Goal: Information Seeking & Learning: Check status

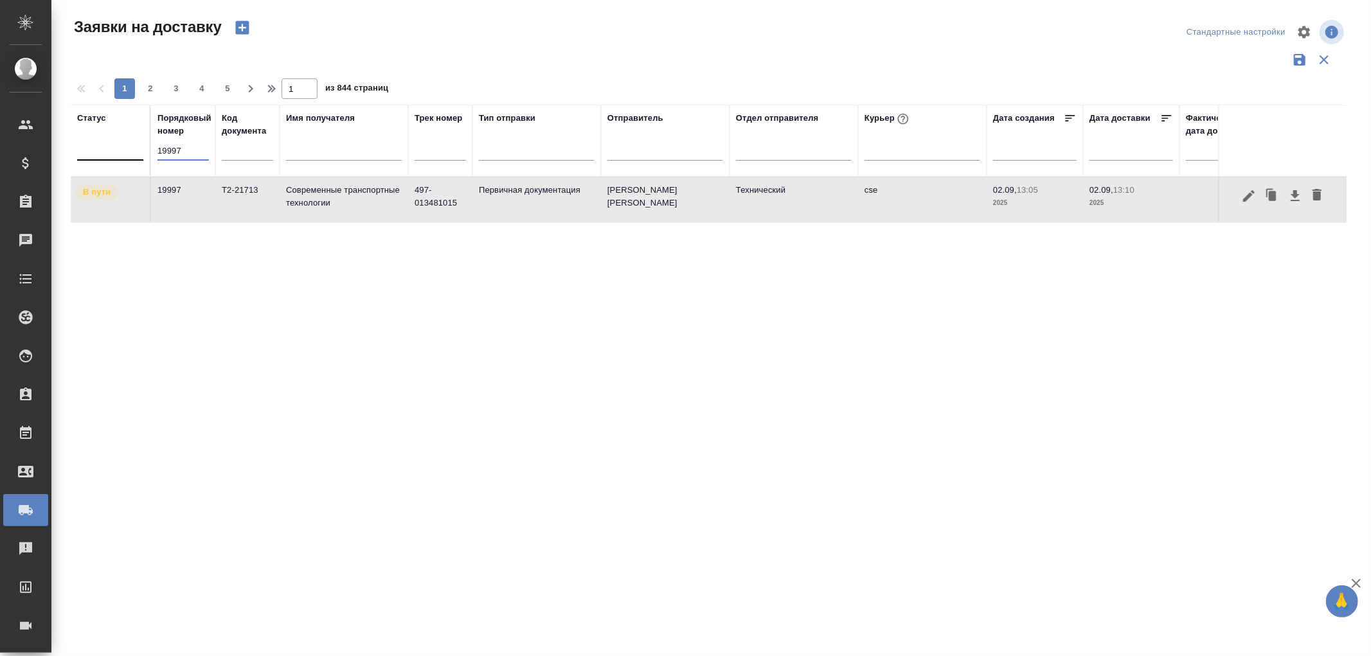
drag, startPoint x: 186, startPoint y: 153, endPoint x: 100, endPoint y: 139, distance: 87.3
click at [100, 139] on tr "Статус Порядковый номер 19997 Код документа Имя получателя Трек номер Тип отпра…" at bounding box center [738, 141] width 1334 height 72
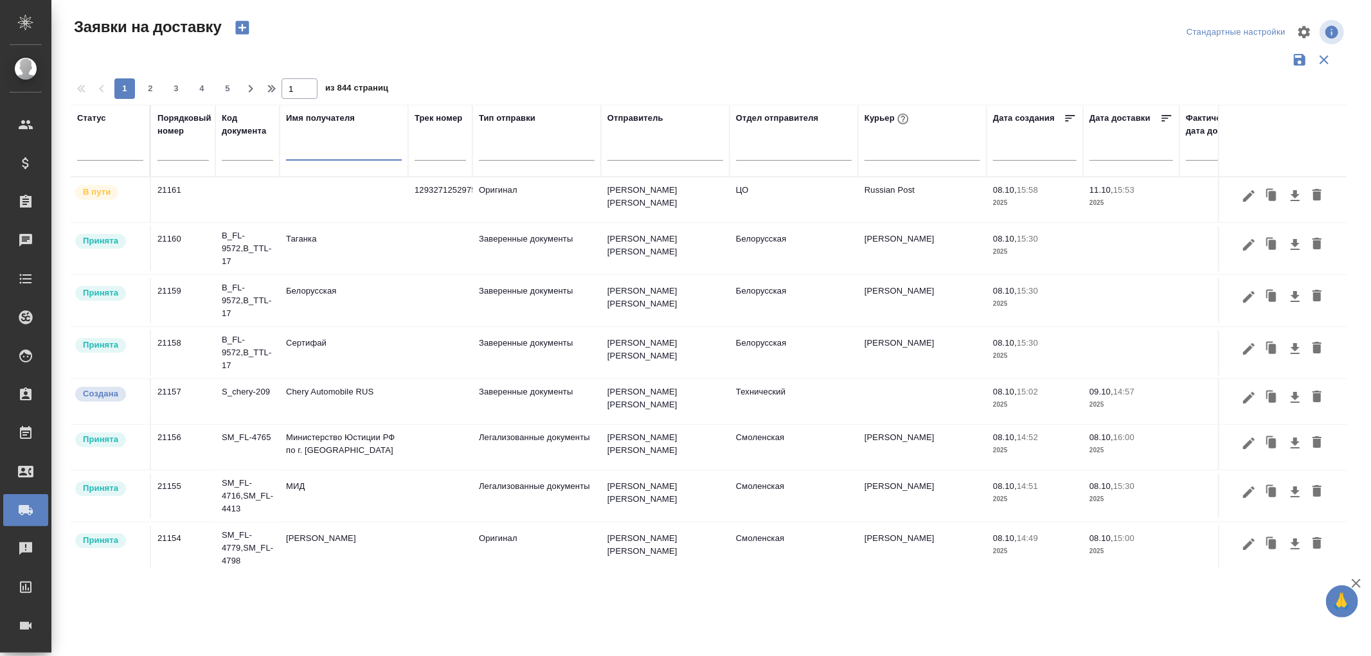
click at [309, 149] on input "text" at bounding box center [344, 152] width 116 height 16
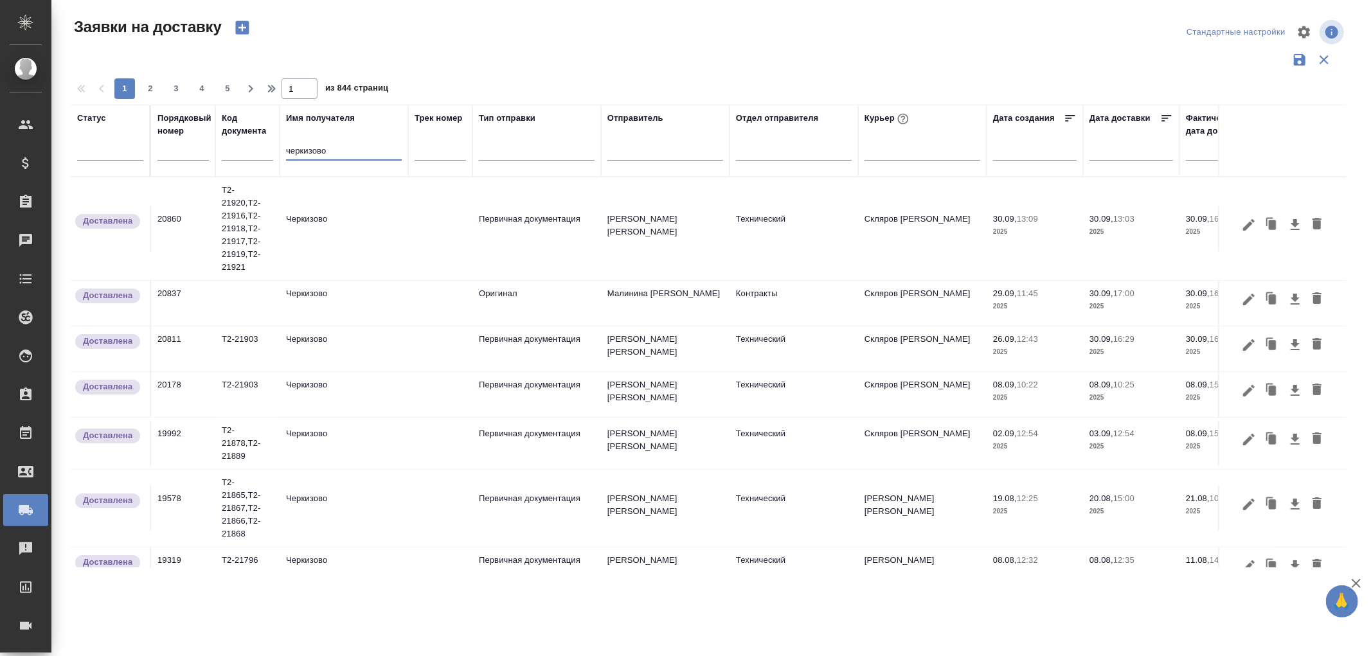
type input "черкизово"
click at [244, 225] on td "Т2-21920,Т2-21916,Т2-21918,Т2-21917,Т2-21919,Т2-21921" at bounding box center [247, 228] width 64 height 103
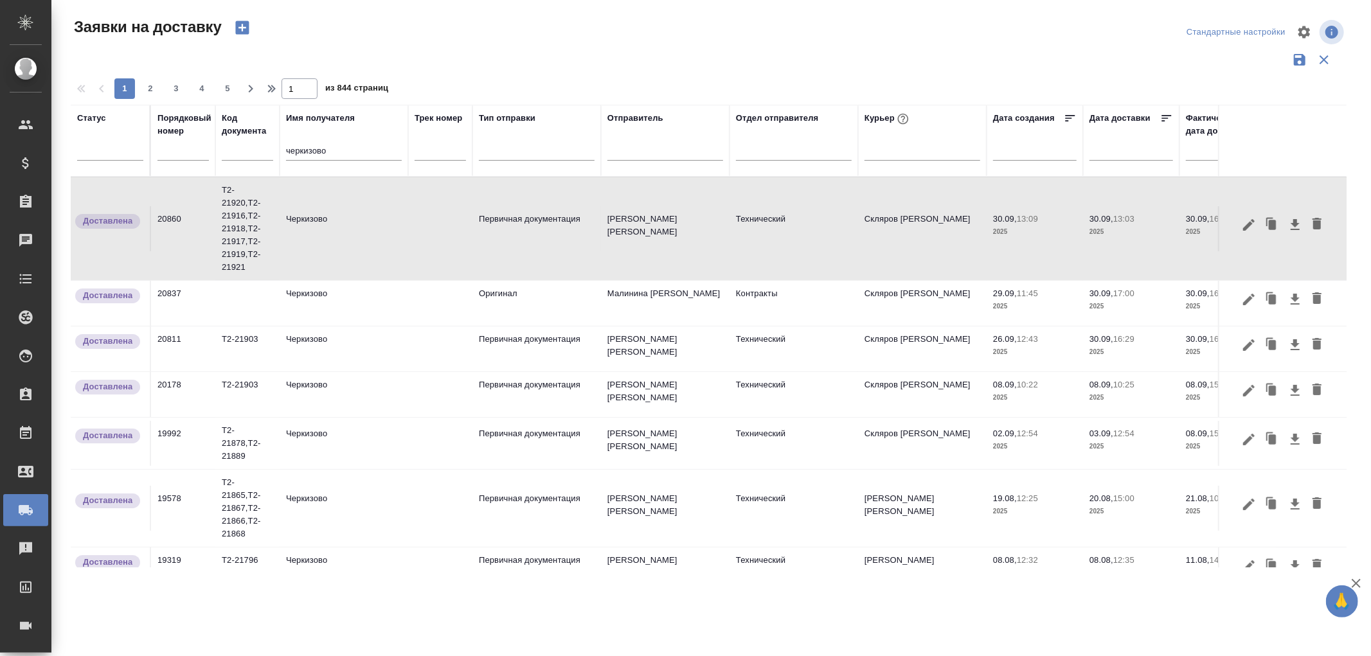
click at [305, 339] on td "Черкизово" at bounding box center [344, 349] width 129 height 45
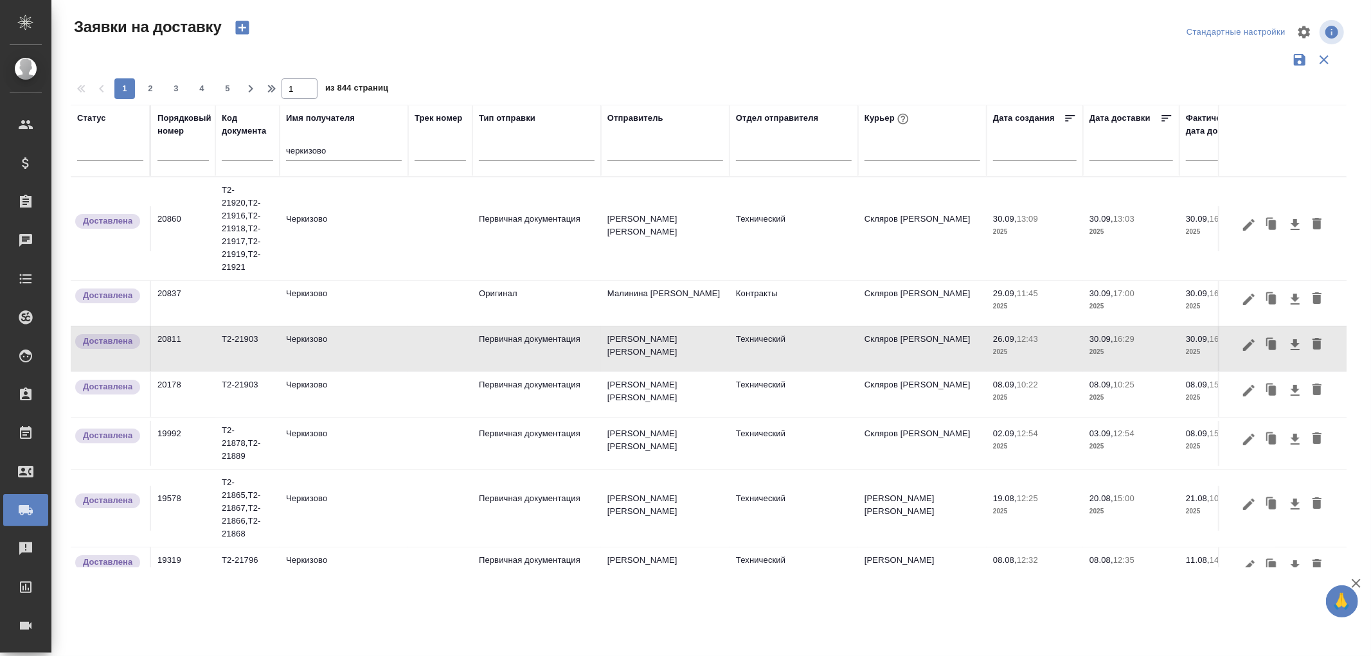
click at [305, 339] on td "Черкизово" at bounding box center [344, 349] width 129 height 45
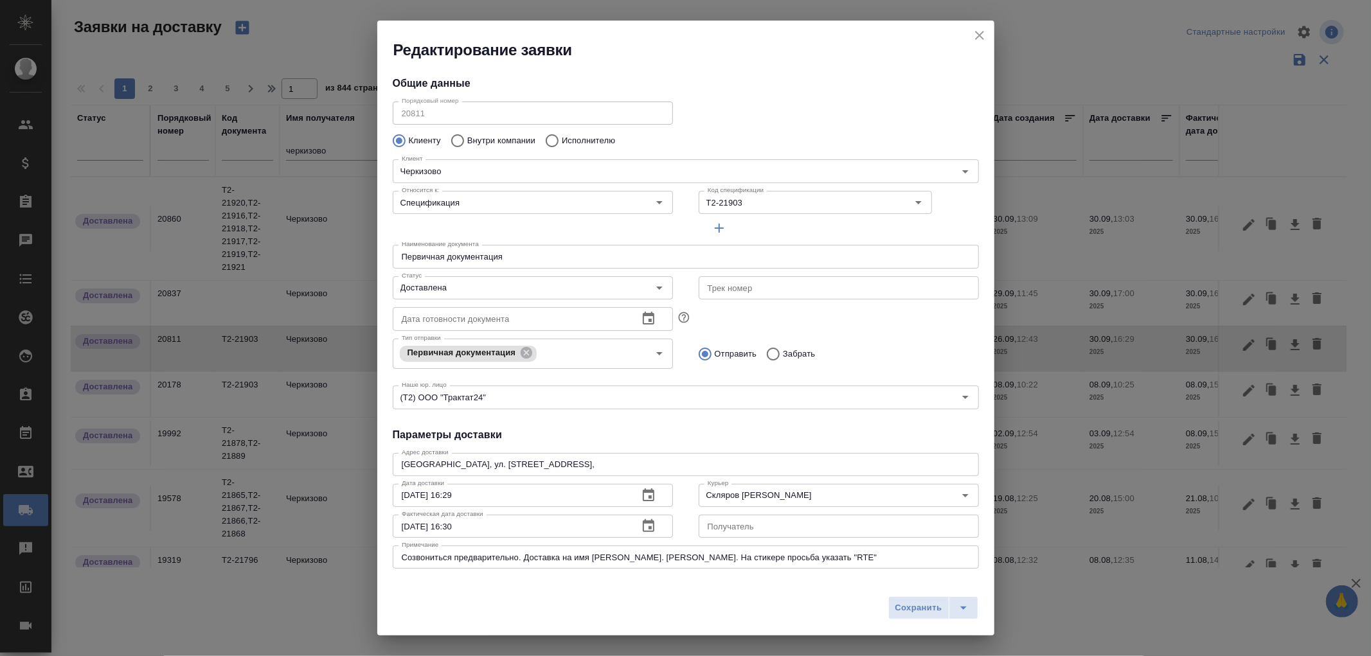
type input "[PERSON_NAME] [PERSON_NAME]"
type input "8 903 299 25 97"
click at [977, 28] on icon "close" at bounding box center [979, 35] width 15 height 15
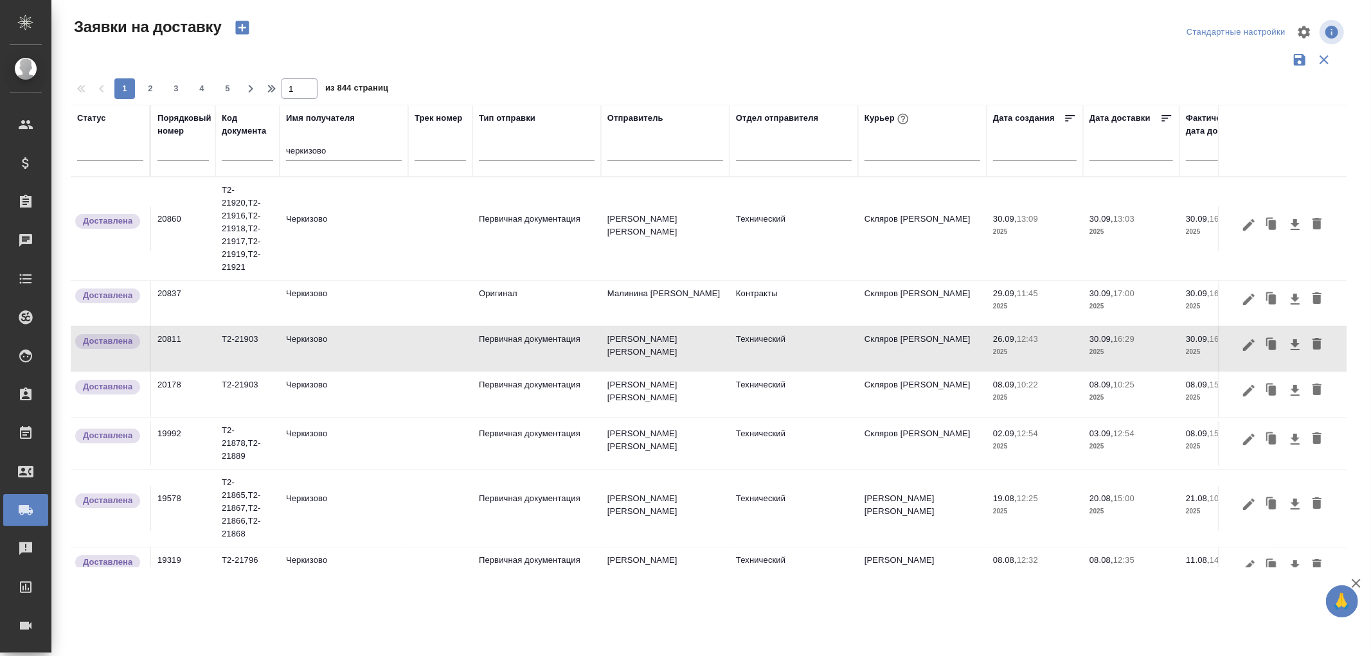
click at [542, 346] on td "Первичная документация" at bounding box center [536, 349] width 129 height 45
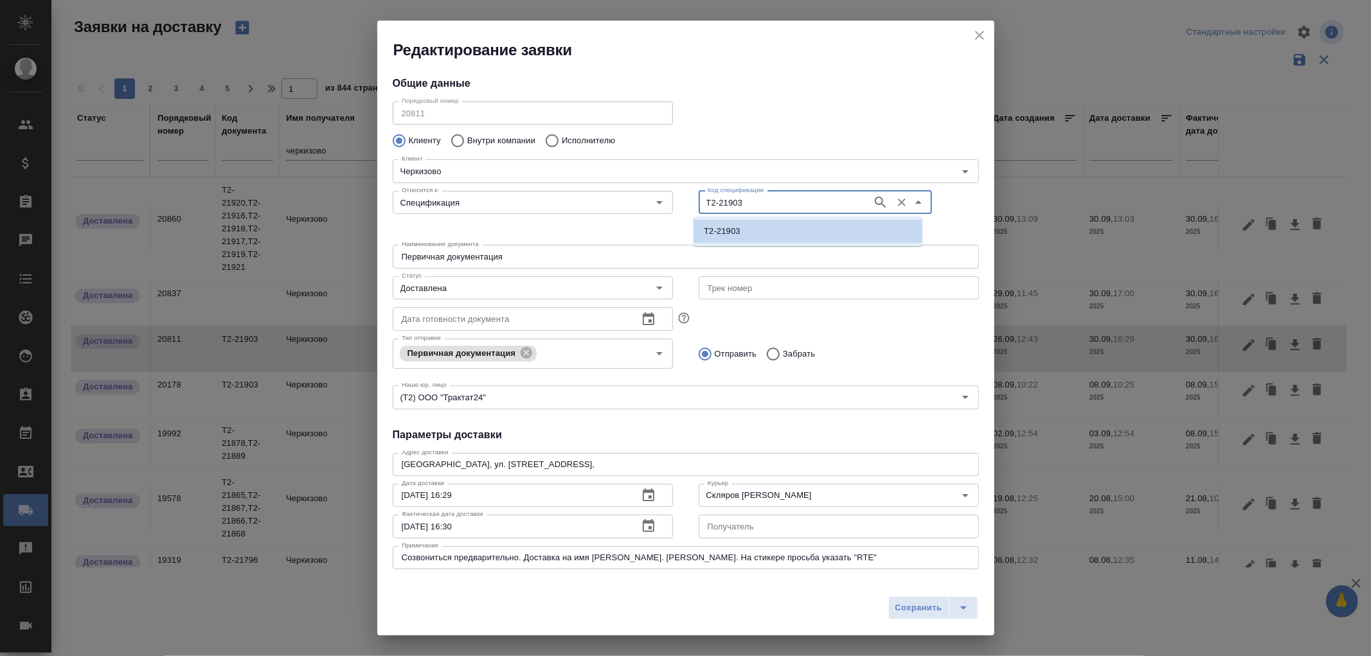
click at [802, 202] on input "Т2-21903" at bounding box center [784, 202] width 163 height 15
drag, startPoint x: 888, startPoint y: 198, endPoint x: 879, endPoint y: 200, distance: 8.6
click at [895, 198] on icon "Очистить" at bounding box center [901, 202] width 13 height 13
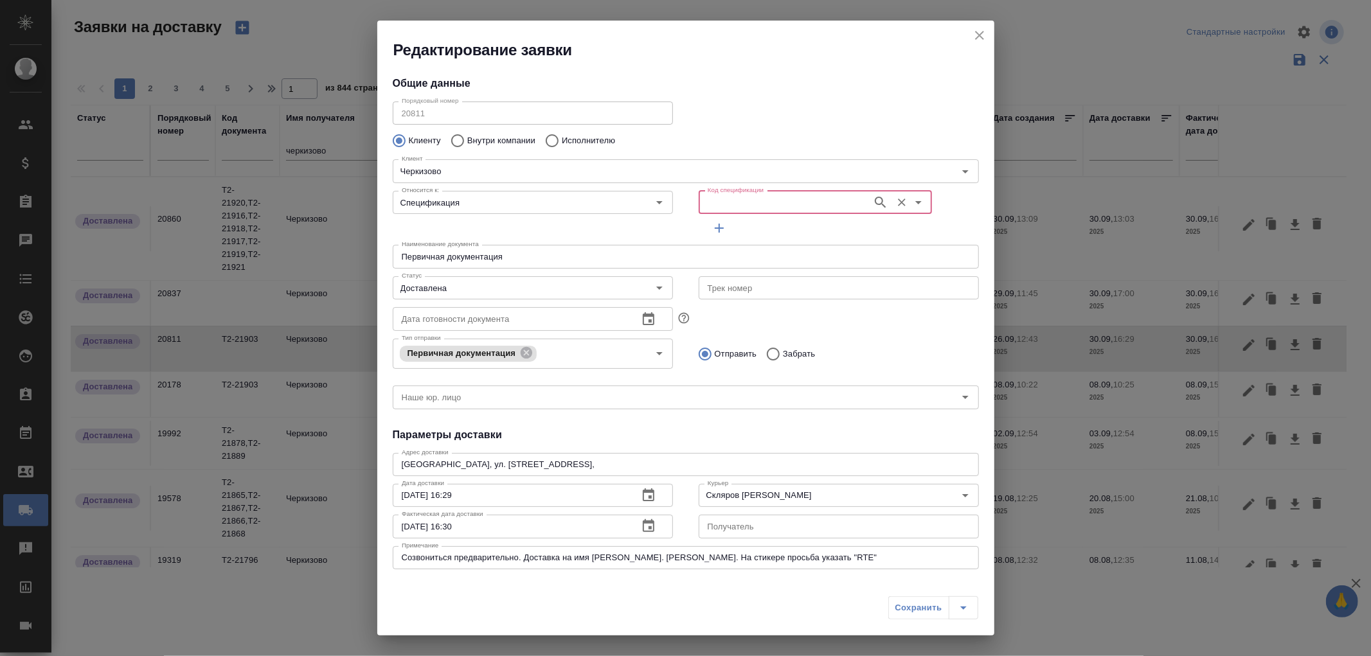
click at [703, 201] on input "Код спецификации" at bounding box center [784, 202] width 163 height 15
paste input "Т2-21913"
type input "Т2-21913"
click at [873, 203] on icon "button" at bounding box center [880, 202] width 15 height 15
click at [735, 229] on p "Т2-21913" at bounding box center [722, 231] width 37 height 13
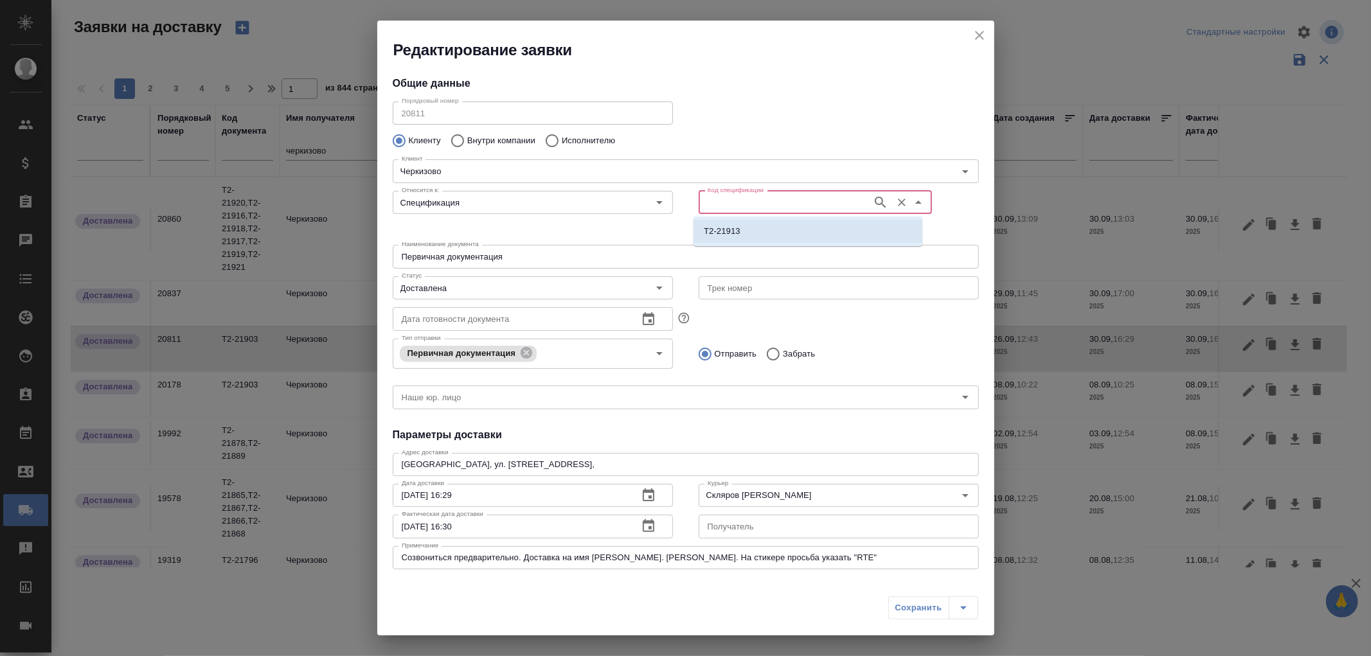
type input "Т2-21913"
type input "(Т2) ООО "Трактат24""
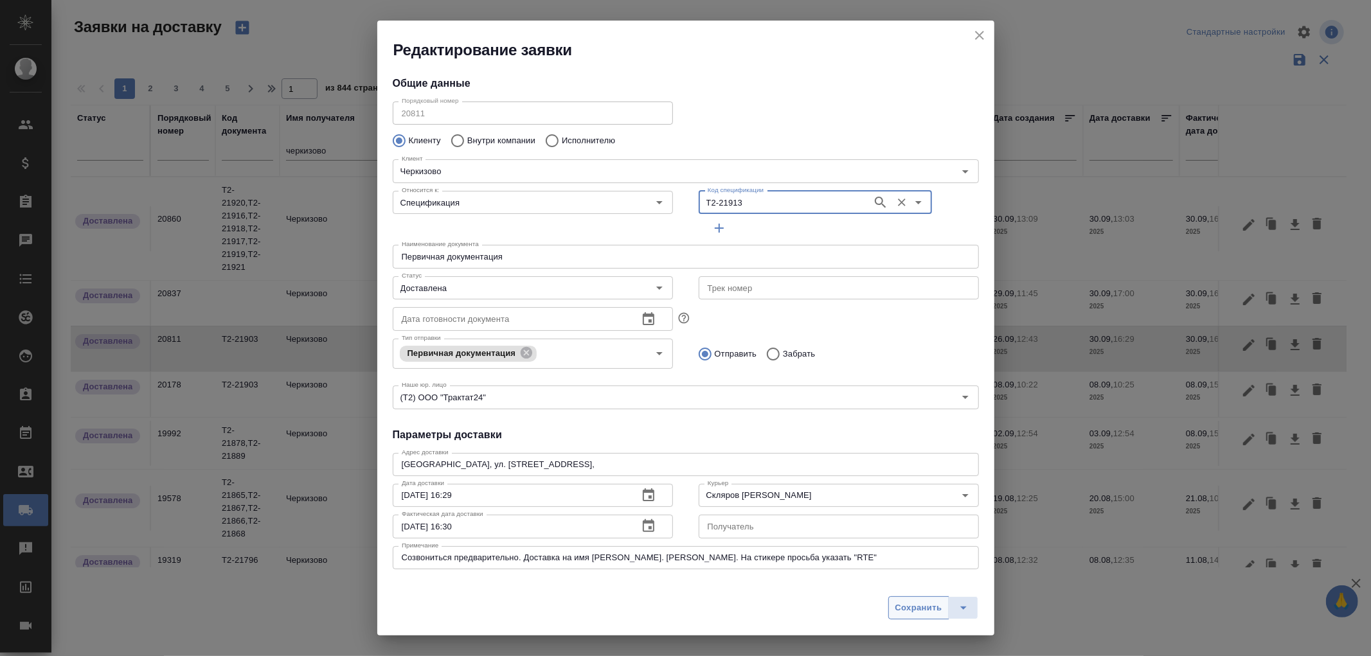
type input "Т2-21913"
click at [917, 612] on span "Сохранить" at bounding box center [918, 608] width 47 height 15
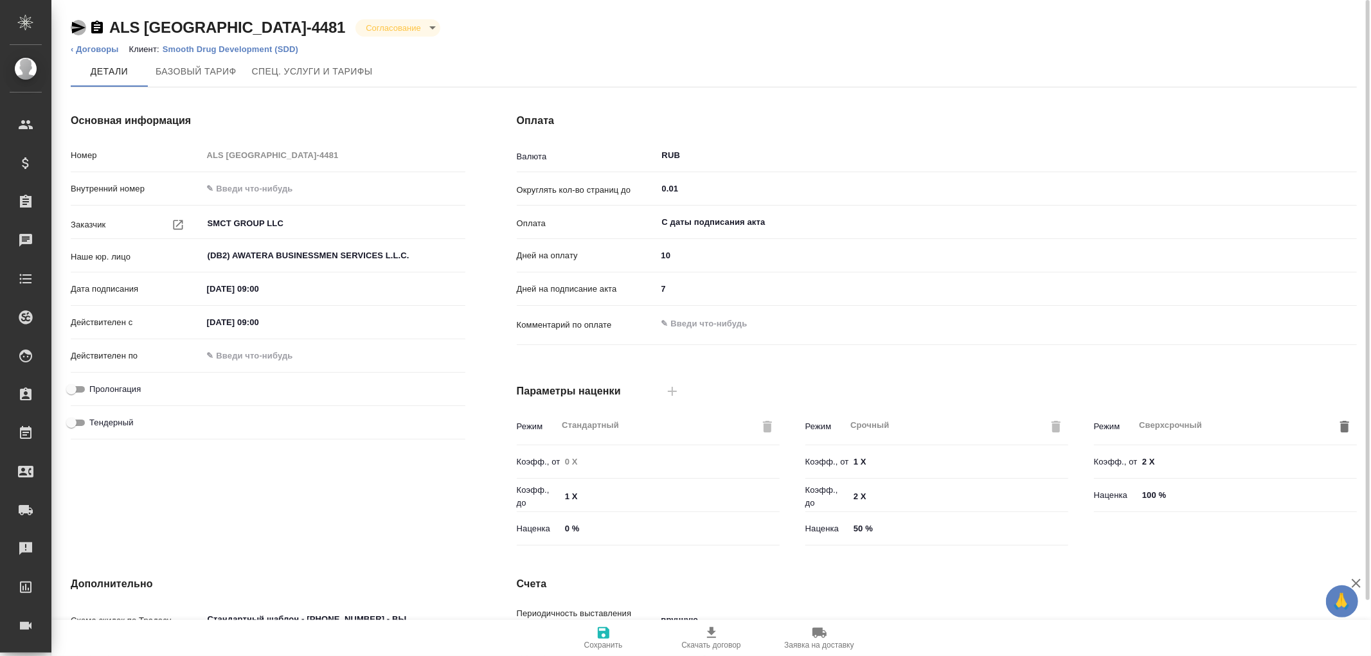
click at [76, 26] on icon "button" at bounding box center [78, 28] width 13 height 12
click at [298, 26] on body "🙏 .cls-1 fill:#fff; AWATERA Романенко Руфина r.romanenko Клиенты Спецификации З…" at bounding box center [685, 328] width 1371 height 656
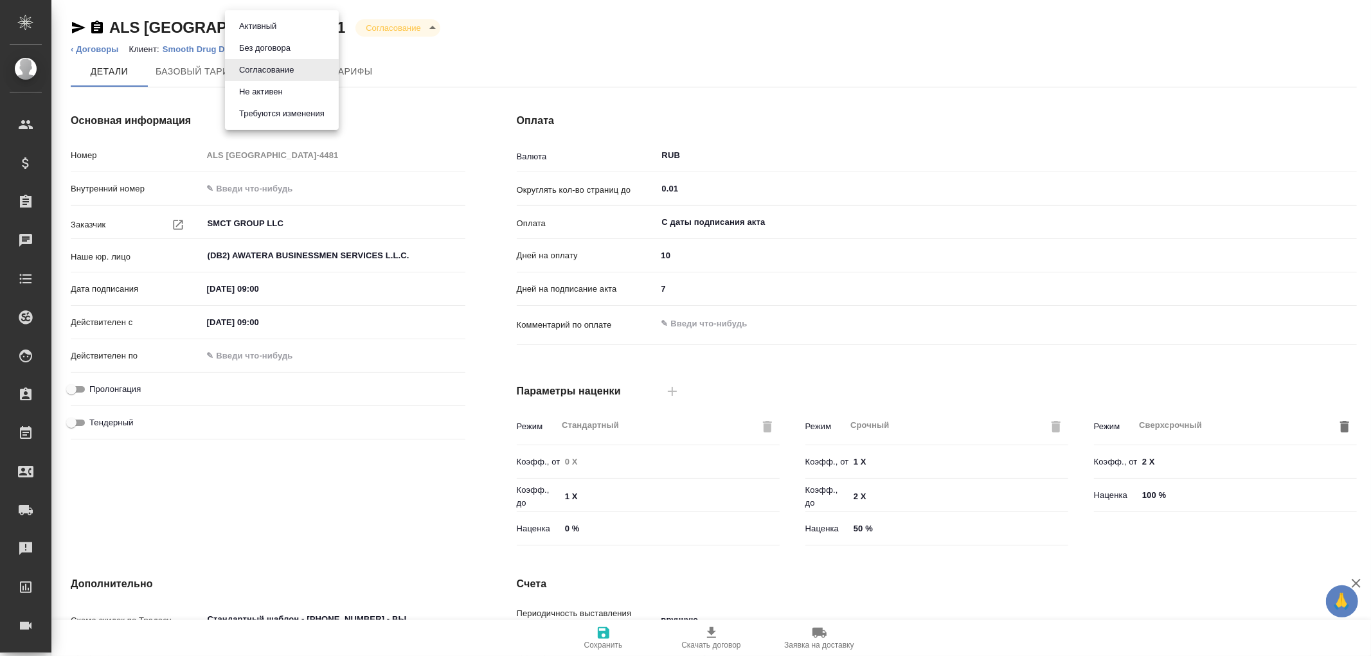
click at [429, 53] on div at bounding box center [685, 328] width 1371 height 656
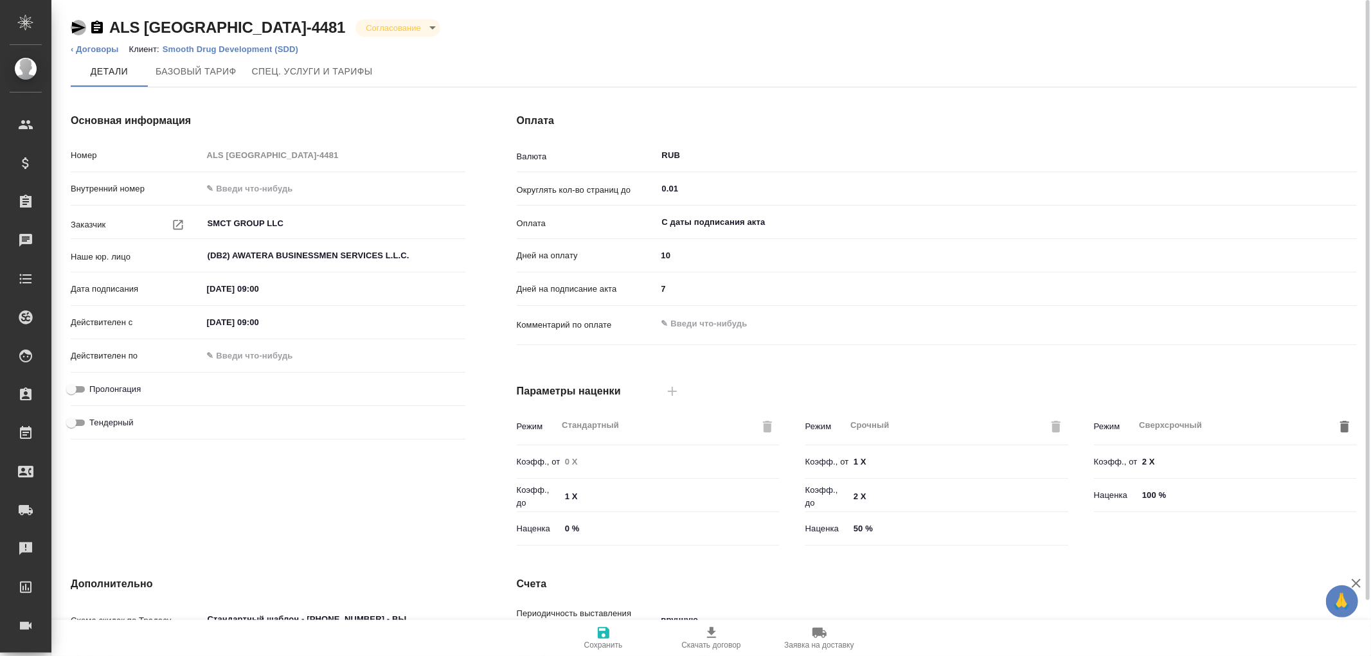
click at [78, 28] on icon "button" at bounding box center [78, 27] width 15 height 15
click at [200, 48] on p "Smooth Drug Development (SDD)" at bounding box center [235, 49] width 145 height 10
click at [79, 28] on icon "button" at bounding box center [78, 28] width 13 height 12
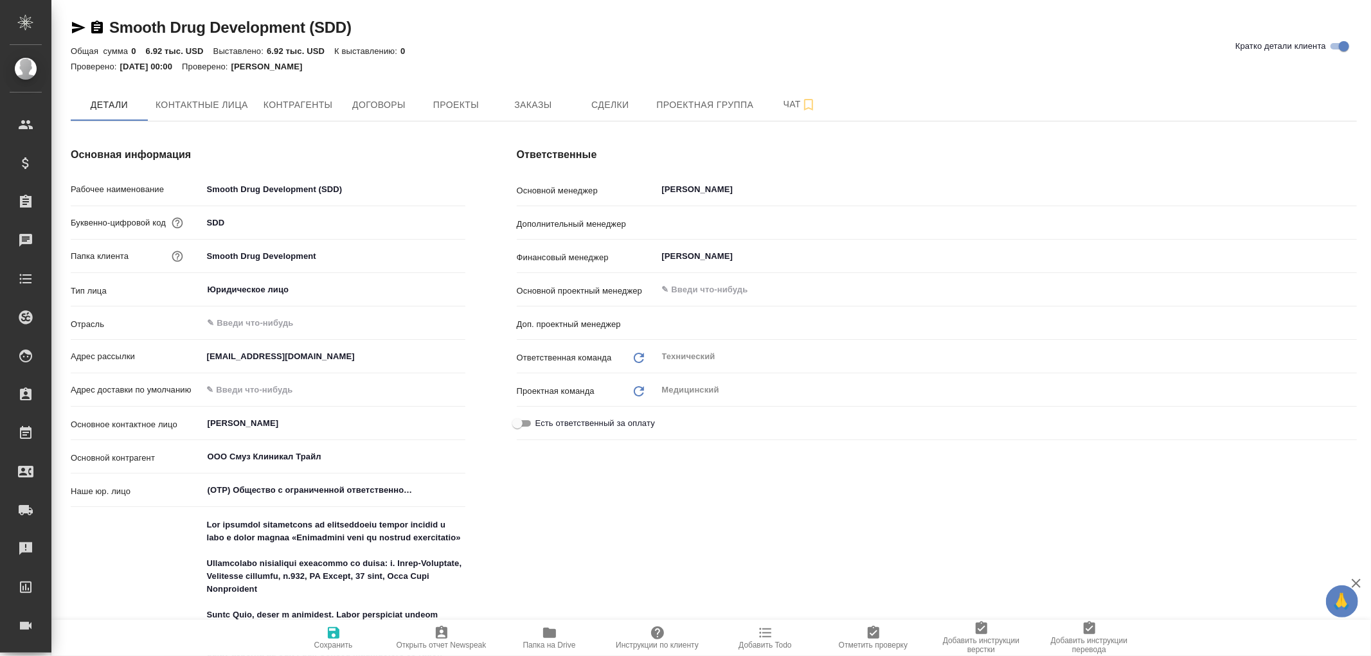
type textarea "x"
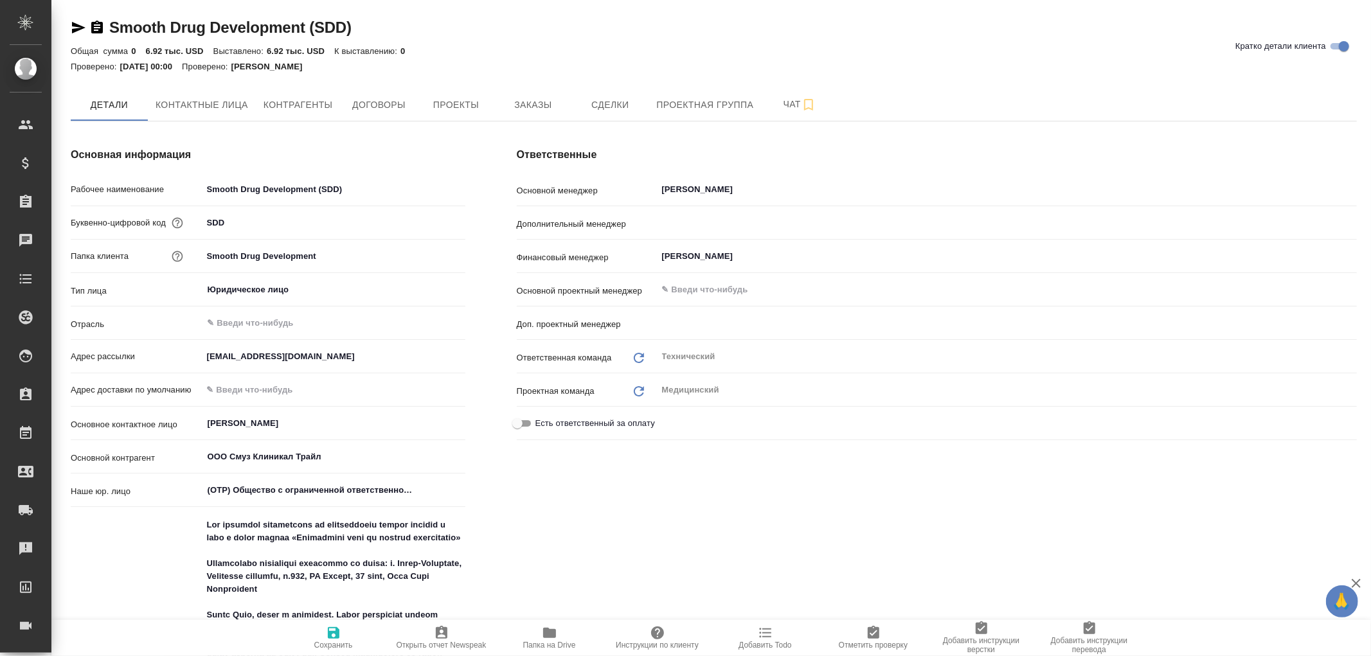
type textarea "x"
drag, startPoint x: 91, startPoint y: 24, endPoint x: 890, endPoint y: 216, distance: 822.4
click at [93, 24] on icon "button" at bounding box center [96, 27] width 15 height 15
click at [76, 28] on icon "button" at bounding box center [78, 27] width 15 height 15
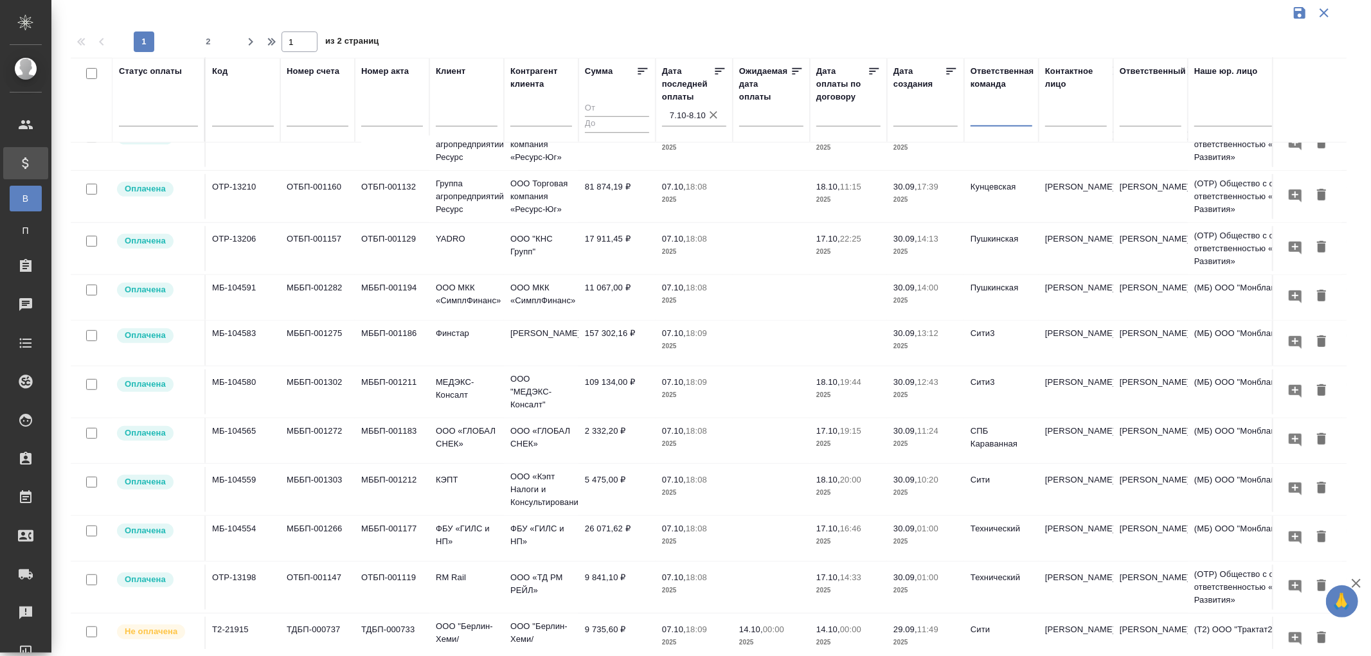
scroll to position [794, 0]
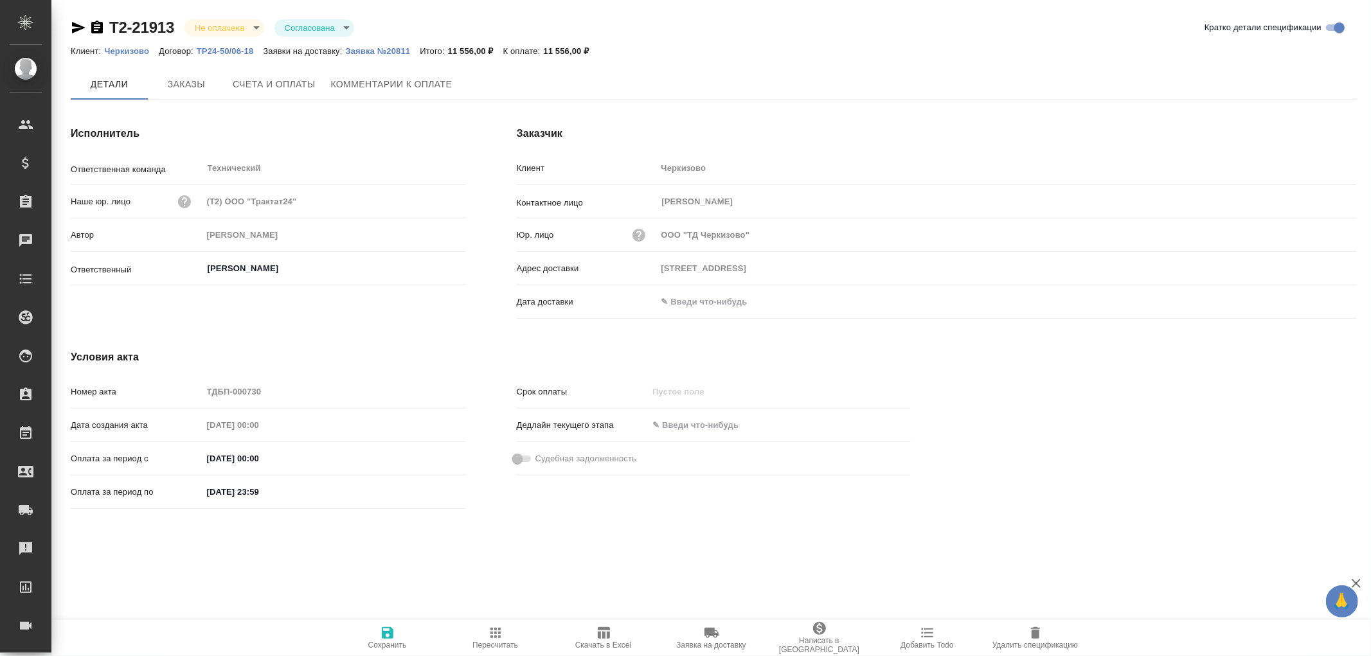
type input "[STREET_ADDRESS]"
click at [386, 47] on p "Заявка №20811" at bounding box center [383, 51] width 75 height 10
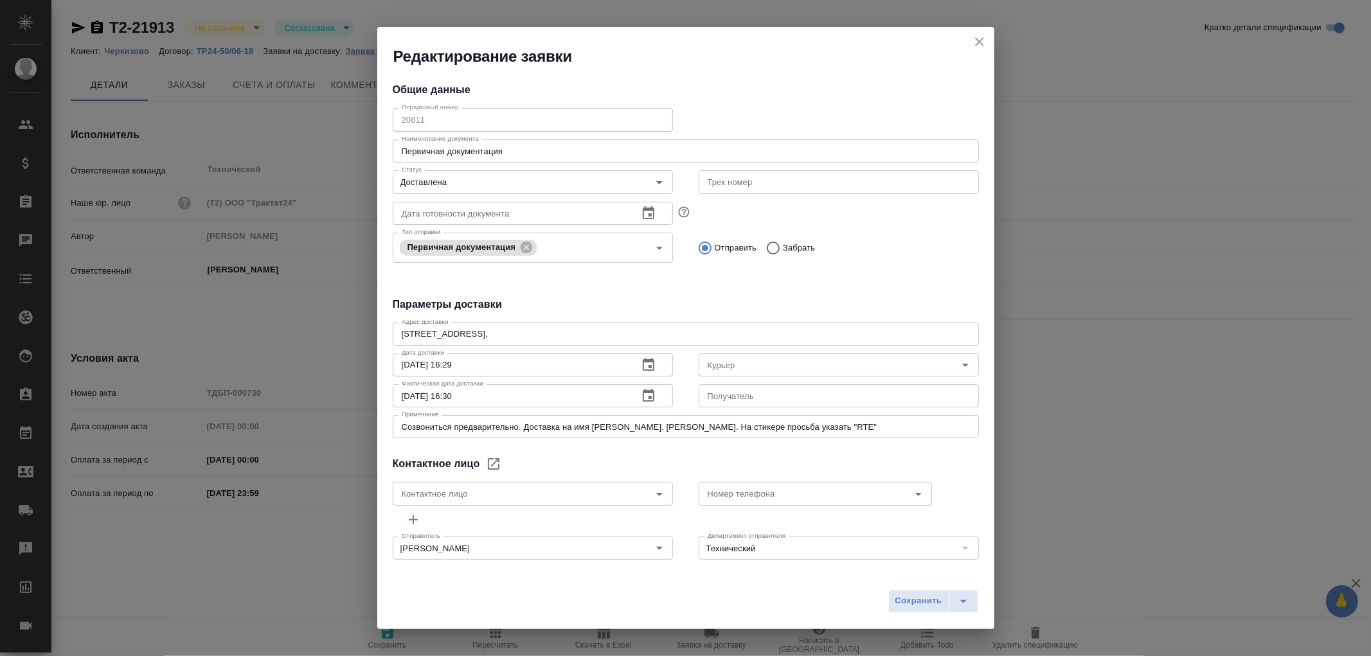
type input "[PERSON_NAME]"
type input "[PERSON_NAME] [PERSON_NAME]"
type input "8 903 299 25 97"
click at [984, 42] on icon "close" at bounding box center [979, 41] width 15 height 15
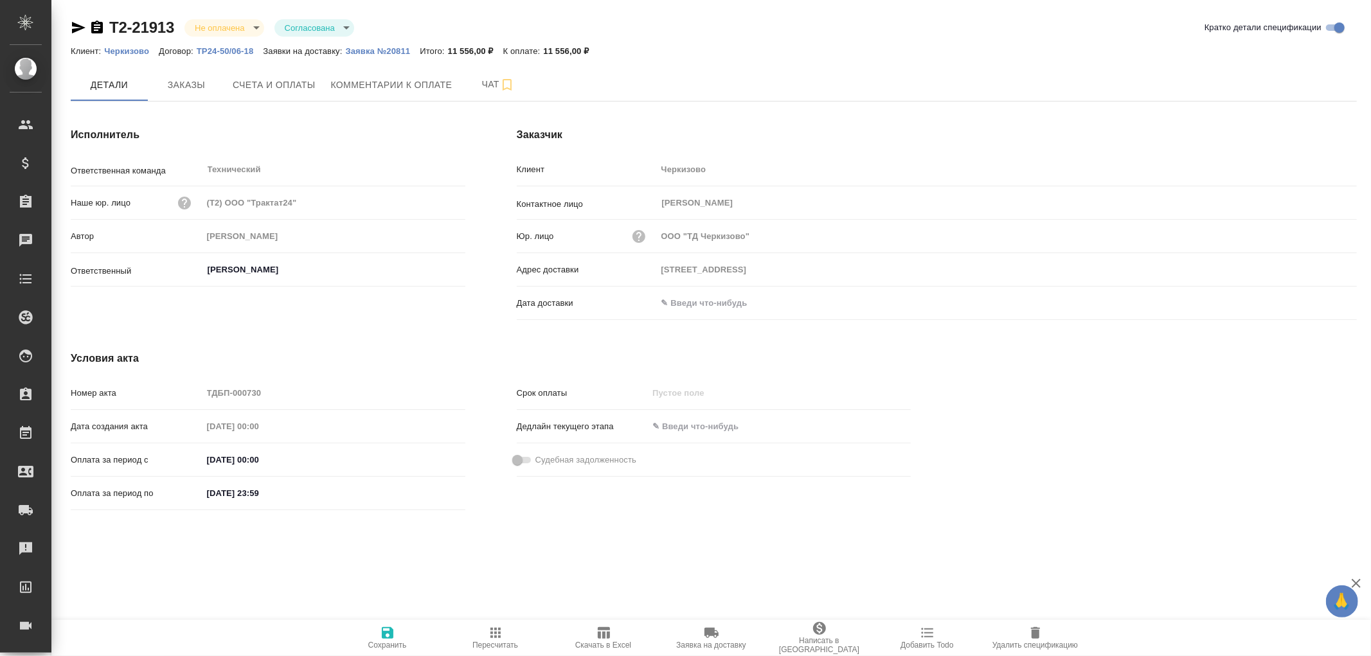
drag, startPoint x: 695, startPoint y: 298, endPoint x: 862, endPoint y: 302, distance: 167.2
click at [699, 297] on input "text" at bounding box center [713, 303] width 112 height 19
click at [1324, 304] on icon "button" at bounding box center [1319, 301] width 15 height 15
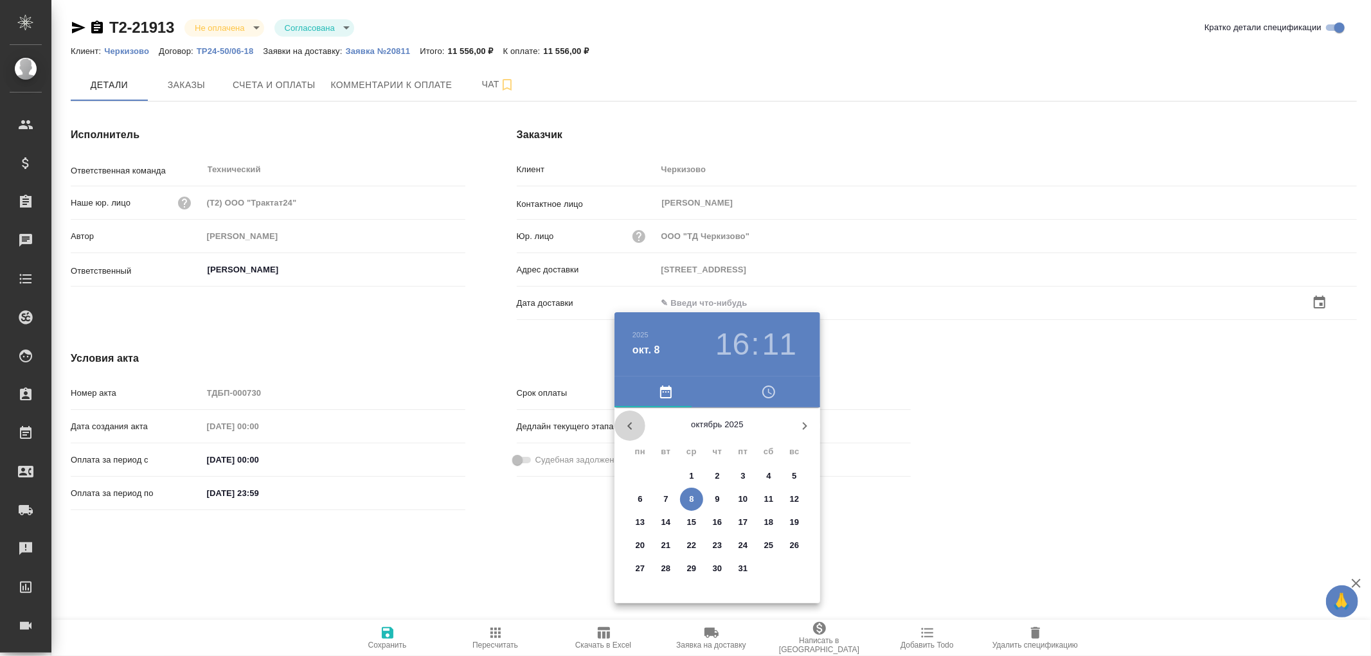
click at [623, 422] on icon "button" at bounding box center [629, 425] width 15 height 15
click at [662, 569] on p "30" at bounding box center [666, 568] width 10 height 13
type input "Москва, ул. Лесная, 5В"
type input "30.09.2025 16:11"
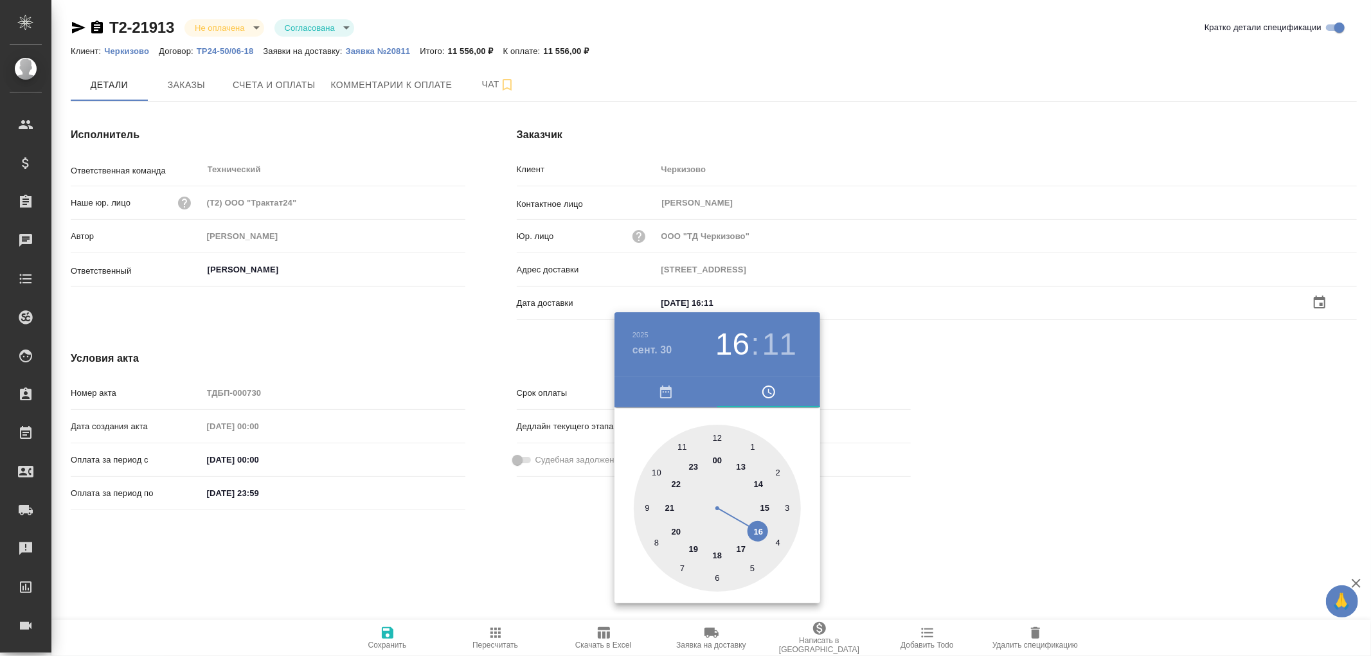
click at [391, 634] on div at bounding box center [685, 328] width 1371 height 656
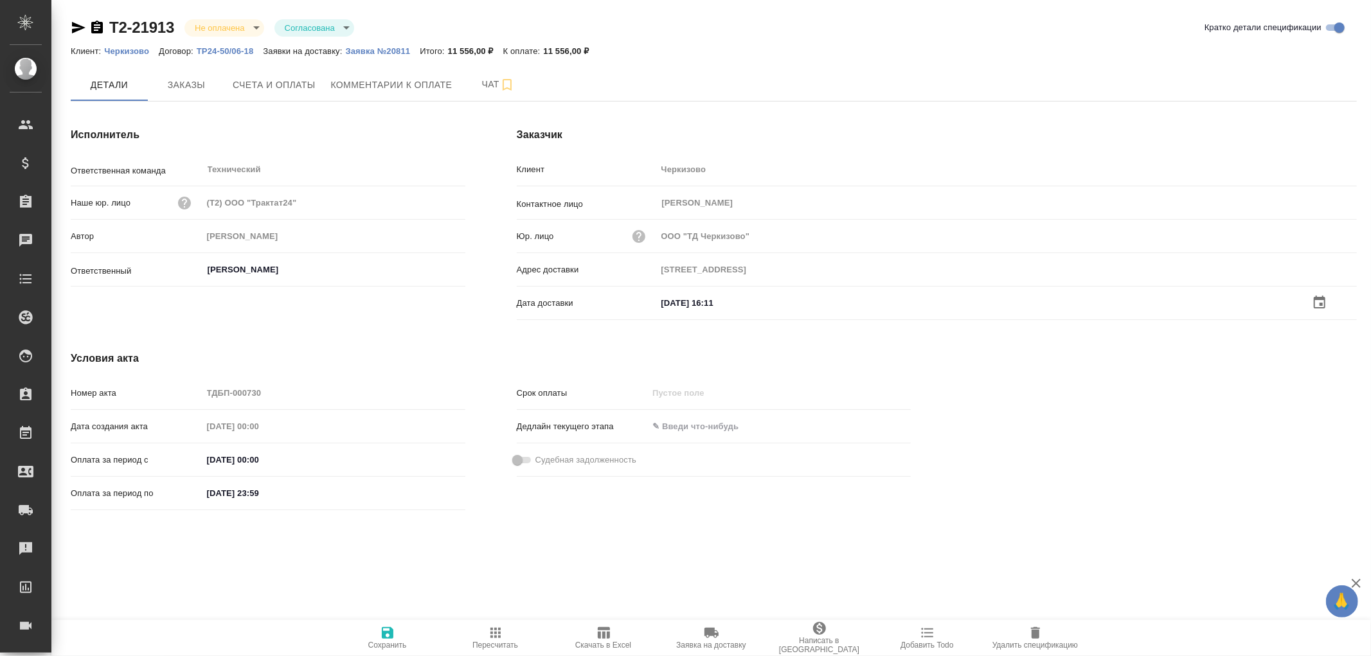
click at [391, 634] on icon "button" at bounding box center [388, 633] width 12 height 12
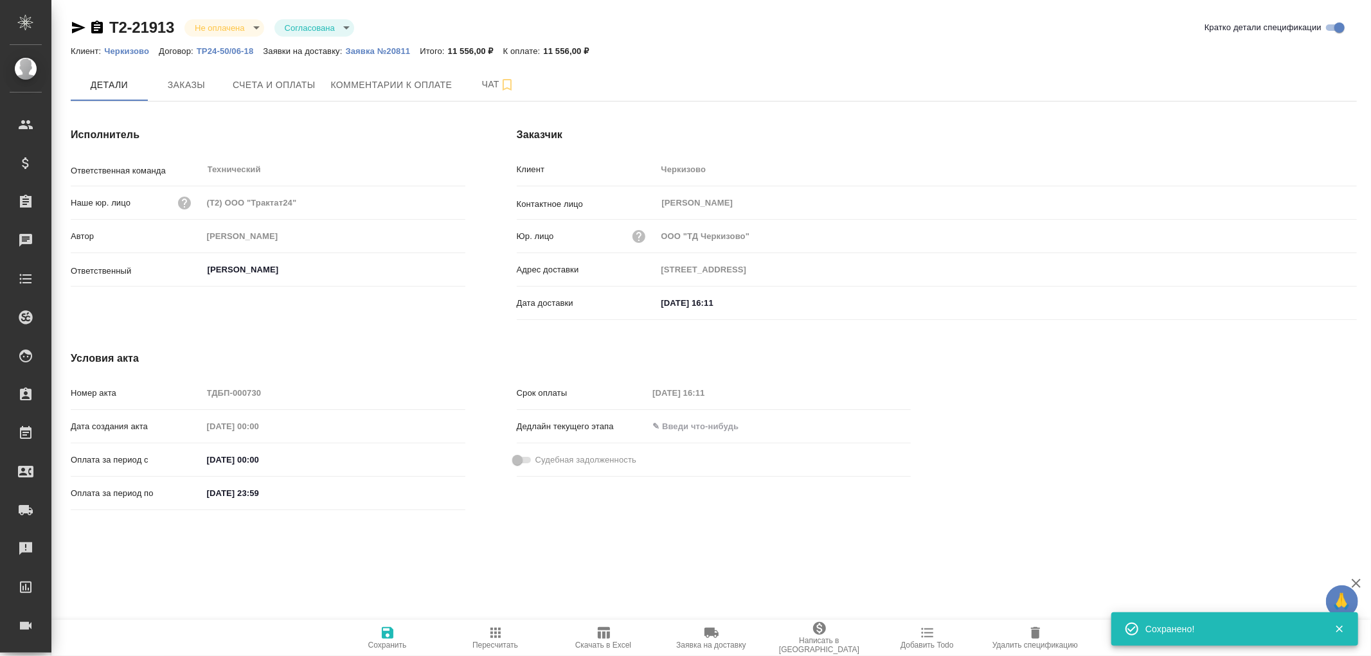
click at [391, 634] on icon "button" at bounding box center [388, 633] width 12 height 12
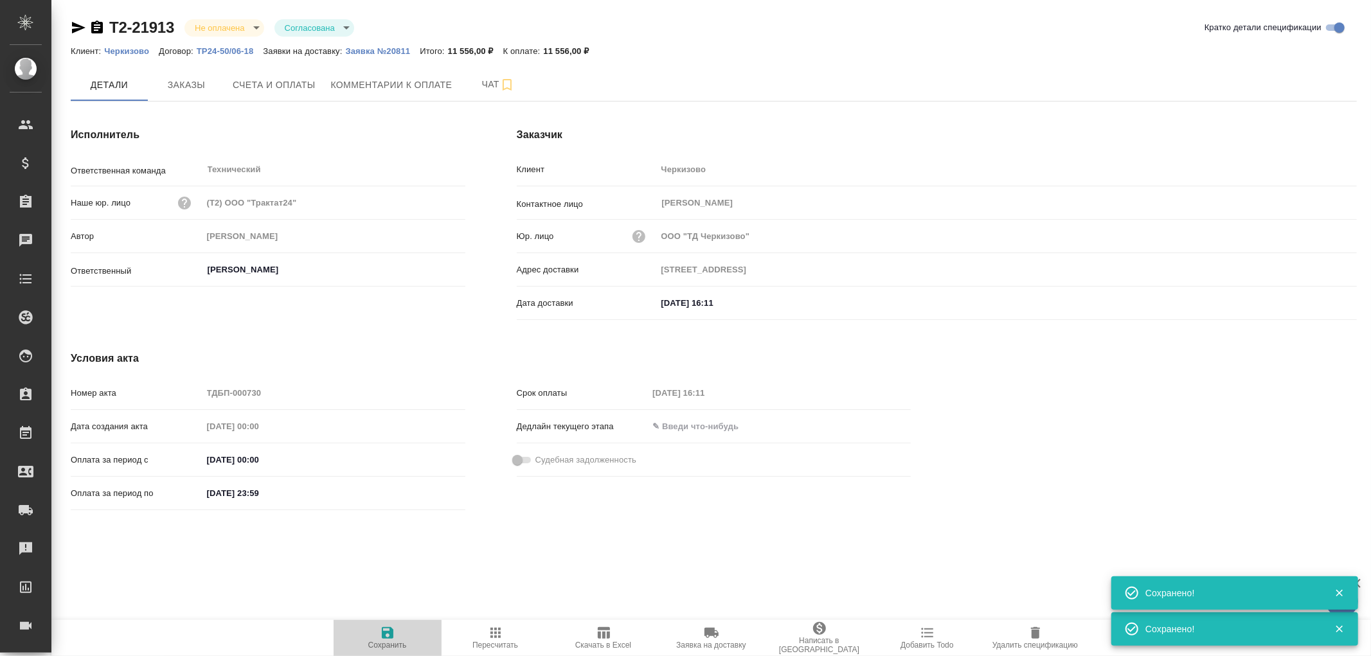
click at [384, 634] on icon "button" at bounding box center [388, 633] width 12 height 12
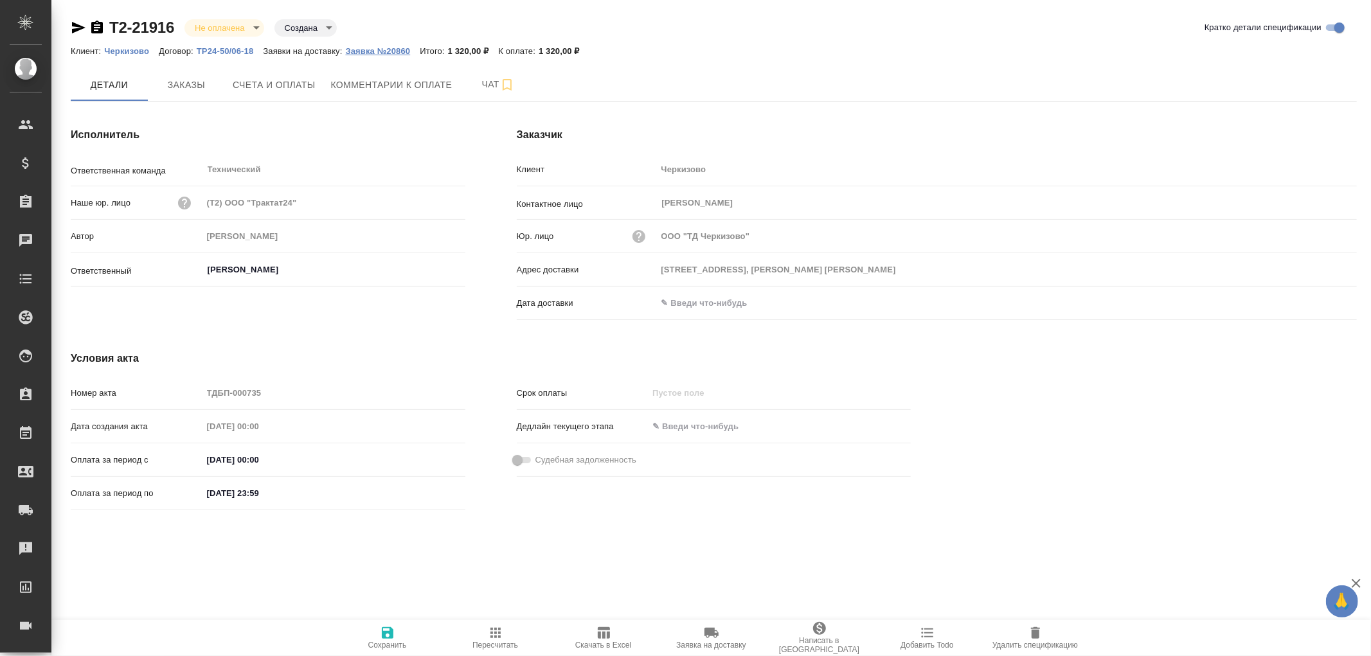
click at [389, 48] on p "Заявка №20860" at bounding box center [383, 51] width 75 height 10
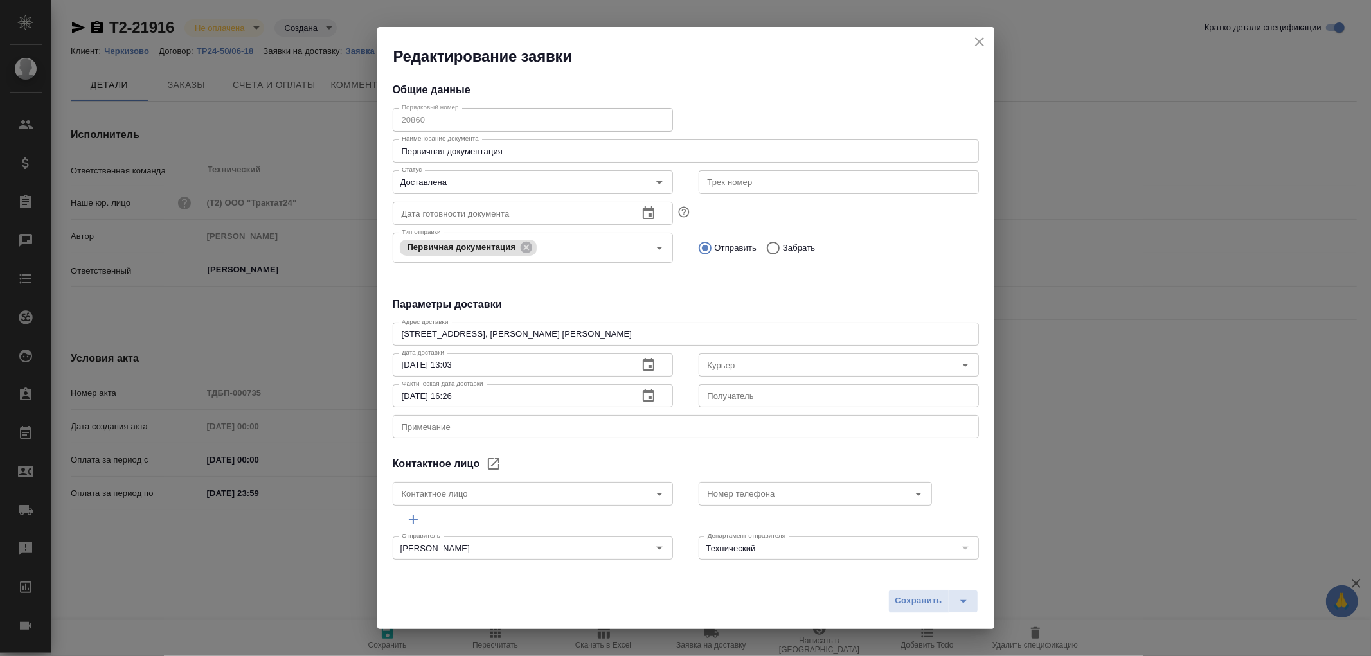
type input "[PERSON_NAME] [PERSON_NAME]"
type input "8 903 299 25 97"
type input "[PERSON_NAME]"
click at [981, 46] on icon "close" at bounding box center [979, 41] width 15 height 15
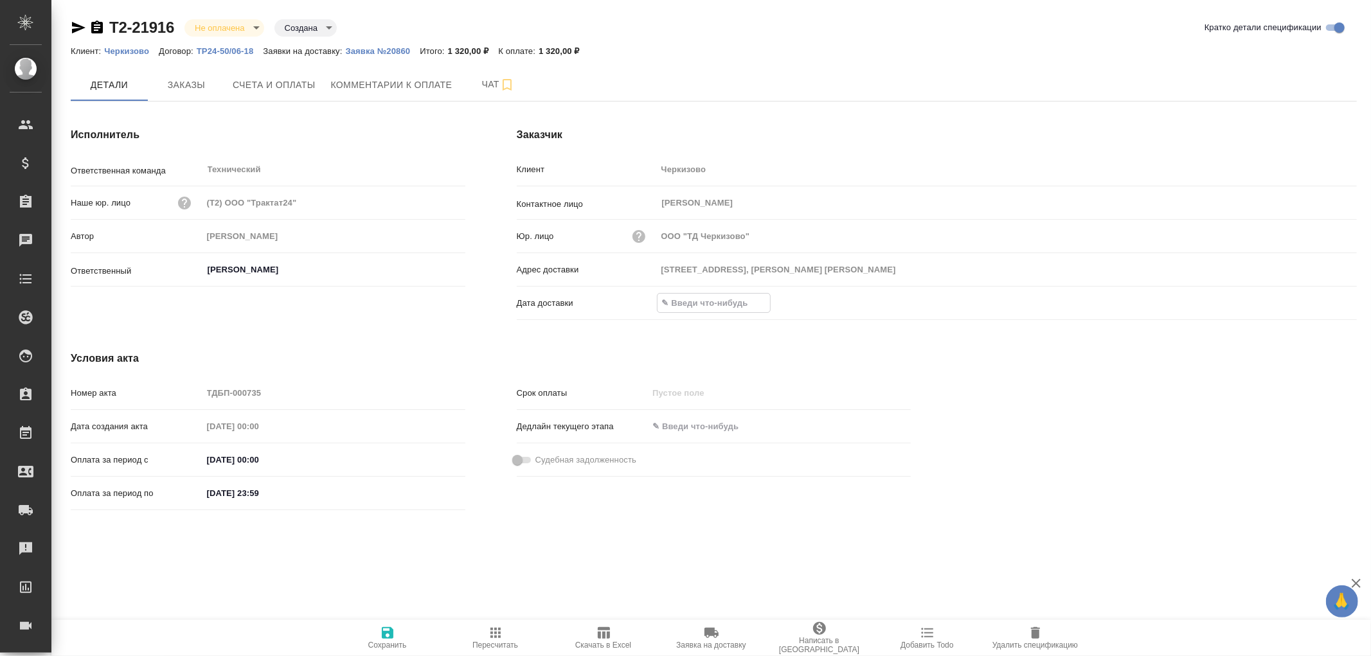
click at [735, 294] on input "text" at bounding box center [714, 303] width 112 height 19
click at [1316, 301] on icon "button" at bounding box center [1319, 301] width 15 height 15
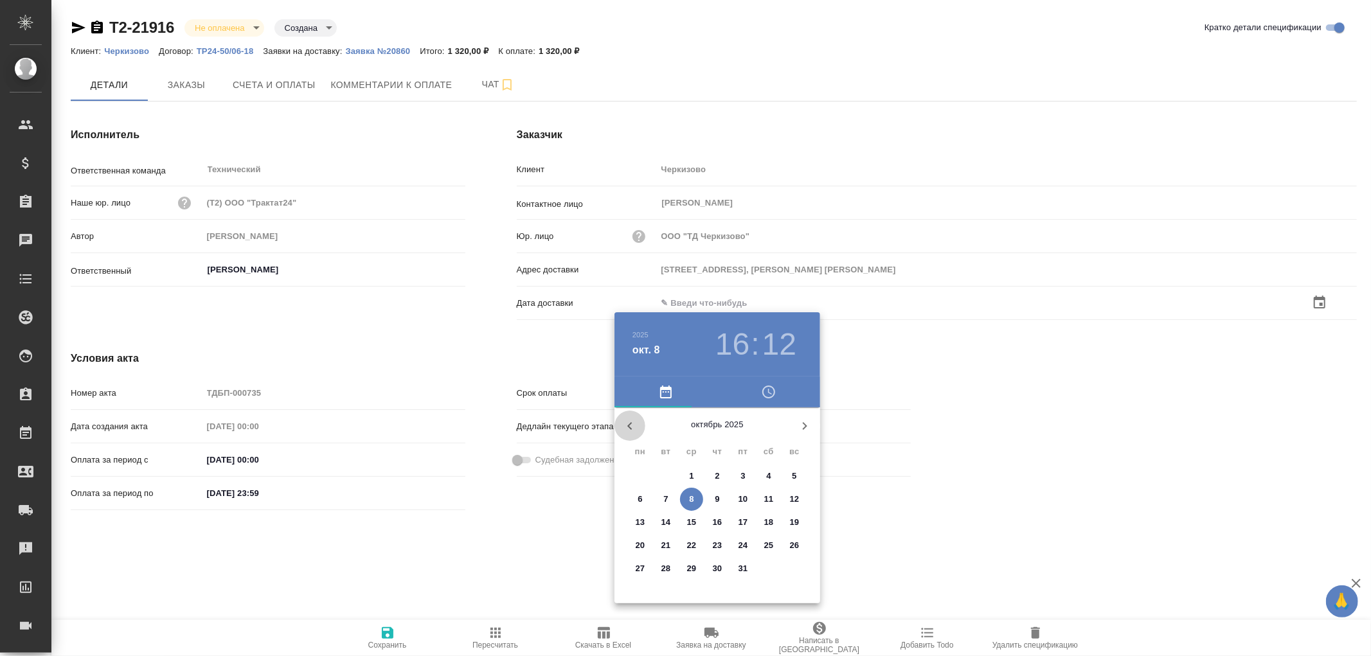
click at [632, 427] on icon "button" at bounding box center [629, 425] width 15 height 15
click at [667, 566] on p "30" at bounding box center [666, 568] width 10 height 13
type input "30.09.2025 16:12"
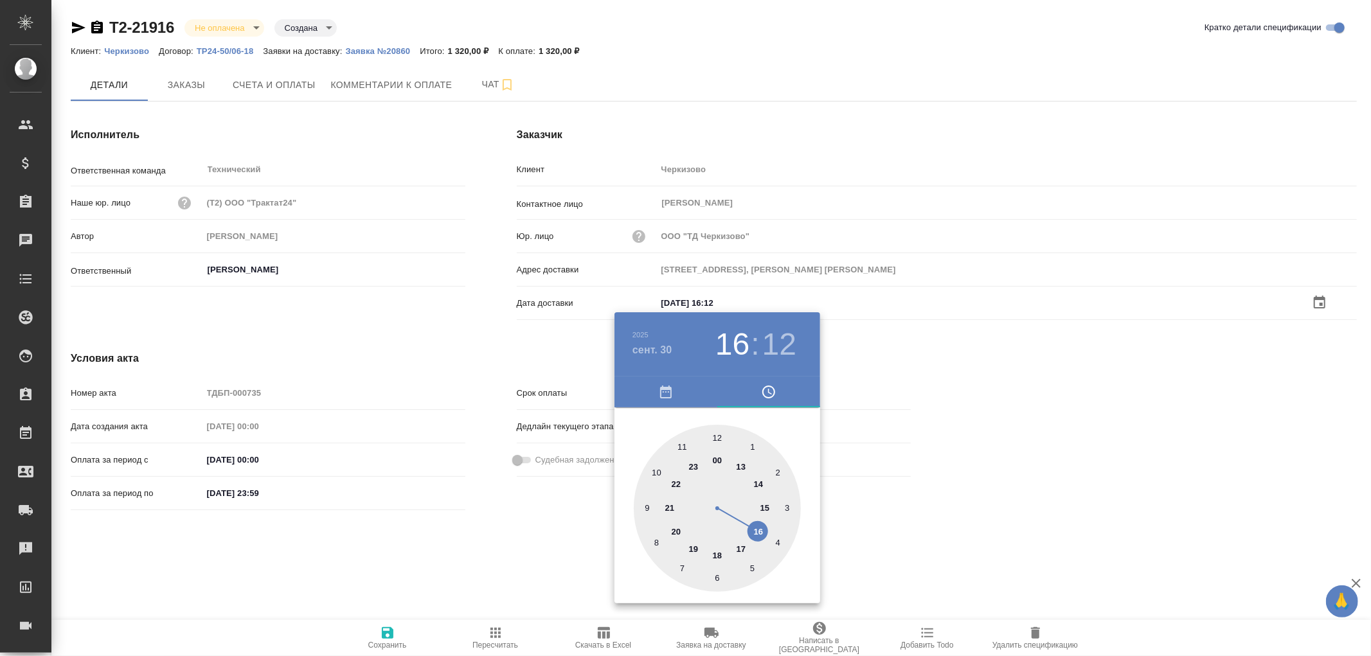
click at [388, 633] on div at bounding box center [685, 328] width 1371 height 656
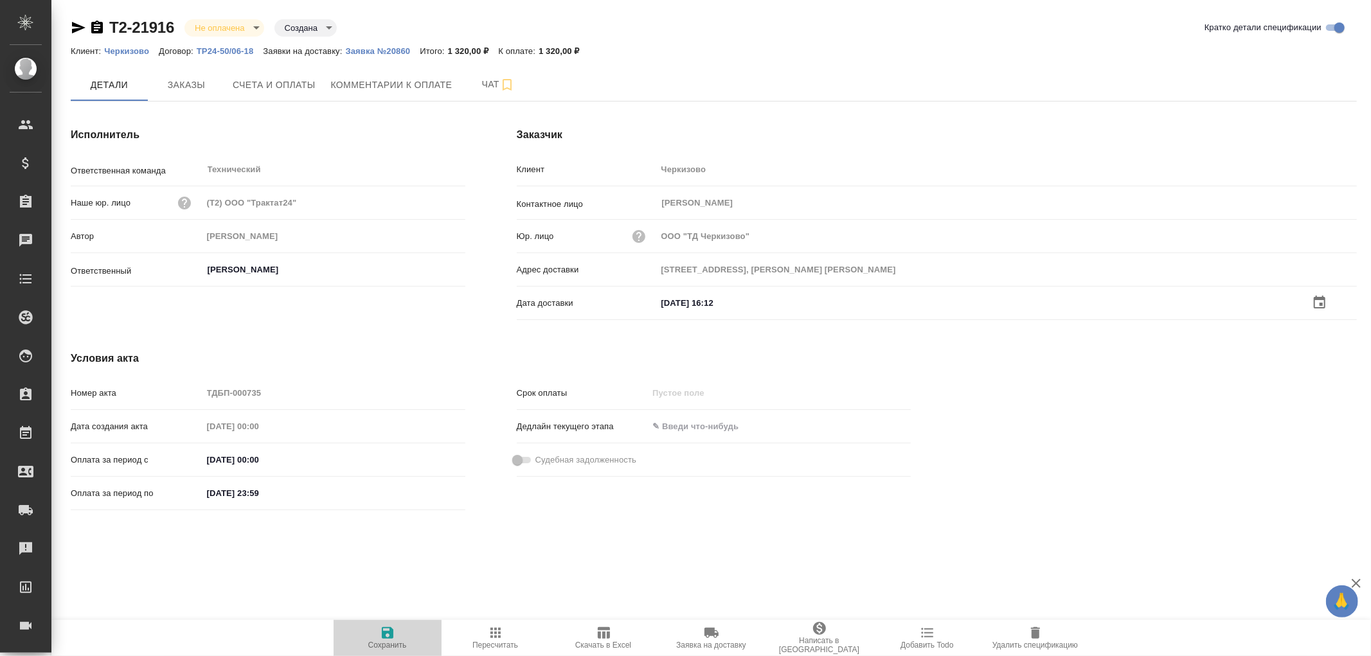
click at [388, 633] on icon "button" at bounding box center [388, 633] width 12 height 12
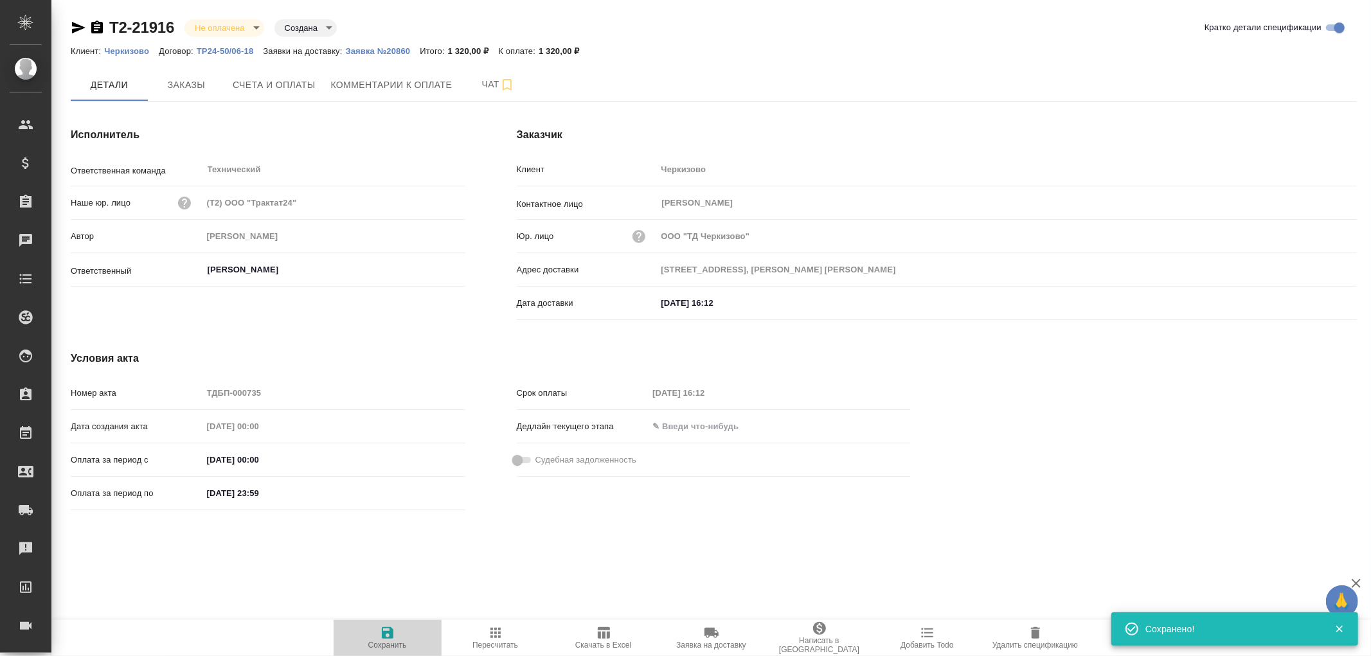
click at [388, 633] on icon "button" at bounding box center [388, 633] width 12 height 12
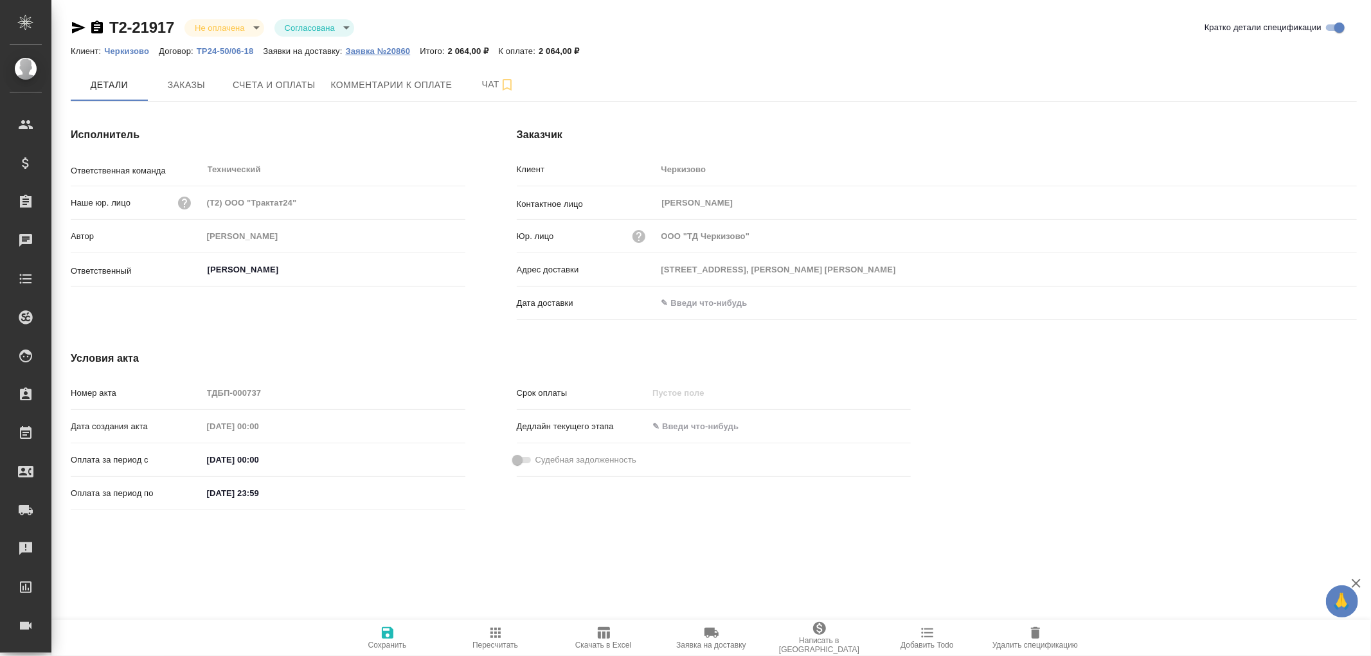
click at [389, 46] on p "Заявка №20860" at bounding box center [383, 51] width 75 height 10
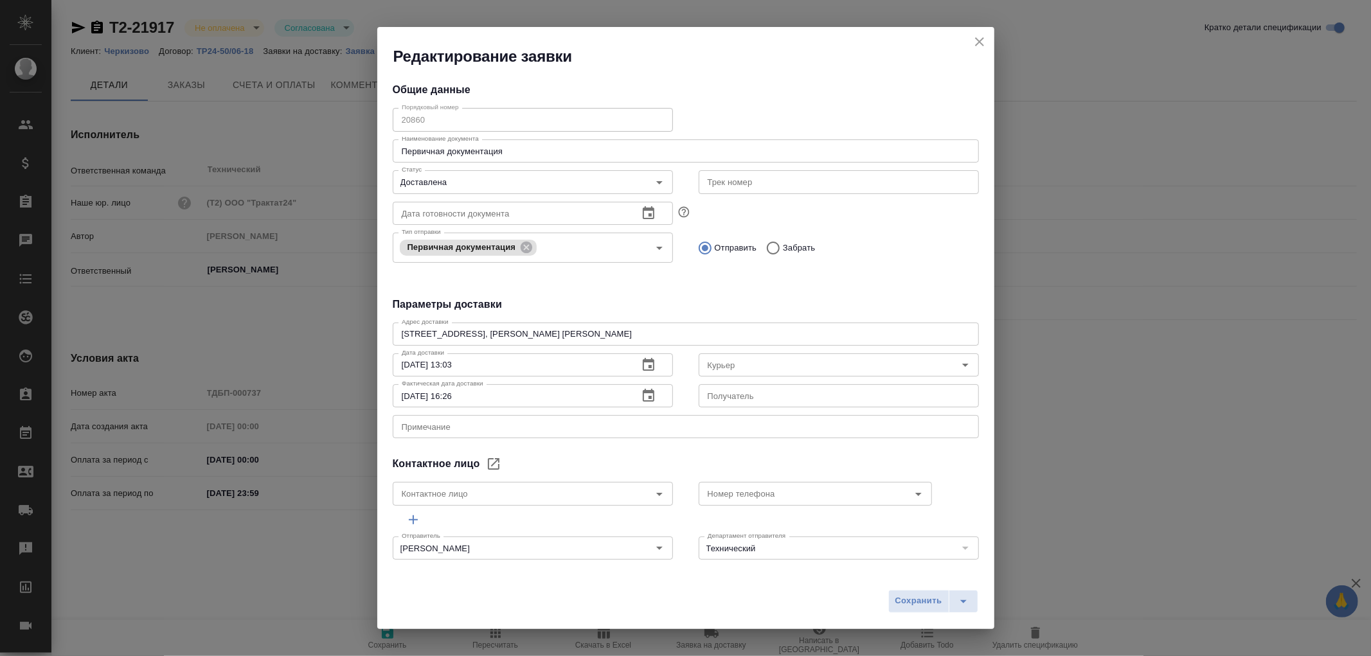
type input "[PERSON_NAME]"
type input "[PERSON_NAME] [PERSON_NAME]"
type input "8 903 299 25 97"
click at [980, 36] on icon "close" at bounding box center [979, 41] width 15 height 15
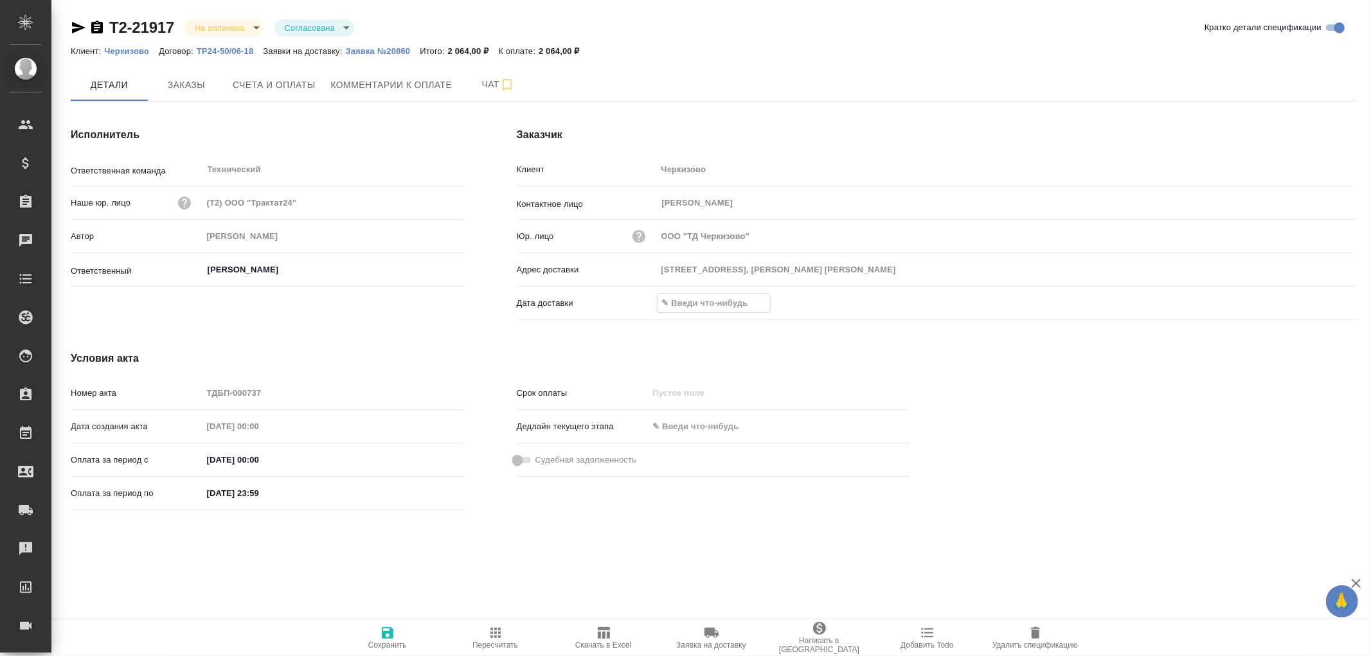
drag, startPoint x: 699, startPoint y: 309, endPoint x: 991, endPoint y: 305, distance: 291.8
click at [699, 309] on input "text" at bounding box center [714, 303] width 112 height 19
click at [1313, 307] on icon "button" at bounding box center [1319, 302] width 15 height 15
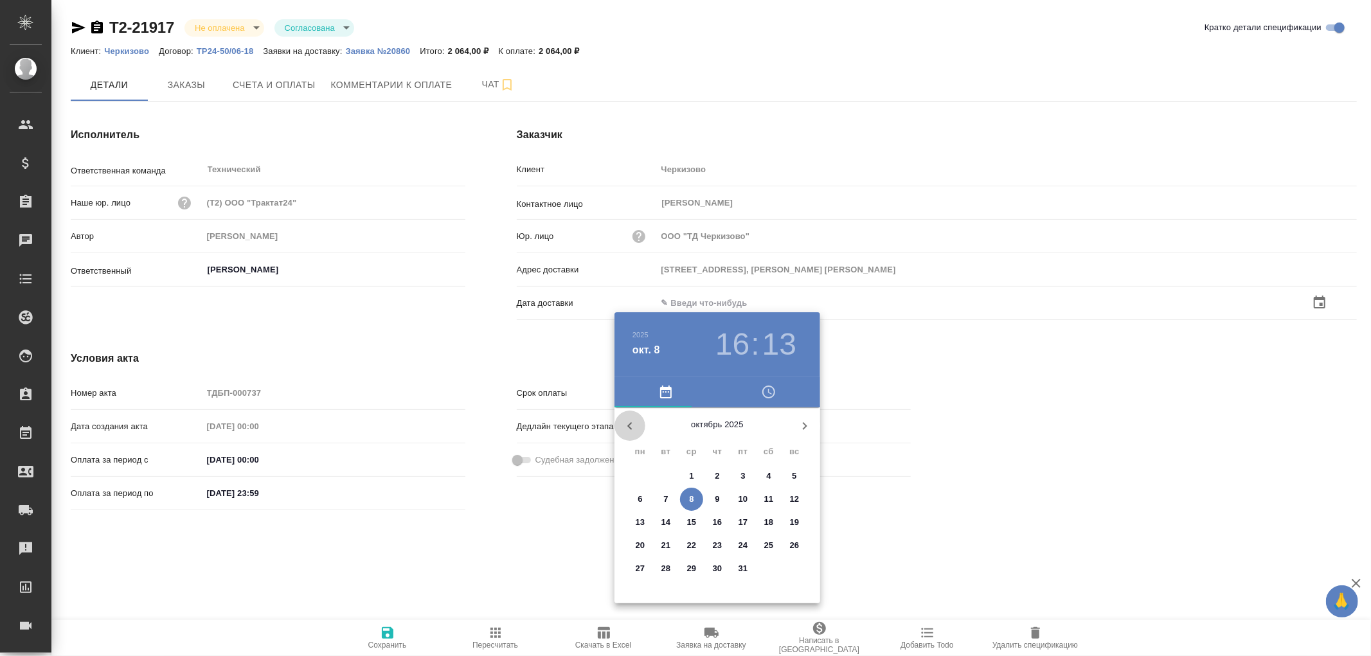
click at [630, 429] on icon "button" at bounding box center [629, 425] width 15 height 15
click at [667, 566] on p "30" at bounding box center [666, 568] width 10 height 13
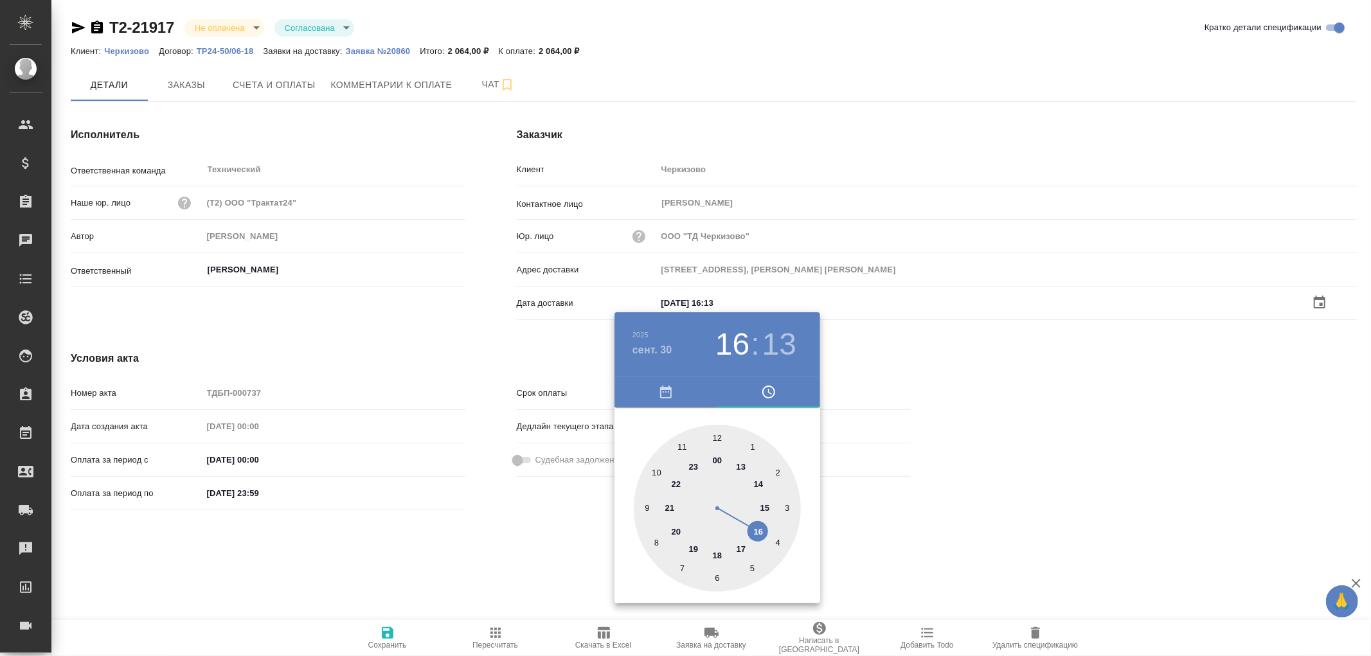
type input "30.09.2025 16:13"
click at [387, 632] on div at bounding box center [685, 328] width 1371 height 656
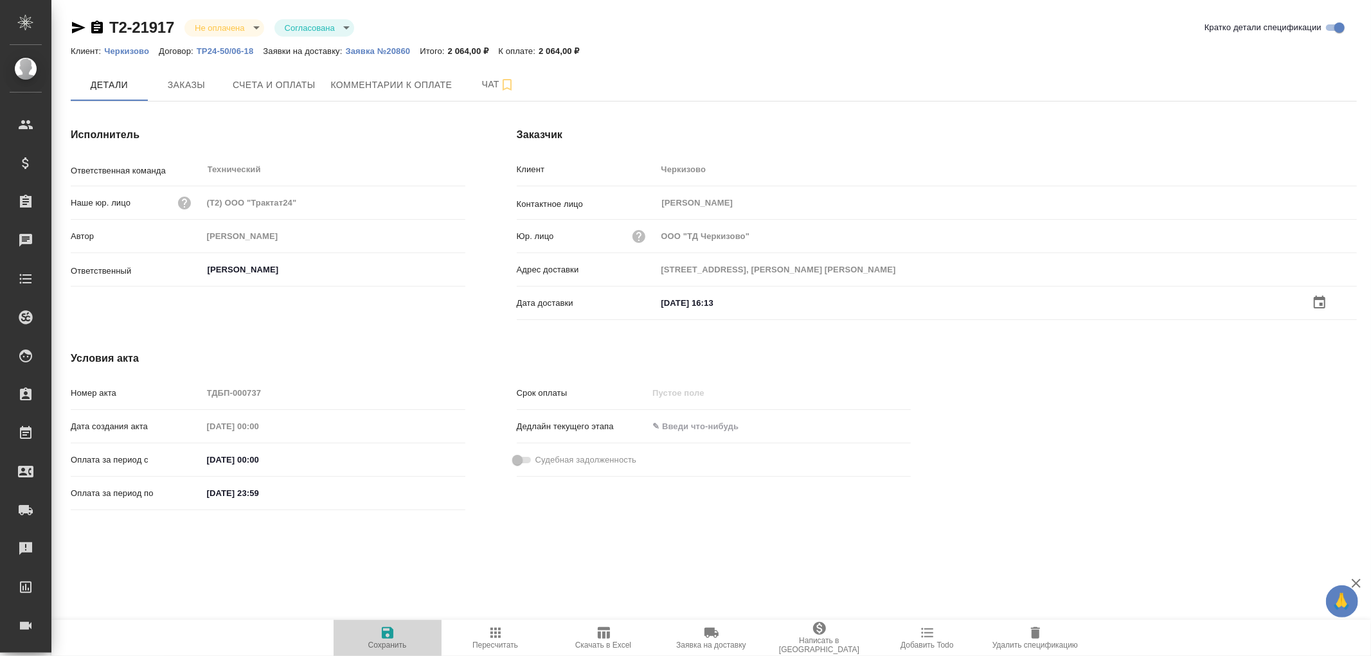
click at [387, 632] on icon "button" at bounding box center [388, 633] width 12 height 12
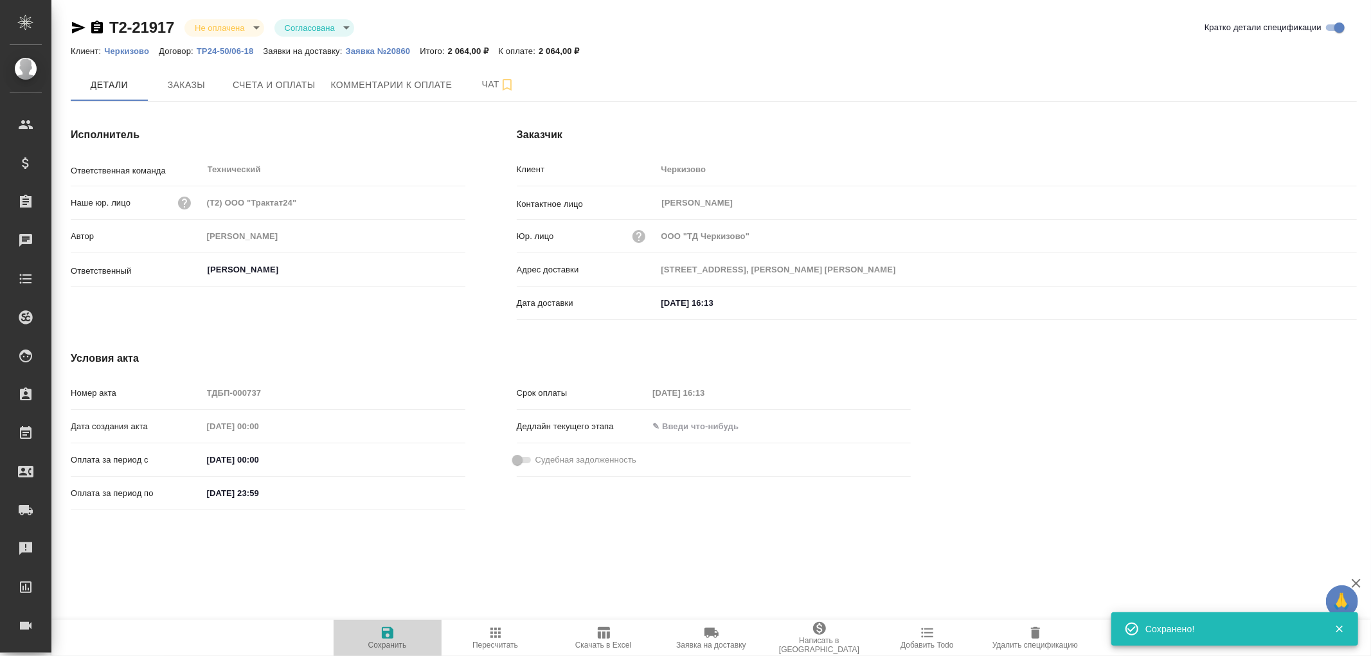
click at [387, 632] on icon "button" at bounding box center [388, 633] width 12 height 12
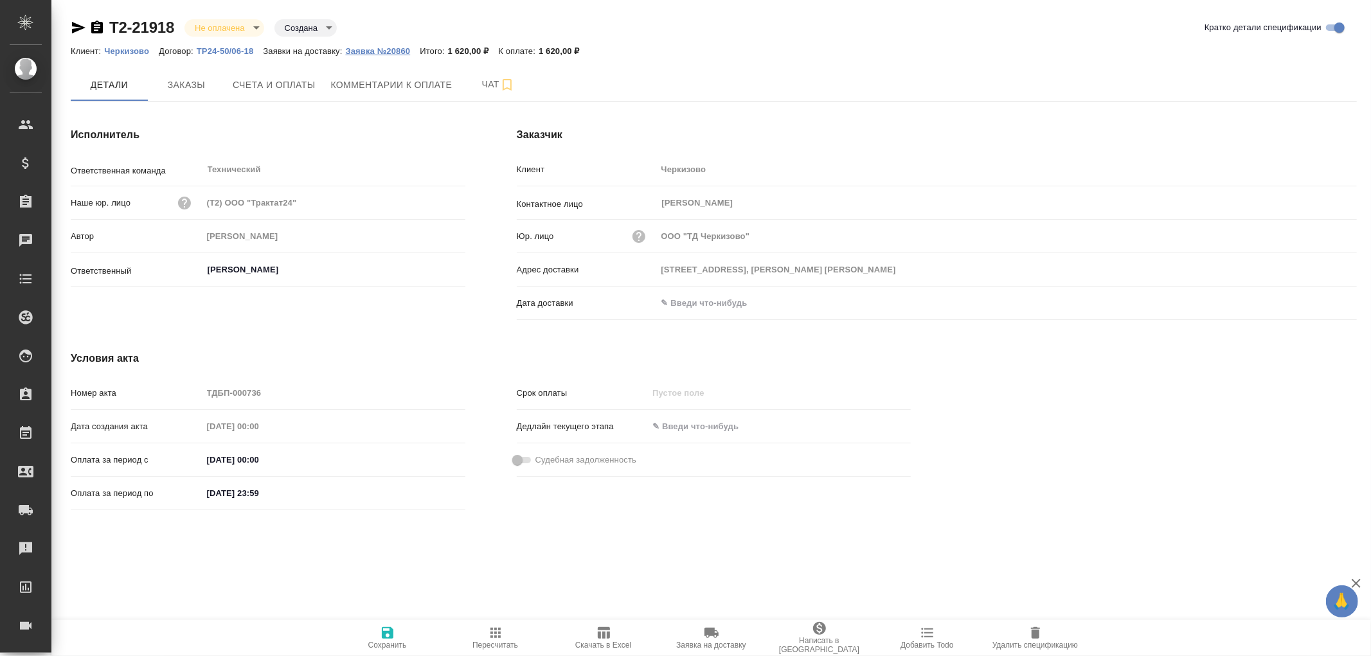
click at [397, 46] on p "Заявка №20860" at bounding box center [383, 51] width 75 height 10
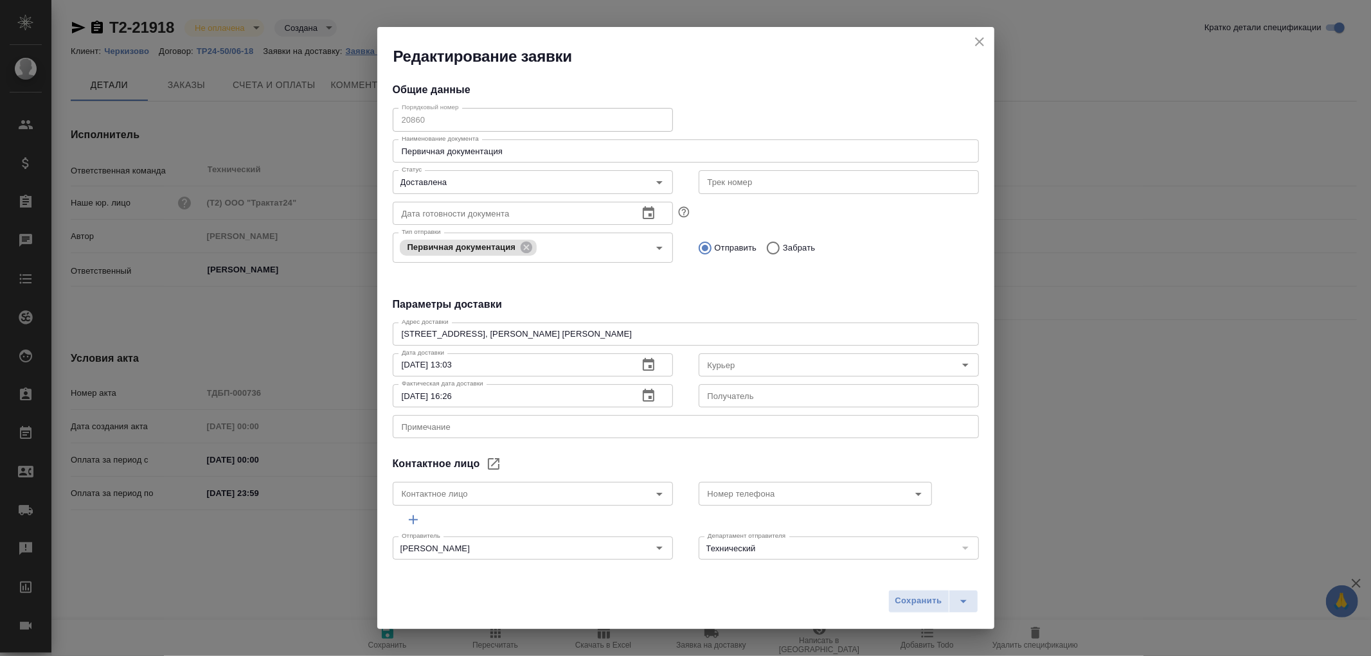
type input "[PERSON_NAME] [PERSON_NAME]"
type input "8 903 299 25 97"
type input "[PERSON_NAME]"
click at [986, 33] on div "Редактирование заявки" at bounding box center [685, 47] width 617 height 40
drag, startPoint x: 974, startPoint y: 40, endPoint x: 987, endPoint y: 41, distance: 12.2
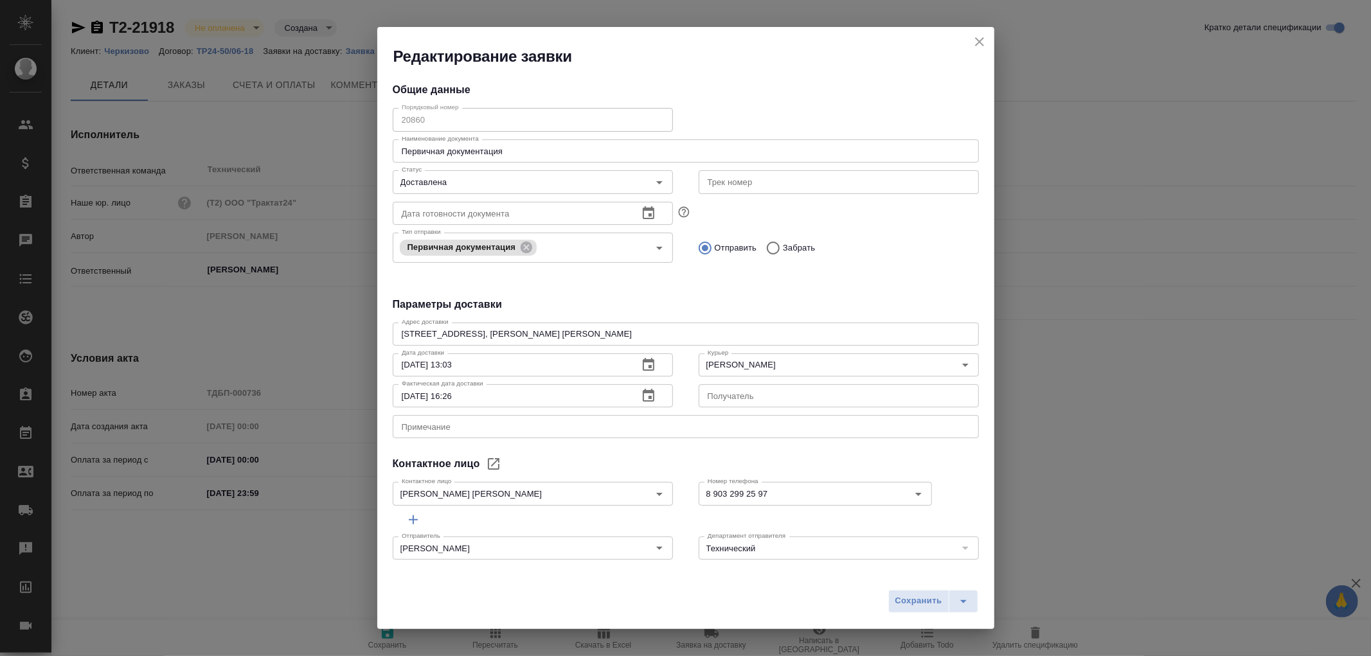
click at [979, 39] on icon "close" at bounding box center [979, 41] width 15 height 15
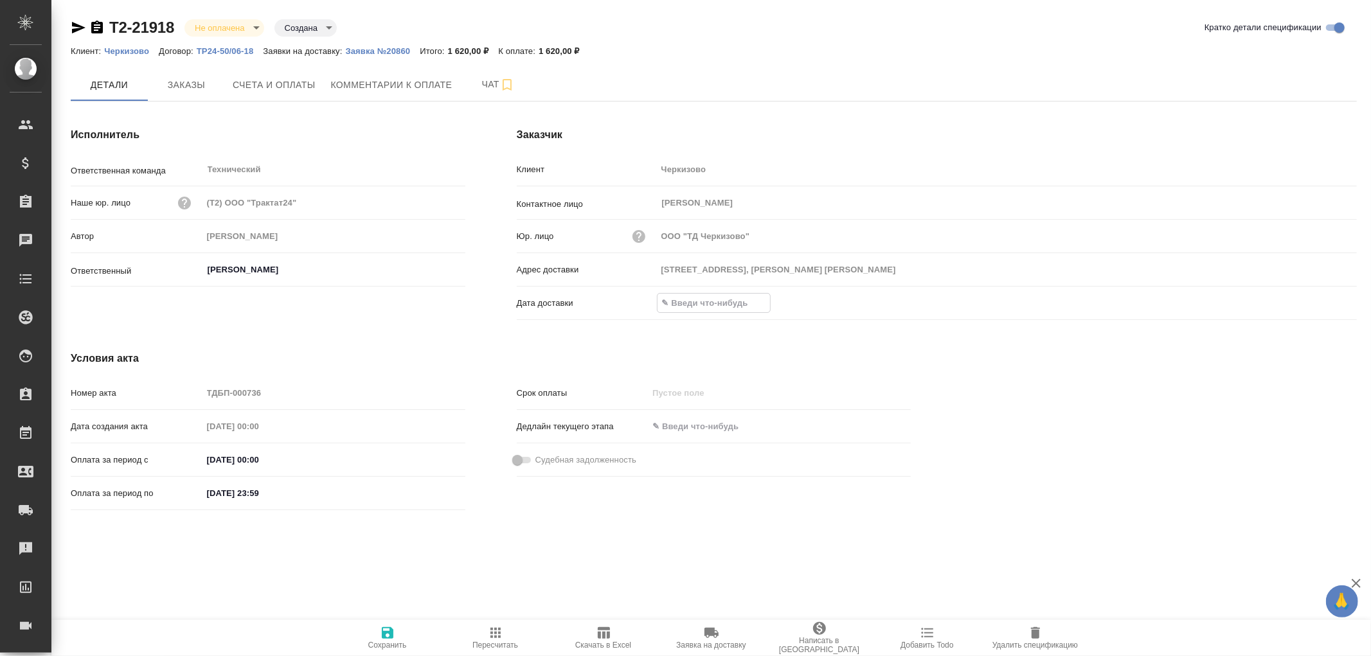
drag, startPoint x: 708, startPoint y: 302, endPoint x: 967, endPoint y: 304, distance: 259.7
click at [710, 301] on input "text" at bounding box center [714, 303] width 112 height 19
click at [1316, 298] on icon "button" at bounding box center [1320, 301] width 12 height 13
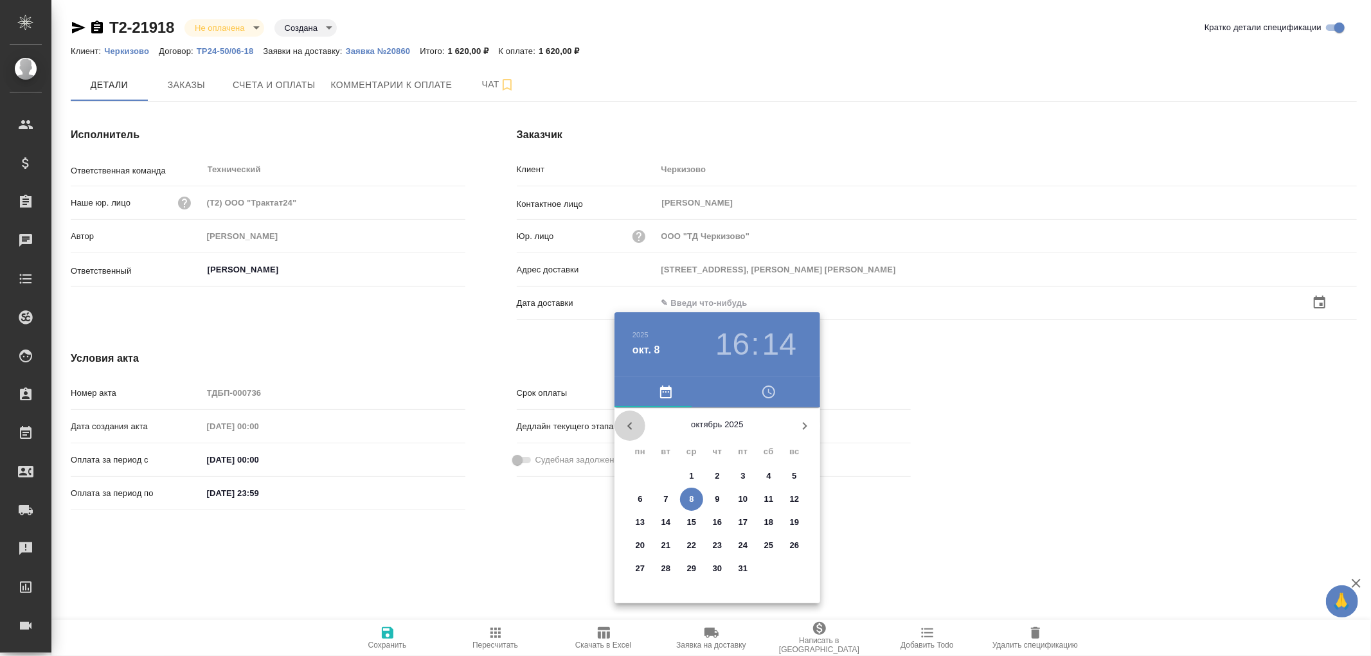
click at [629, 424] on icon "button" at bounding box center [629, 426] width 4 height 8
click at [667, 564] on p "30" at bounding box center [666, 568] width 10 height 13
type input "[DATE] 16:14"
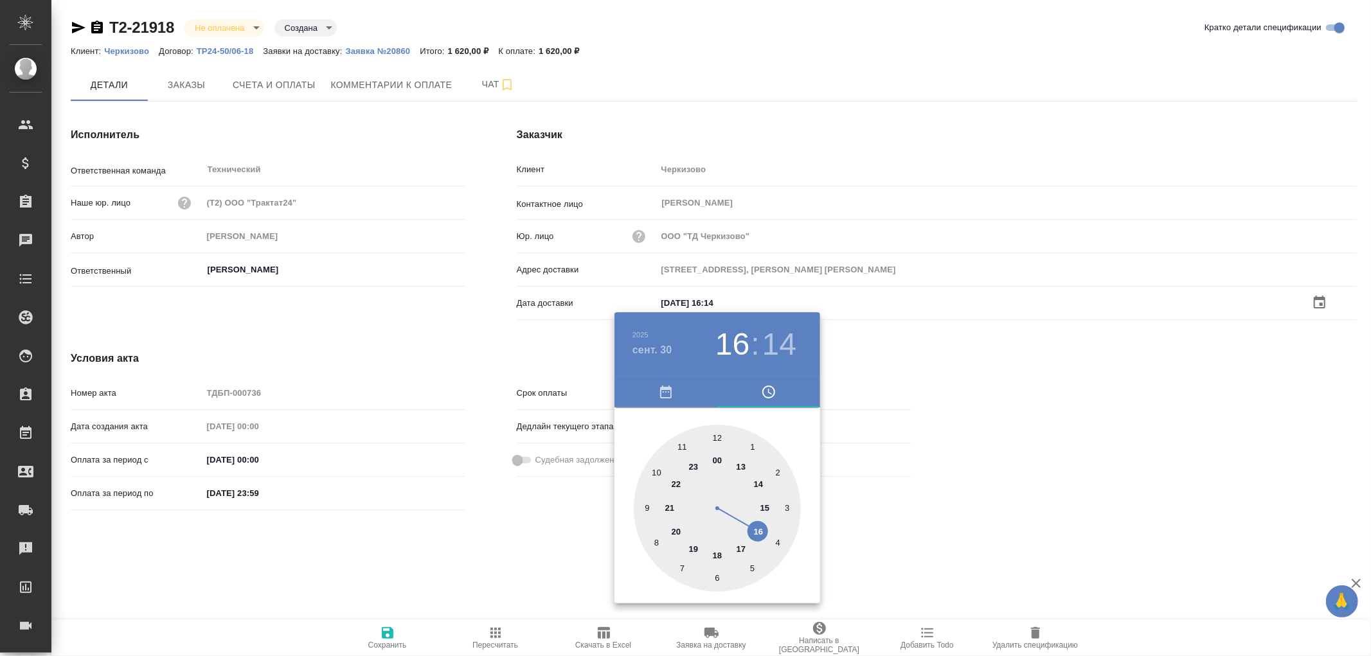
click at [383, 636] on div at bounding box center [685, 328] width 1371 height 656
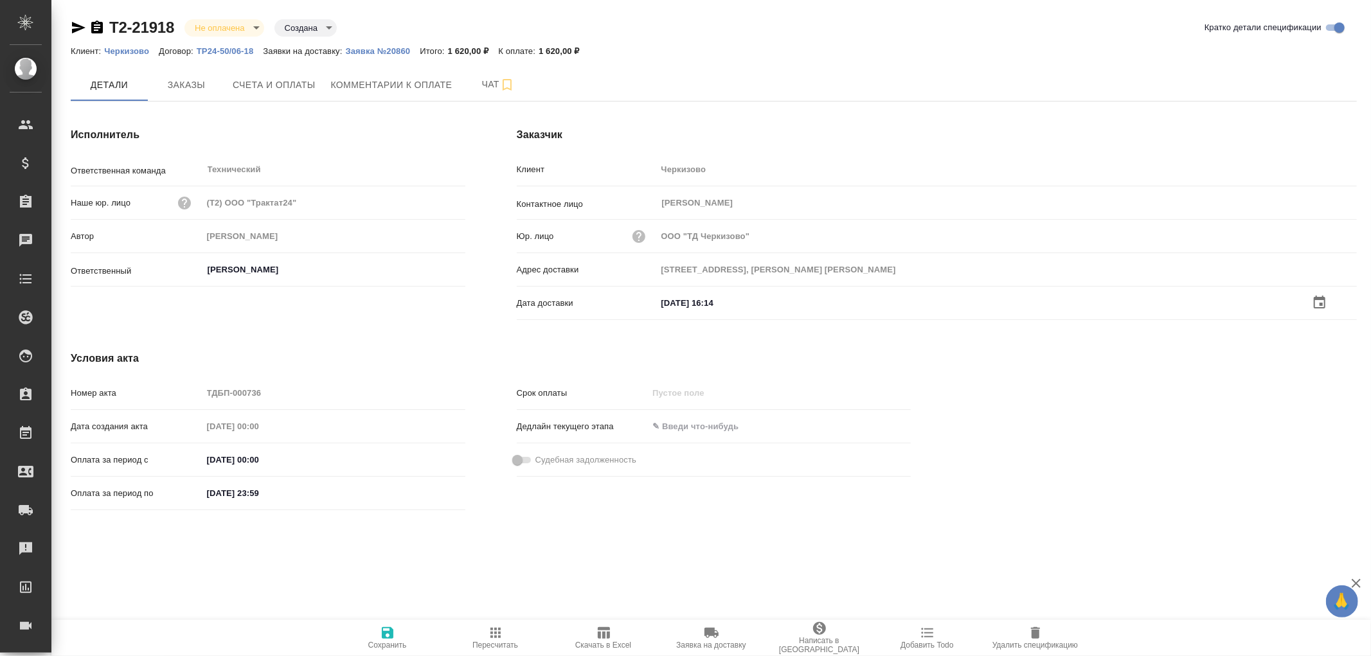
click at [389, 633] on icon "button" at bounding box center [388, 633] width 12 height 12
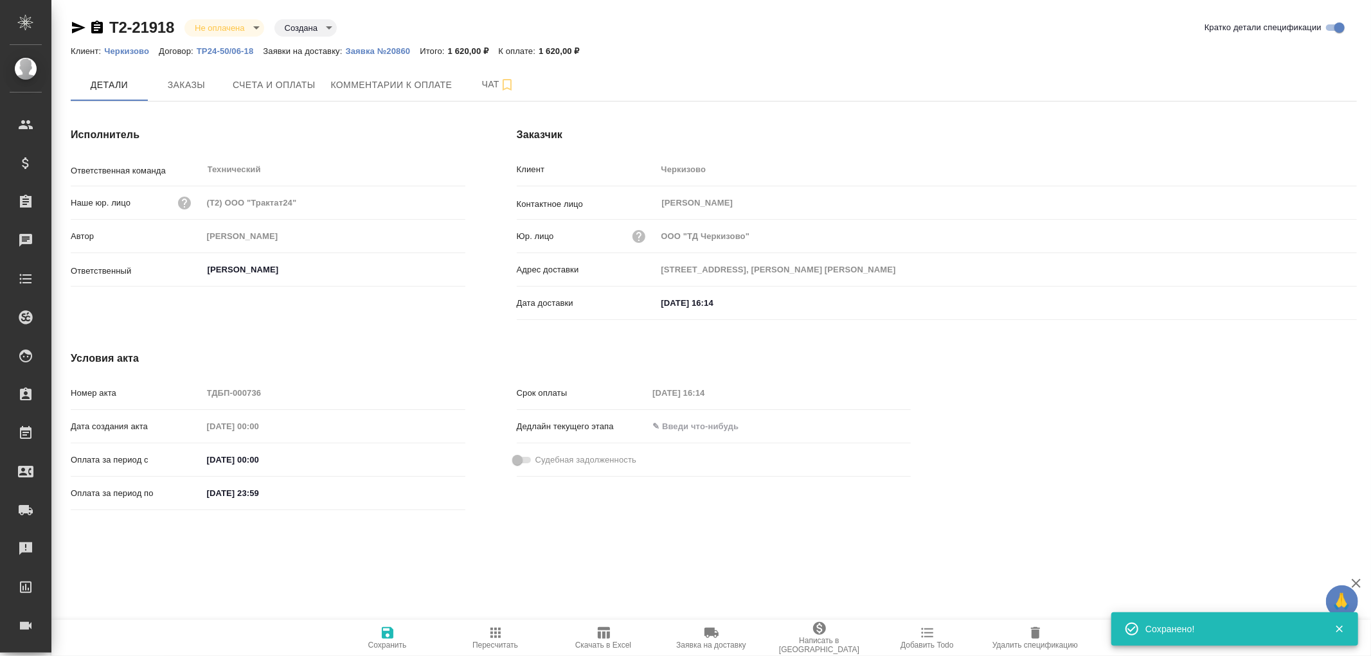
click at [389, 633] on icon "button" at bounding box center [388, 633] width 12 height 12
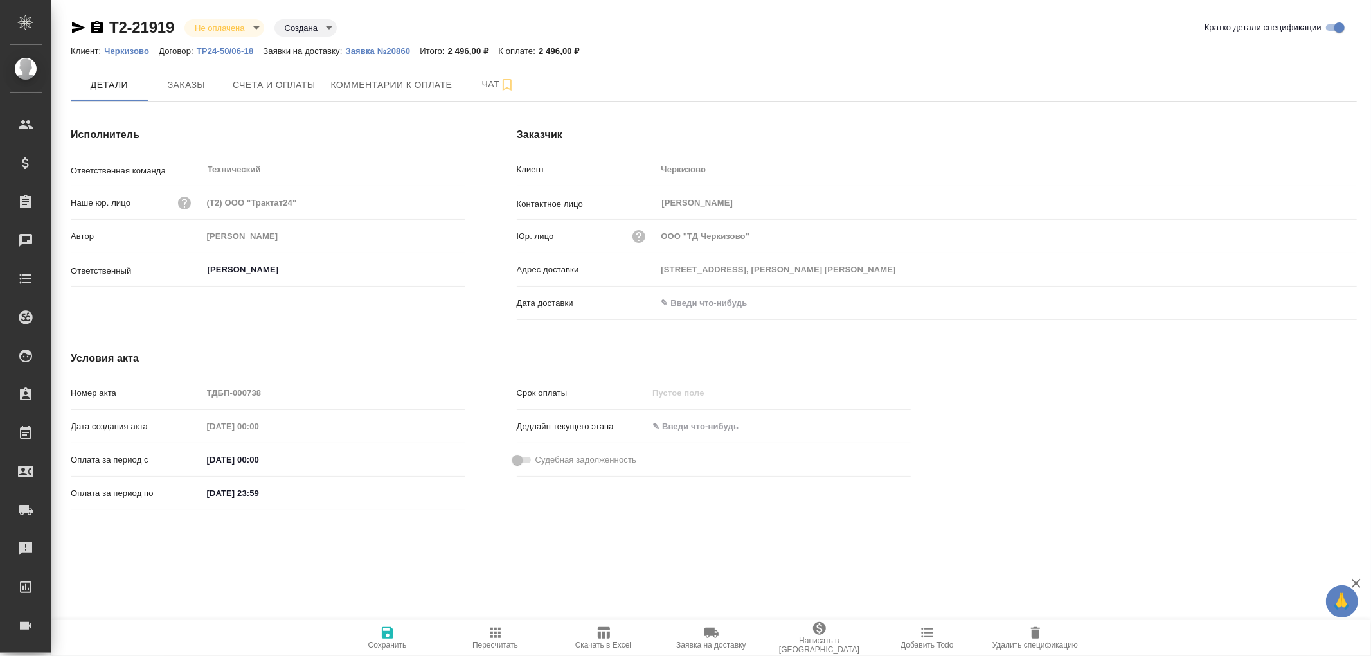
click at [370, 53] on p "Заявка №20860" at bounding box center [383, 51] width 75 height 10
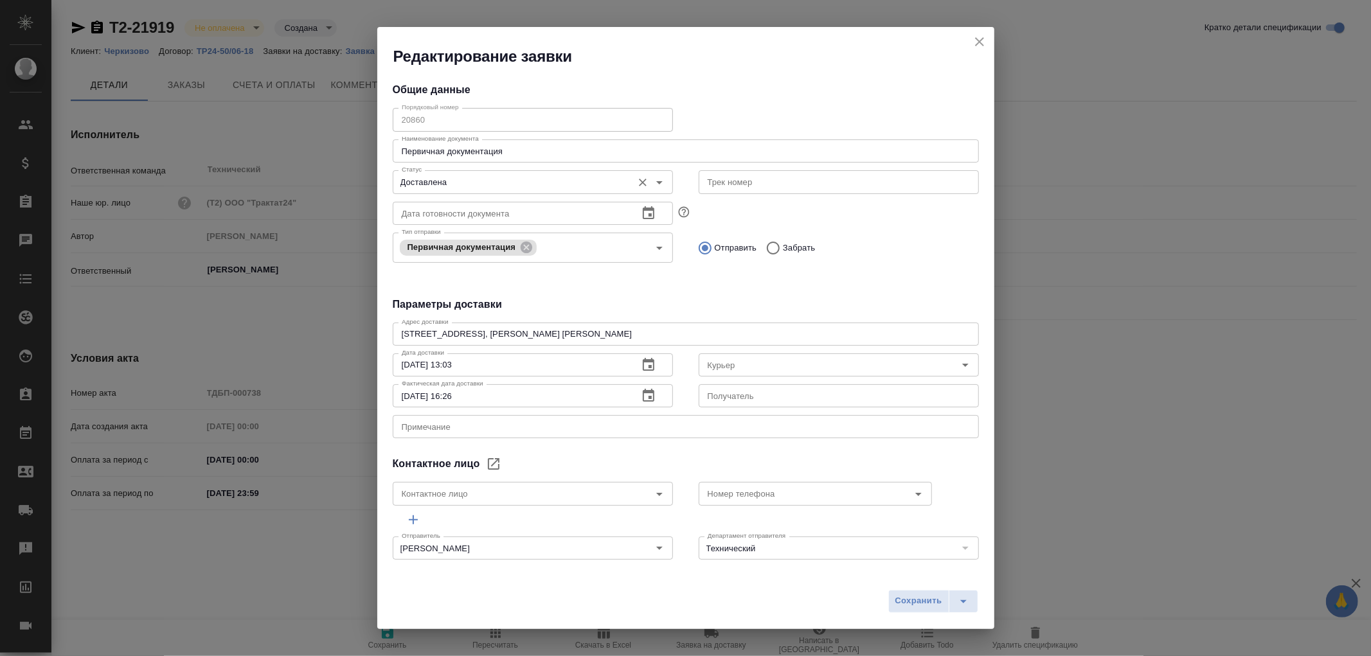
type input "[PERSON_NAME] [PERSON_NAME]"
type input "8 903 299 25 97"
type input "[PERSON_NAME]"
click at [982, 44] on icon "close" at bounding box center [979, 41] width 15 height 15
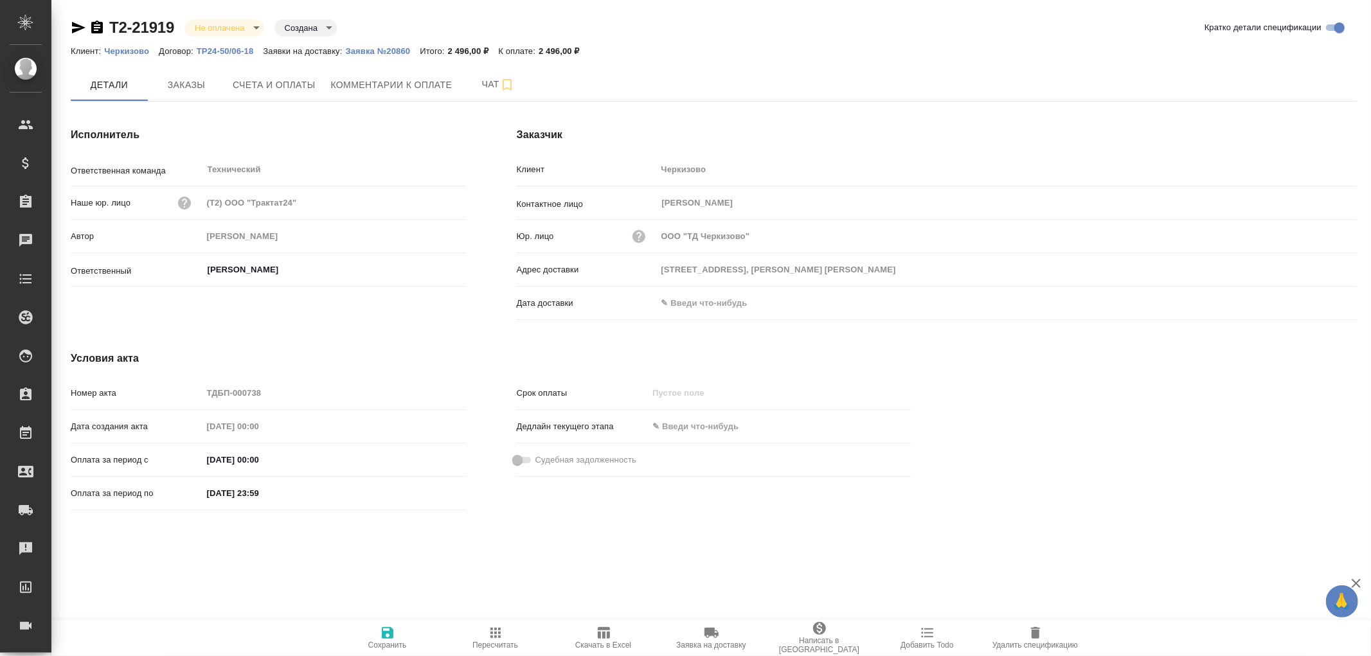
drag, startPoint x: 691, startPoint y: 303, endPoint x: 697, endPoint y: 300, distance: 6.6
click at [695, 302] on input "text" at bounding box center [713, 303] width 112 height 19
click at [1318, 307] on icon "button" at bounding box center [1320, 301] width 12 height 13
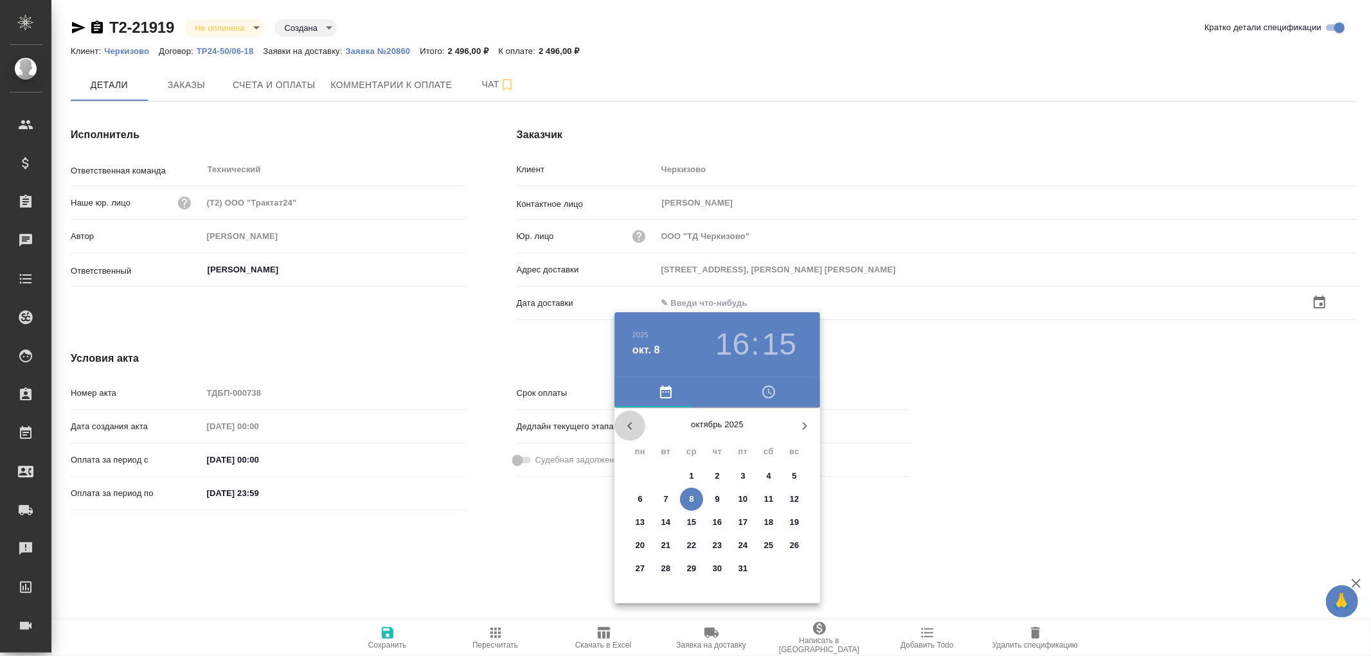
click at [631, 429] on icon "button" at bounding box center [629, 426] width 4 height 8
click at [667, 568] on p "30" at bounding box center [666, 568] width 10 height 13
type input "[DATE] 16:15"
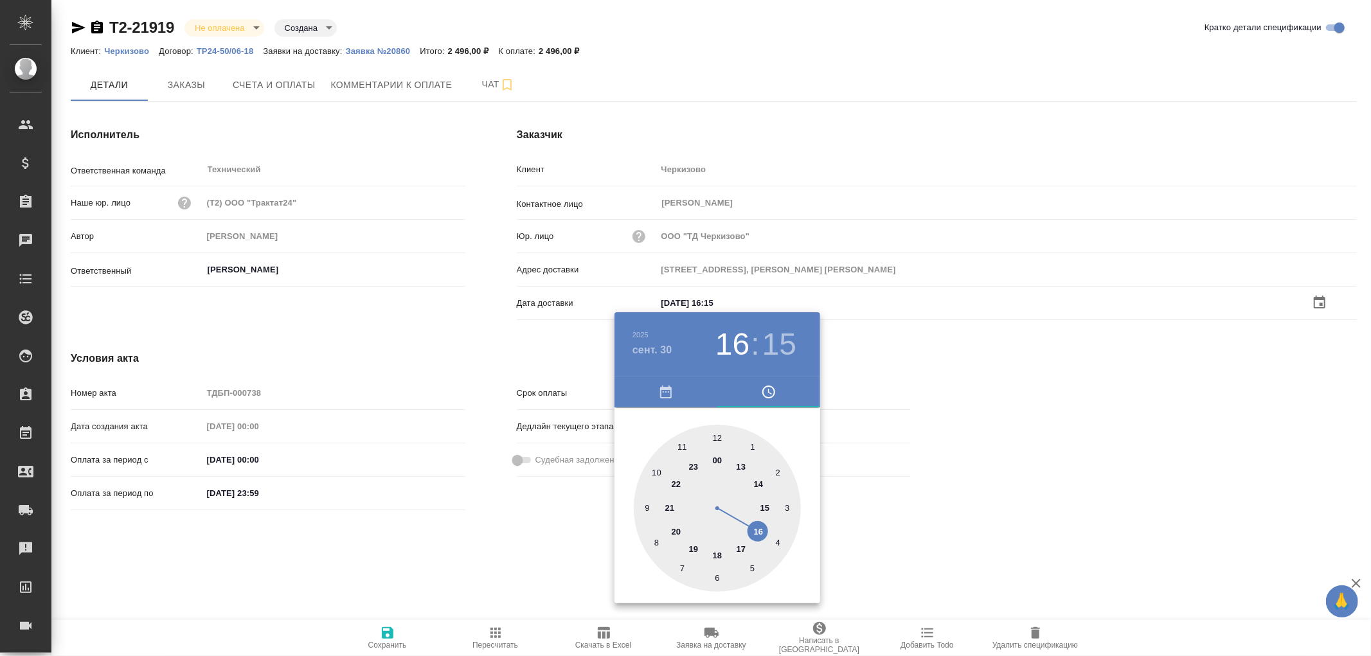
click at [384, 634] on div at bounding box center [685, 328] width 1371 height 656
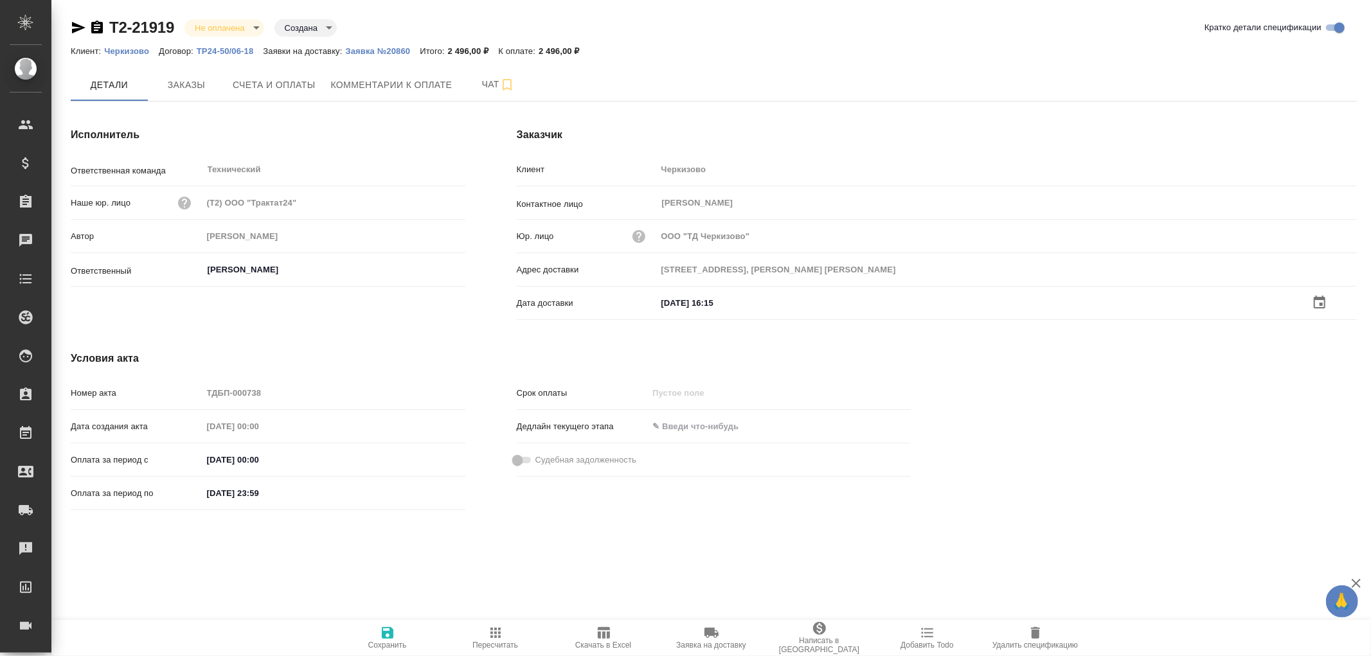
click at [389, 632] on icon "button" at bounding box center [388, 633] width 12 height 12
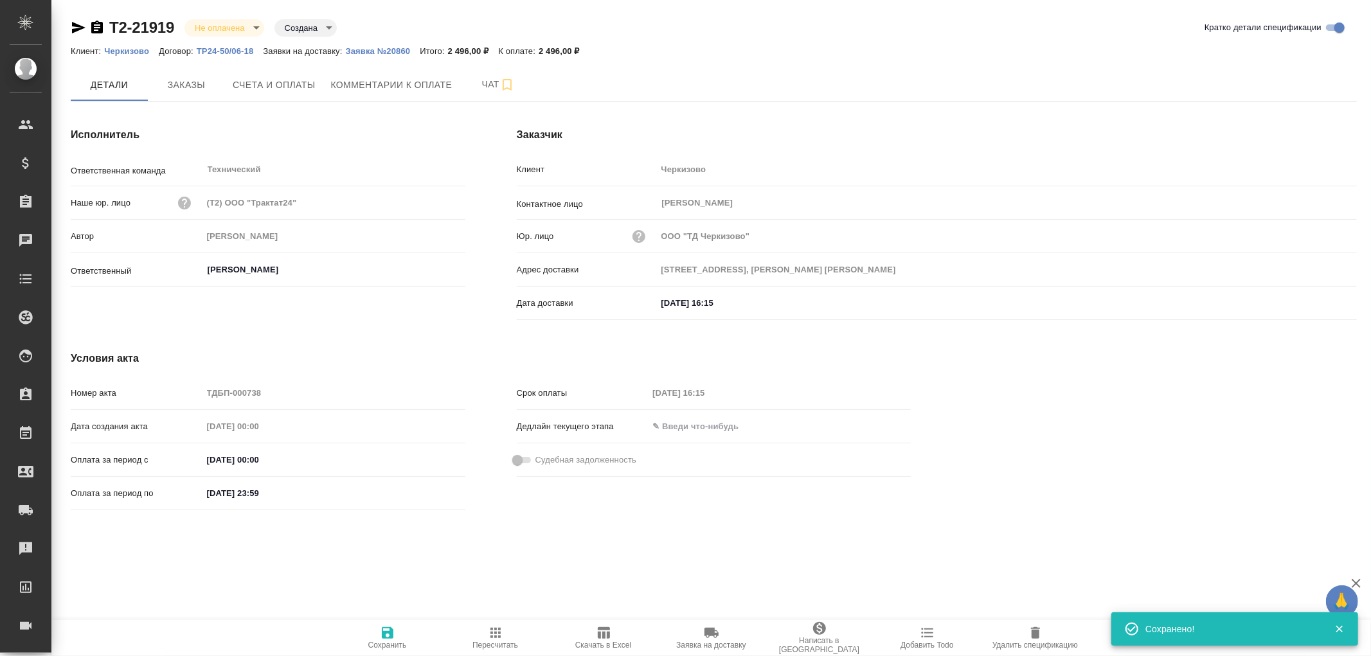
click at [389, 632] on icon "button" at bounding box center [388, 633] width 12 height 12
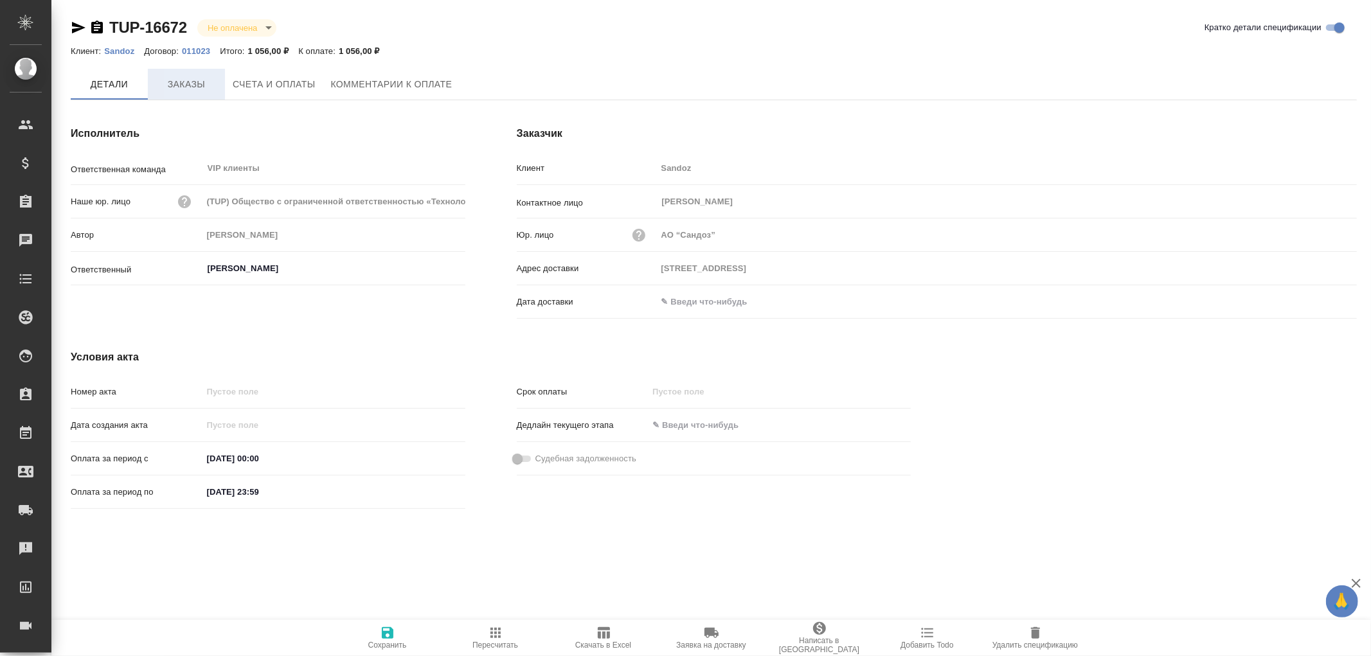
click at [190, 85] on span "Заказы" at bounding box center [187, 84] width 62 height 16
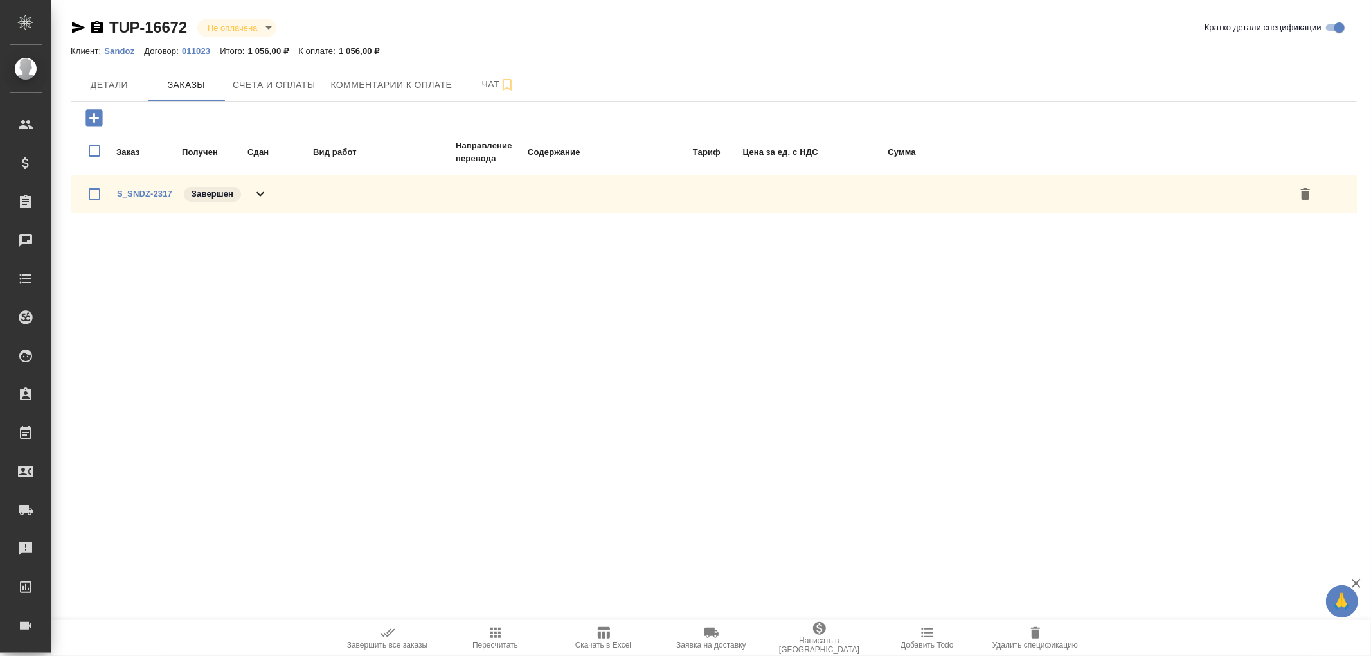
click at [253, 195] on icon at bounding box center [260, 193] width 15 height 15
click at [103, 84] on span "Детали" at bounding box center [109, 85] width 62 height 16
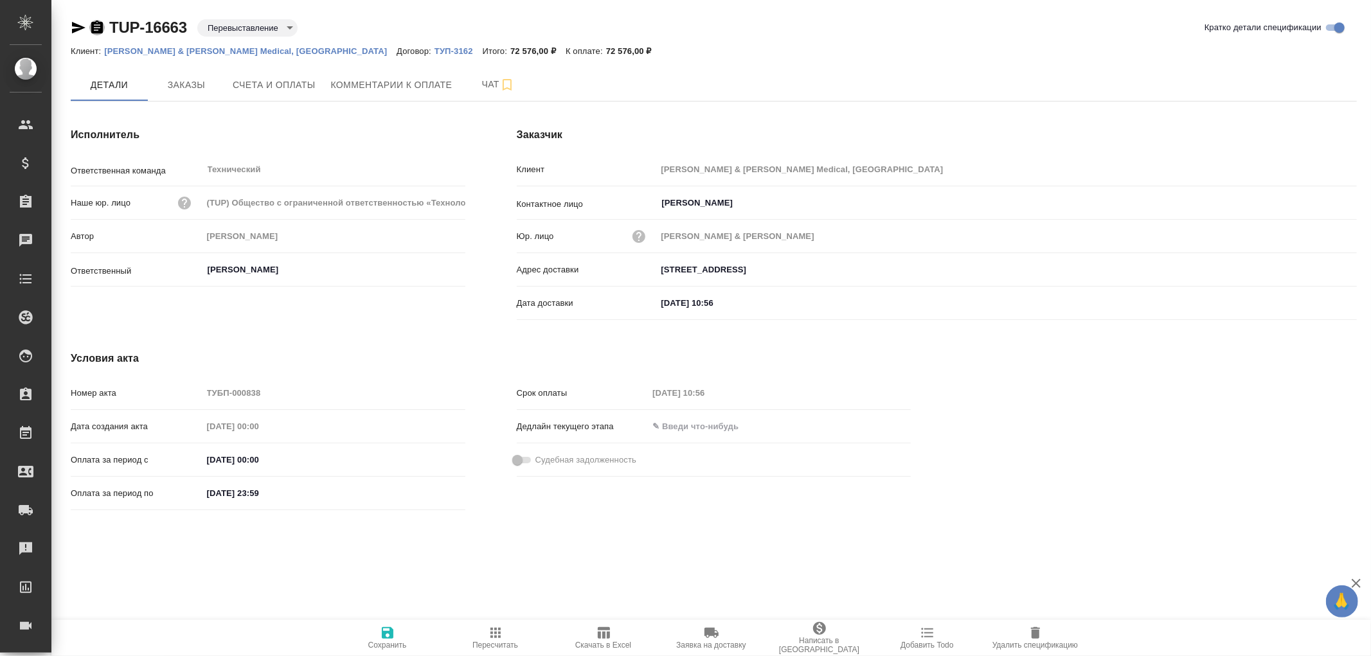
click at [97, 28] on icon "button" at bounding box center [96, 27] width 15 height 15
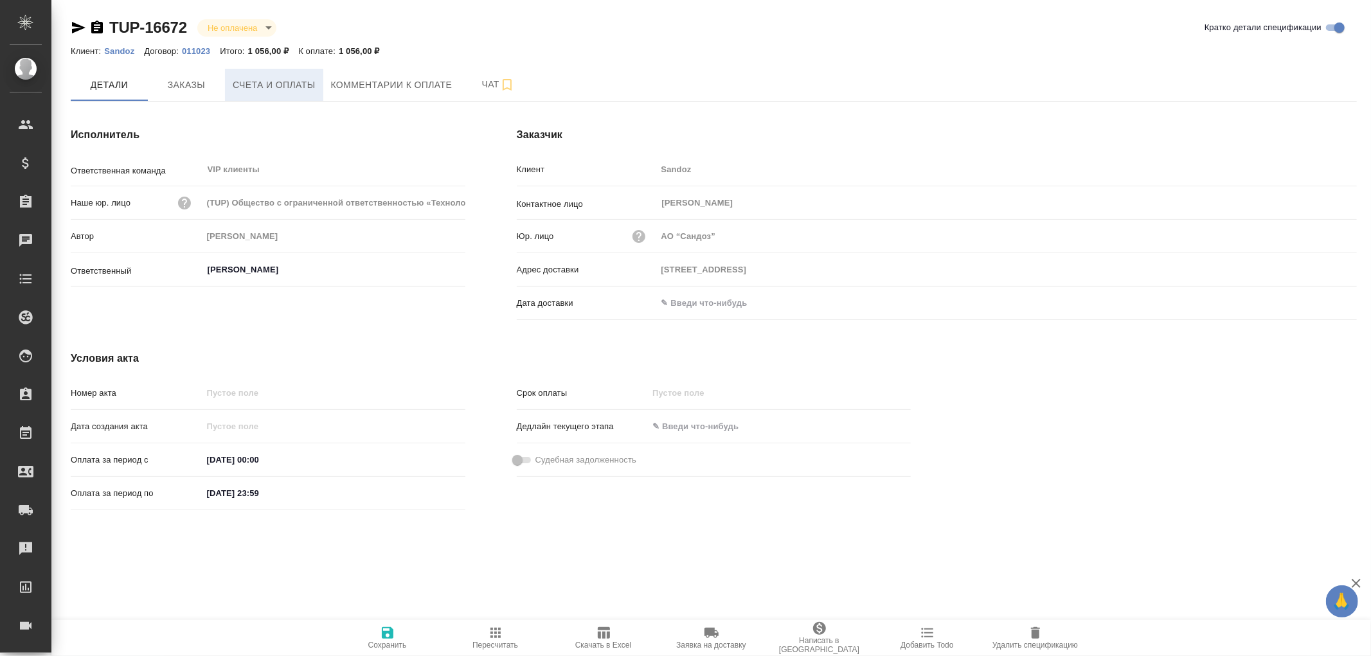
click at [254, 82] on span "Счета и оплаты" at bounding box center [274, 85] width 83 height 16
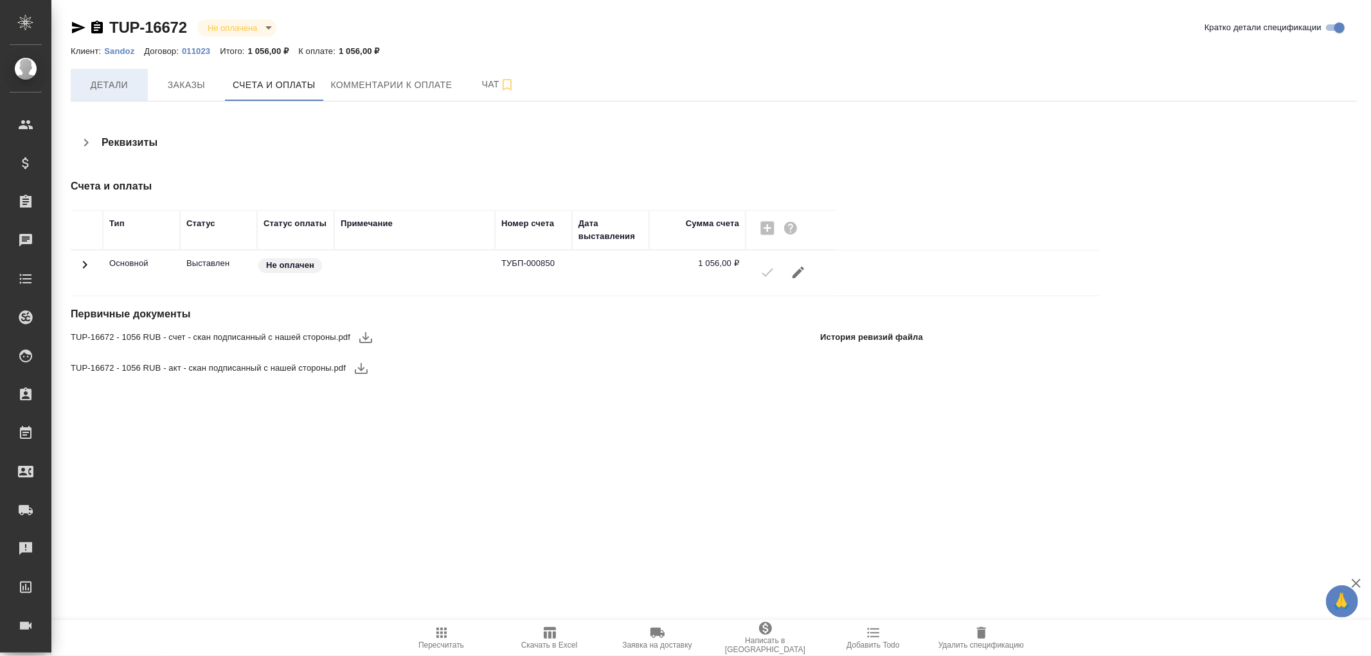
drag, startPoint x: 91, startPoint y: 78, endPoint x: 221, endPoint y: 121, distance: 136.8
click at [94, 78] on span "Детали" at bounding box center [109, 85] width 62 height 16
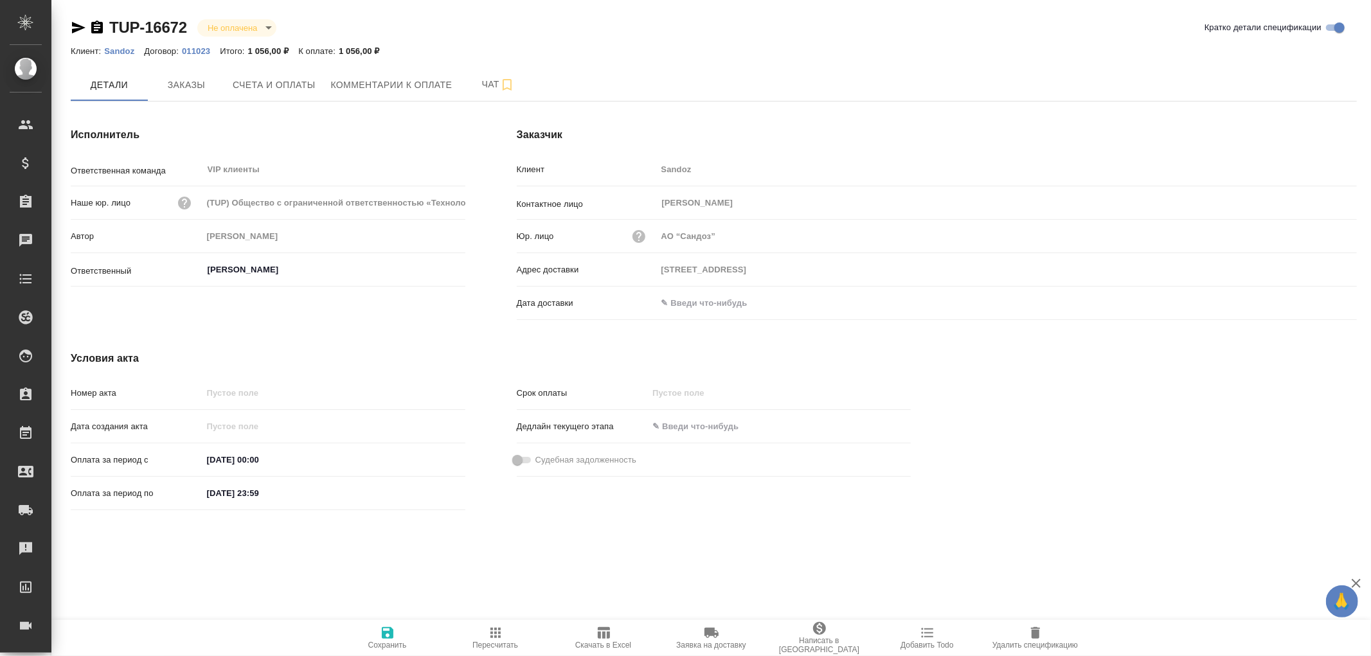
click at [715, 301] on input "text" at bounding box center [713, 303] width 112 height 19
click at [1320, 303] on icon "button" at bounding box center [1320, 302] width 12 height 13
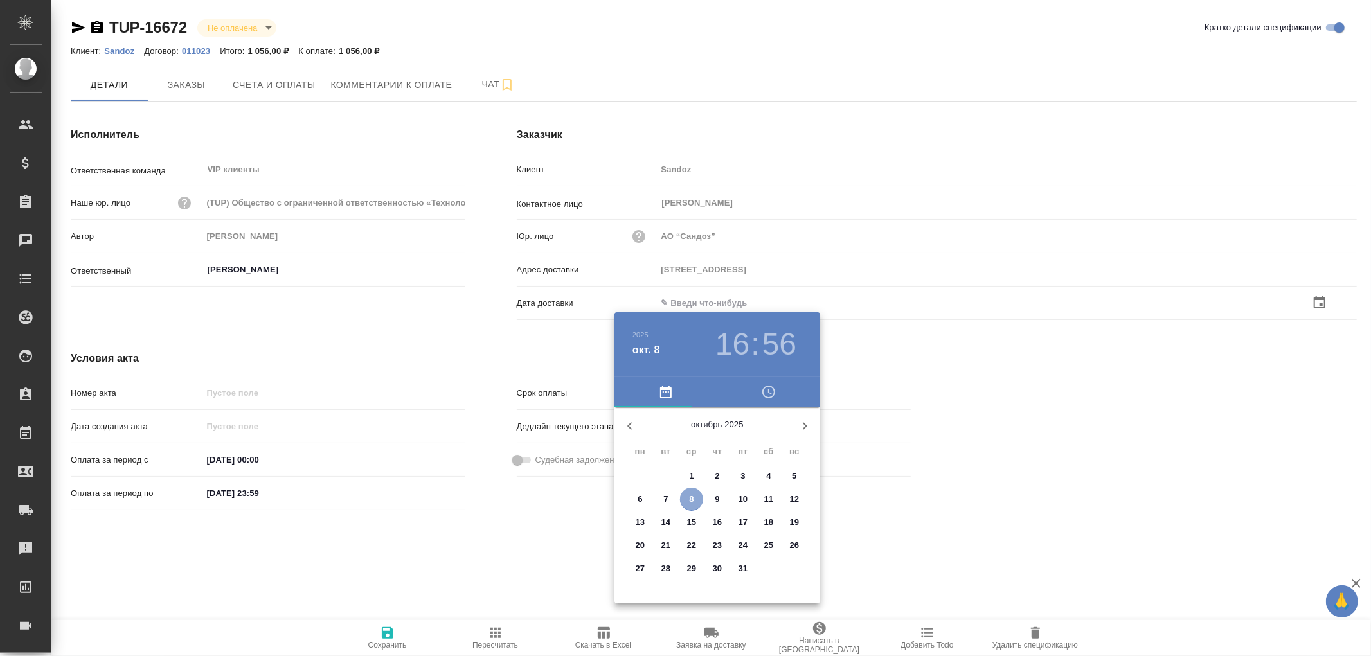
click at [691, 500] on p "8" at bounding box center [691, 499] width 4 height 13
type input "08.10.2025 16:56"
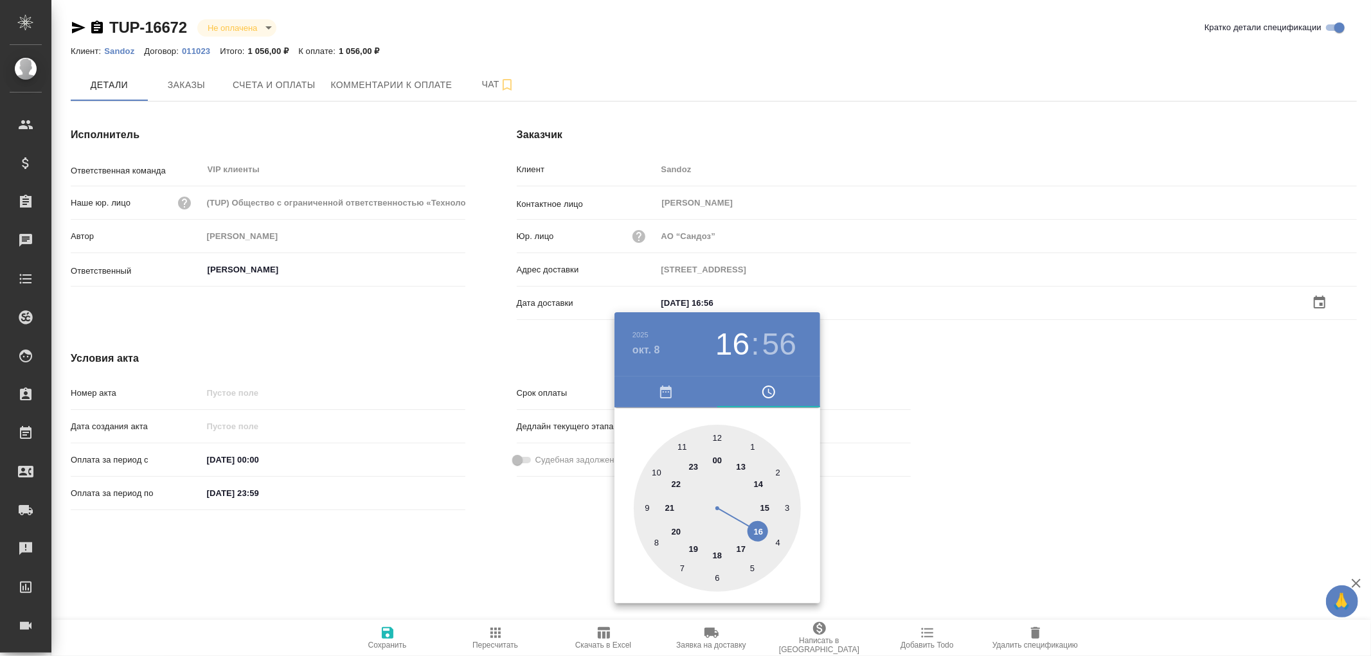
click at [386, 632] on div at bounding box center [685, 328] width 1371 height 656
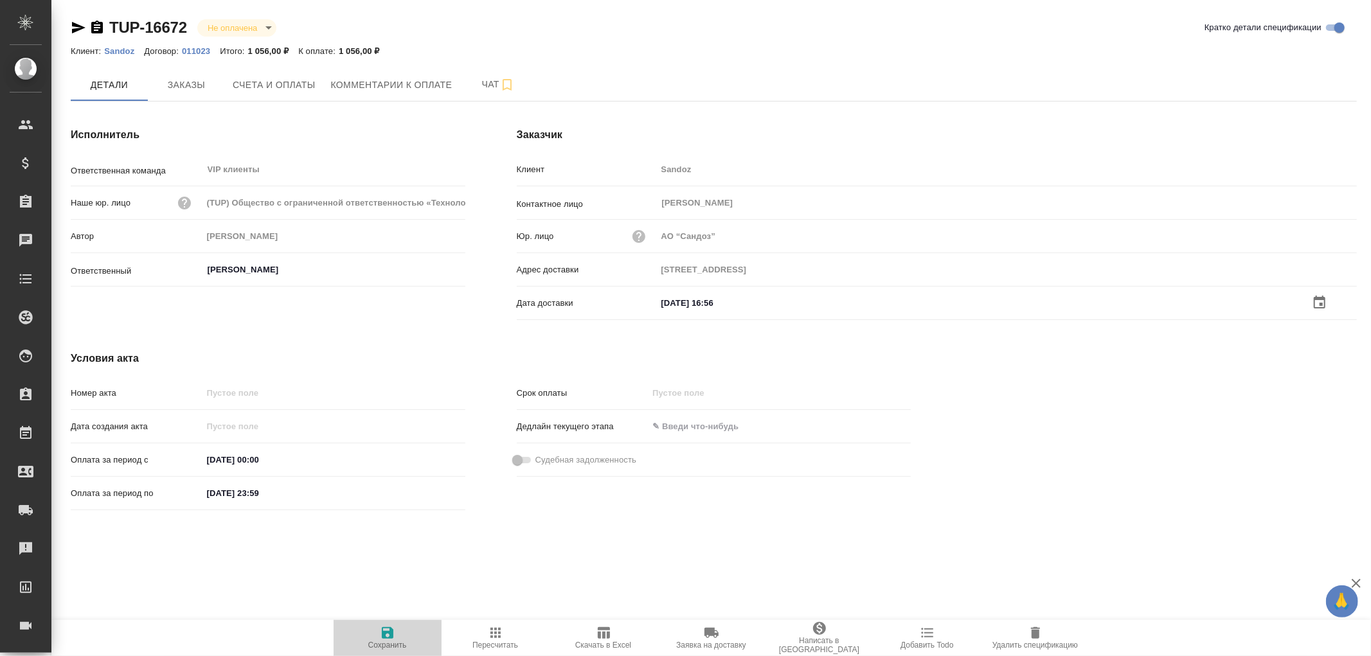
click at [386, 632] on icon "button" at bounding box center [388, 633] width 12 height 12
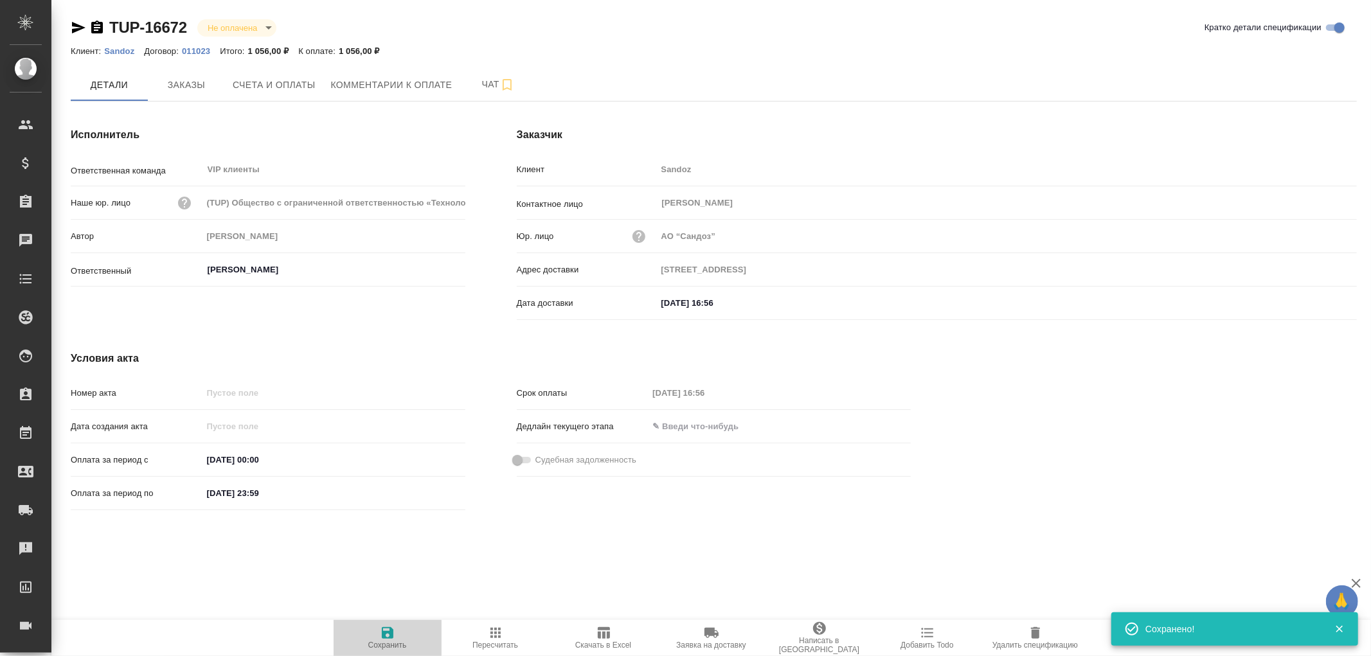
click at [386, 632] on icon "button" at bounding box center [388, 633] width 12 height 12
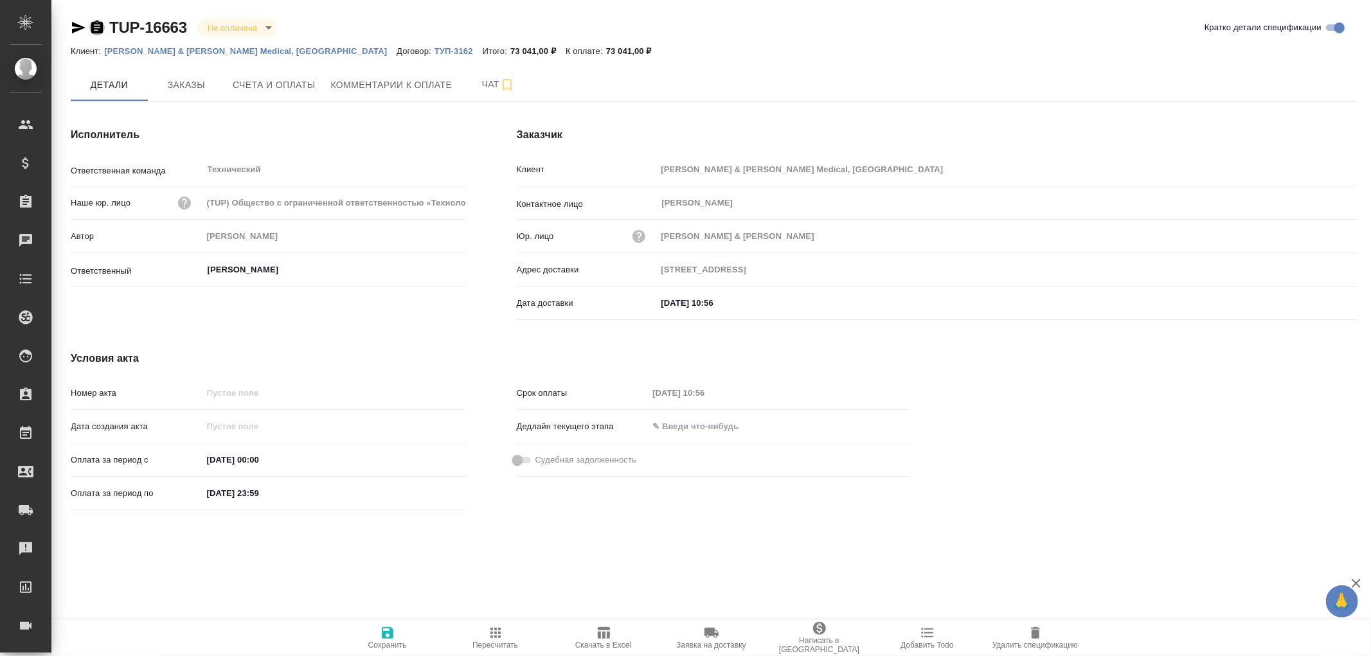
click at [98, 30] on icon "button" at bounding box center [97, 27] width 12 height 13
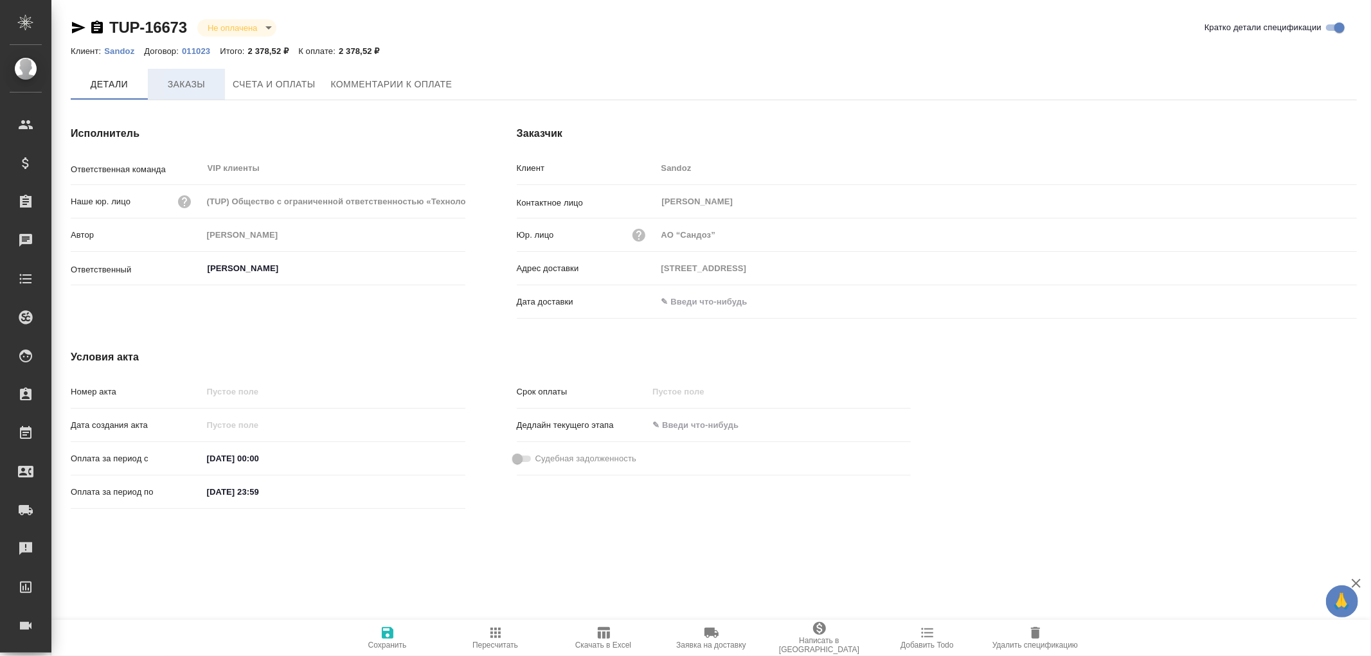
type input "[PERSON_NAME]"
click at [177, 81] on span "Заказы" at bounding box center [187, 85] width 62 height 16
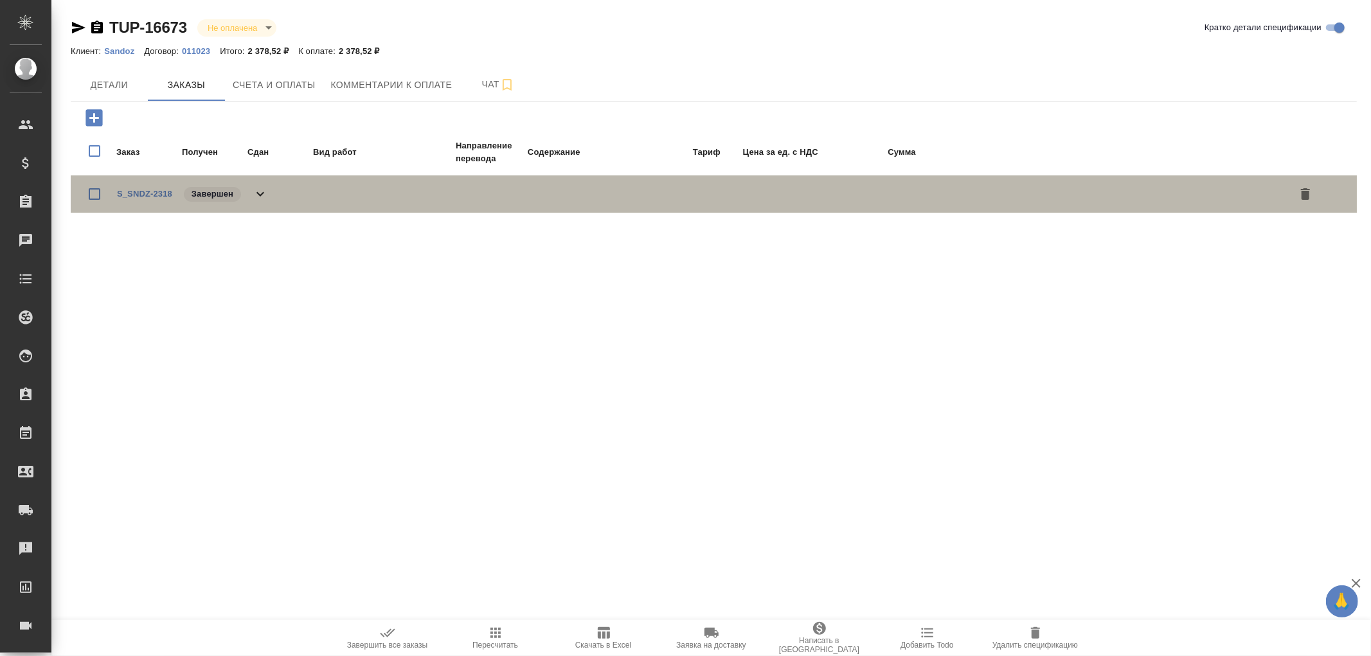
click at [264, 187] on icon at bounding box center [260, 193] width 15 height 15
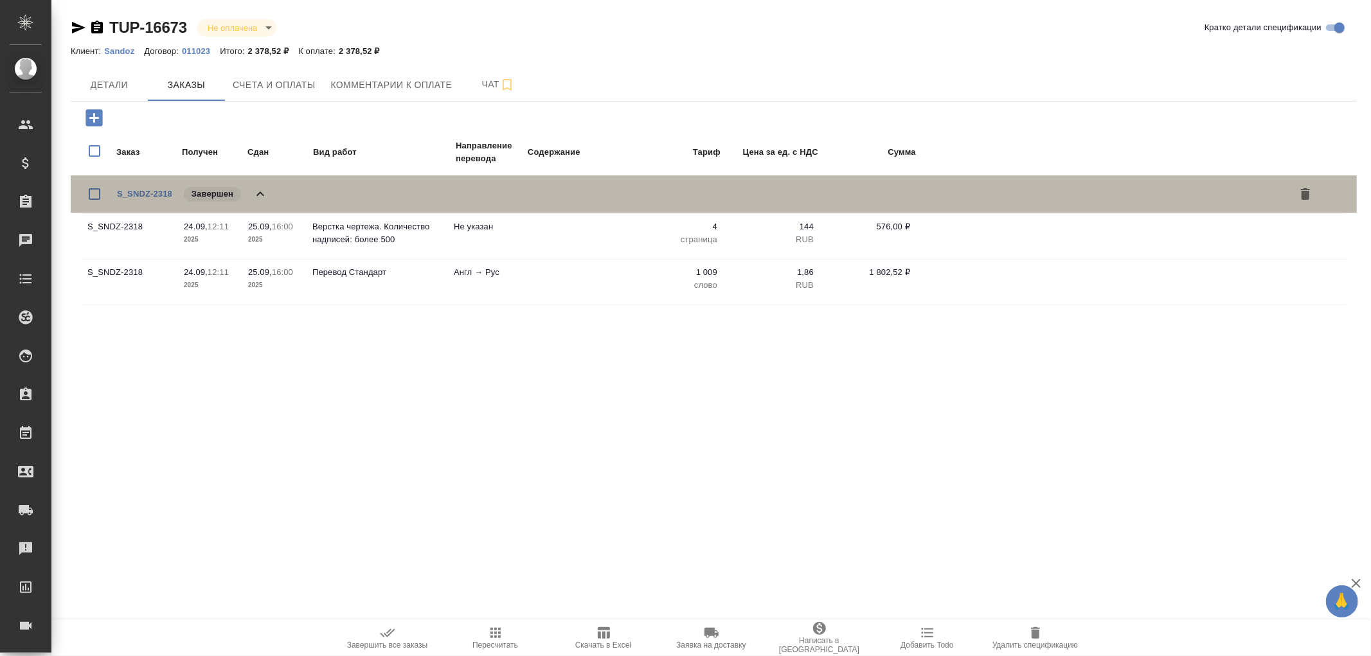
click at [264, 187] on icon at bounding box center [260, 193] width 15 height 15
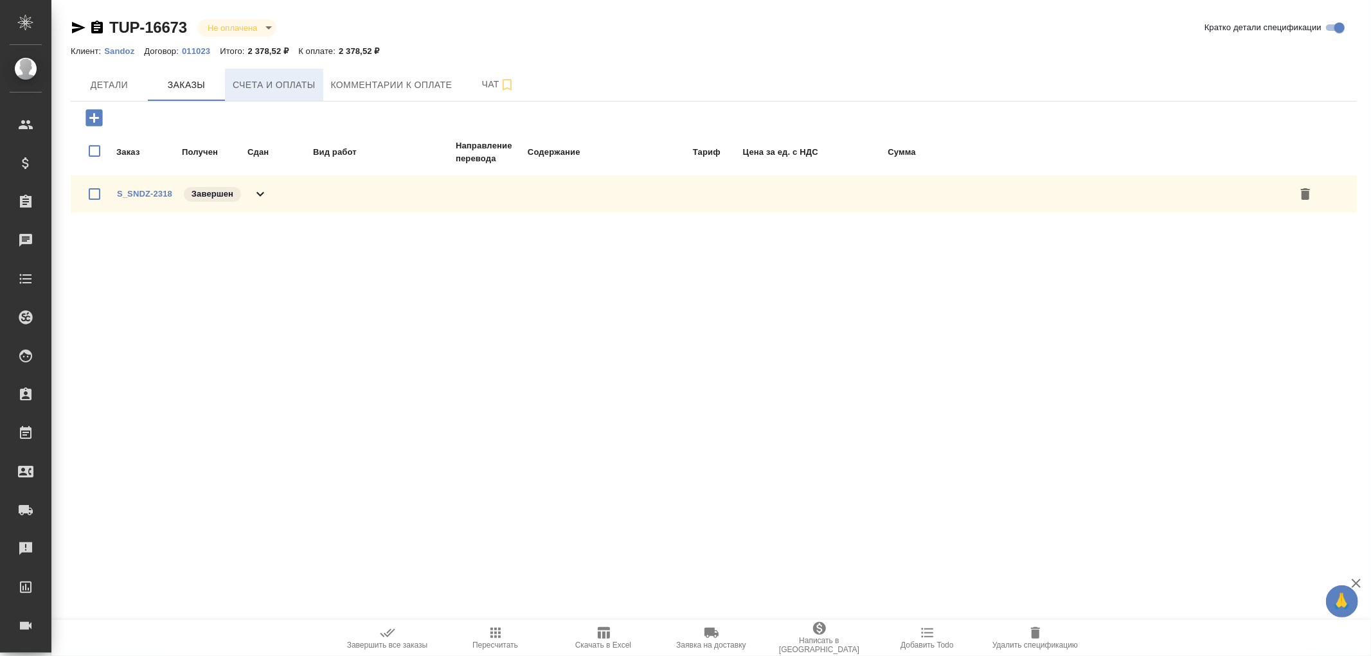
click at [267, 80] on span "Счета и оплаты" at bounding box center [274, 85] width 83 height 16
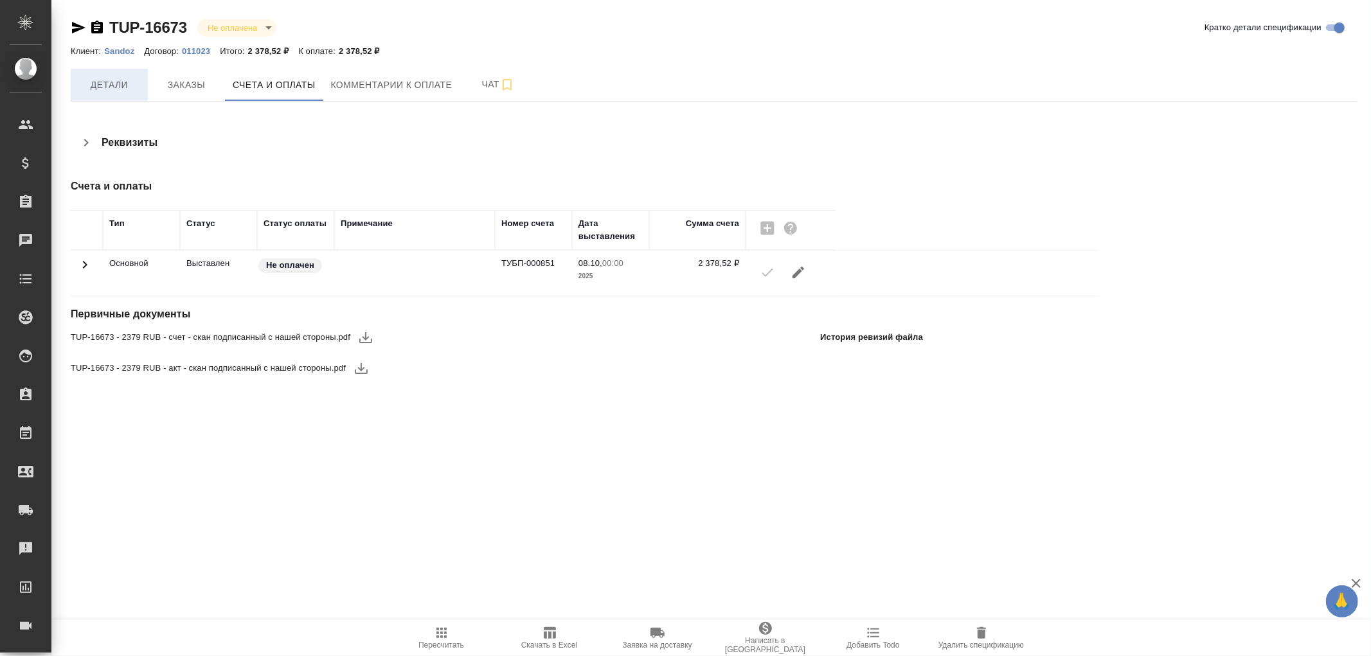
click at [113, 81] on span "Детали" at bounding box center [109, 85] width 62 height 16
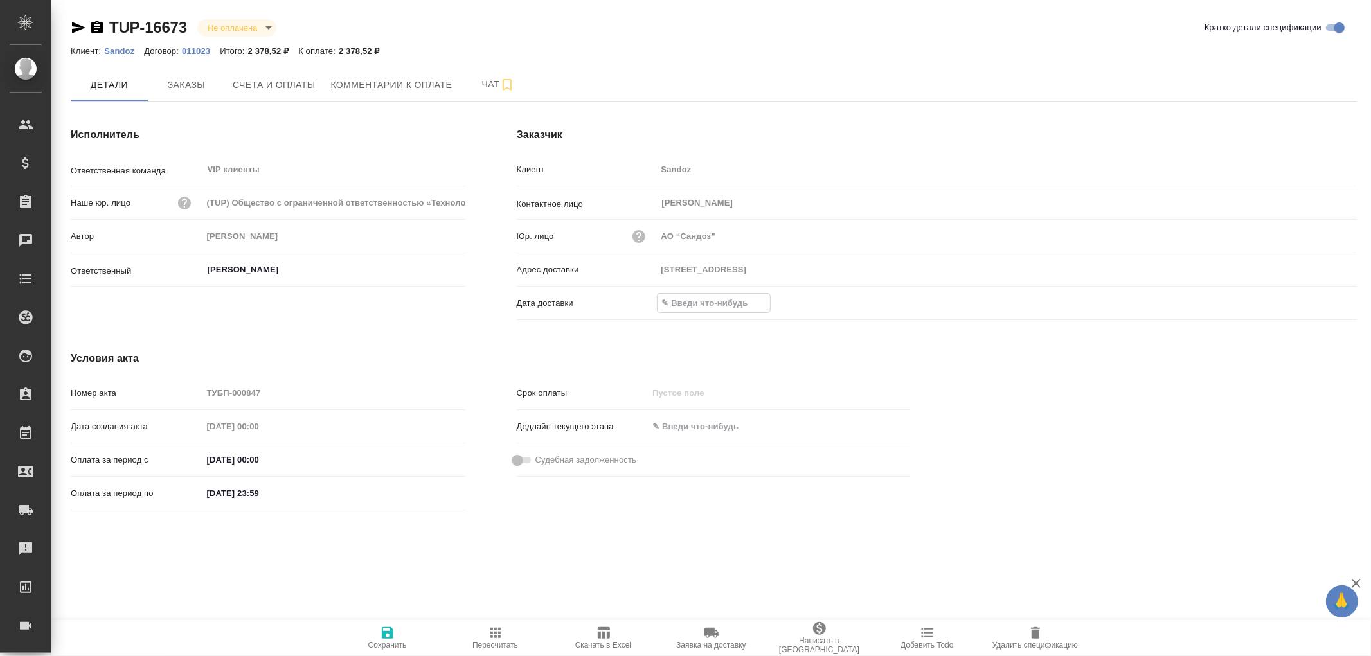
click at [724, 306] on input "text" at bounding box center [714, 303] width 112 height 19
click at [1321, 301] on icon "button" at bounding box center [1319, 302] width 15 height 15
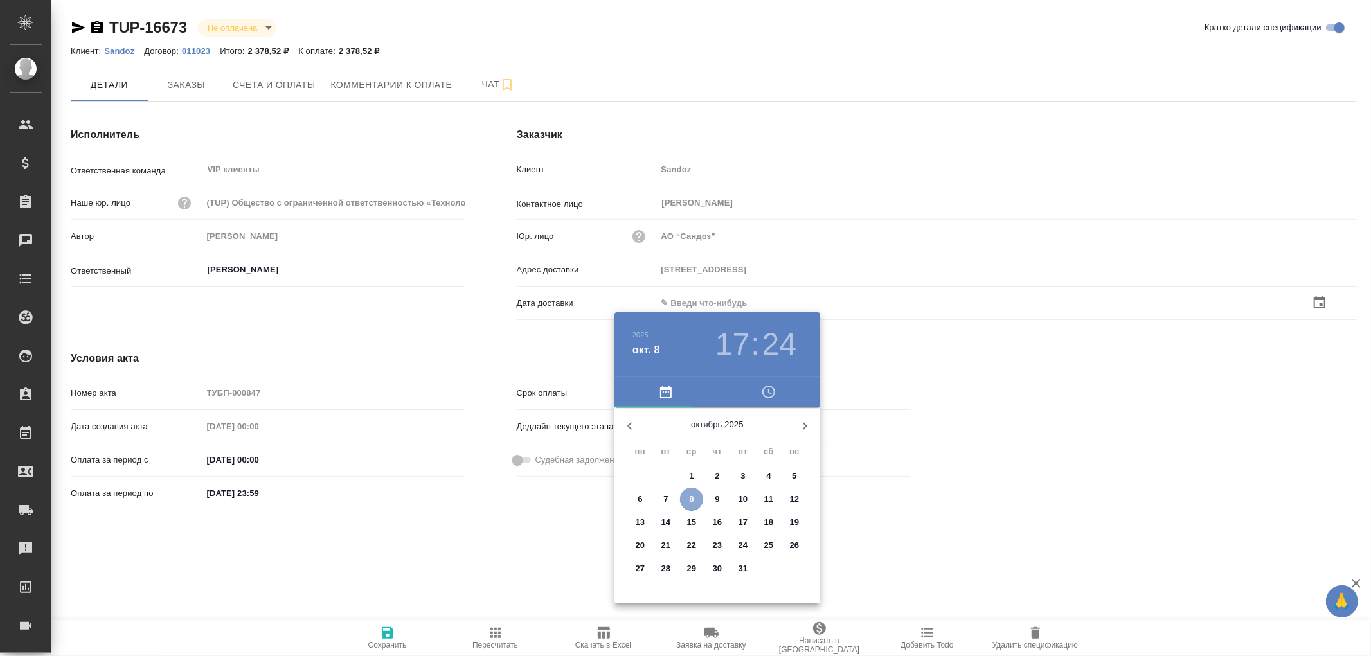
click at [686, 498] on span "8" at bounding box center [691, 499] width 23 height 13
type input "[DATE] 17:24"
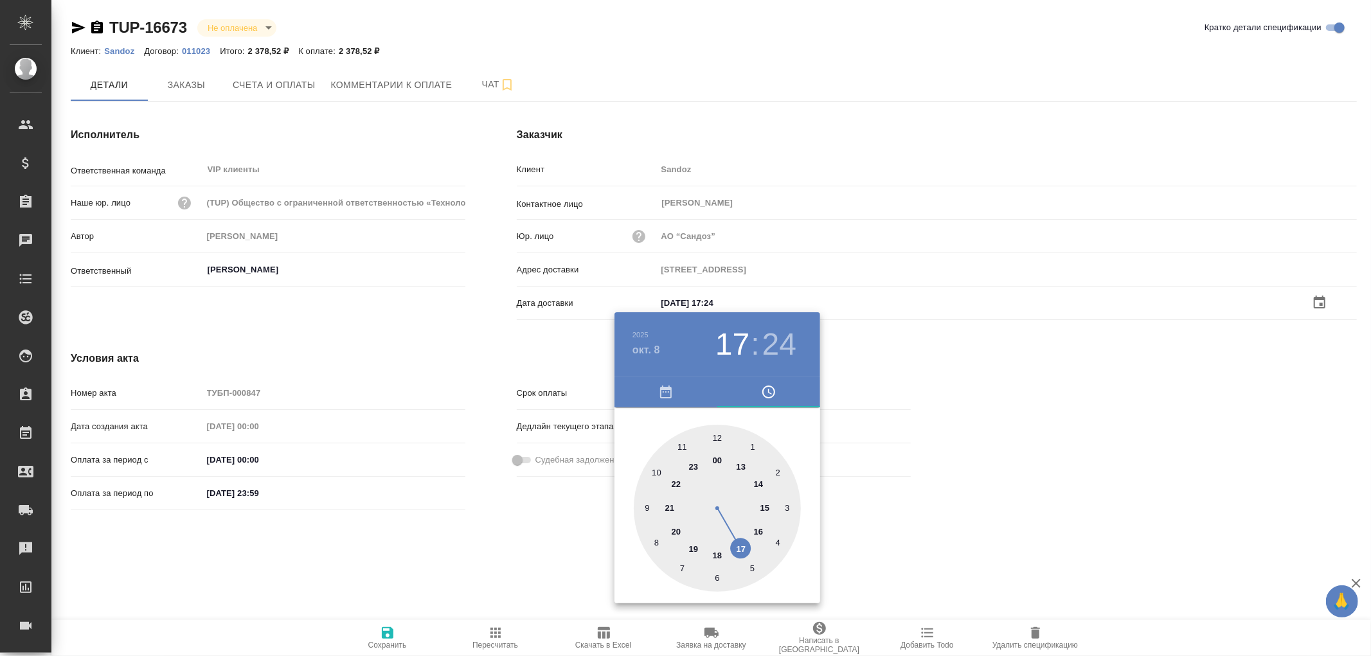
click at [388, 634] on div at bounding box center [685, 328] width 1371 height 656
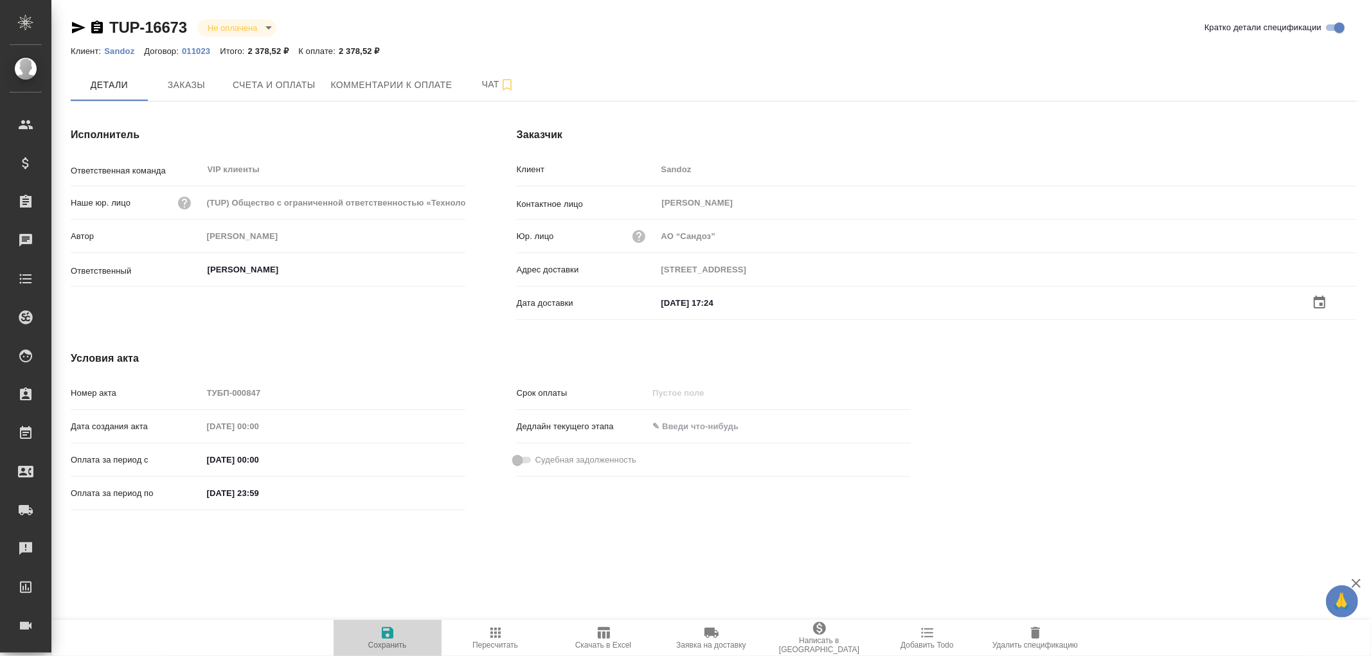
click at [388, 634] on icon "button" at bounding box center [387, 632] width 15 height 15
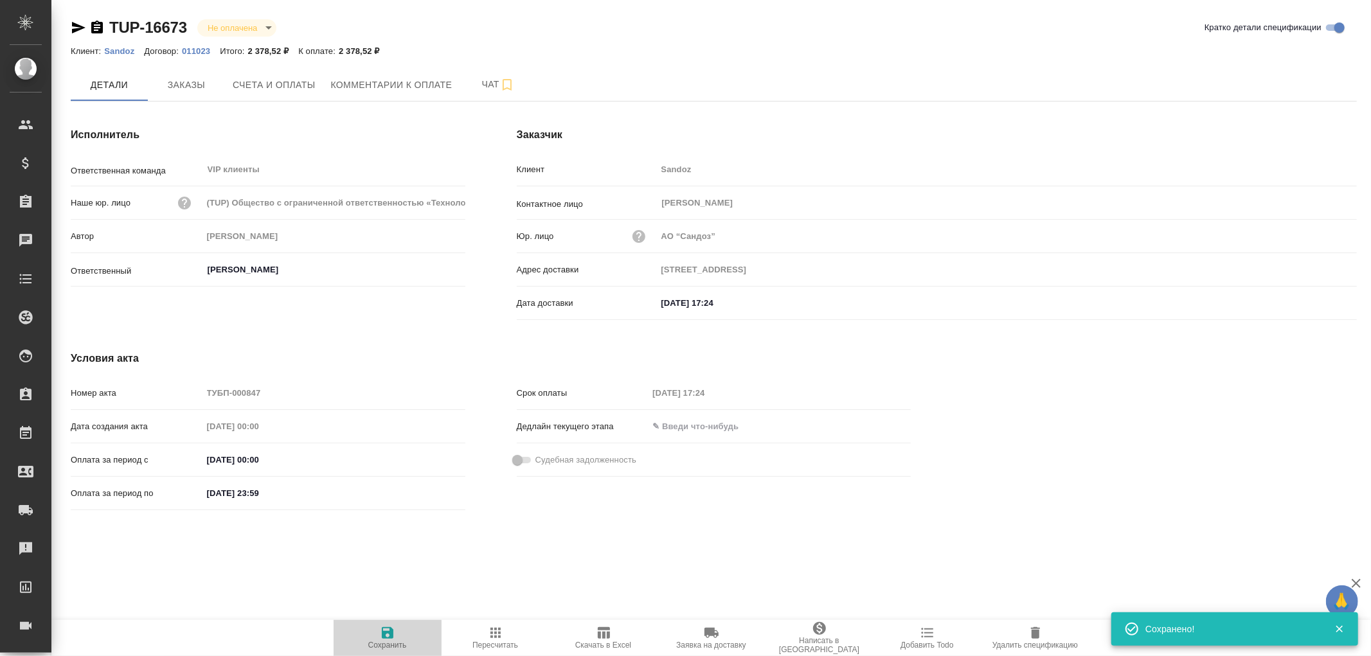
click at [388, 634] on icon "button" at bounding box center [387, 632] width 15 height 15
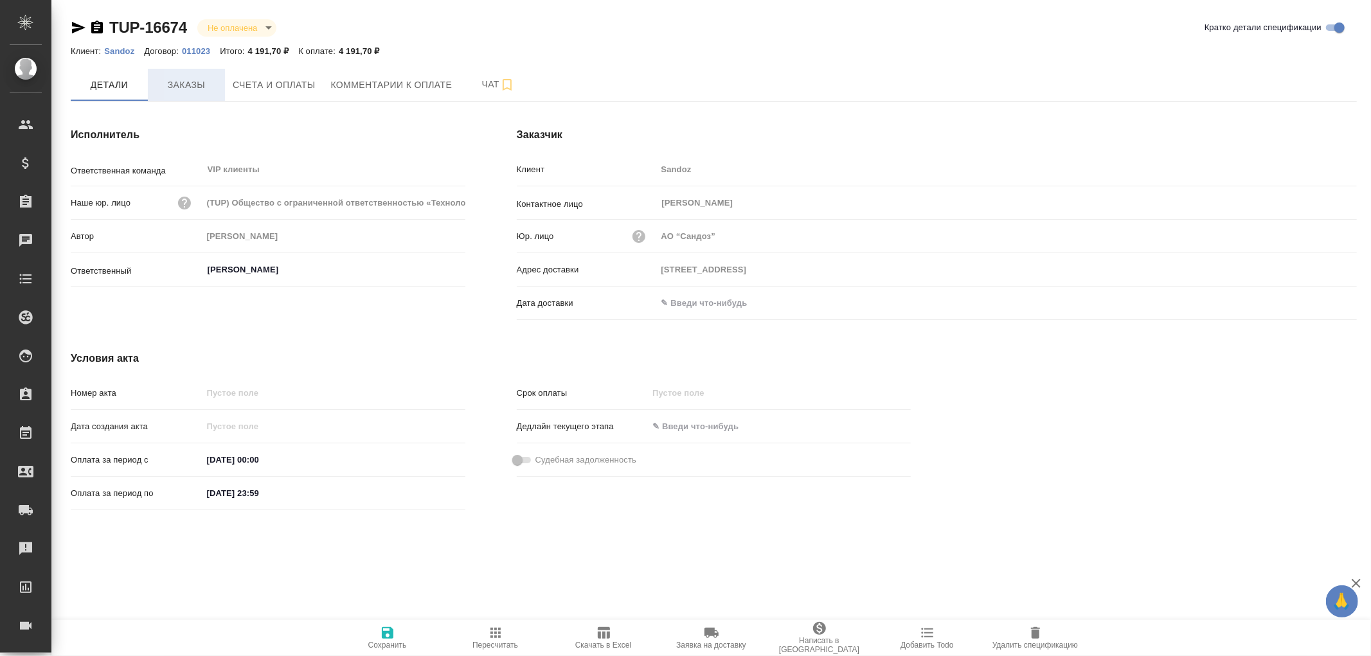
click at [187, 82] on span "Заказы" at bounding box center [187, 85] width 62 height 16
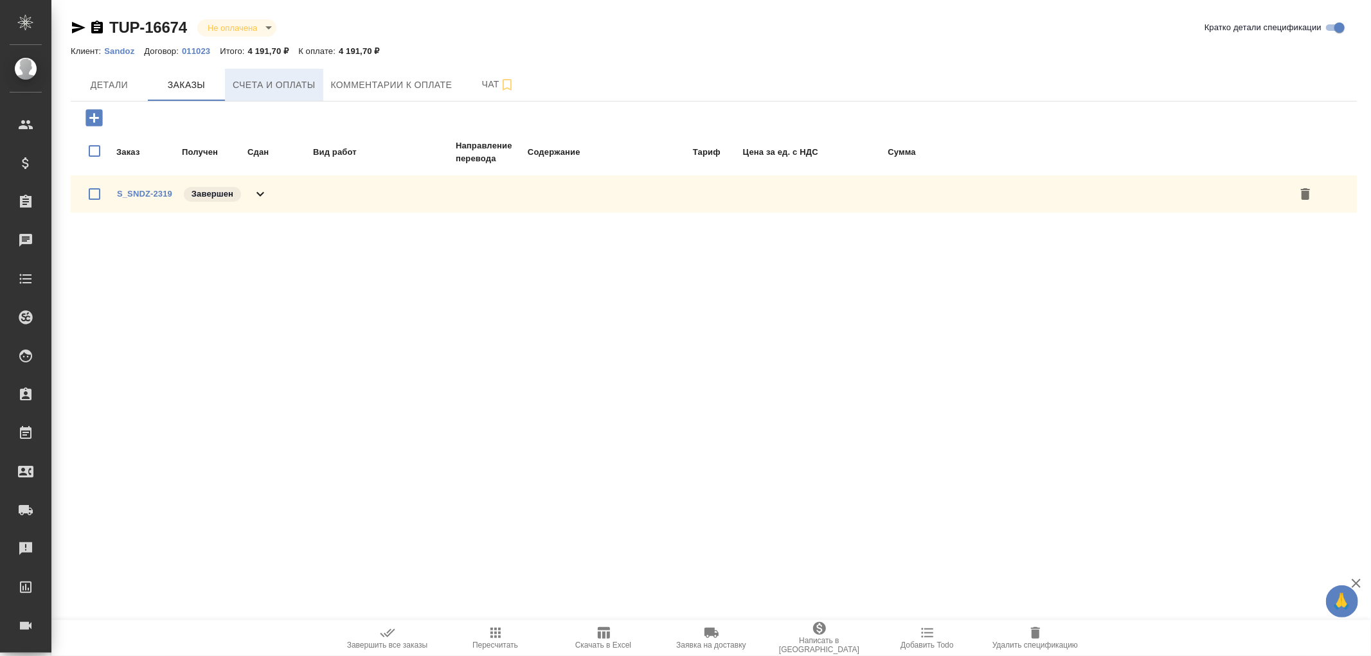
click at [267, 91] on span "Счета и оплаты" at bounding box center [274, 85] width 83 height 16
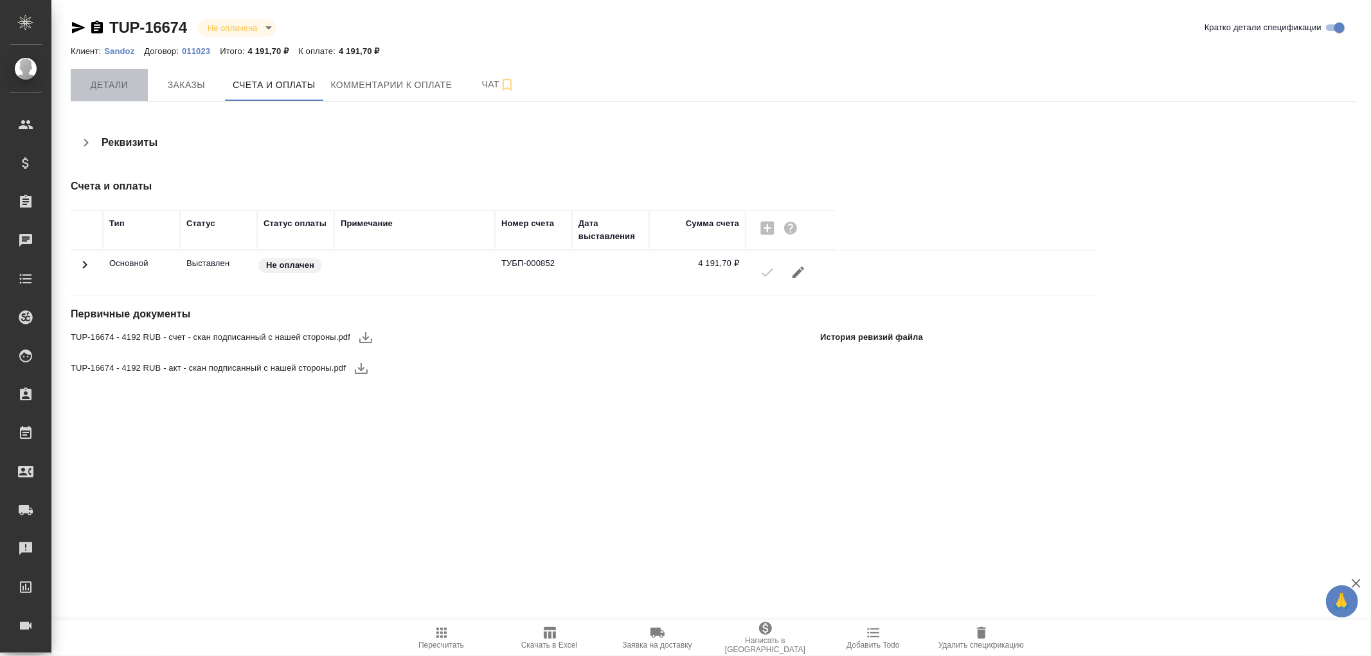
click at [123, 78] on span "Детали" at bounding box center [109, 85] width 62 height 16
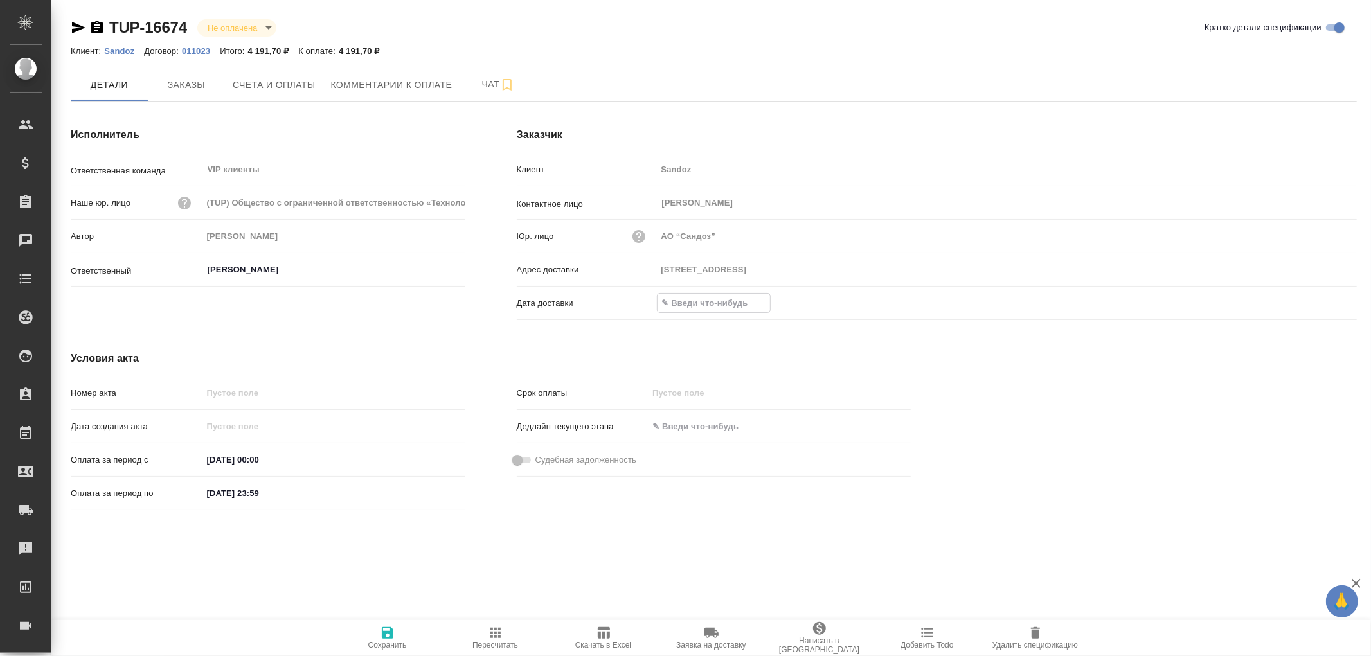
click at [709, 300] on input "text" at bounding box center [714, 303] width 112 height 19
click at [1315, 300] on icon "button" at bounding box center [1319, 301] width 15 height 15
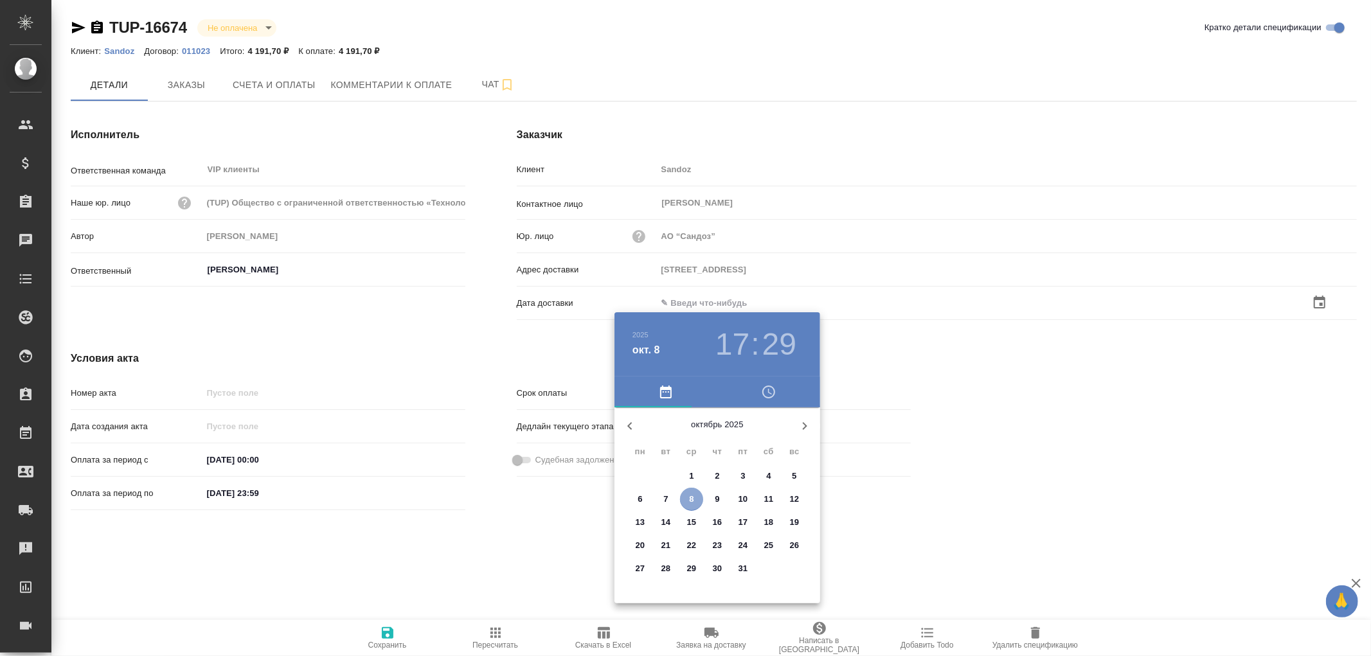
click at [688, 499] on span "8" at bounding box center [691, 499] width 23 height 13
type input "08.10.2025 17:29"
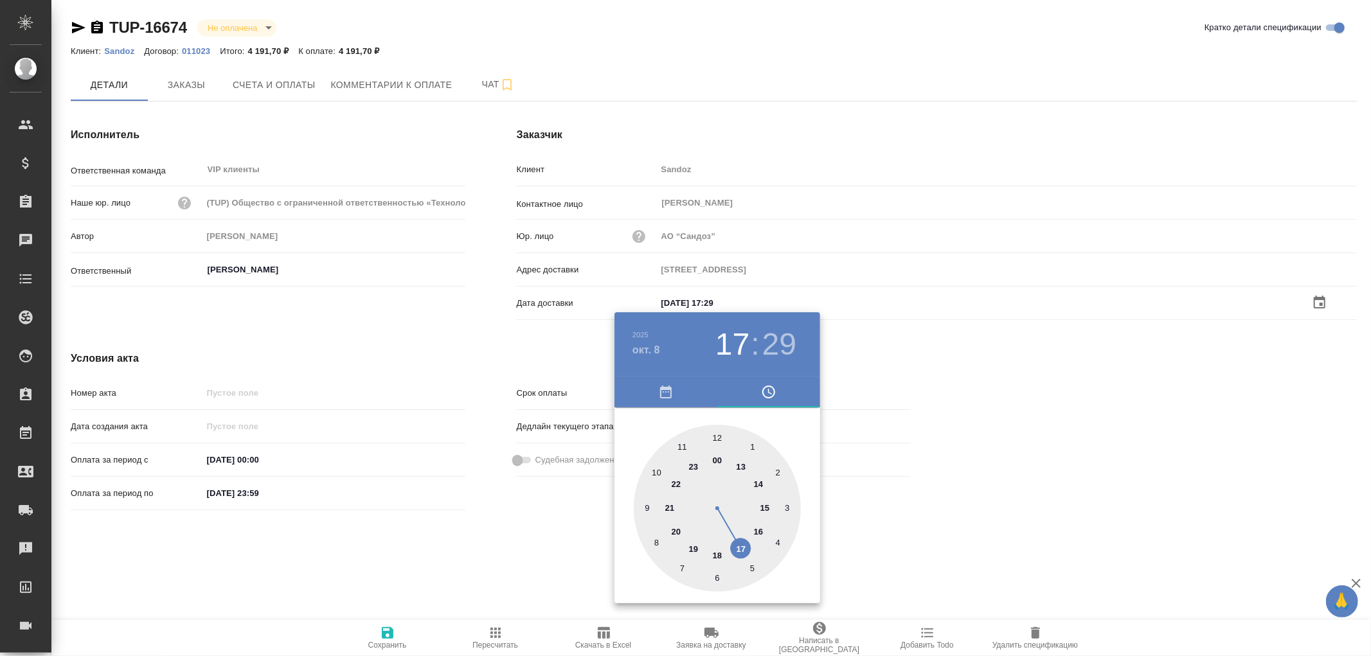
click at [386, 633] on div at bounding box center [685, 328] width 1371 height 656
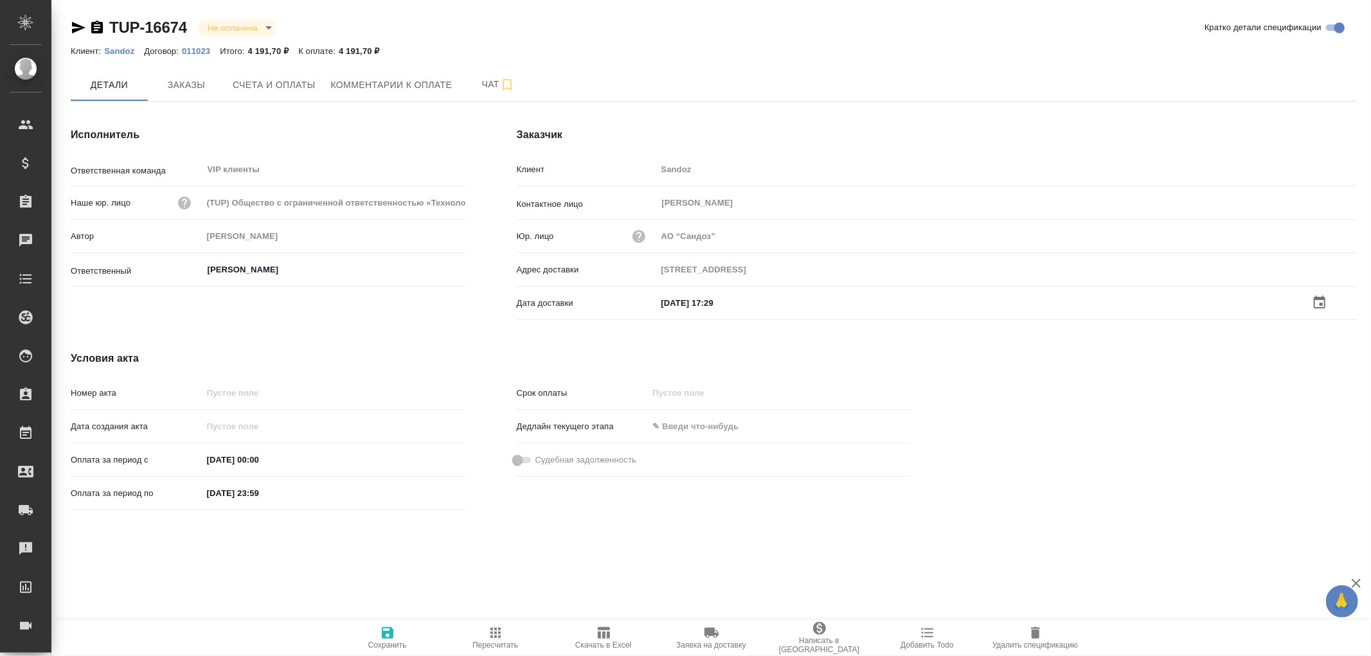
click at [386, 633] on icon "button" at bounding box center [388, 633] width 12 height 12
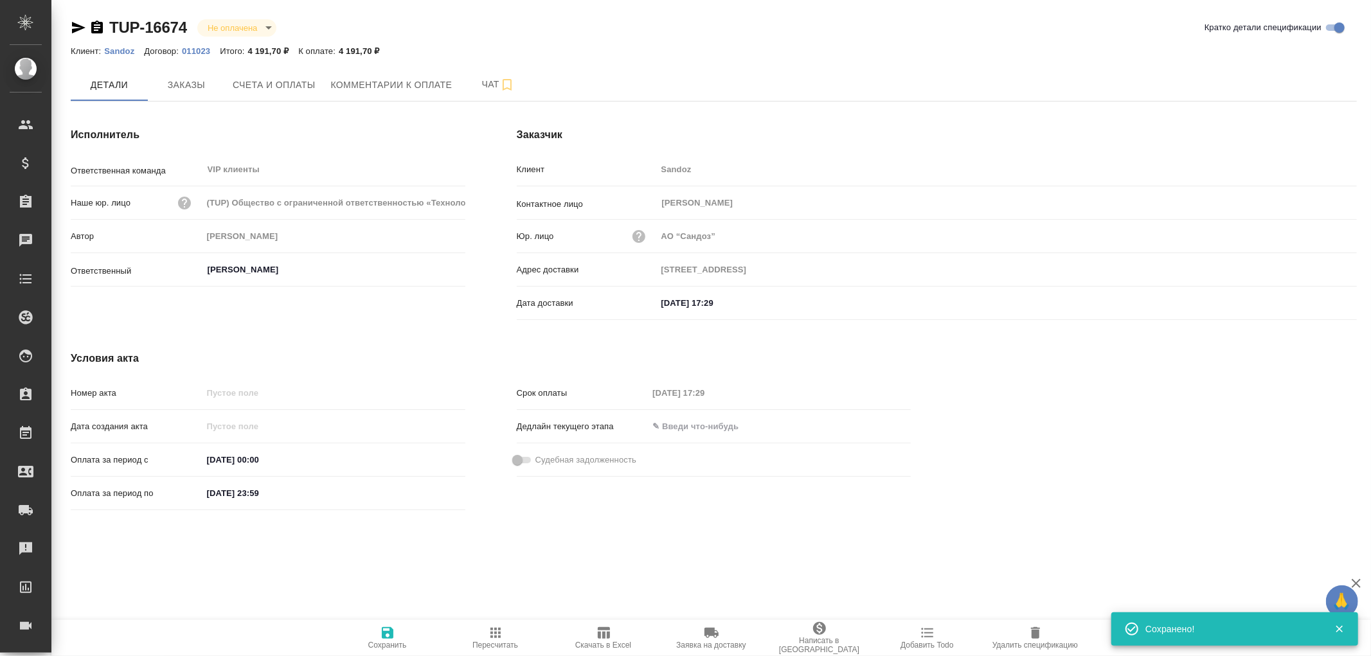
click at [386, 633] on icon "button" at bounding box center [388, 633] width 12 height 12
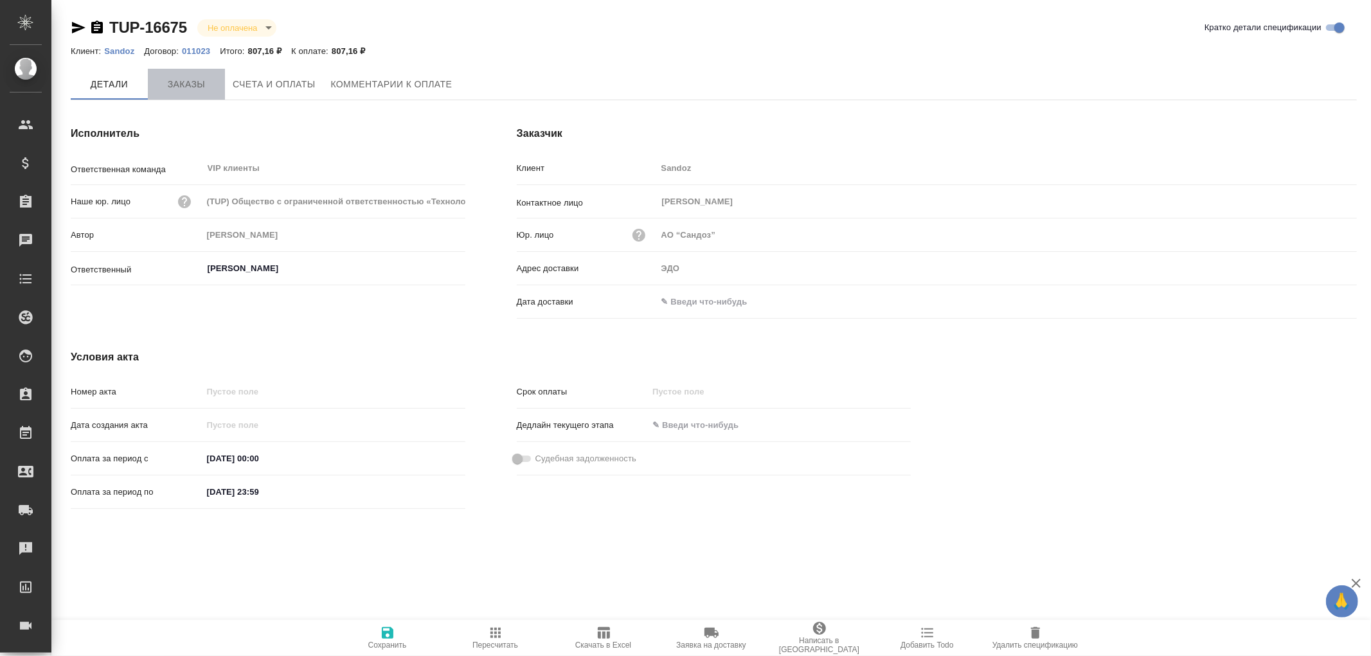
click at [188, 78] on span "Заказы" at bounding box center [187, 84] width 62 height 16
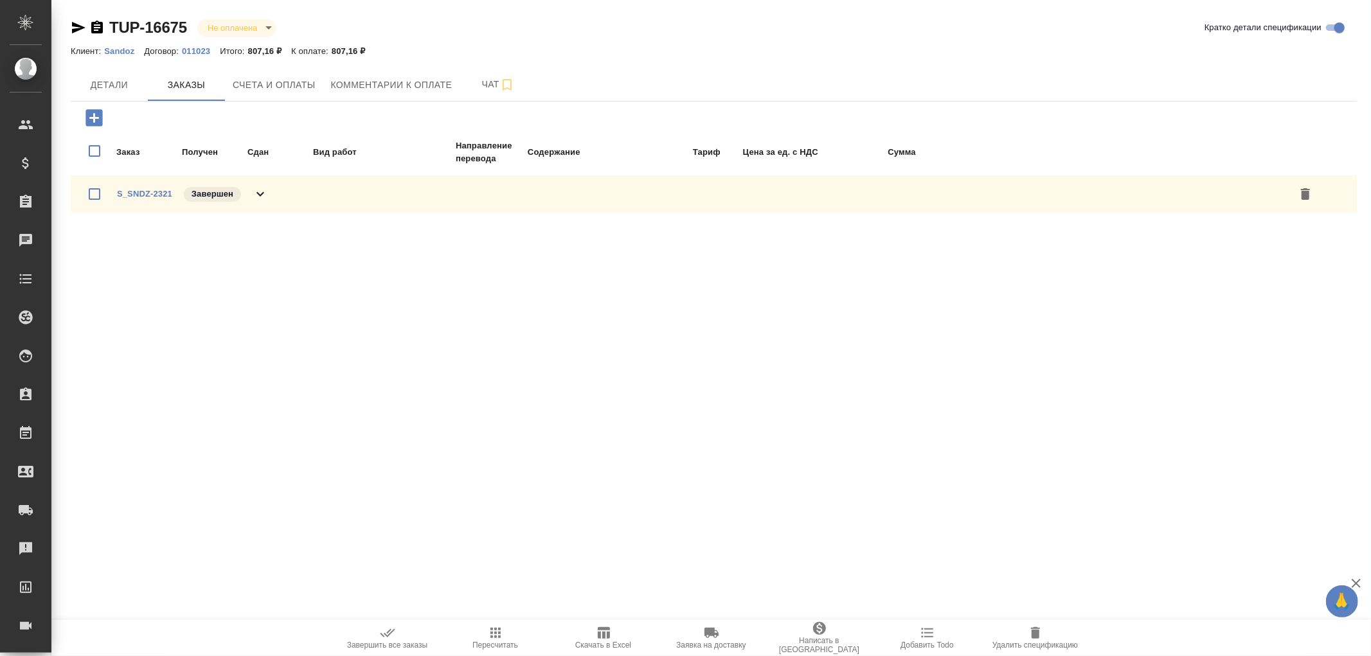
click at [258, 190] on icon at bounding box center [260, 193] width 15 height 15
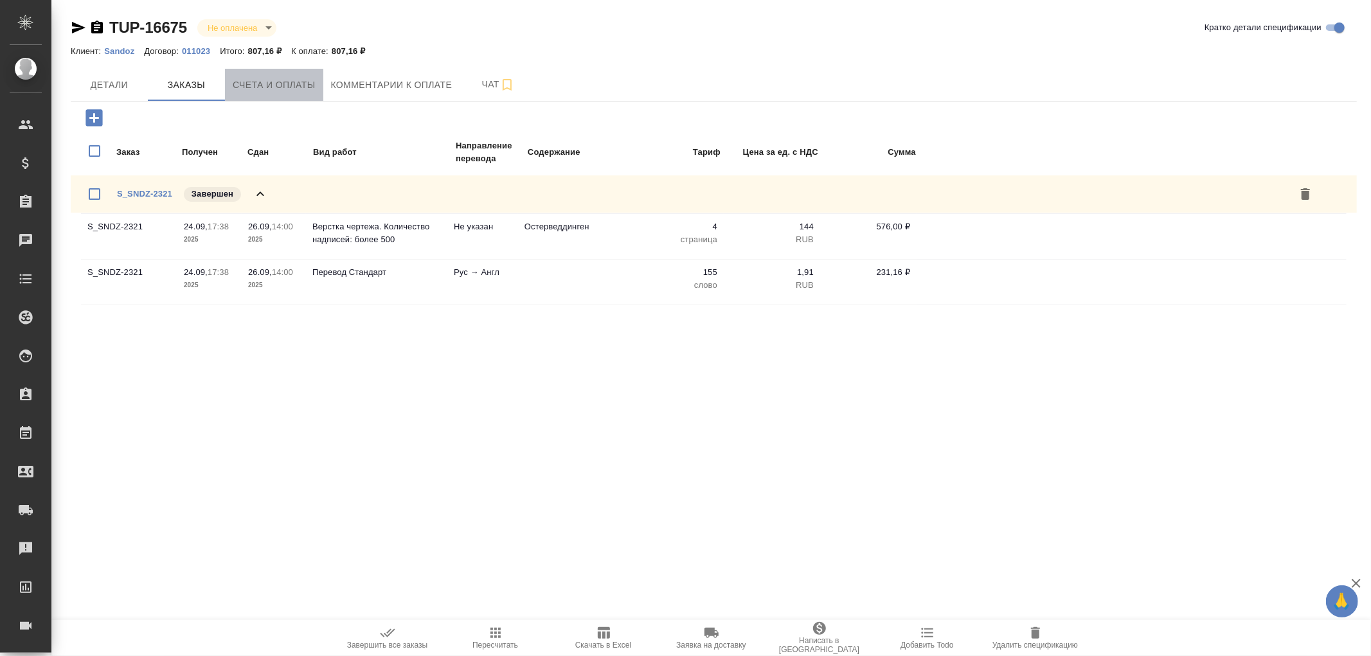
click at [283, 85] on span "Счета и оплаты" at bounding box center [274, 85] width 83 height 16
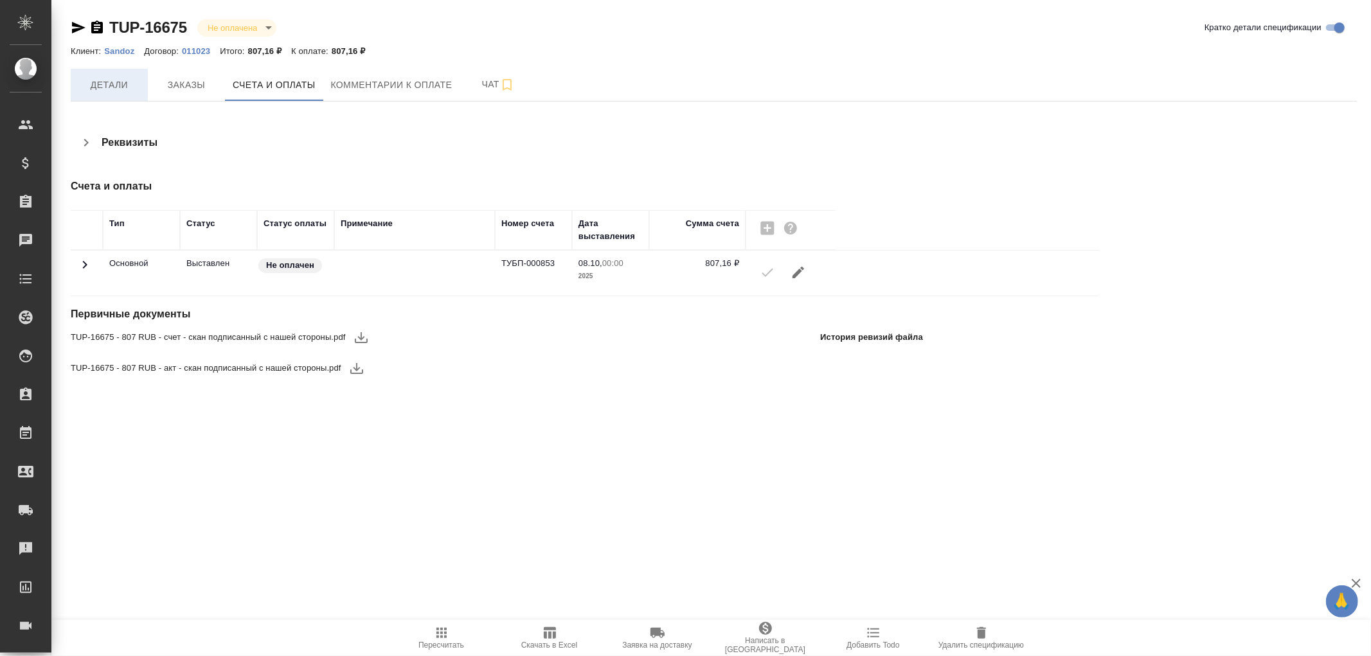
click at [102, 84] on span "Детали" at bounding box center [109, 85] width 62 height 16
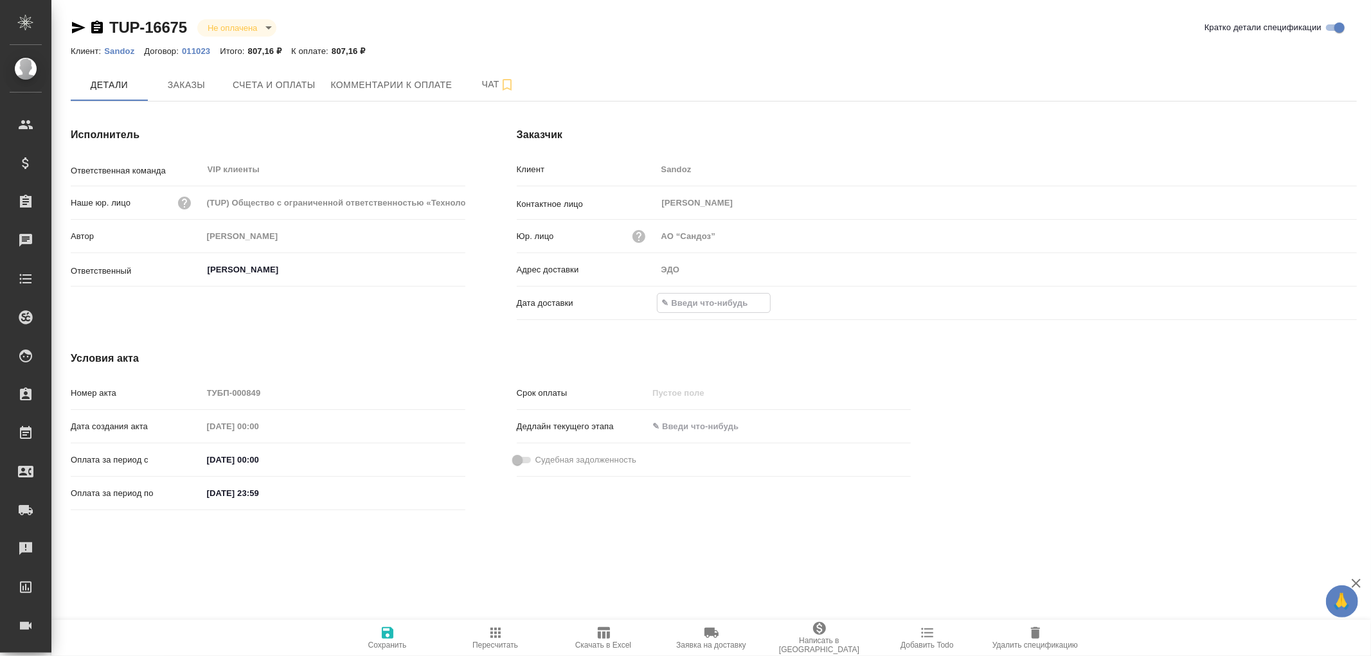
click at [708, 304] on input "text" at bounding box center [714, 303] width 112 height 19
click at [1326, 300] on icon "button" at bounding box center [1319, 301] width 15 height 15
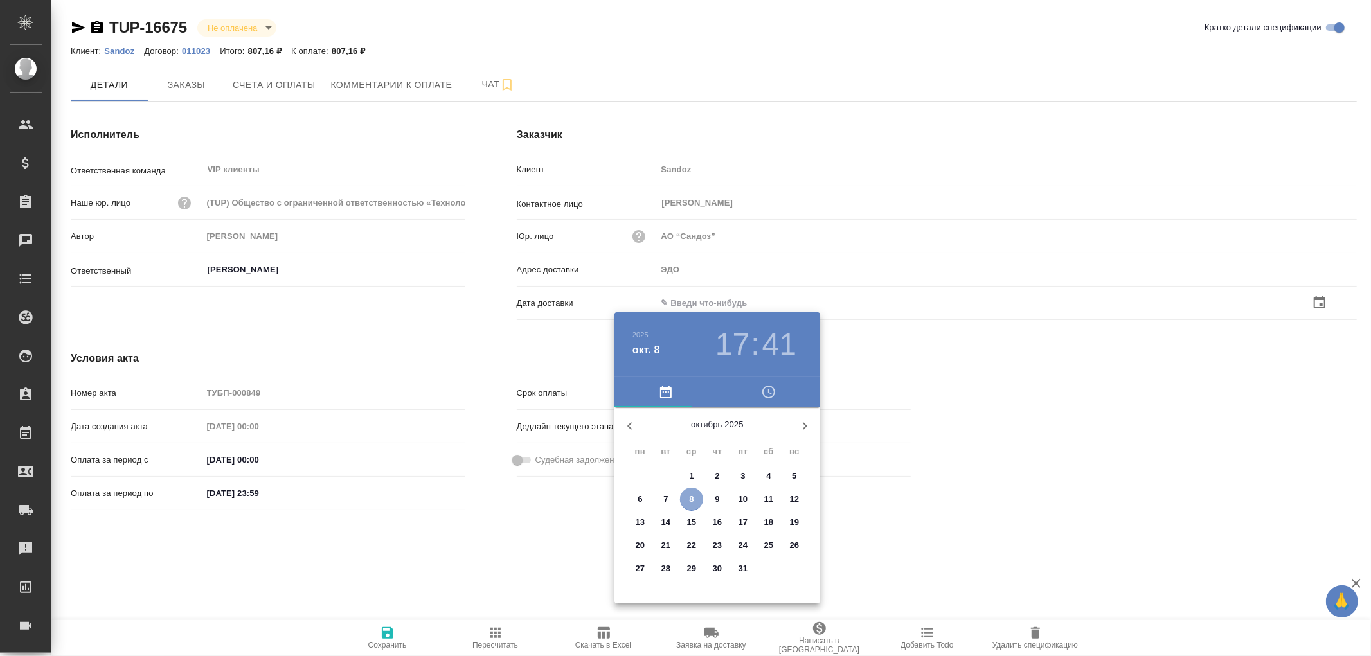
click at [686, 497] on span "8" at bounding box center [691, 499] width 23 height 13
type input "08.10.2025 17:41"
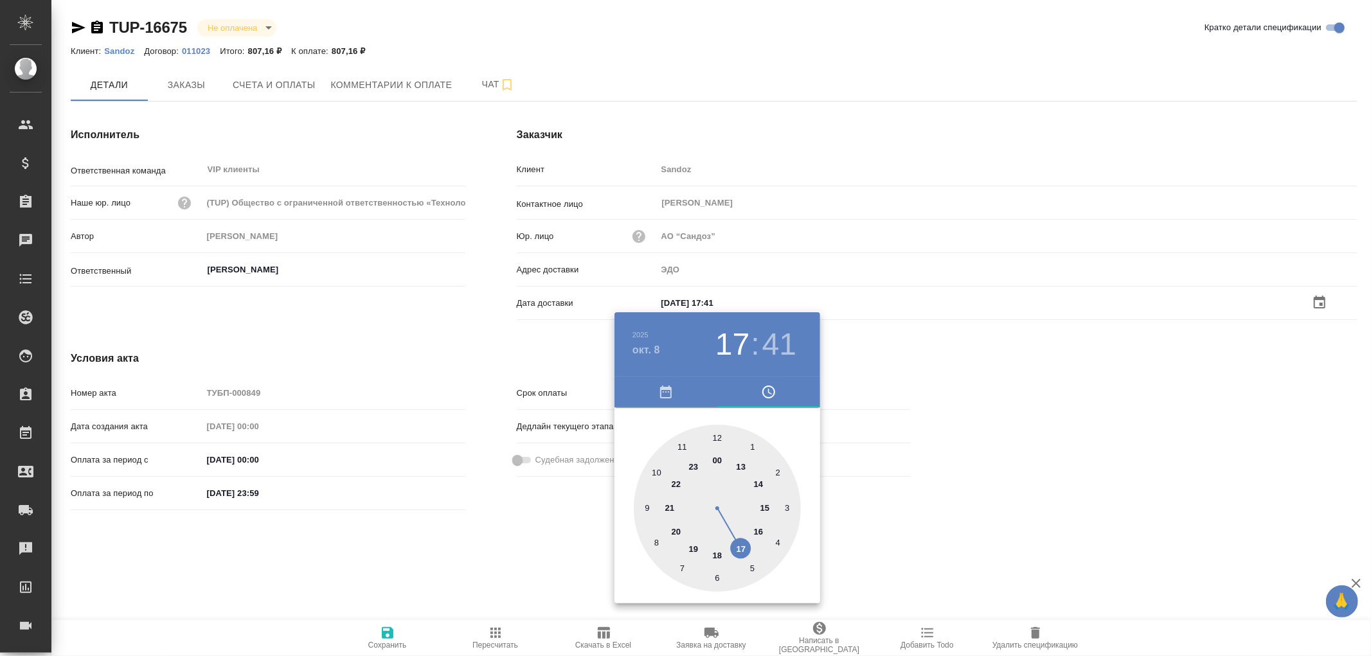
click at [384, 633] on div at bounding box center [685, 328] width 1371 height 656
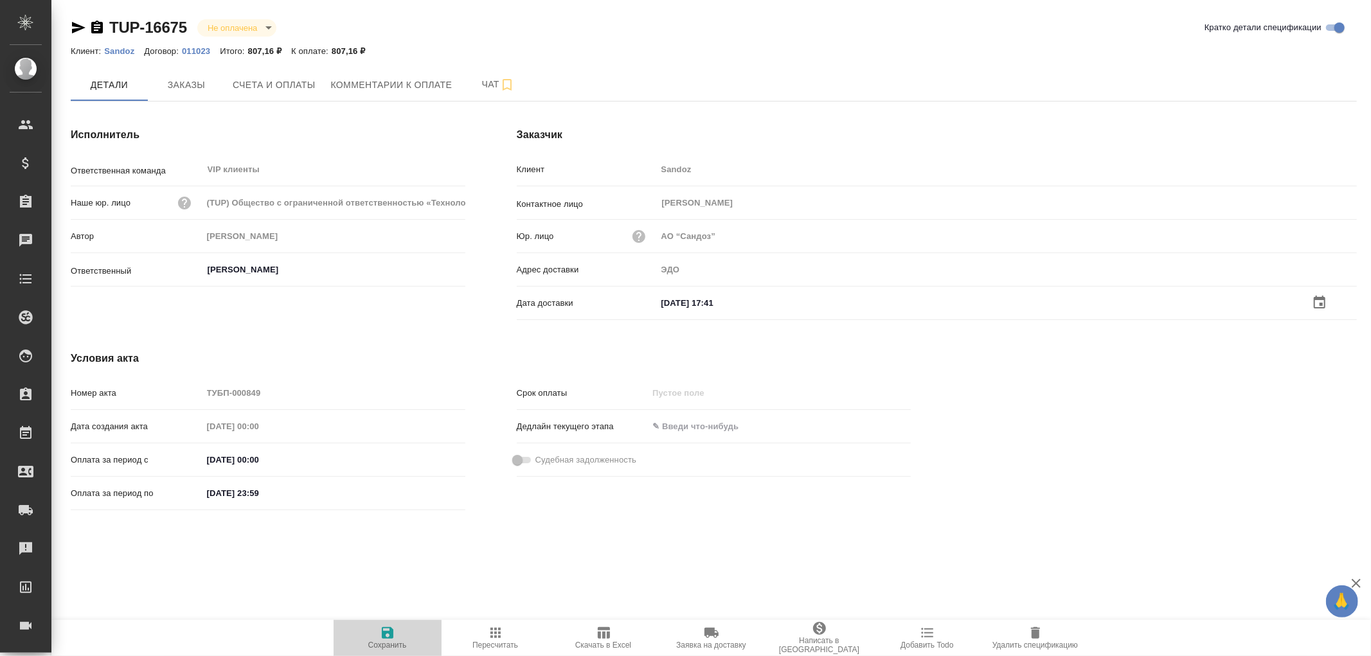
click at [386, 631] on icon "button" at bounding box center [387, 632] width 15 height 15
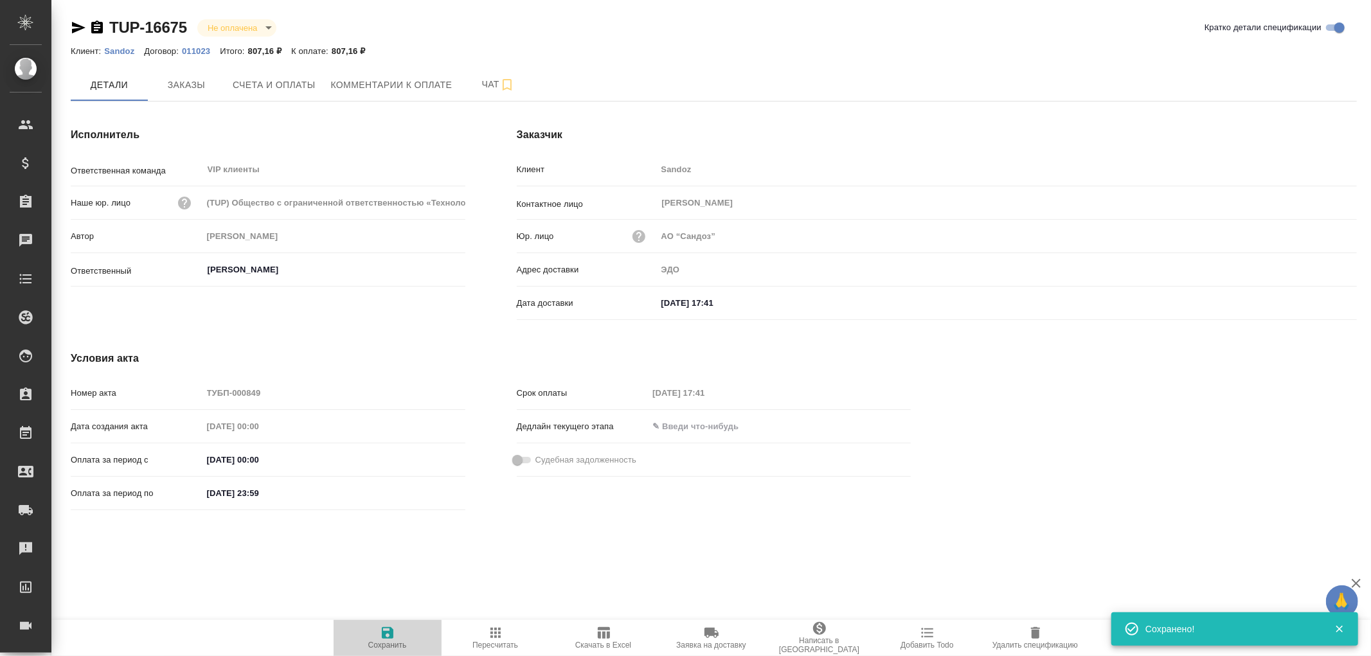
click at [386, 631] on icon "button" at bounding box center [387, 632] width 15 height 15
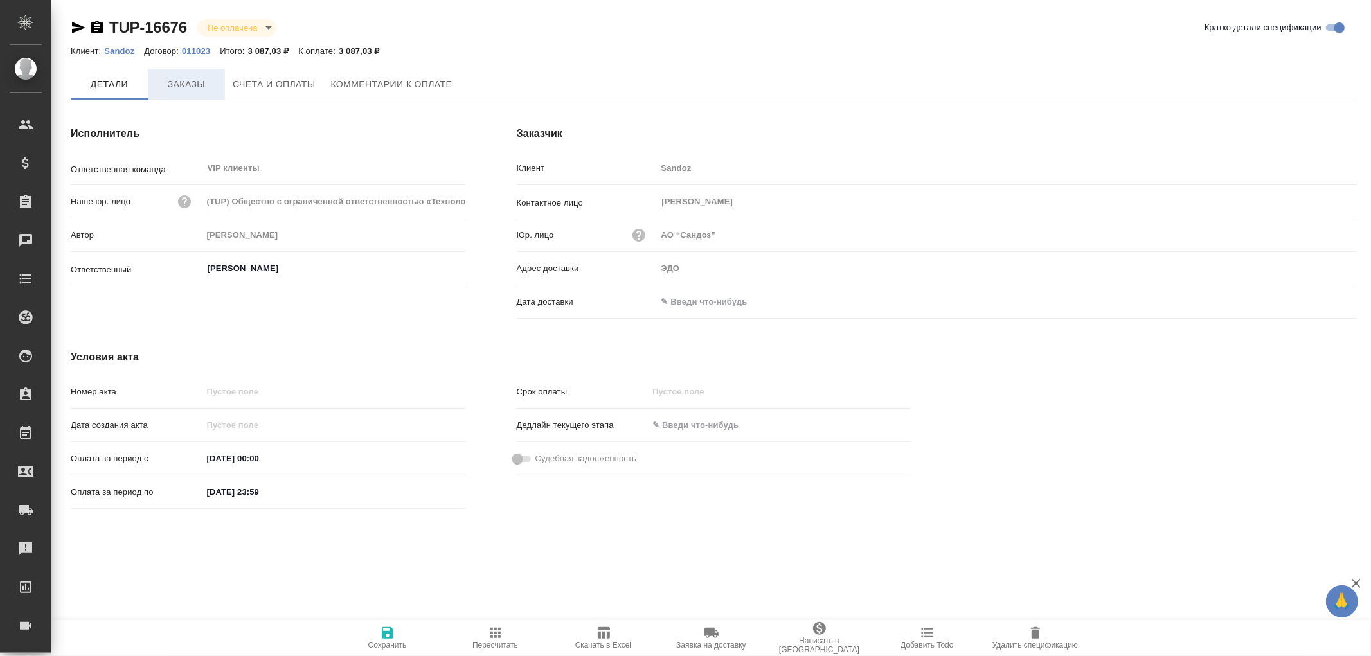
click at [201, 84] on span "Заказы" at bounding box center [187, 84] width 62 height 16
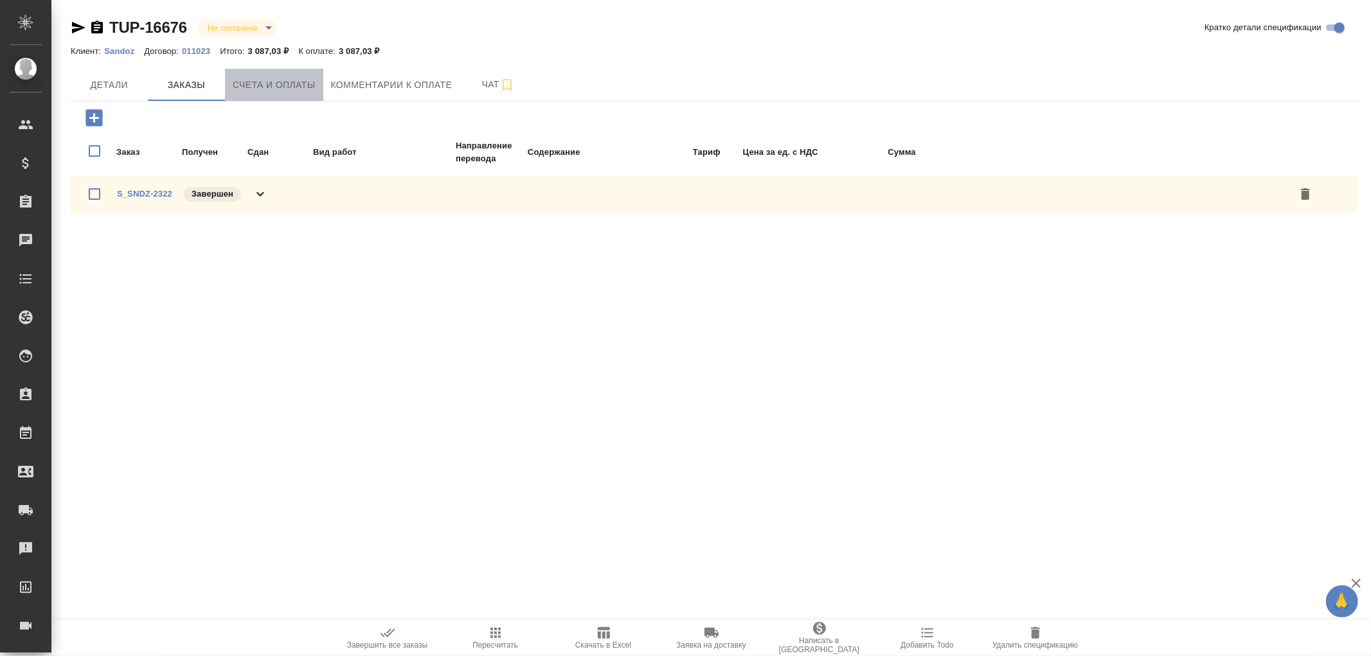
click at [277, 79] on span "Счета и оплаты" at bounding box center [274, 85] width 83 height 16
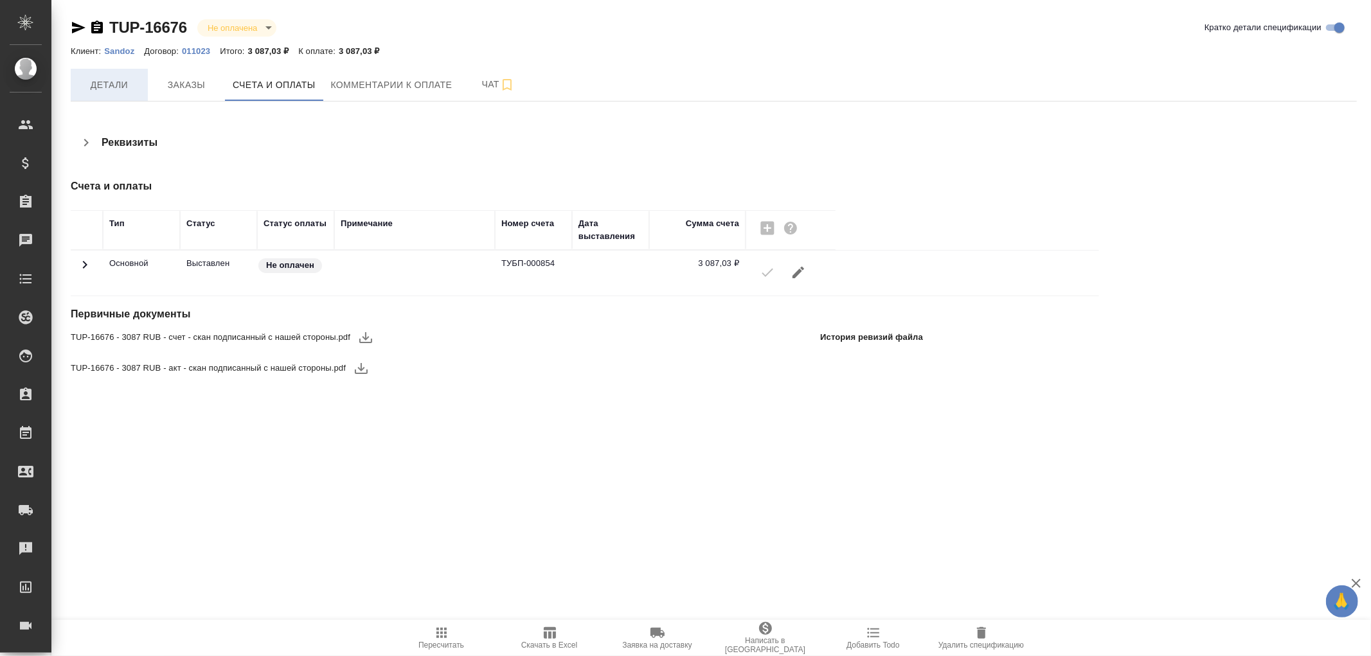
click at [125, 80] on span "Детали" at bounding box center [109, 85] width 62 height 16
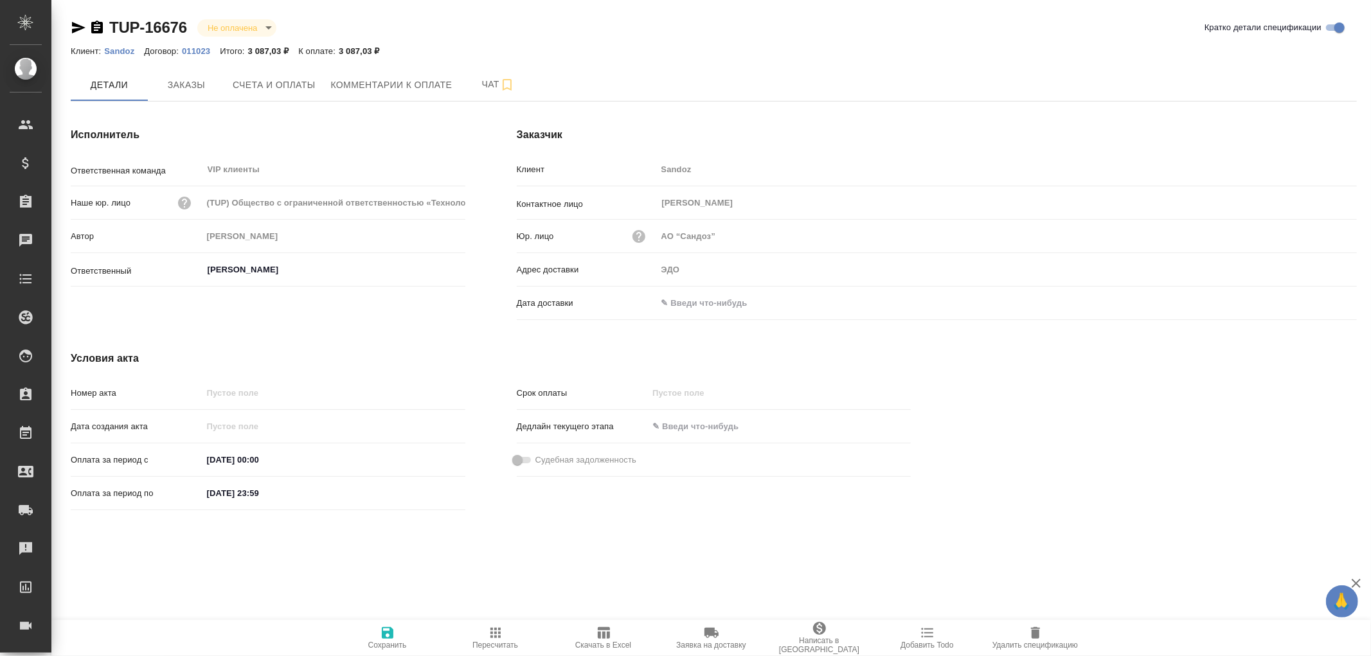
click at [688, 305] on input "text" at bounding box center [713, 303] width 112 height 19
click at [1320, 299] on icon "button" at bounding box center [1319, 301] width 15 height 15
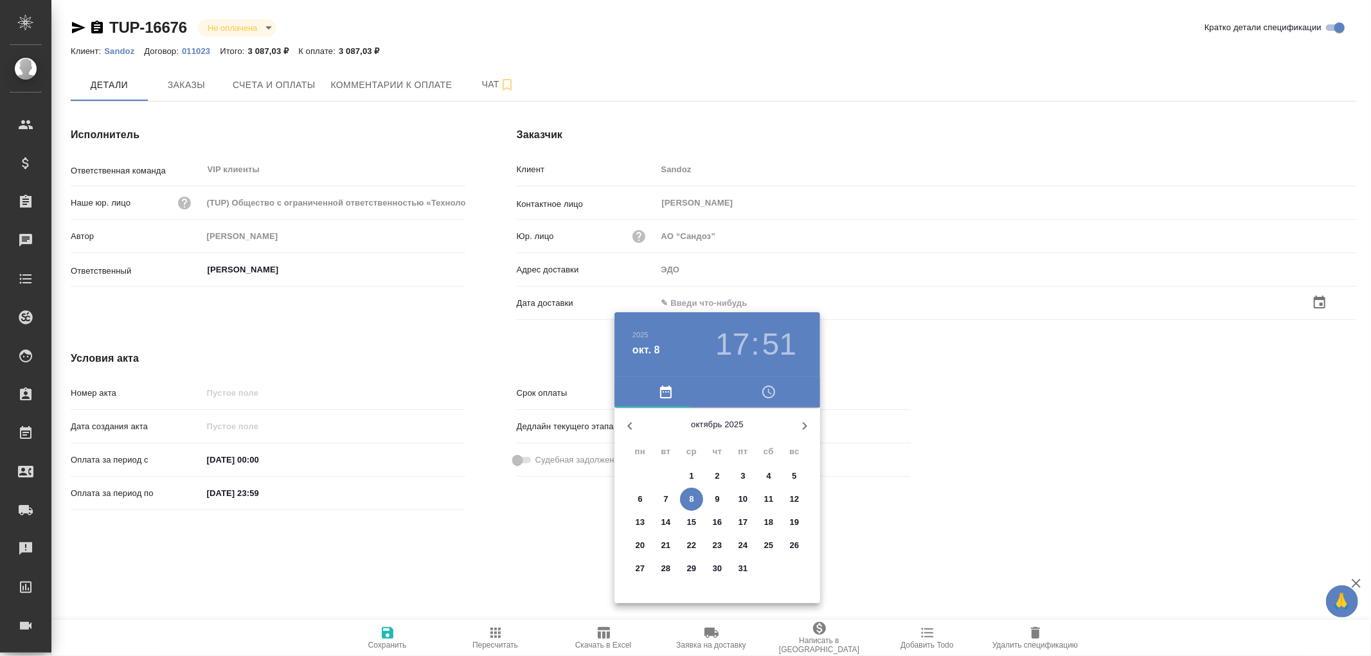
click at [688, 495] on span "8" at bounding box center [691, 499] width 23 height 13
type input "[DATE] 17:51"
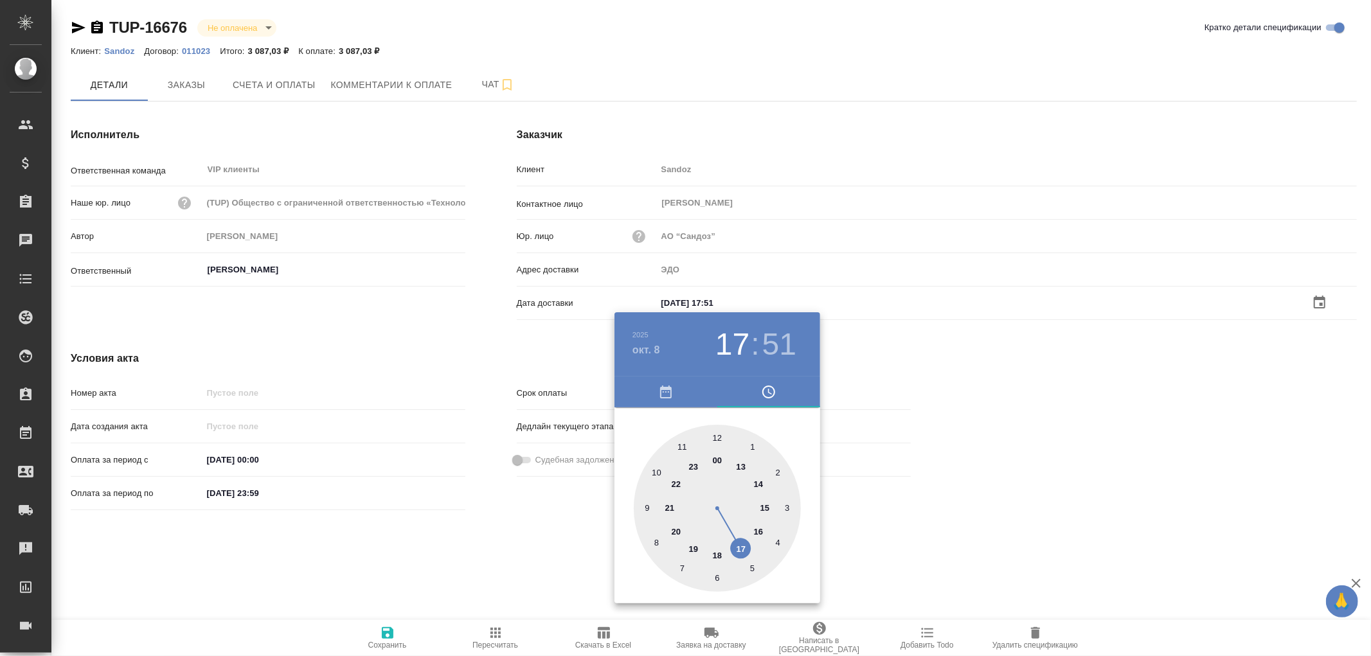
click at [382, 633] on div at bounding box center [685, 328] width 1371 height 656
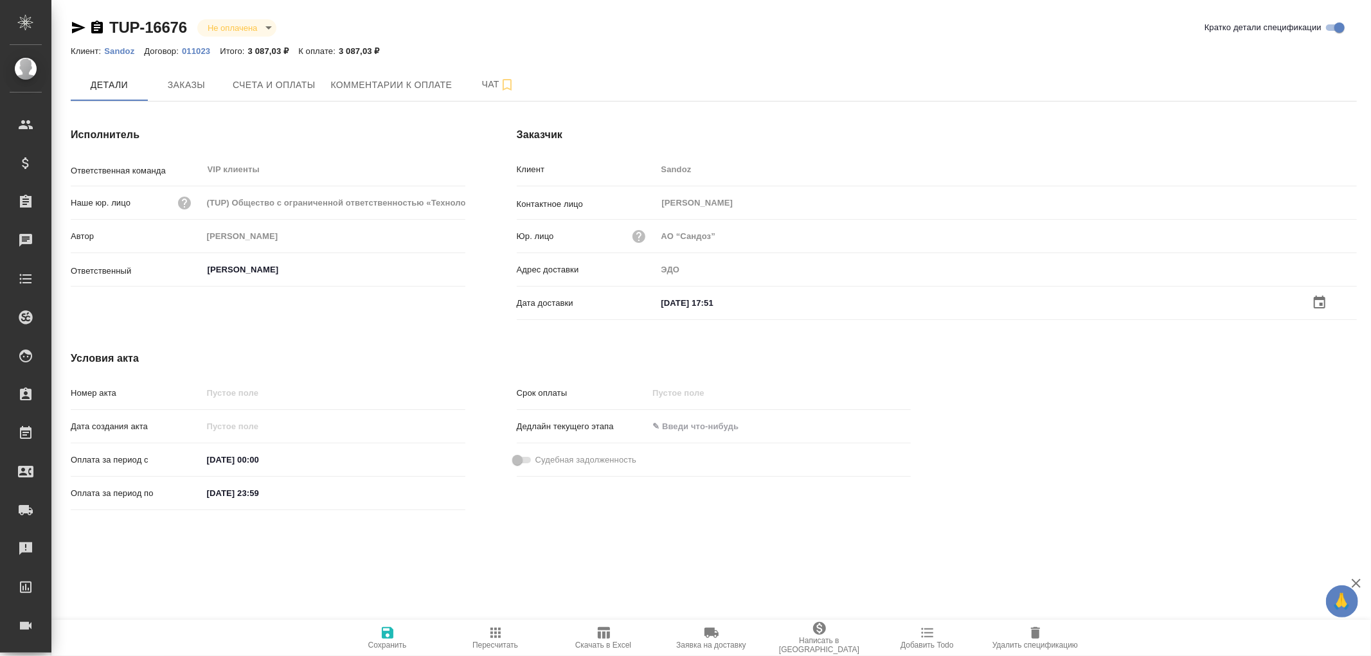
click at [386, 632] on icon "button" at bounding box center [388, 633] width 12 height 12
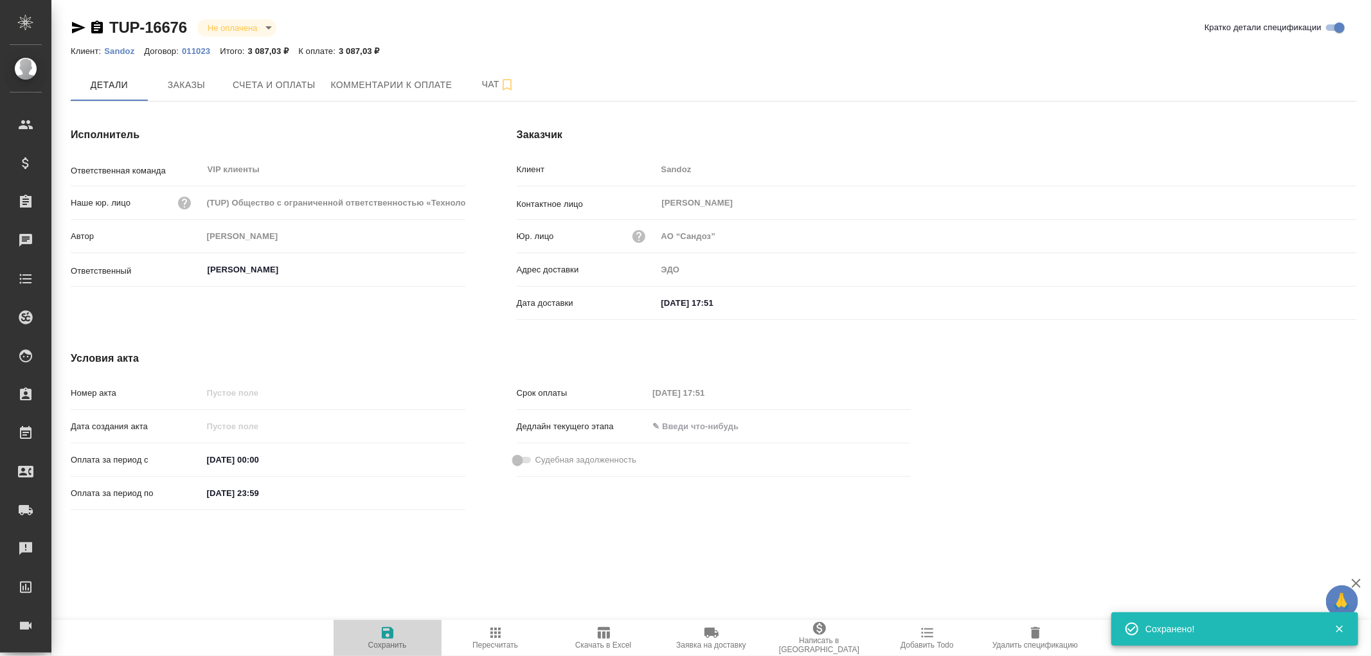
click at [386, 632] on icon "button" at bounding box center [388, 633] width 12 height 12
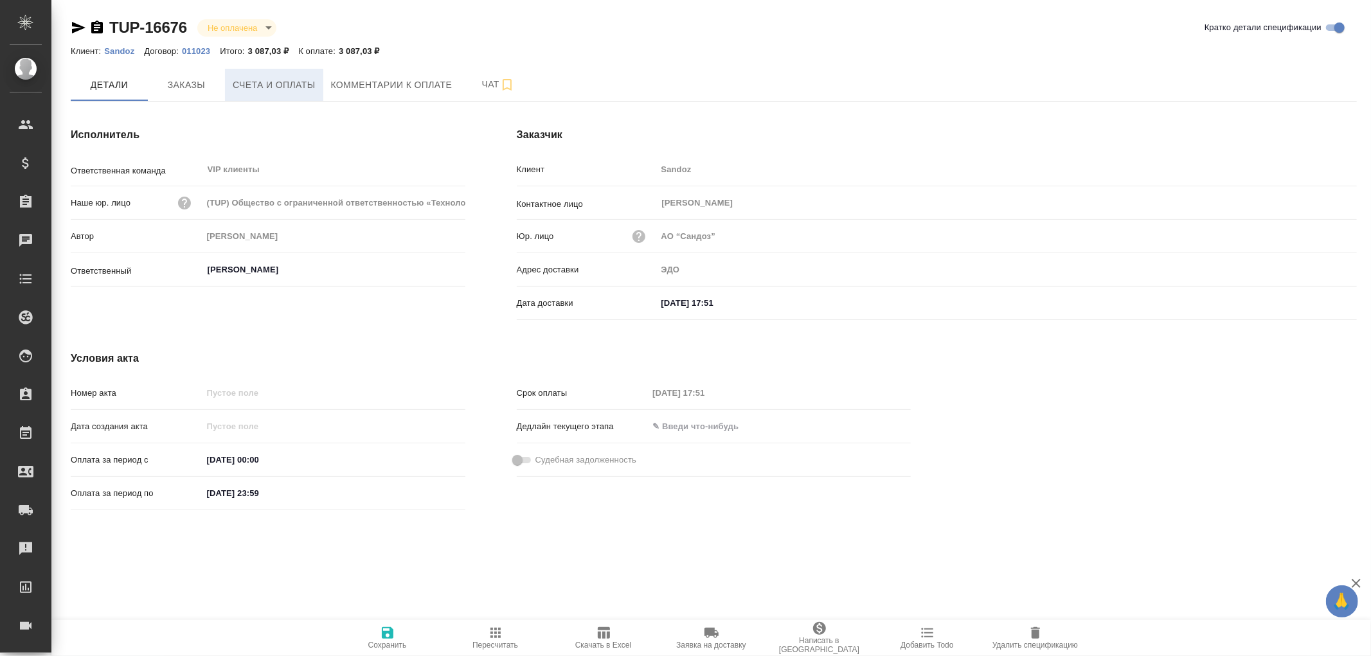
click at [292, 85] on span "Счета и оплаты" at bounding box center [274, 85] width 83 height 16
click at [181, 84] on span "Заказы" at bounding box center [187, 85] width 62 height 16
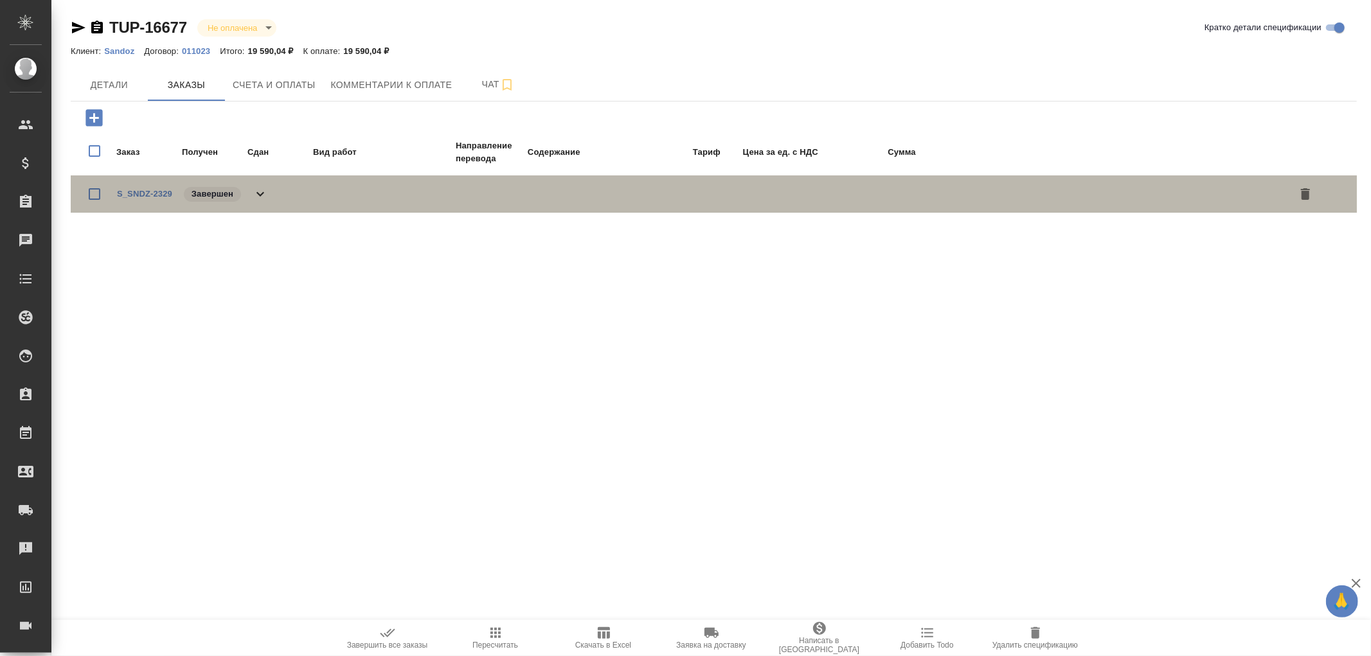
drag, startPoint x: 242, startPoint y: 195, endPoint x: 249, endPoint y: 190, distance: 8.7
click at [246, 193] on div "S_SNDZ-2329 Завершен" at bounding box center [192, 194] width 151 height 18
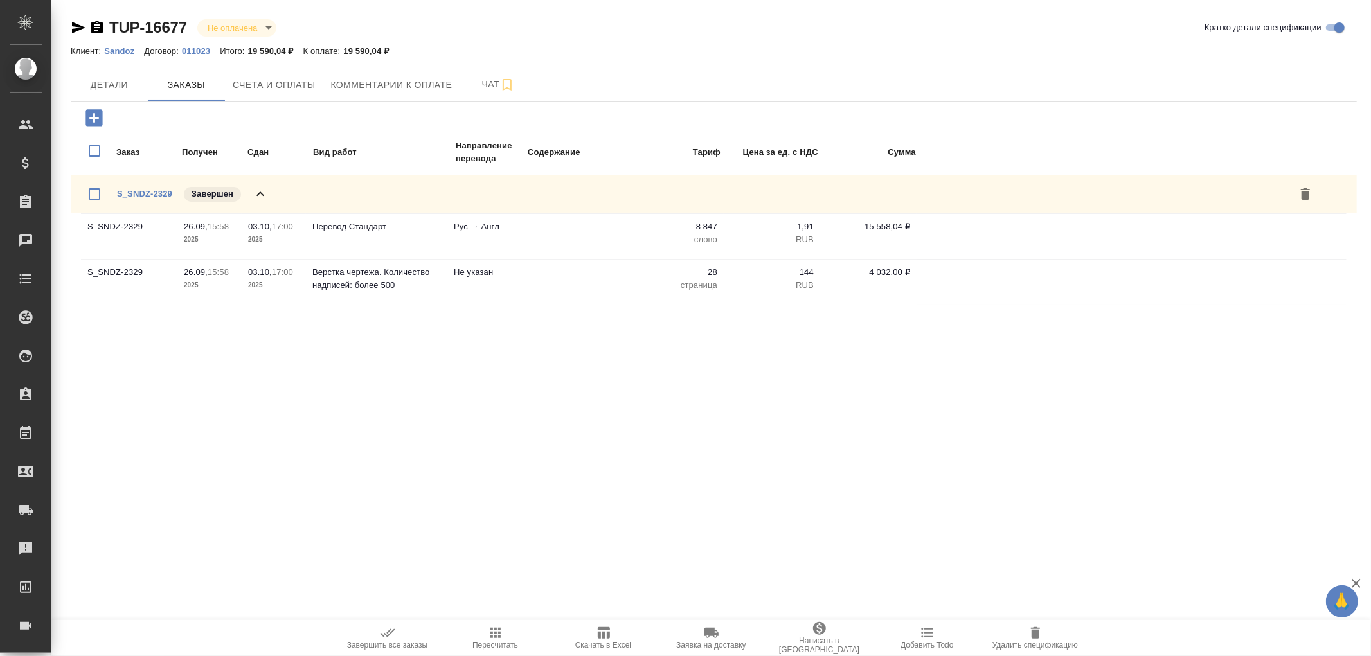
click at [256, 190] on icon at bounding box center [260, 193] width 15 height 15
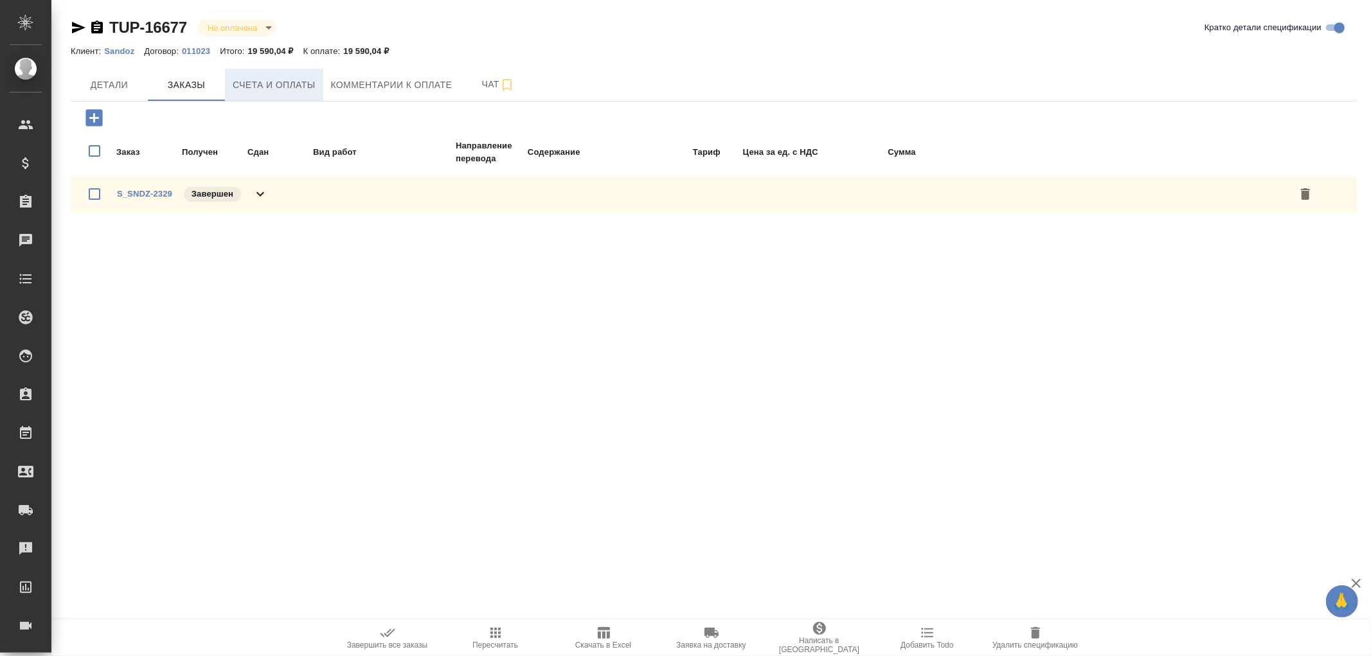
click at [296, 85] on span "Счета и оплаты" at bounding box center [274, 85] width 83 height 16
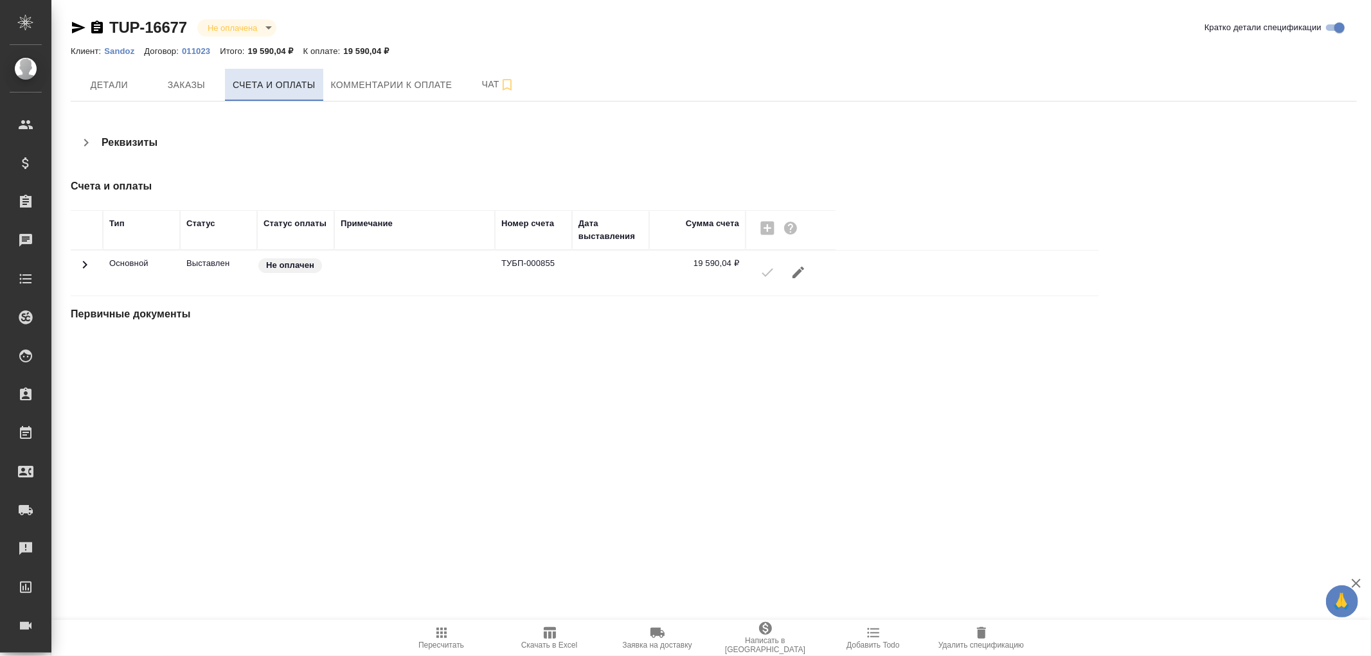
click at [294, 89] on span "Счета и оплаты" at bounding box center [274, 85] width 83 height 16
click at [184, 85] on span "Заказы" at bounding box center [187, 85] width 62 height 16
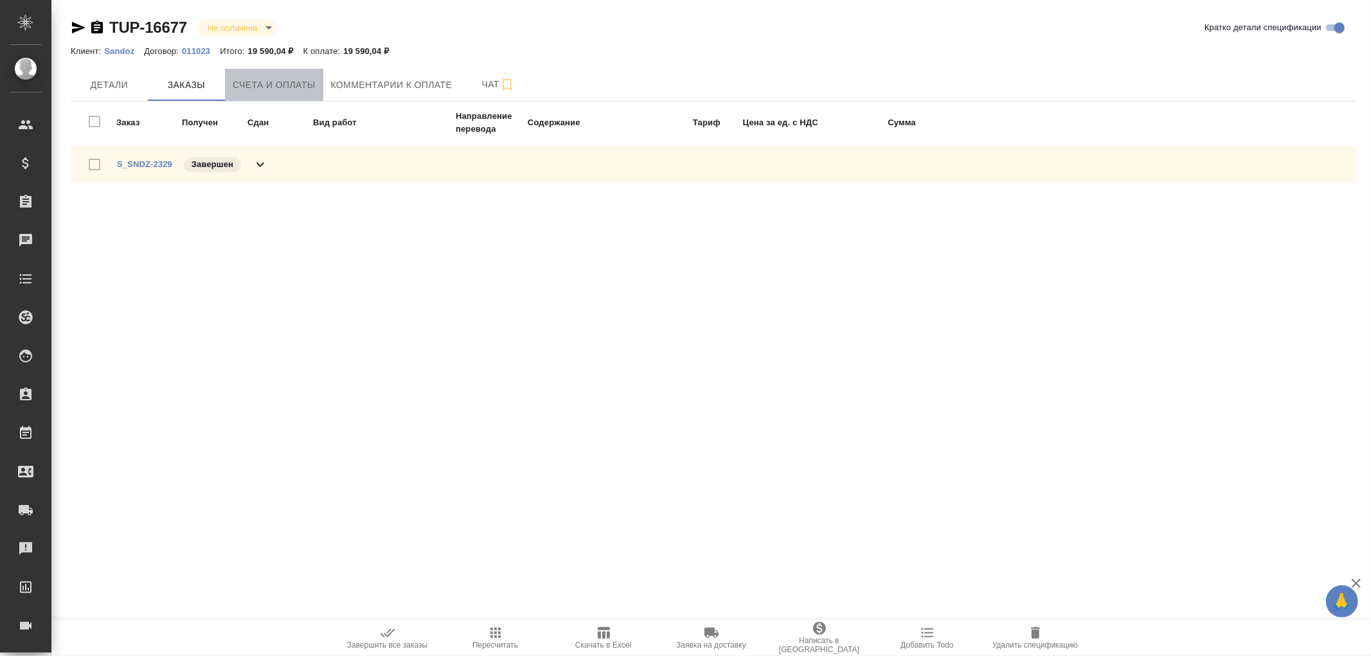
click at [285, 89] on span "Счета и оплаты" at bounding box center [274, 85] width 83 height 16
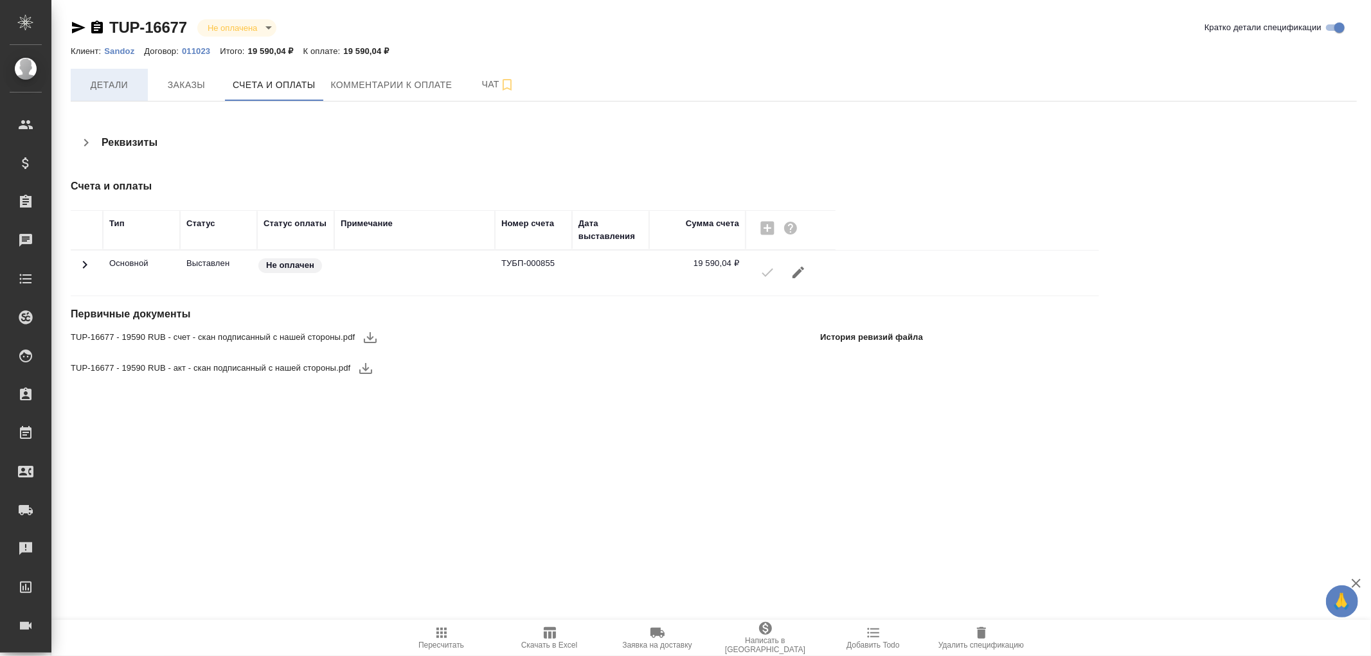
drag, startPoint x: 113, startPoint y: 72, endPoint x: 119, endPoint y: 82, distance: 11.8
click at [113, 73] on button "Детали" at bounding box center [109, 85] width 77 height 32
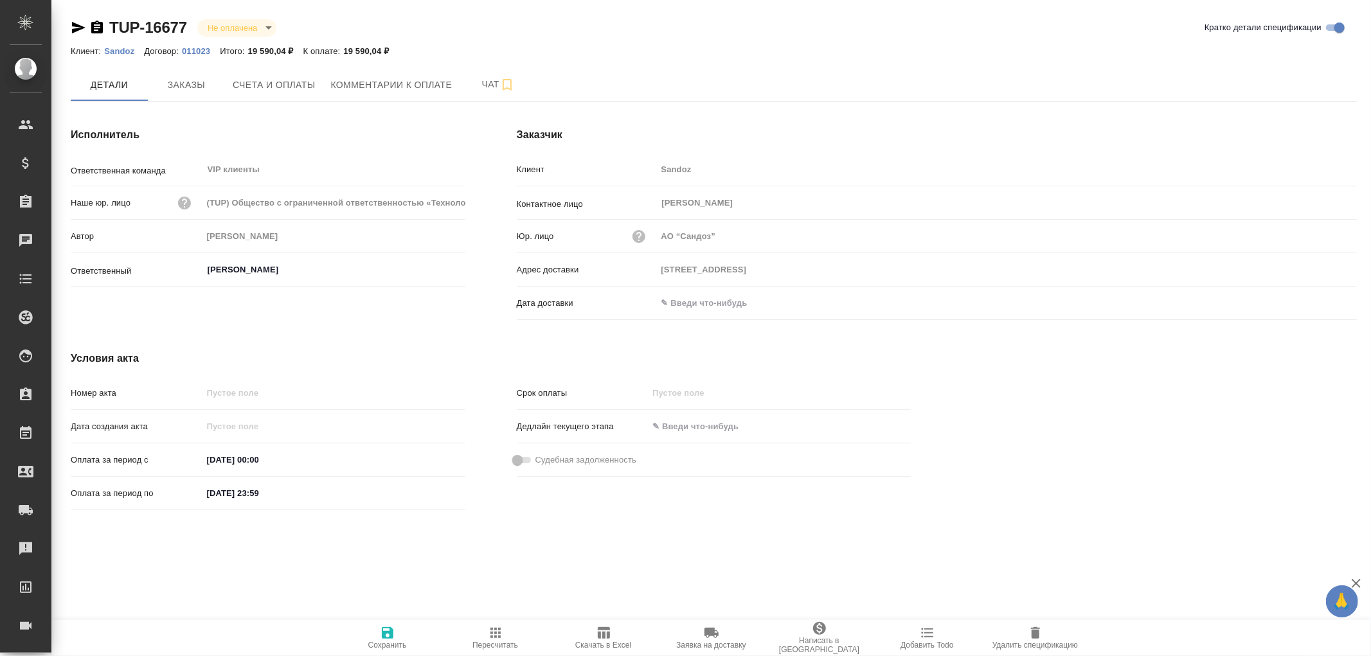
click at [721, 310] on input "text" at bounding box center [713, 303] width 112 height 19
click at [1320, 302] on icon "button" at bounding box center [1319, 302] width 15 height 15
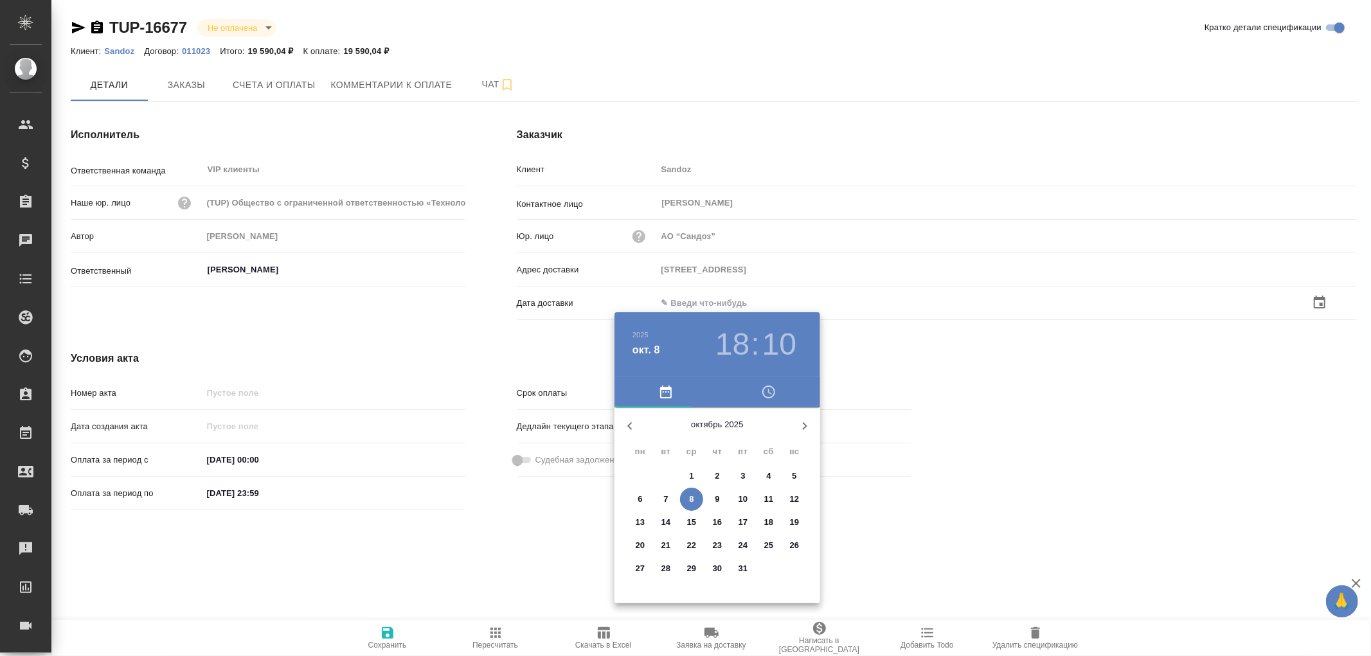
click at [692, 493] on p "8" at bounding box center [691, 499] width 4 height 13
type input "08.10.2025 18:10"
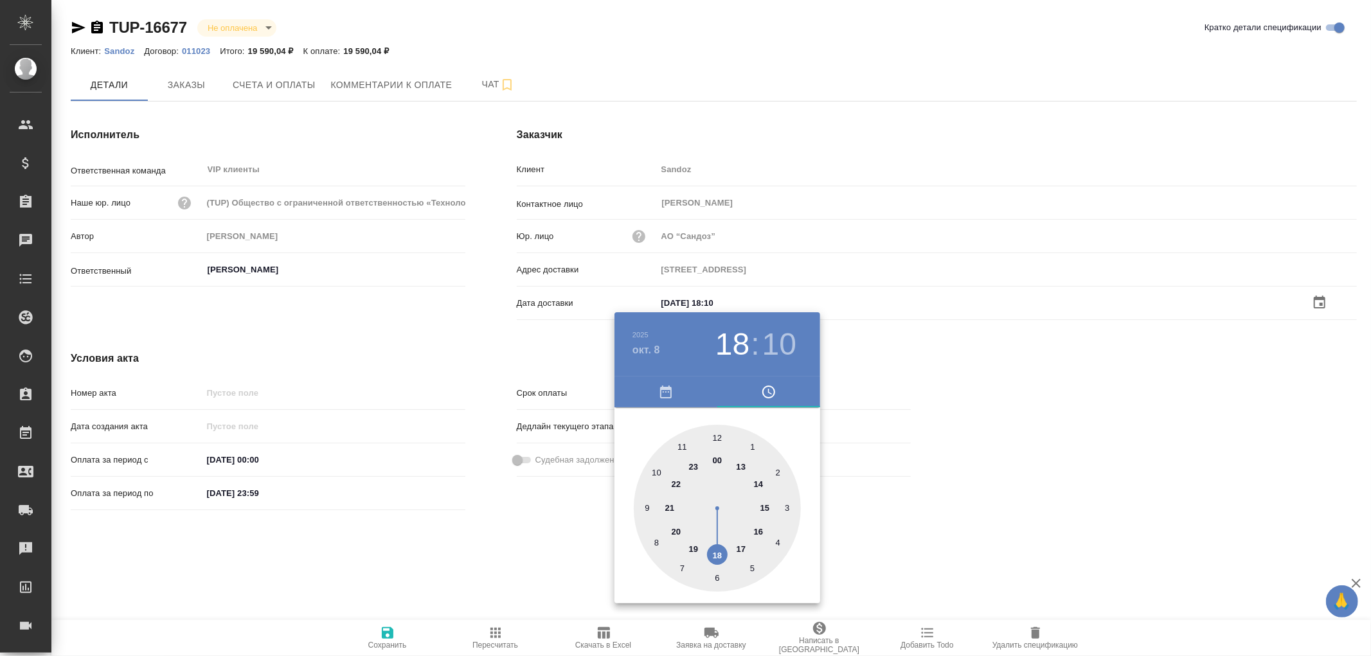
click at [386, 638] on div at bounding box center [685, 328] width 1371 height 656
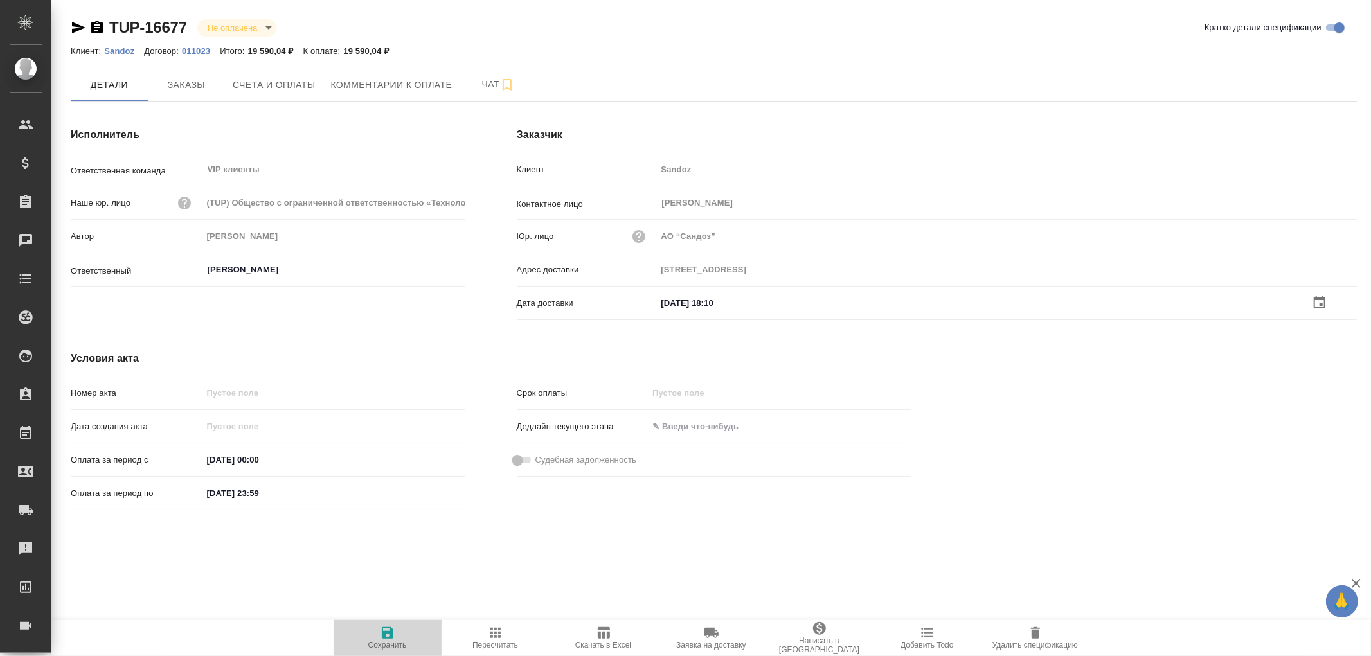
click at [386, 634] on icon "button" at bounding box center [388, 633] width 12 height 12
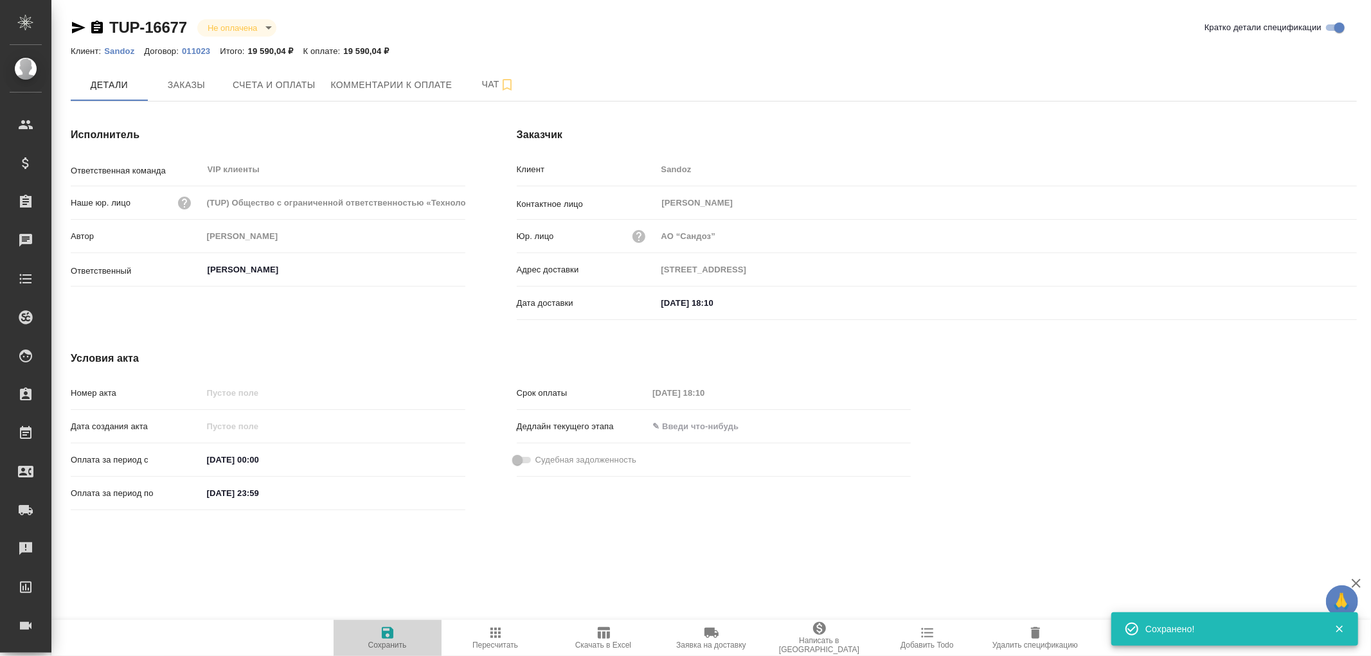
click at [386, 634] on icon "button" at bounding box center [388, 633] width 12 height 12
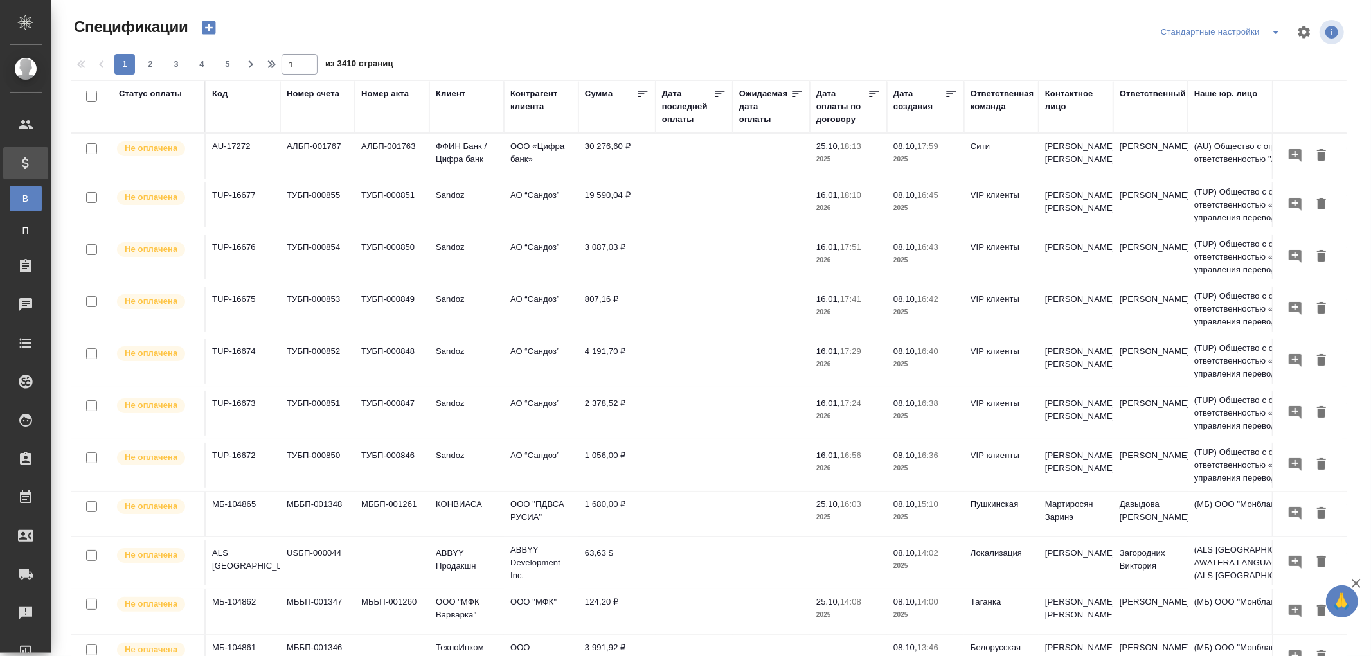
drag, startPoint x: 219, startPoint y: 98, endPoint x: 221, endPoint y: 136, distance: 38.6
click at [219, 98] on div "Код" at bounding box center [219, 93] width 15 height 13
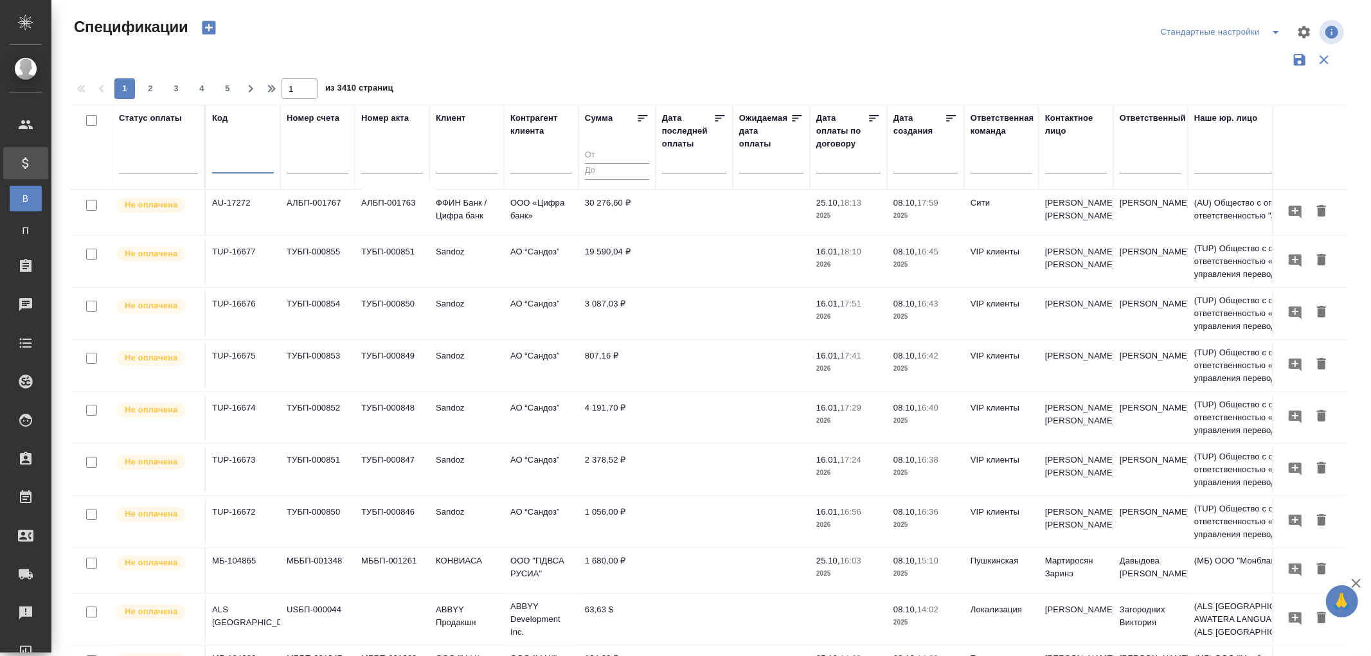
click at [222, 166] on input "text" at bounding box center [243, 165] width 62 height 16
paste input "МБ-103436"
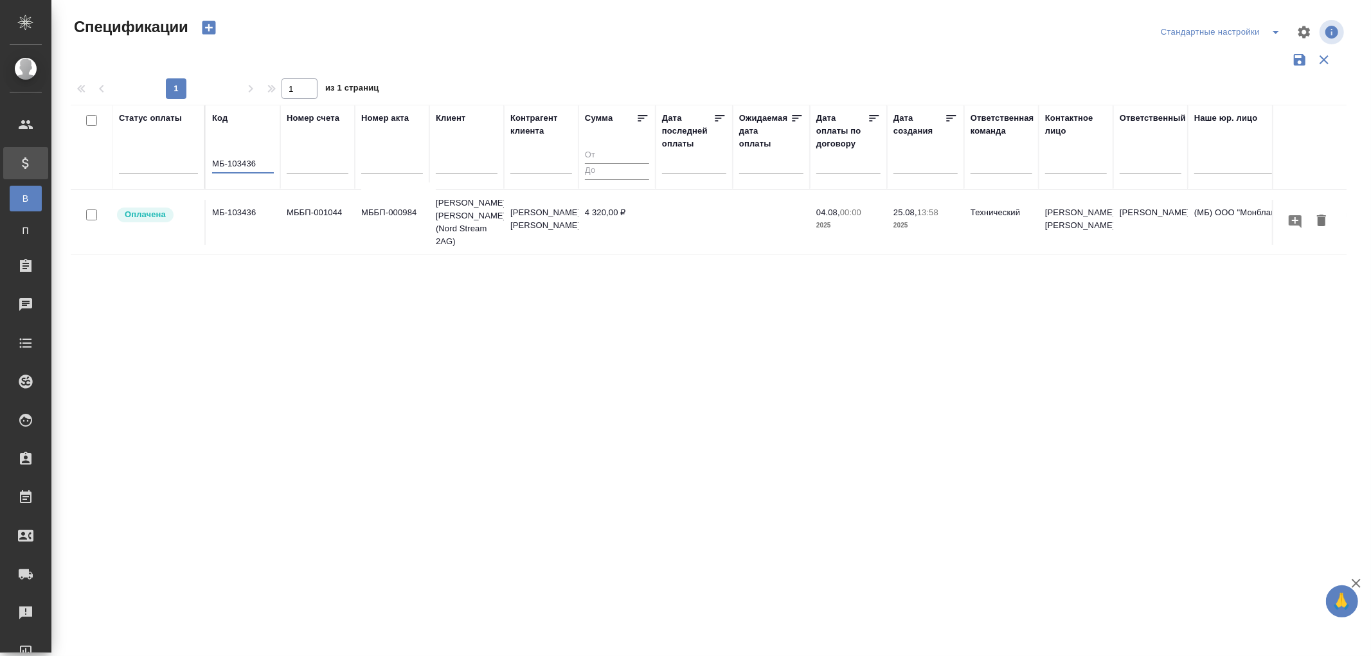
click at [429, 206] on td "[PERSON_NAME] (Nord Stream 2AG)" at bounding box center [466, 222] width 75 height 64
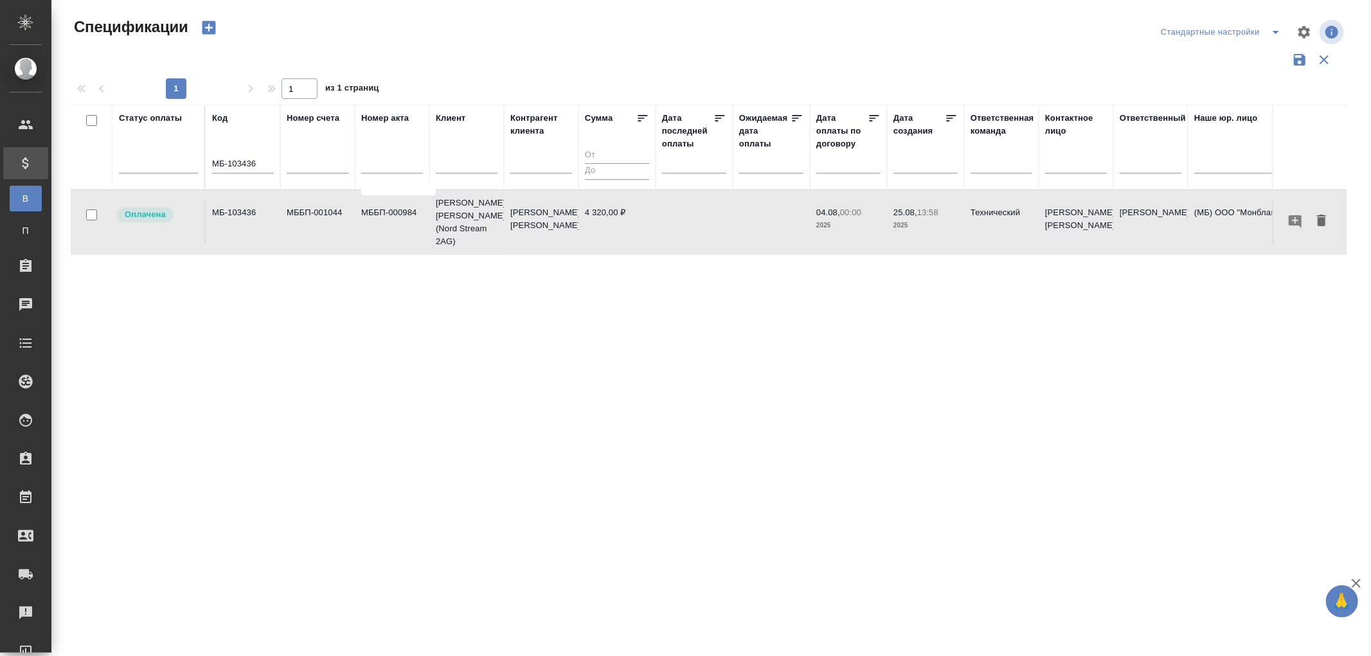
click at [429, 206] on td "[PERSON_NAME] (Nord Stream 2AG)" at bounding box center [466, 222] width 75 height 64
drag, startPoint x: 267, startPoint y: 163, endPoint x: 163, endPoint y: 168, distance: 104.3
click at [163, 168] on tr "Статус оплаты Код МБ-103436 Номер счета Номер акта Клиент Контрагент клиента Су…" at bounding box center [905, 147] width 1669 height 85
paste input "0189"
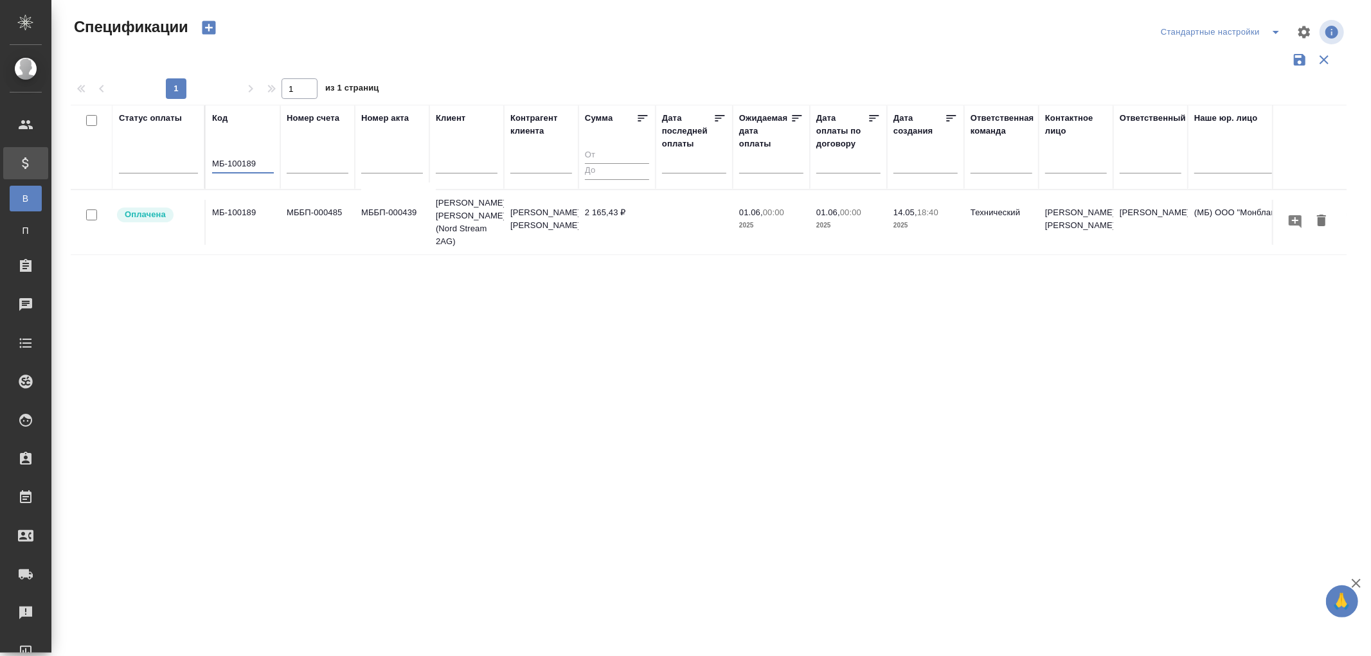
click at [310, 208] on td "МББП-000485" at bounding box center [317, 222] width 75 height 45
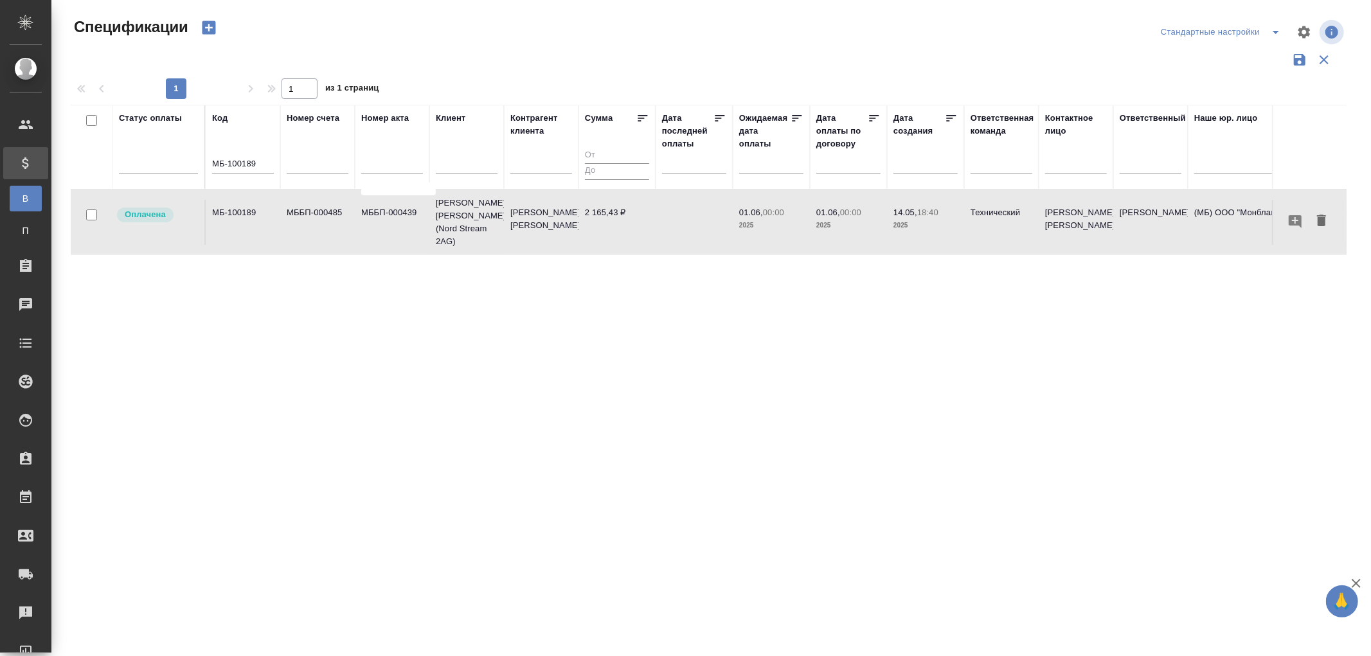
click at [310, 208] on td "МББП-000485" at bounding box center [317, 222] width 75 height 45
drag, startPoint x: 260, startPoint y: 163, endPoint x: 131, endPoint y: 157, distance: 128.7
click at [131, 157] on tr "Статус оплаты Код МБ-100189 Номер счета Номер акта Клиент Контрагент клиента Су…" at bounding box center [905, 147] width 1669 height 85
paste input "91588"
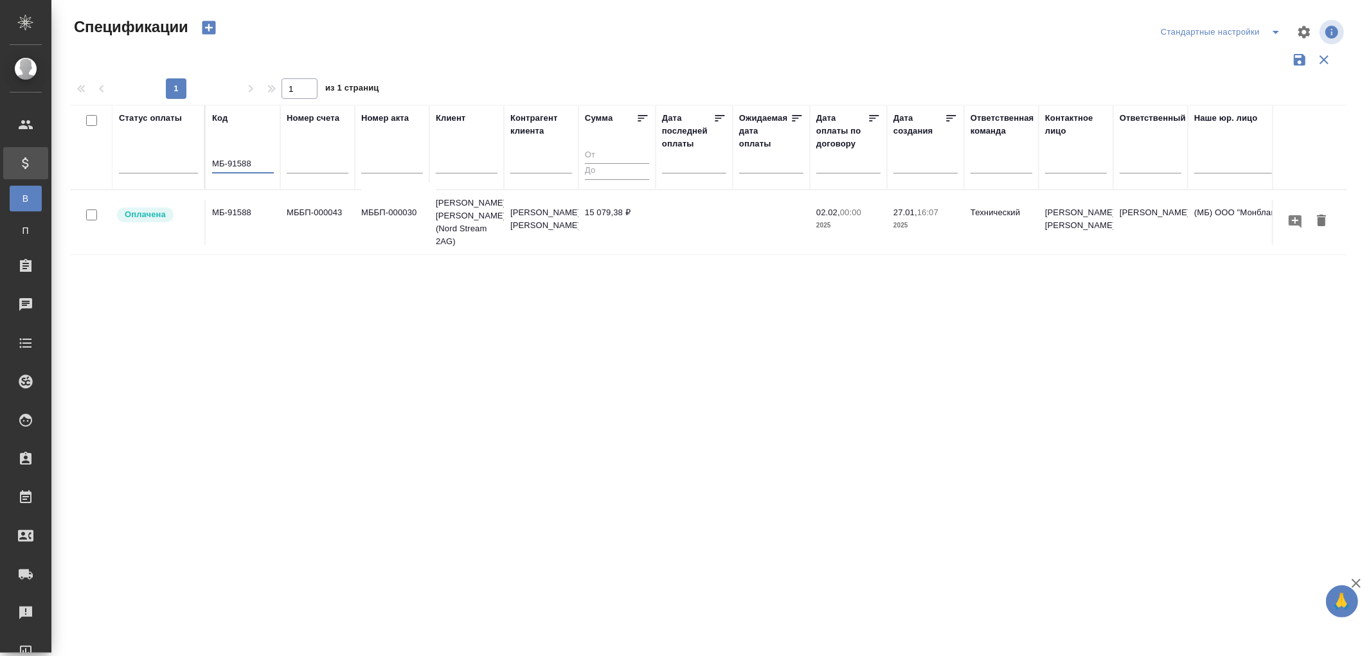
click at [393, 208] on td "МББП-000030" at bounding box center [392, 222] width 75 height 45
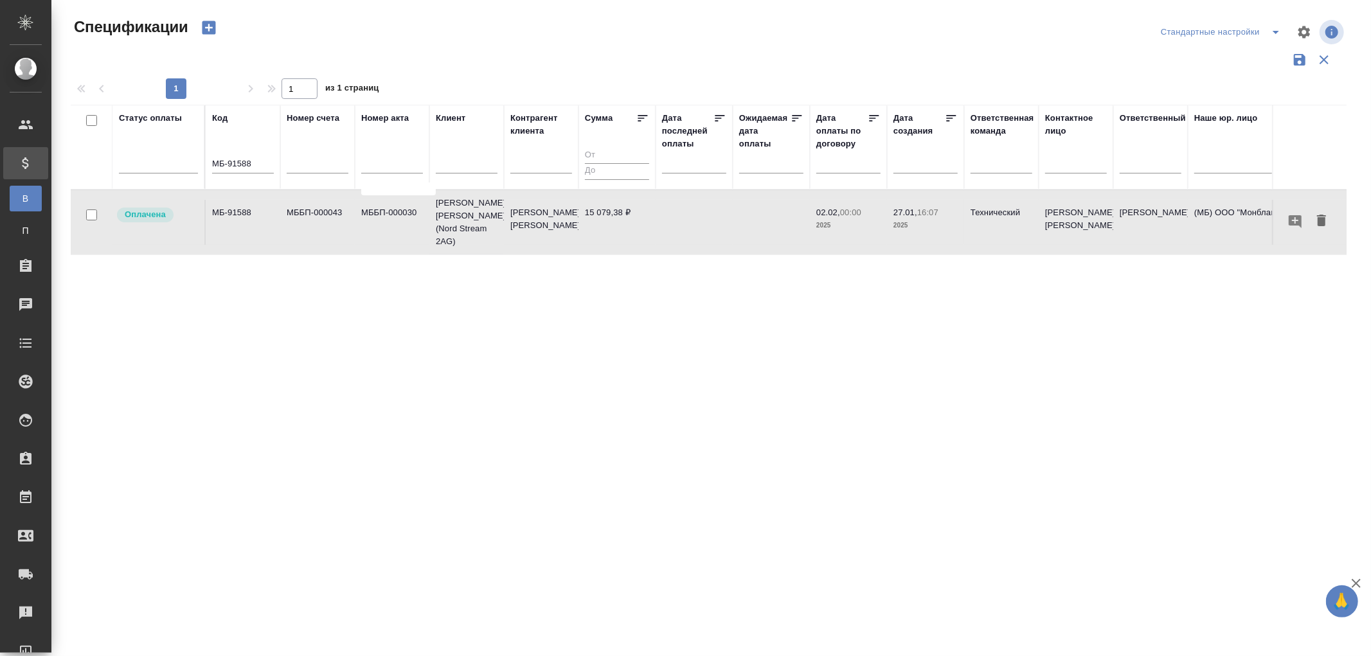
click at [393, 208] on td "МББП-000030" at bounding box center [392, 222] width 75 height 45
drag, startPoint x: 276, startPoint y: 165, endPoint x: 270, endPoint y: 164, distance: 6.6
click at [274, 165] on th "Код МБ-91588" at bounding box center [243, 147] width 75 height 85
drag, startPoint x: 253, startPoint y: 165, endPoint x: 143, endPoint y: 163, distance: 109.3
click at [143, 163] on tr "Статус оплаты Код МБ-91588 Номер счета Номер акта Клиент Контрагент клиента Сум…" at bounding box center [905, 147] width 1669 height 85
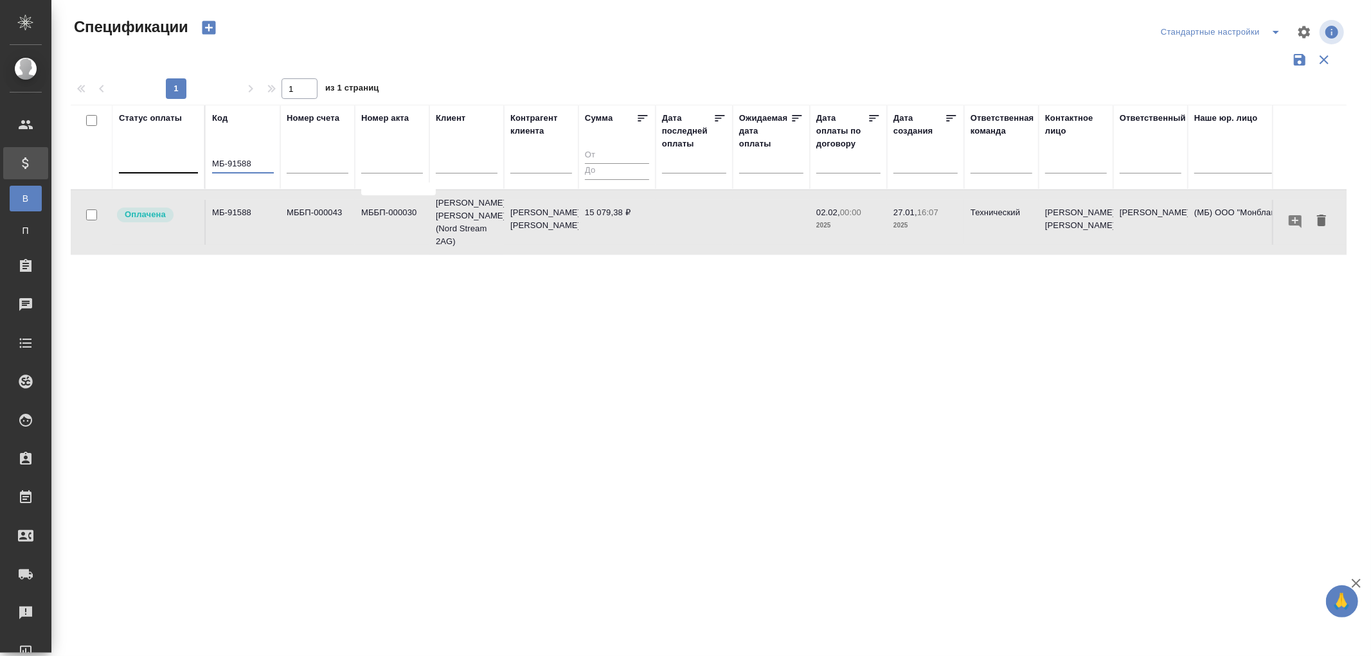
paste input "103436"
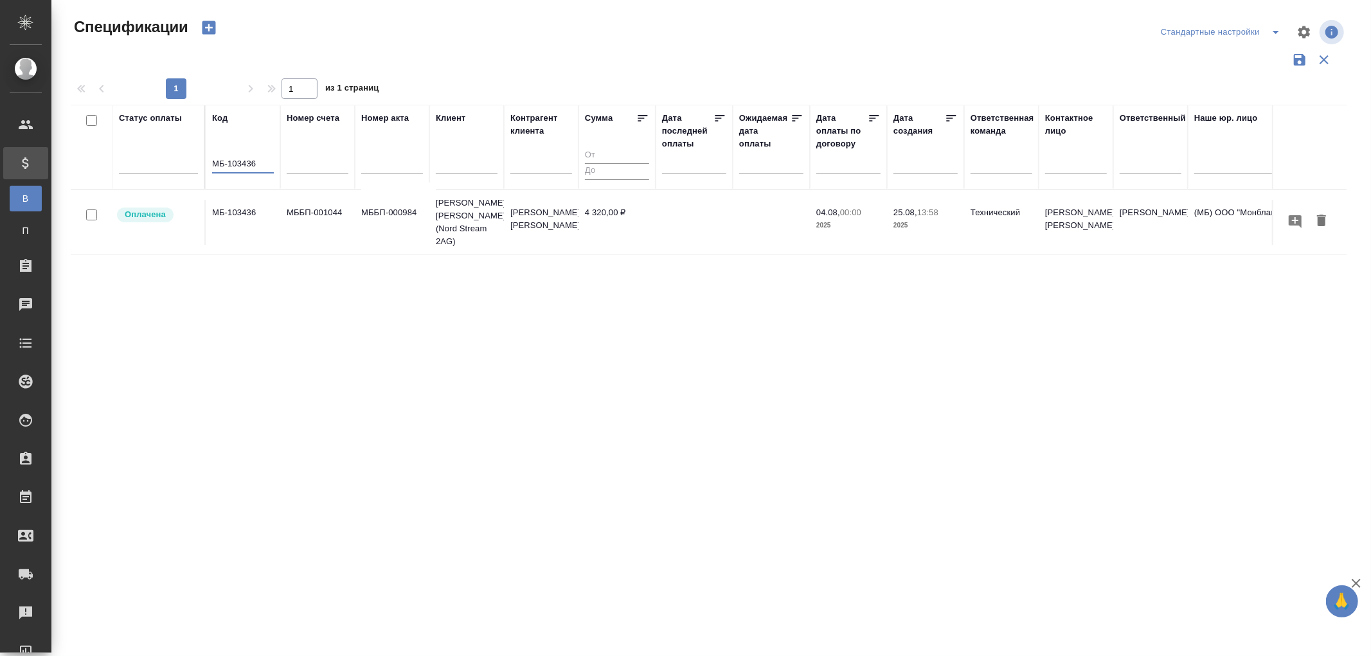
click at [553, 219] on td "Семенов Олег" at bounding box center [541, 222] width 75 height 45
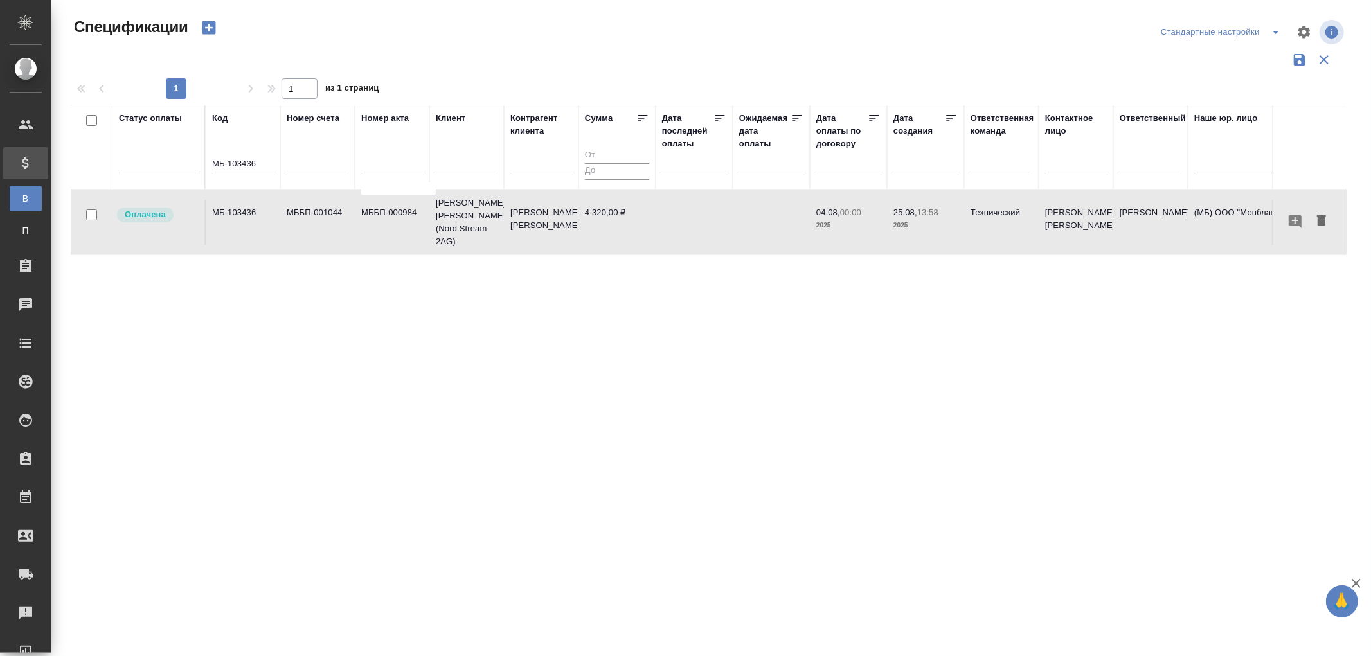
click at [553, 219] on td "Семенов Олег" at bounding box center [541, 222] width 75 height 45
drag, startPoint x: 273, startPoint y: 166, endPoint x: 161, endPoint y: 167, distance: 111.9
click at [161, 167] on tr "Статус оплаты Код МБ-103436 Номер счета Номер акта Клиент Контрагент клиента Су…" at bounding box center [905, 147] width 1669 height 85
paste input "4412"
type input "МБ-104412"
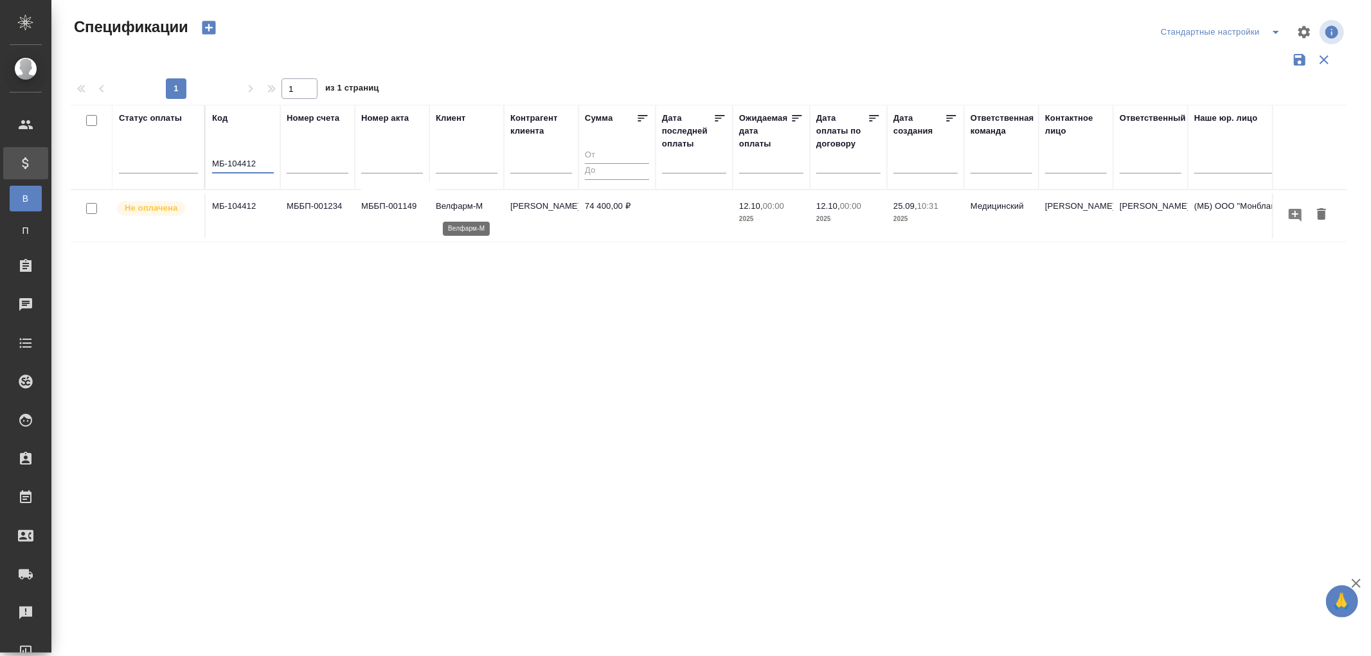
click at [458, 207] on p "Велфарм-М" at bounding box center [467, 206] width 62 height 13
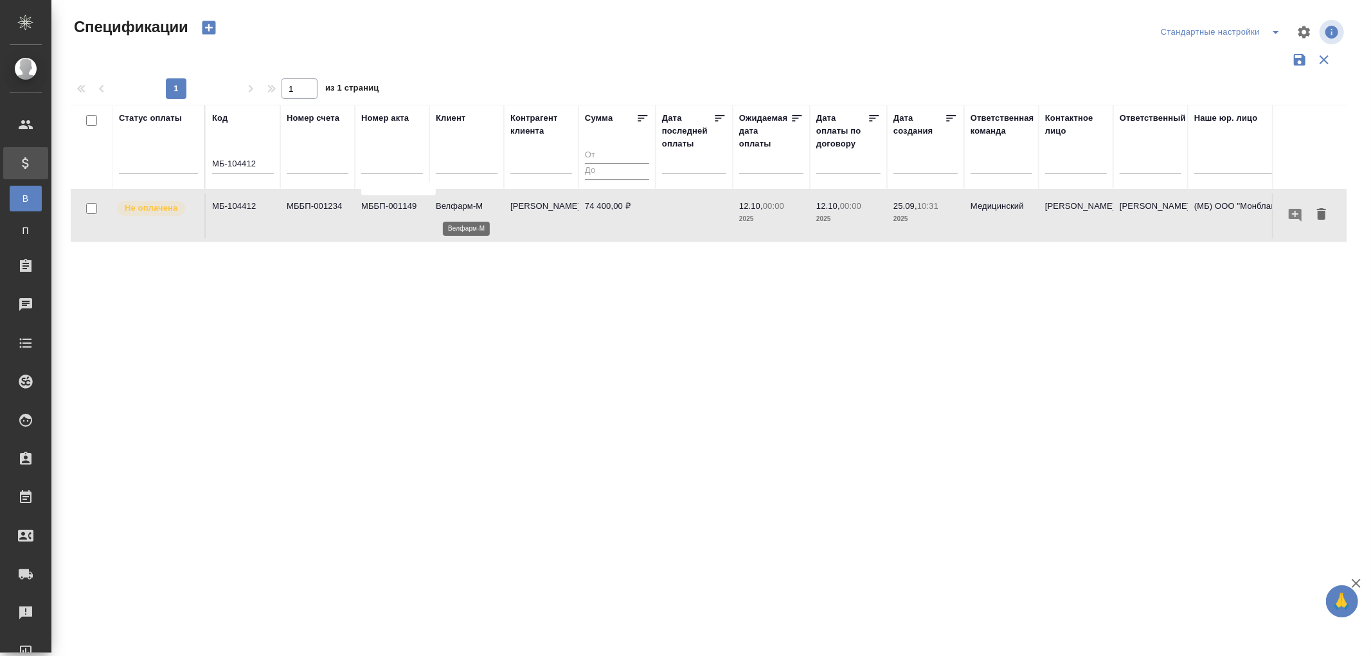
click at [458, 207] on p "Велфарм-М" at bounding box center [467, 206] width 62 height 13
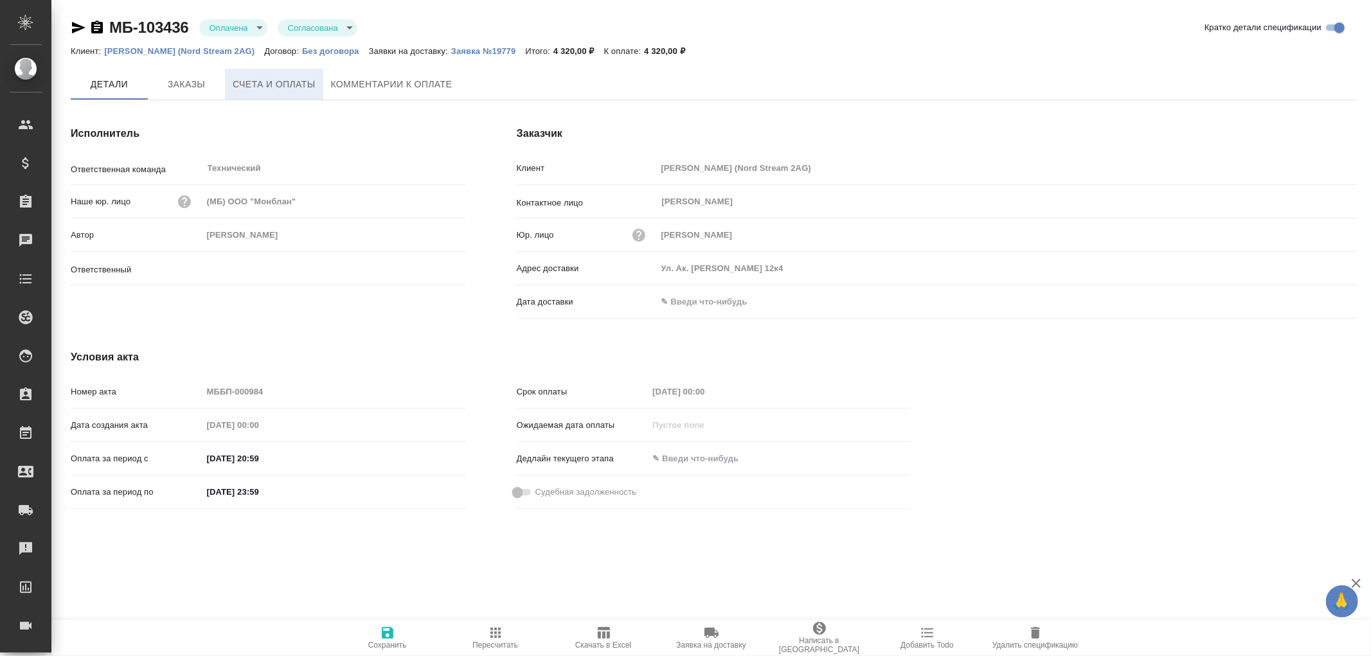
type input "[PERSON_NAME]"
click at [256, 79] on span "Счета и оплаты" at bounding box center [274, 85] width 83 height 16
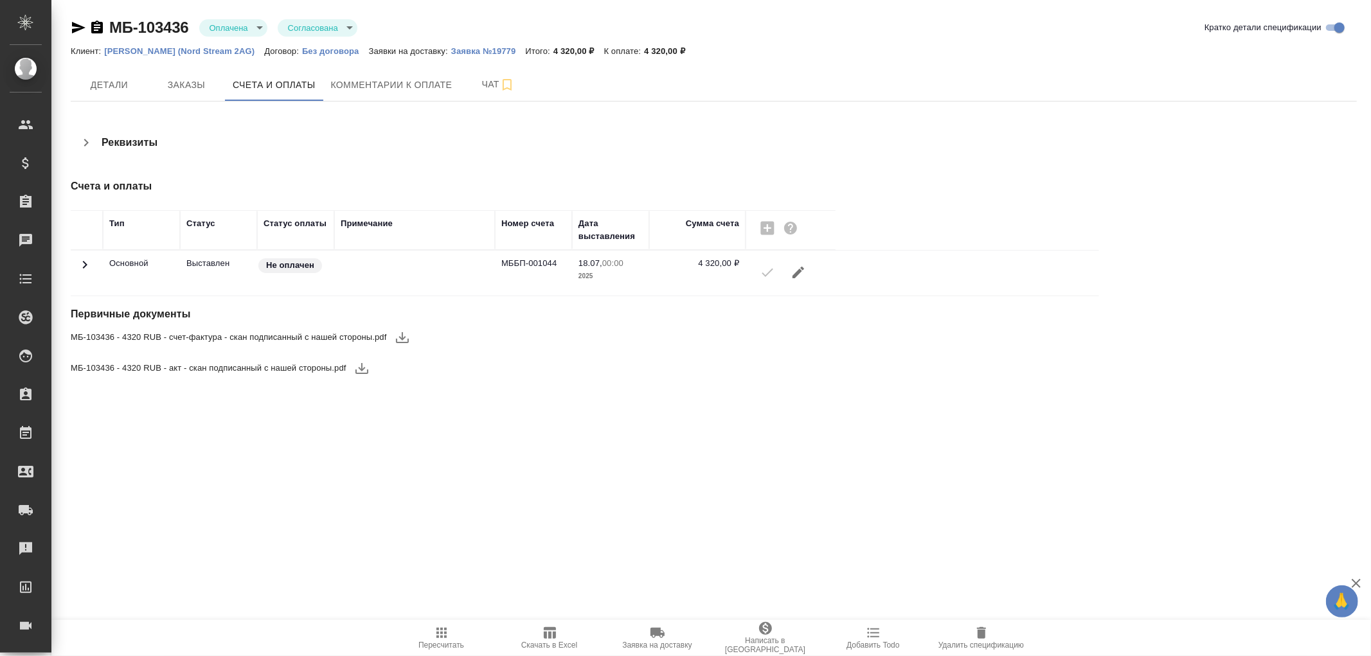
click at [81, 262] on icon at bounding box center [84, 264] width 15 height 15
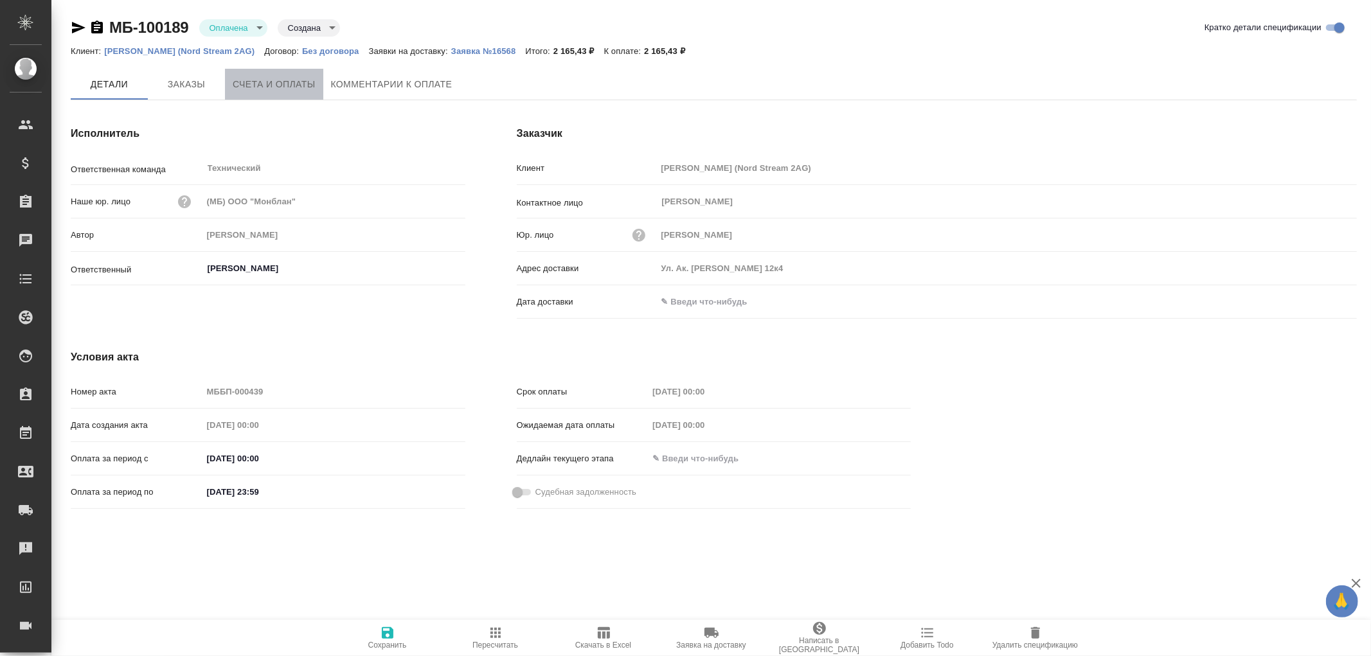
click at [294, 91] on span "Счета и оплаты" at bounding box center [274, 84] width 83 height 16
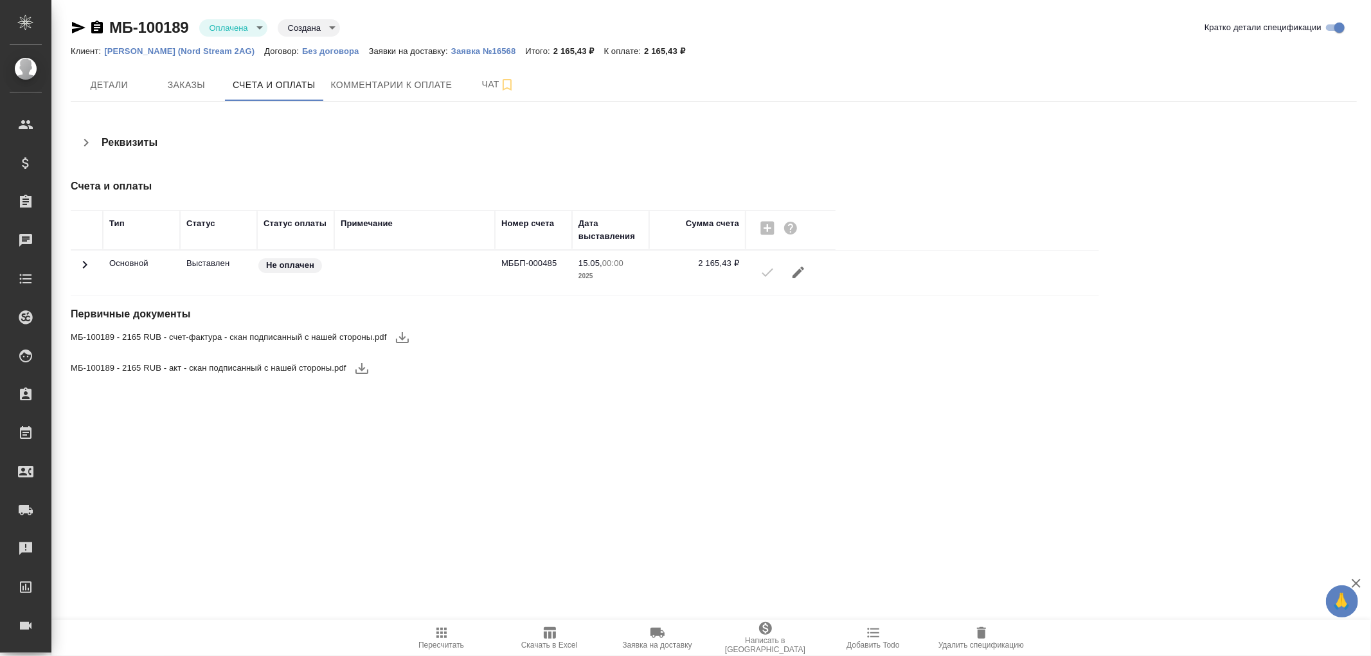
click at [91, 265] on icon at bounding box center [84, 264] width 15 height 15
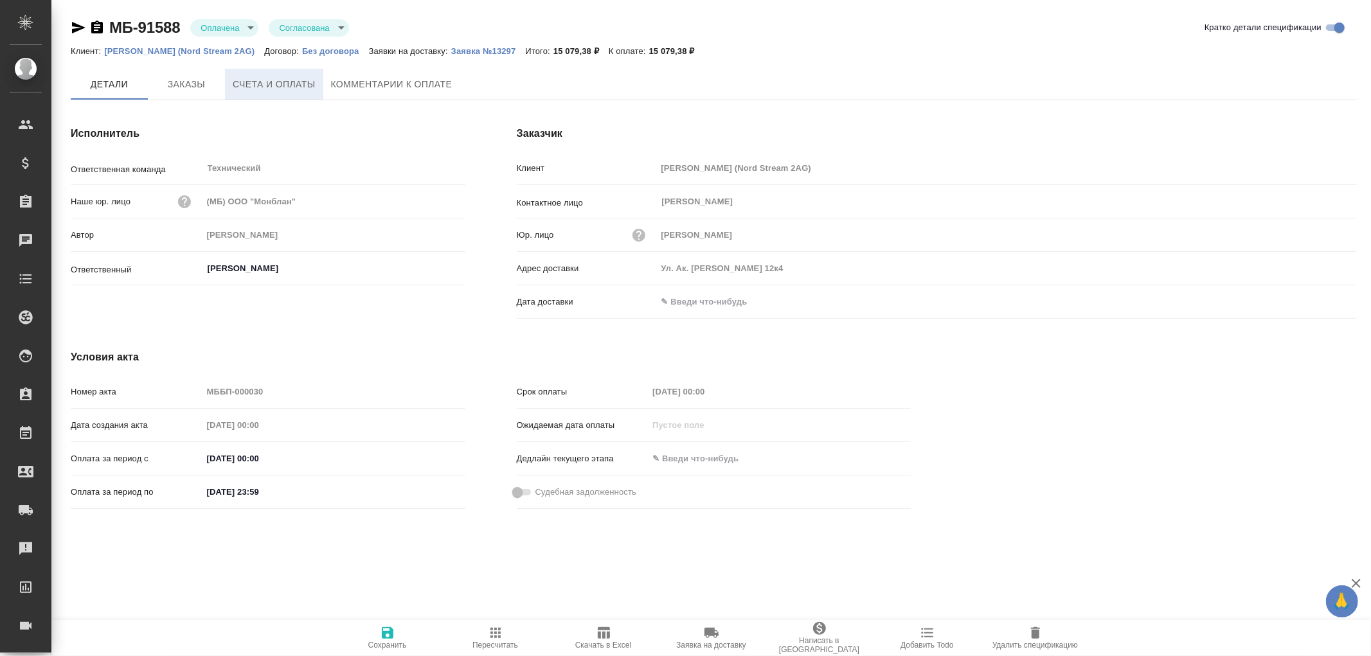
click at [314, 92] on button "Счета и оплаты" at bounding box center [274, 84] width 98 height 31
click at [492, 87] on span "Чат" at bounding box center [498, 84] width 62 height 16
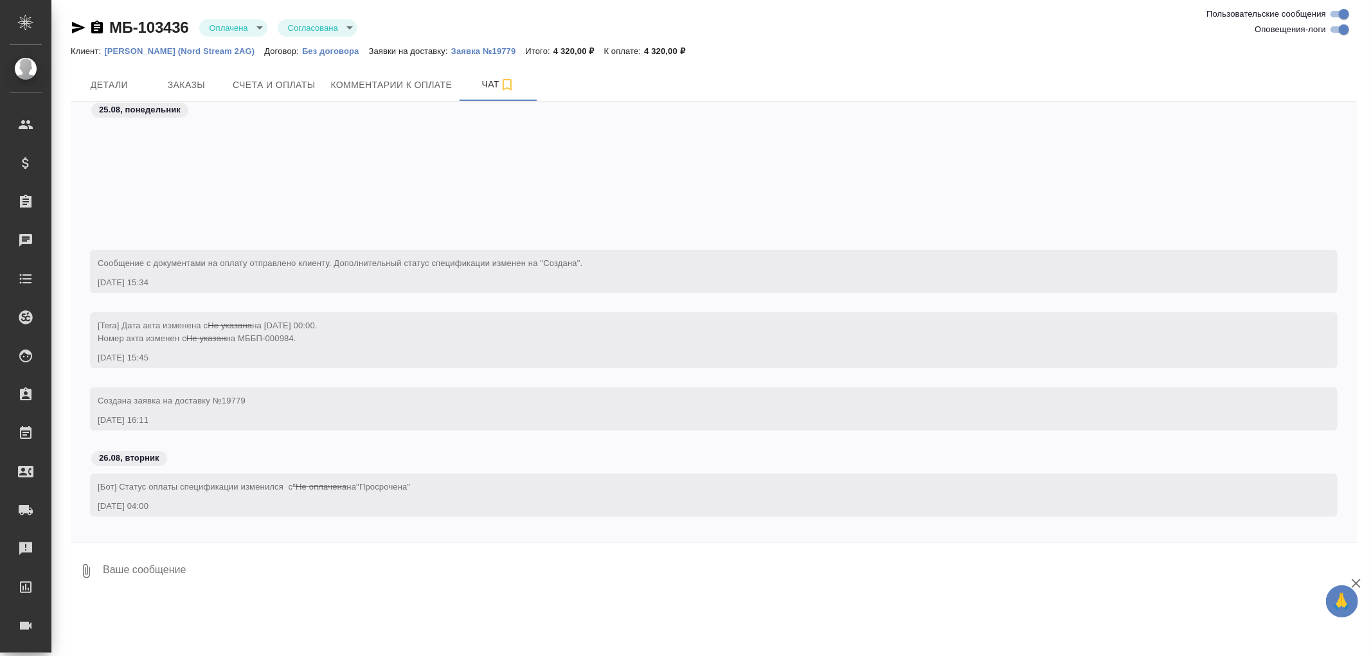
scroll to position [161, 0]
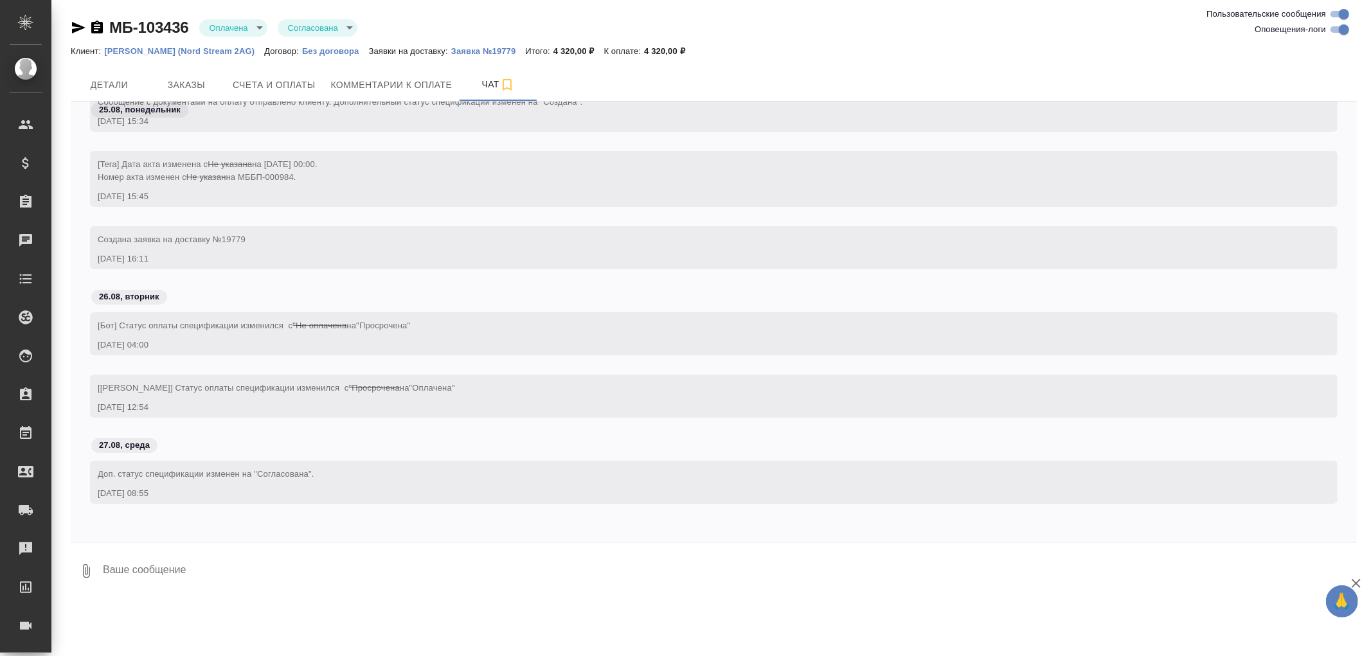
click at [141, 561] on textarea at bounding box center [729, 572] width 1255 height 44
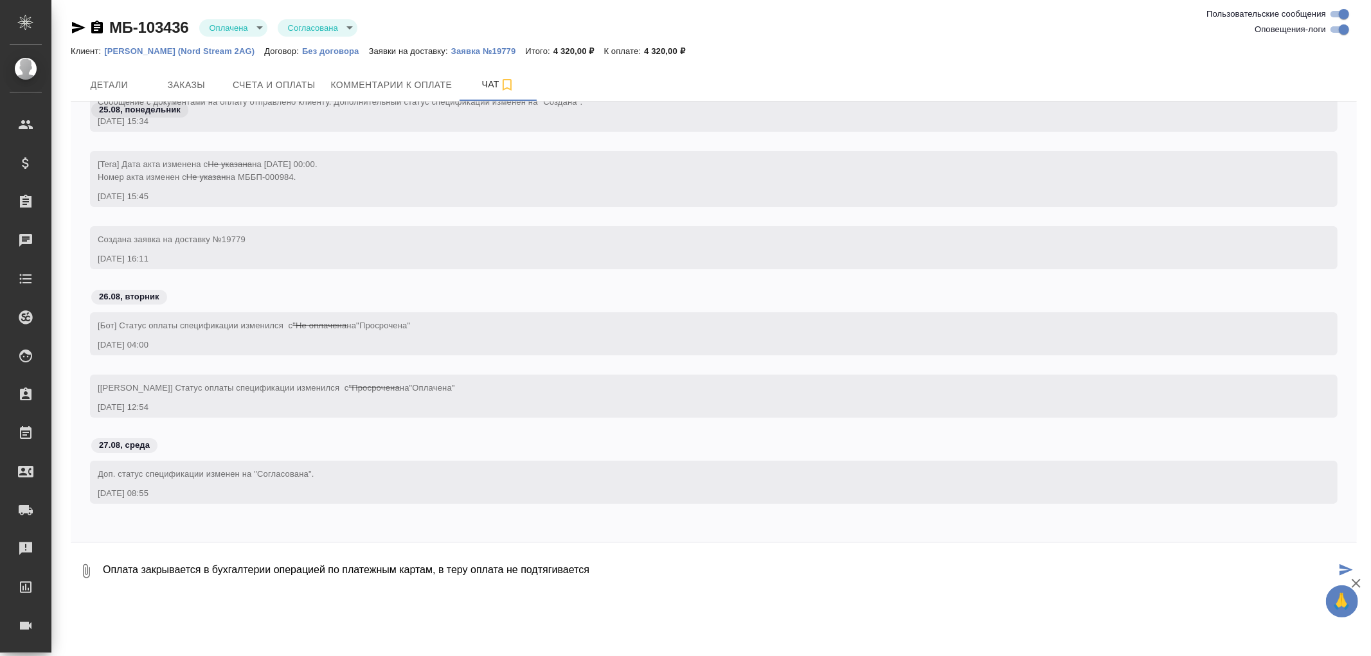
click at [617, 577] on textarea "Оплата закрывается в бухгалтерии операцией по платежным картам, в теру оплата н…" at bounding box center [719, 572] width 1234 height 44
type textarea "Оплата закрывается в бухгалтерии операцией по платежным картам, в теру оплата н…"
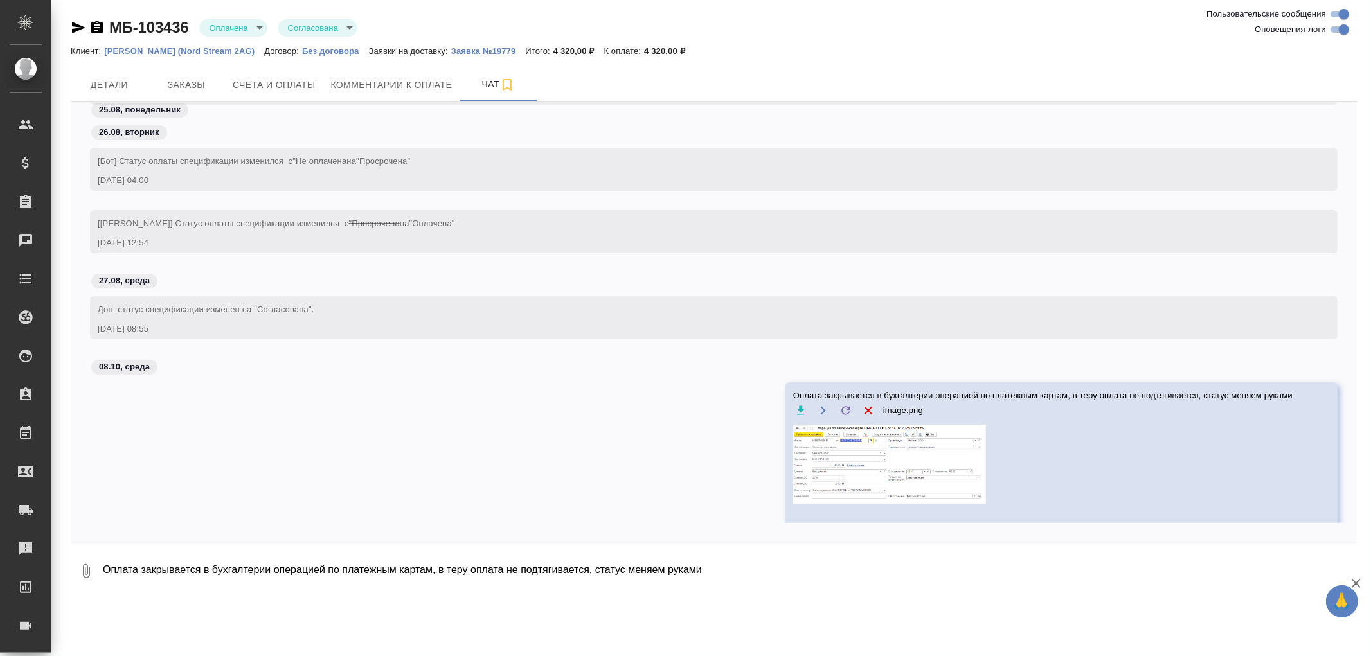
scroll to position [365, 0]
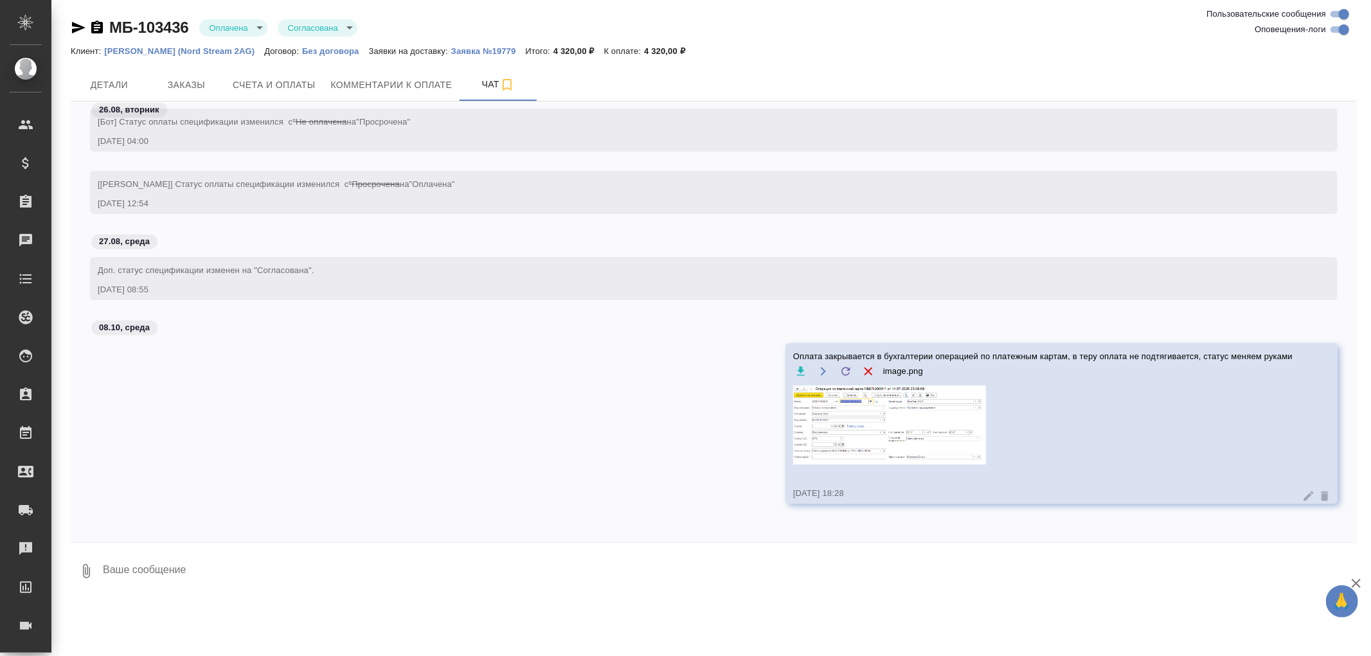
click at [1302, 496] on icon at bounding box center [1308, 496] width 13 height 13
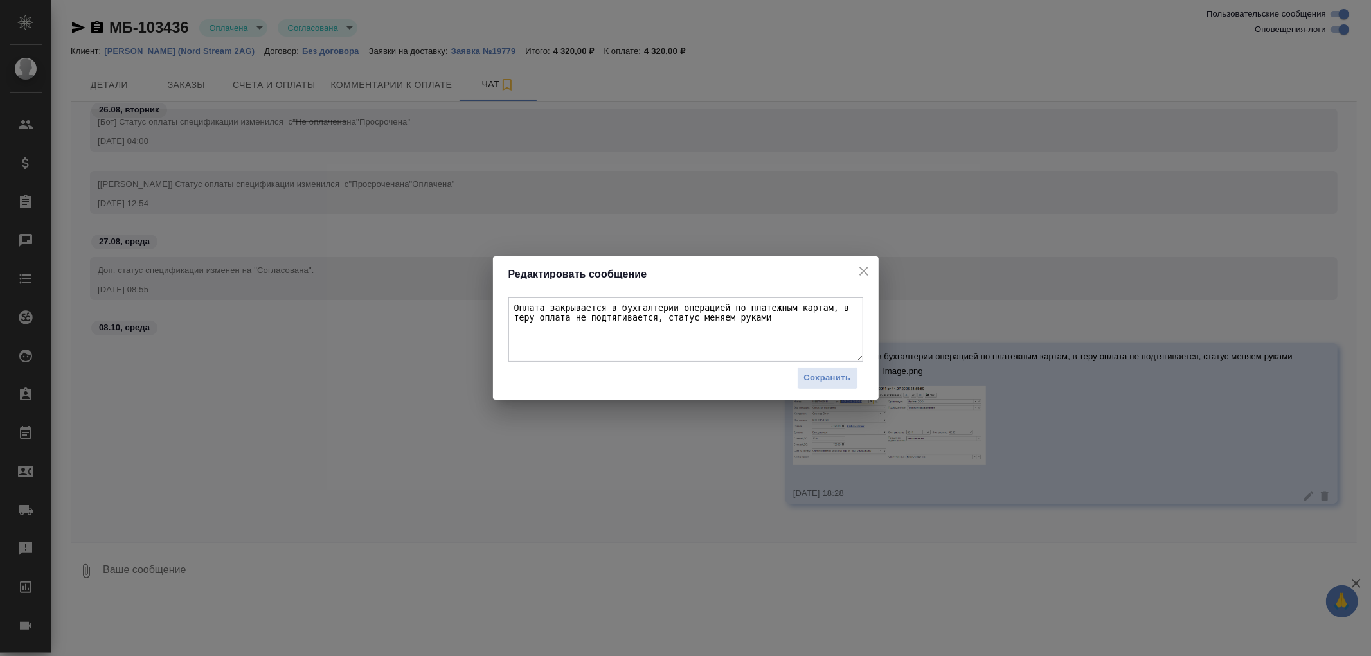
drag, startPoint x: 514, startPoint y: 309, endPoint x: 772, endPoint y: 318, distance: 257.9
click at [772, 318] on textarea "Оплата закрывается в бухгалтерии операцией по платежным картам, в теру оплата н…" at bounding box center [685, 330] width 355 height 64
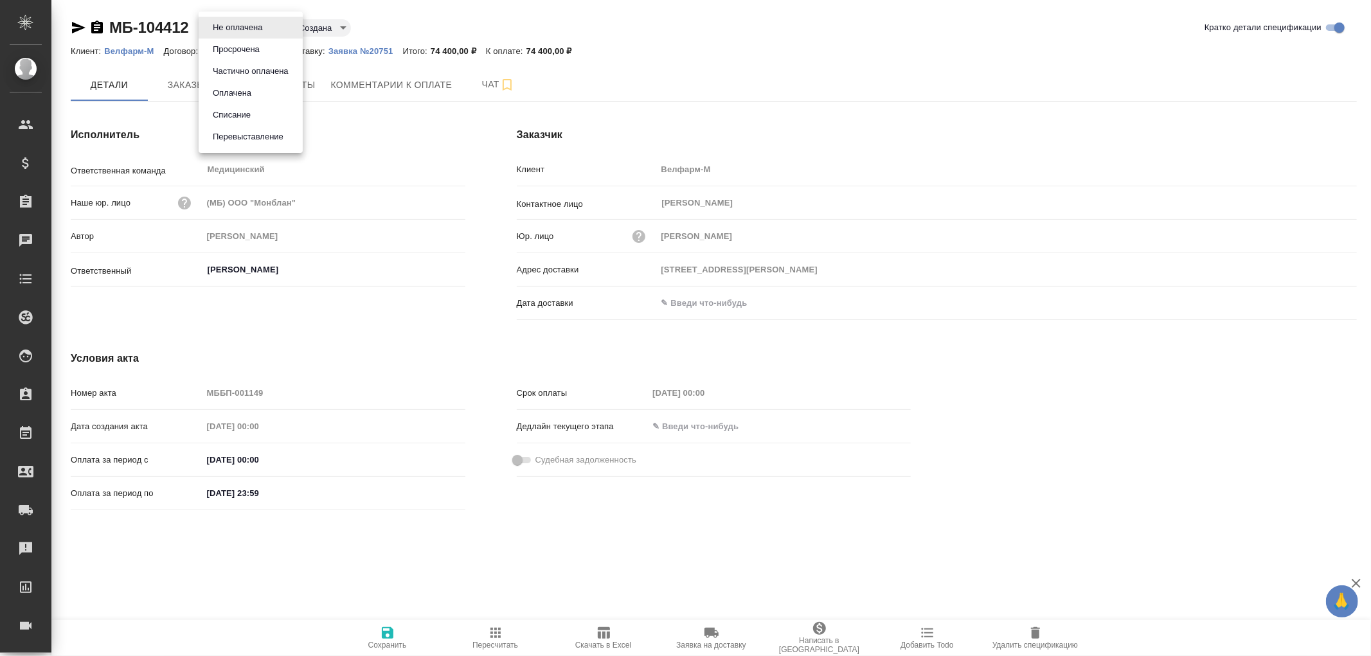
click at [264, 28] on body "🙏 .cls-1 fill:#fff; AWATERA [PERSON_NAME]romanenko Клиенты Спецификации Заказы …" at bounding box center [685, 328] width 1371 height 656
click at [235, 90] on button "Оплачена" at bounding box center [232, 93] width 46 height 14
type input "payed"
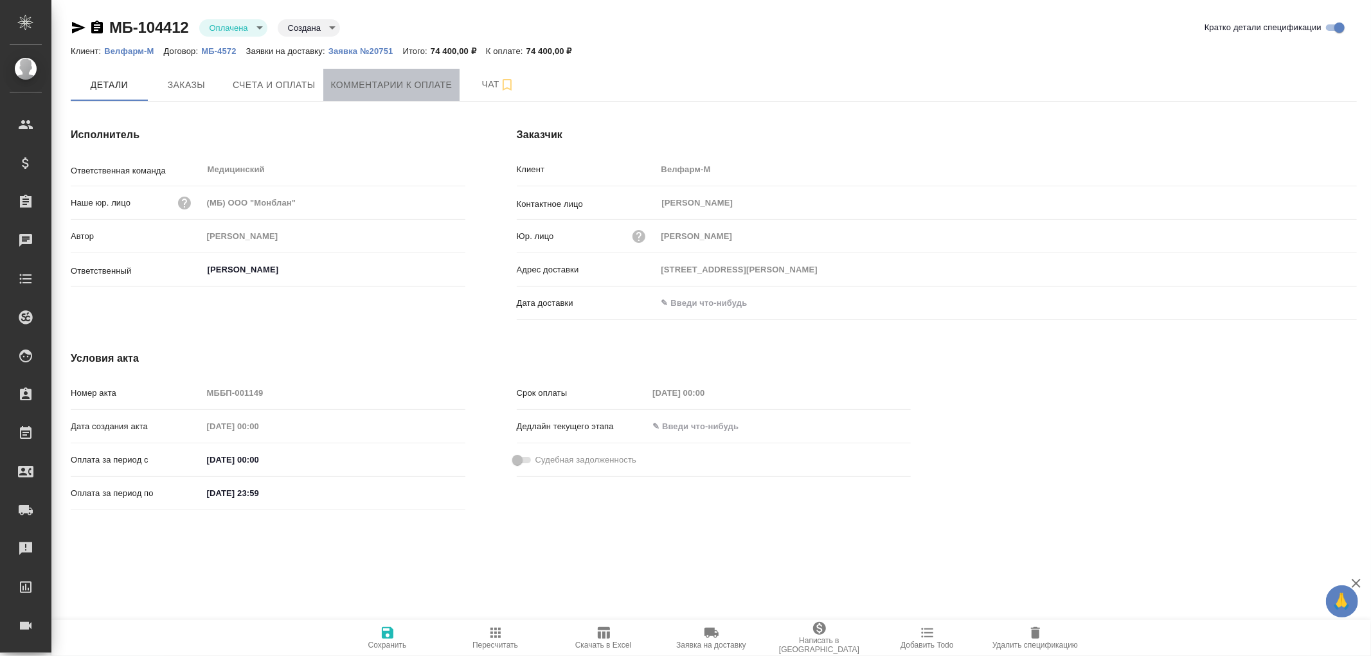
click at [381, 85] on span "Комментарии к оплате" at bounding box center [391, 85] width 121 height 16
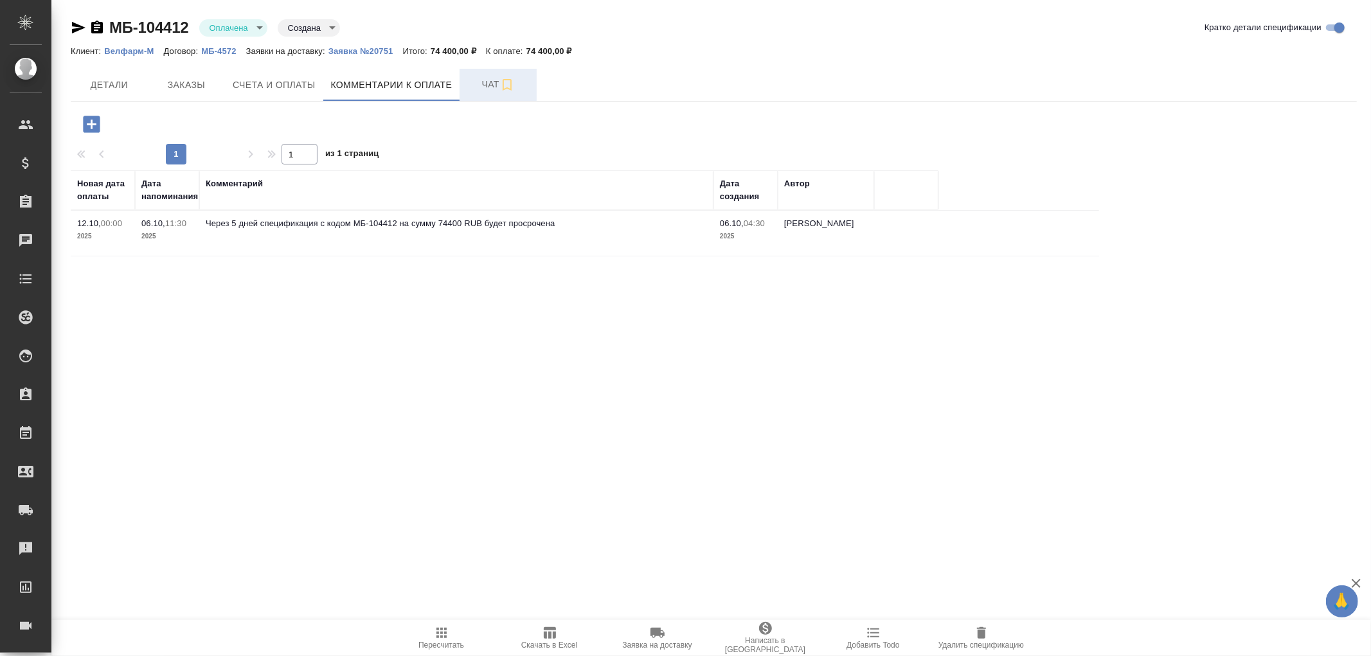
click at [492, 82] on span "Чат" at bounding box center [498, 84] width 62 height 16
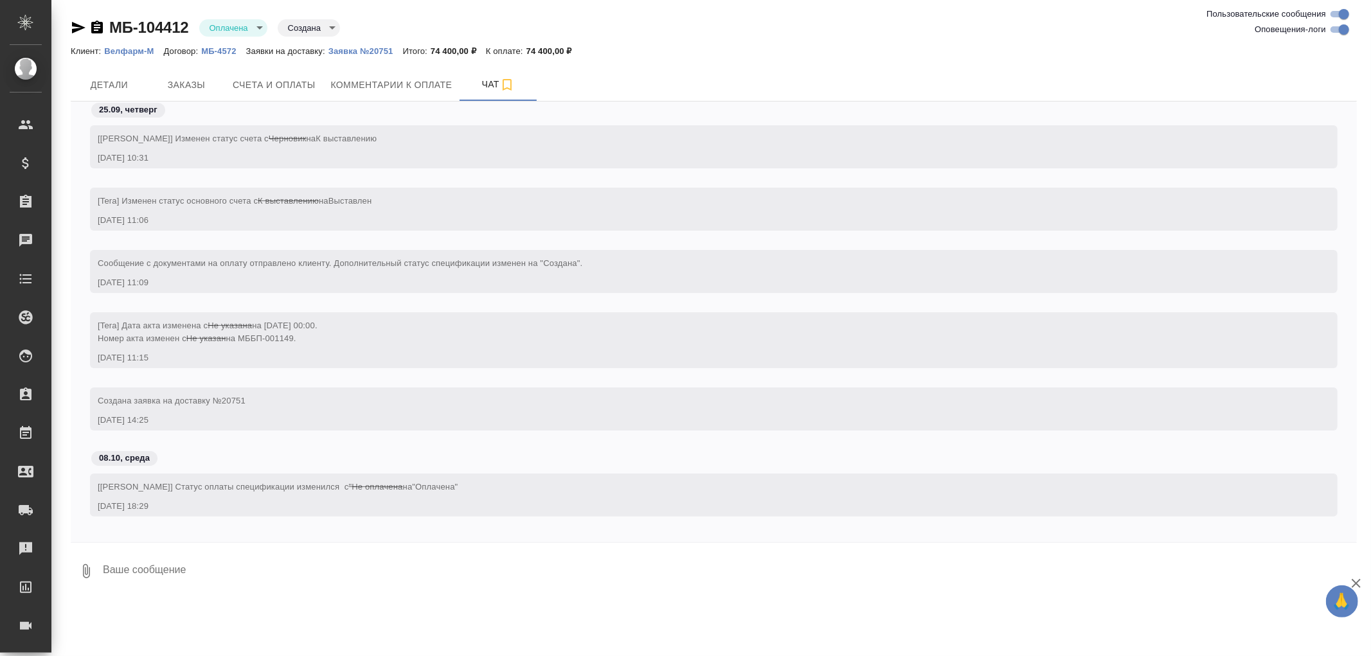
scroll to position [13, 0]
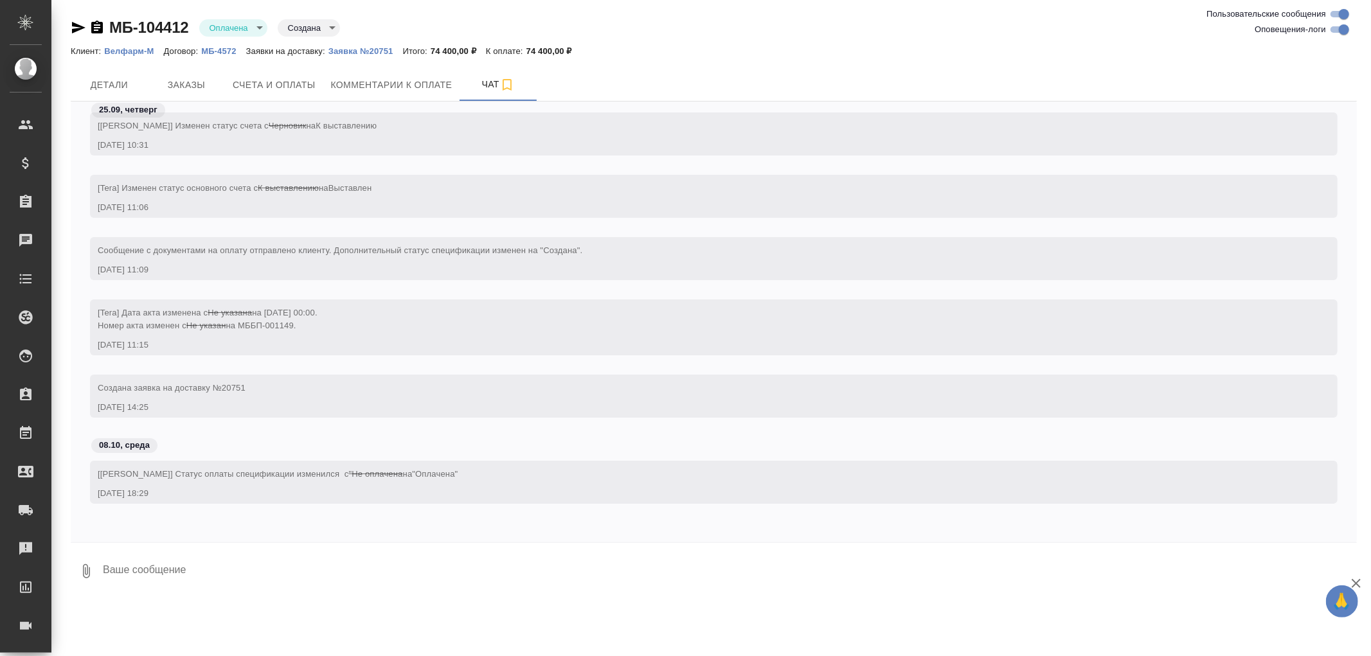
click at [151, 569] on textarea at bounding box center [729, 572] width 1255 height 44
click at [229, 564] on textarea at bounding box center [729, 572] width 1255 height 44
paste textarea "Оплата закрывается в бухгалтерии операцией по платежным картам, в теру оплата н…"
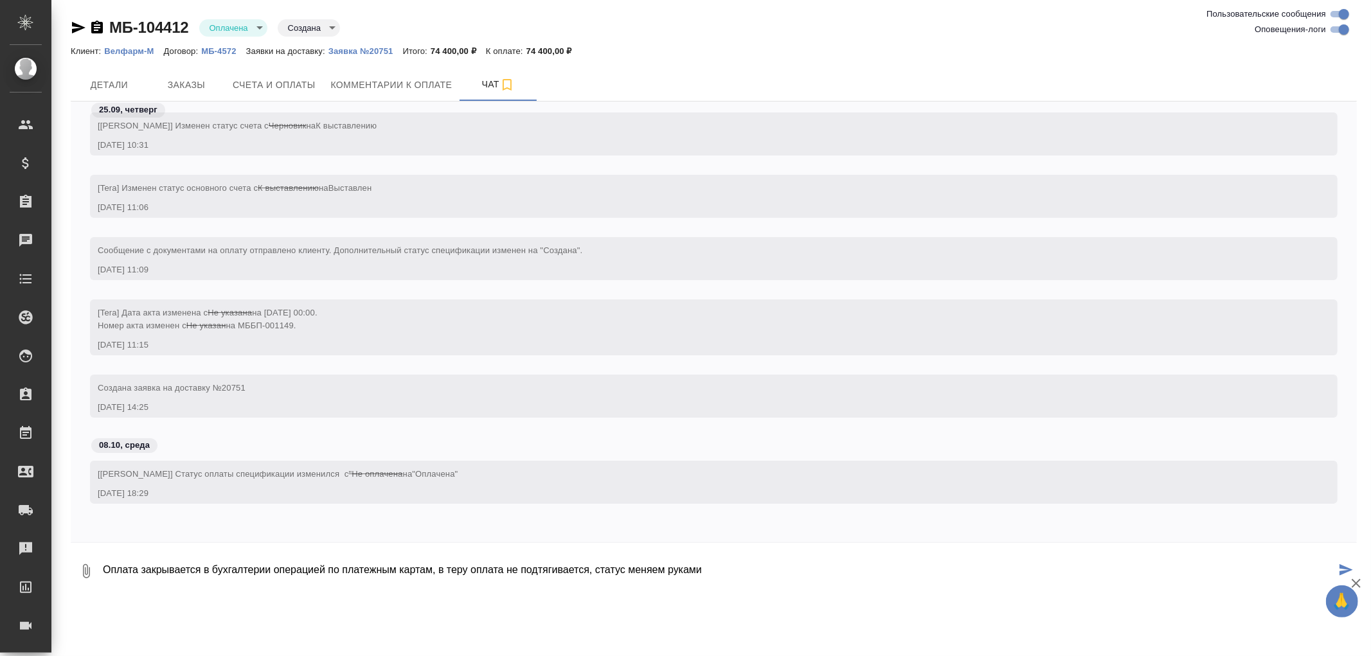
click at [157, 590] on textarea "Оплата закрывается в бухгалтерии операцией по платежным картам, в теру оплата н…" at bounding box center [719, 572] width 1234 height 44
click at [727, 576] on textarea "Оплата закрывается в бухгалтерии операцией по платежным картам, в теру оплата н…" at bounding box center [719, 572] width 1234 height 44
paste textarea
type textarea "Оплата закрывается в бухгалтерии операцией по платежным картам, в теру оплата н…"
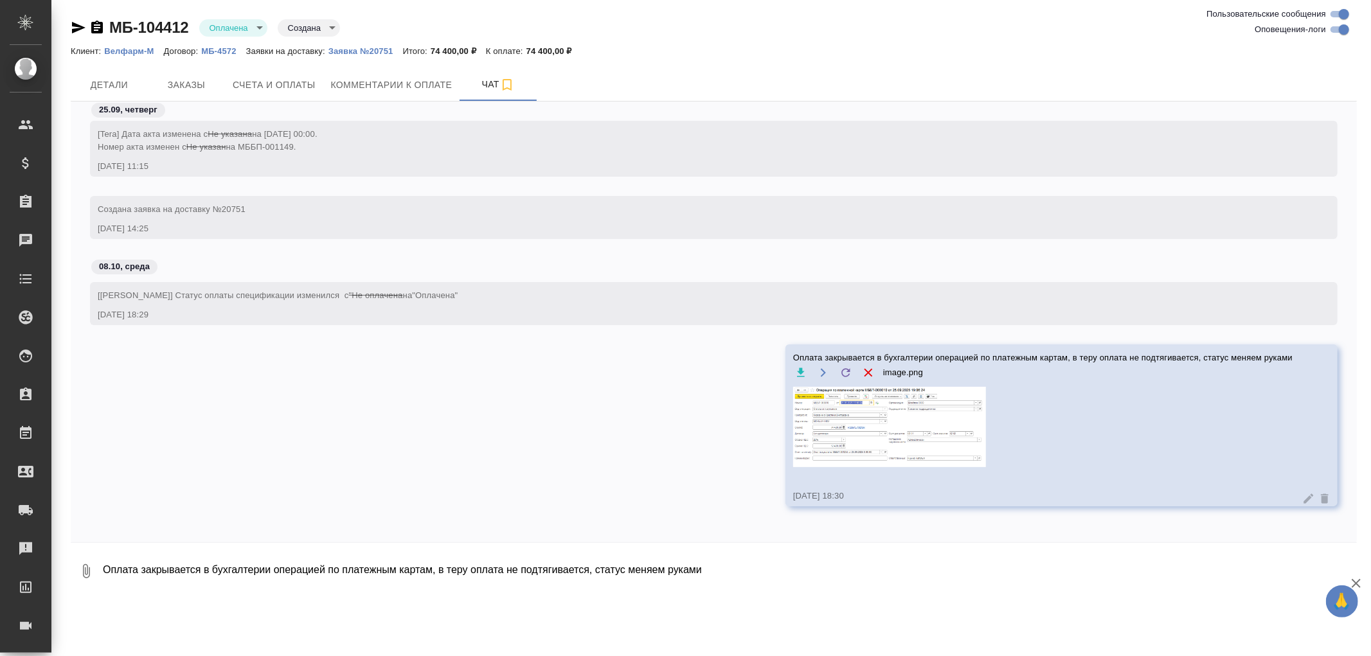
scroll to position [194, 0]
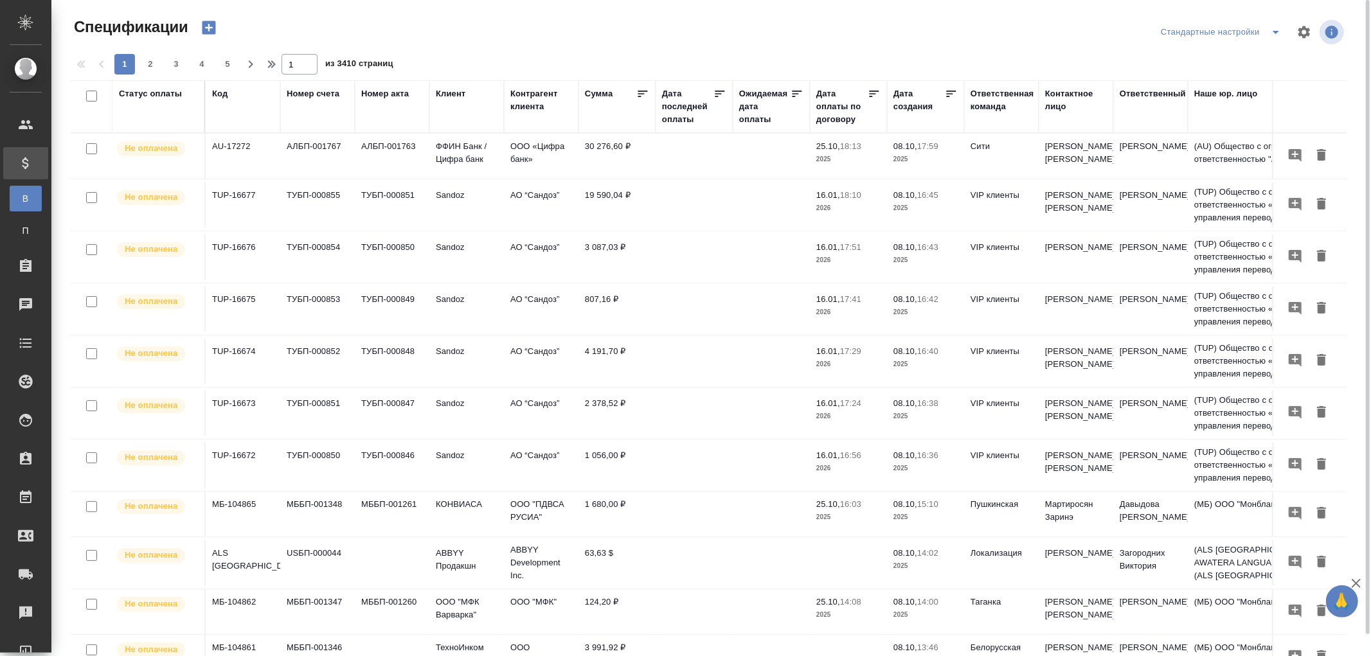
click at [248, 125] on div "Код" at bounding box center [243, 106] width 62 height 39
click at [223, 95] on div "Код" at bounding box center [219, 93] width 15 height 13
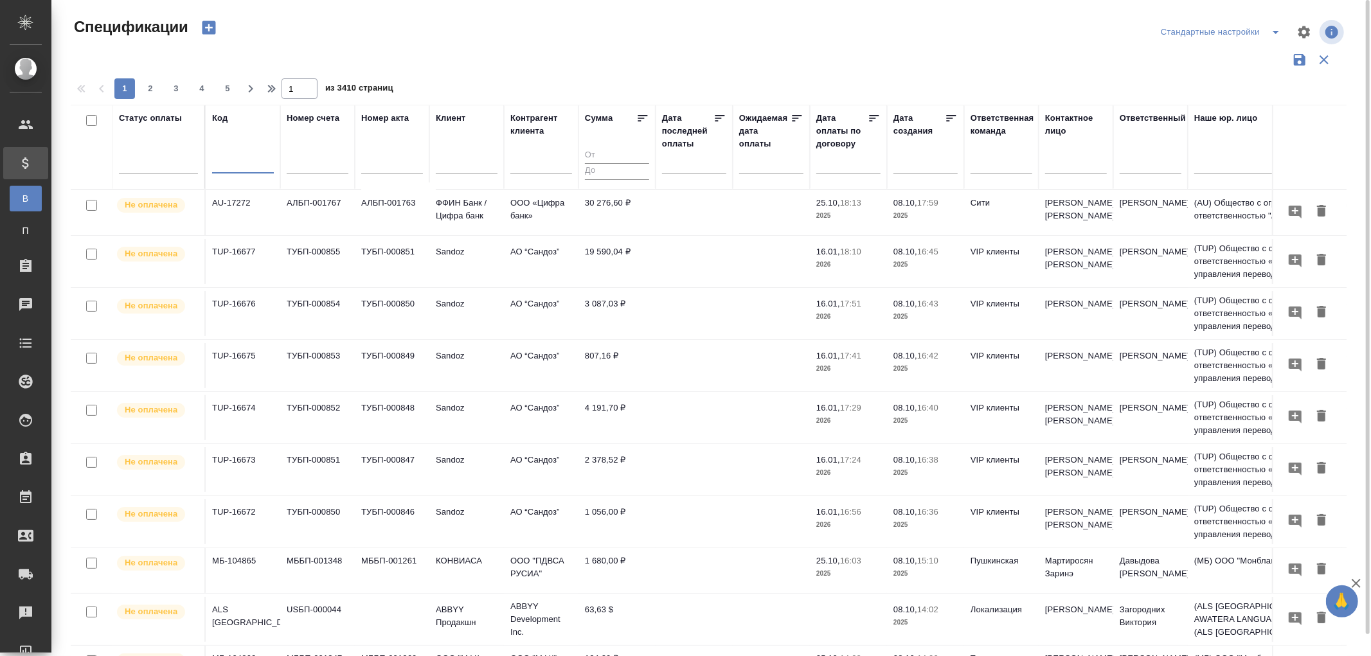
click at [224, 157] on input "text" at bounding box center [243, 165] width 62 height 16
paste input "МБ-104412"
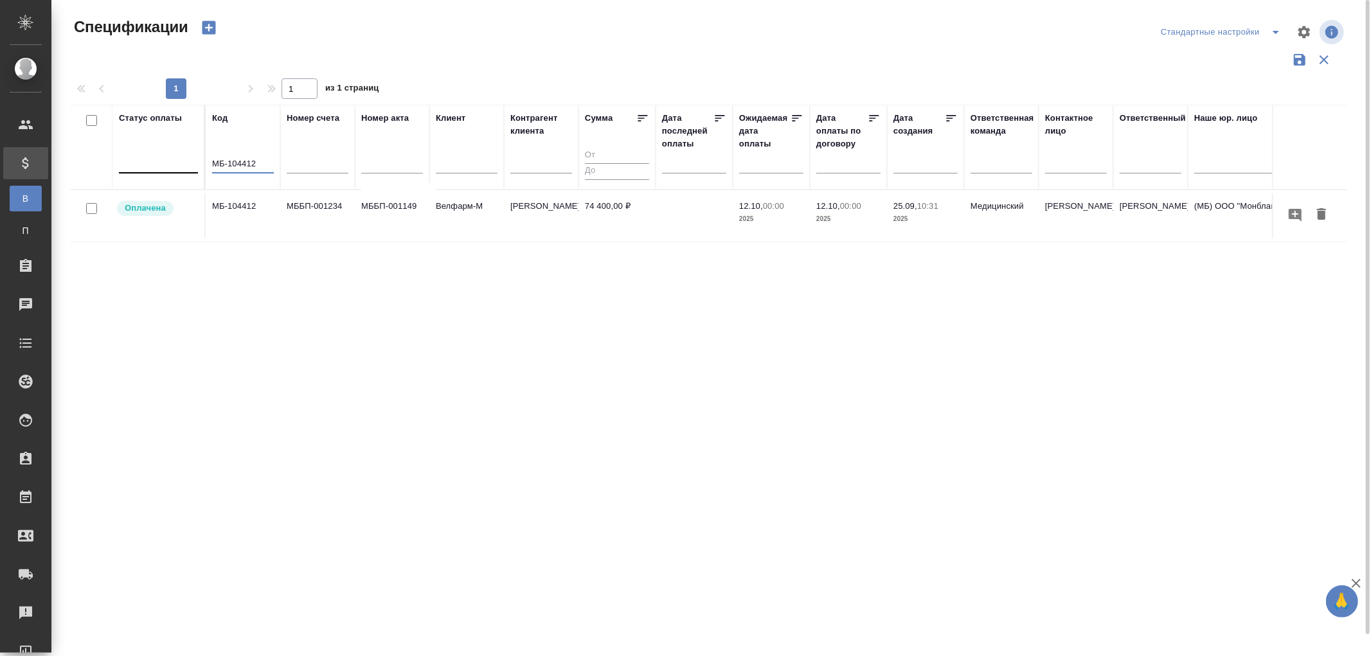
drag, startPoint x: 265, startPoint y: 169, endPoint x: 146, endPoint y: 156, distance: 119.6
click at [146, 156] on tr "Статус оплаты Код МБ-104412 Номер счета Номер акта [PERSON_NAME] клиента Сумма …" at bounding box center [905, 147] width 1669 height 85
paste input "036"
type input "МБ-100362"
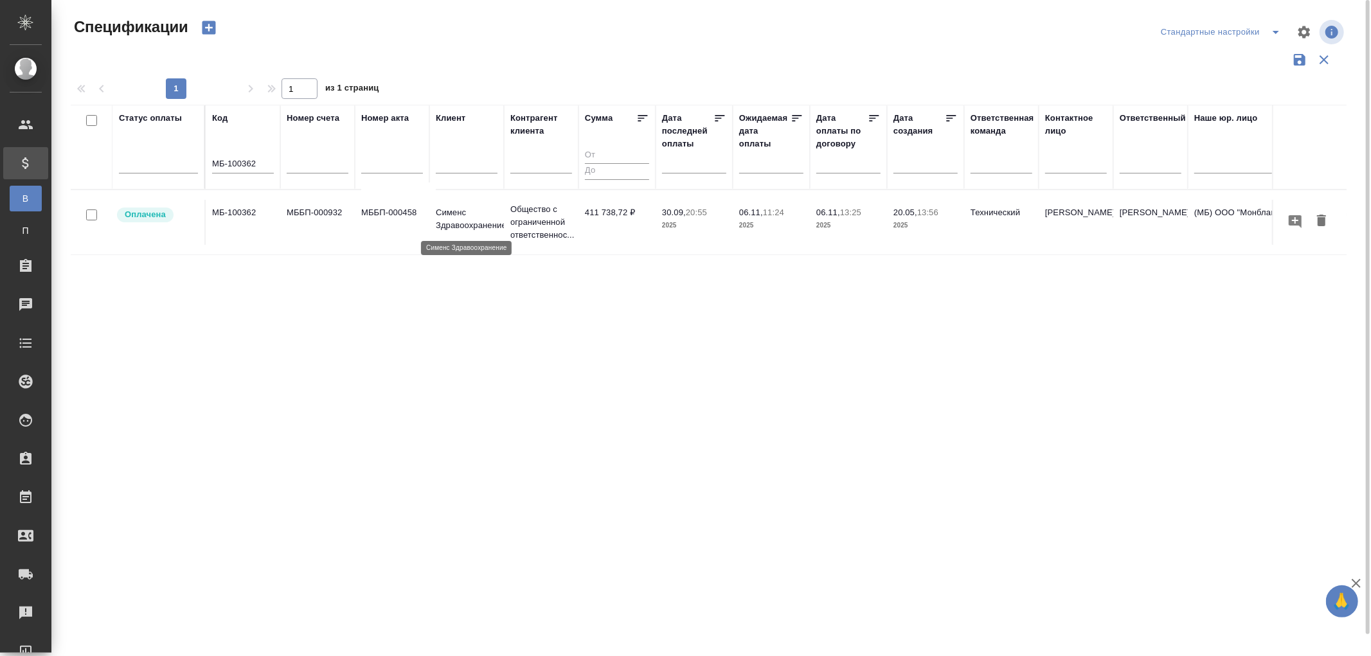
click at [478, 219] on p "Сименс Здравоохранение" at bounding box center [467, 219] width 62 height 26
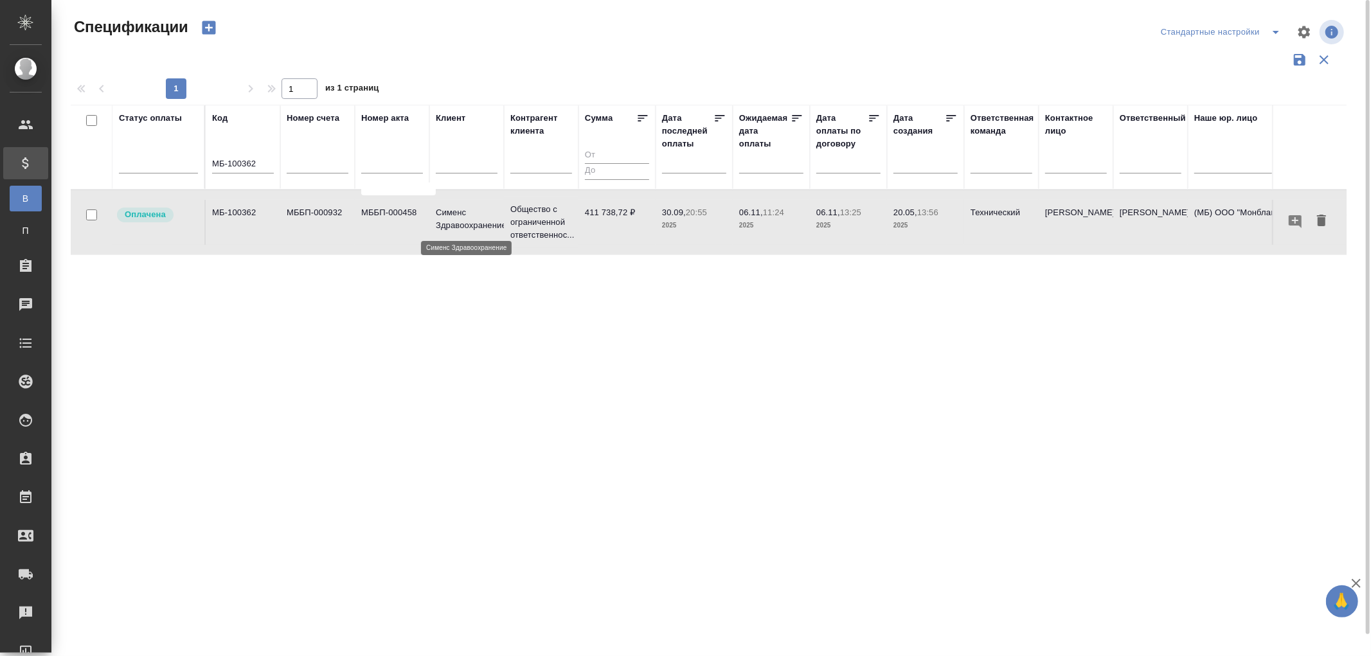
click at [478, 219] on p "Сименс Здравоохранение" at bounding box center [467, 219] width 62 height 26
click at [629, 215] on td "411 738,72 ₽" at bounding box center [616, 222] width 77 height 45
click at [458, 164] on input "text" at bounding box center [467, 165] width 62 height 16
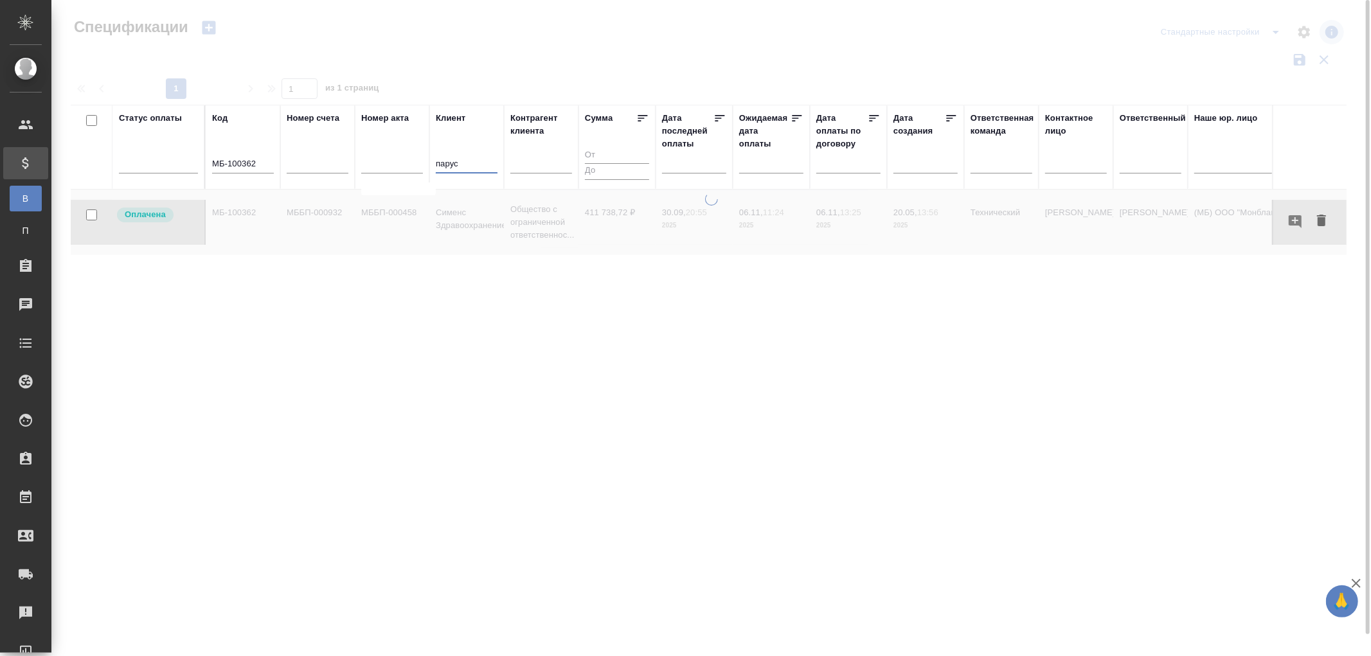
type input "парус"
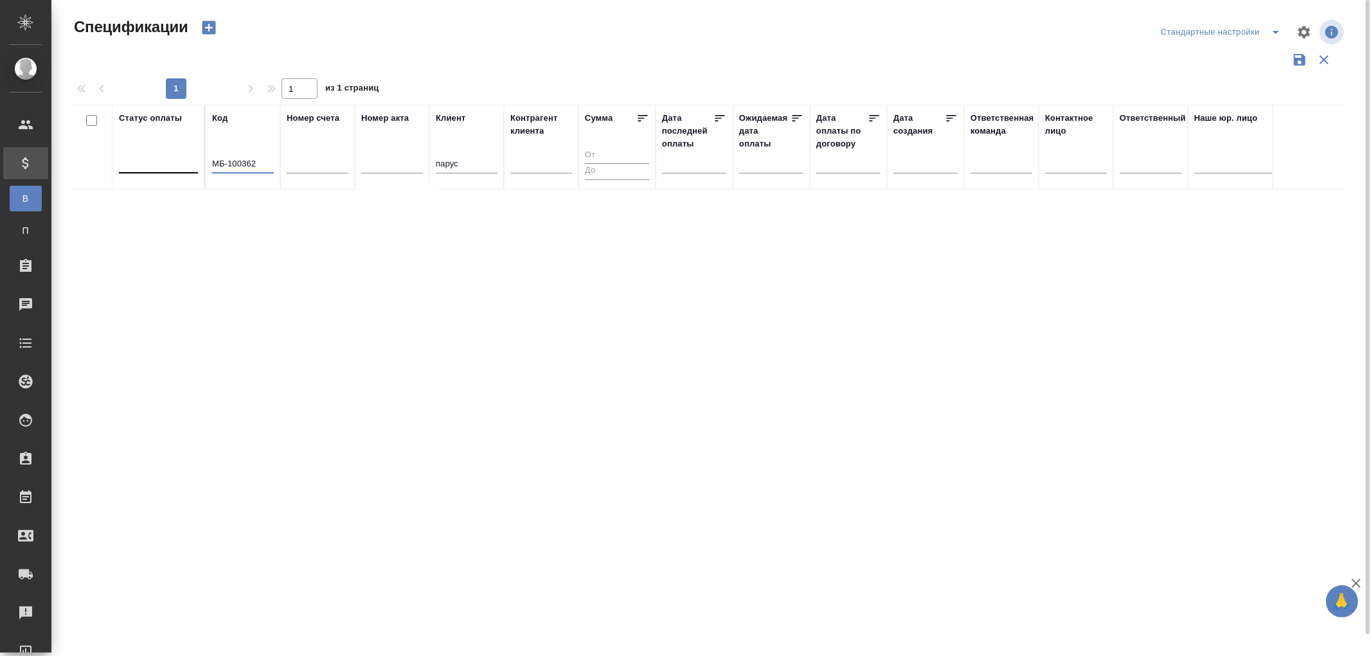
drag, startPoint x: 260, startPoint y: 159, endPoint x: 175, endPoint y: 161, distance: 85.5
click at [175, 161] on tr "Статус оплаты Код МБ-100362 Номер счета Номер акта Клиент парус Контрагент клие…" at bounding box center [905, 147] width 1669 height 85
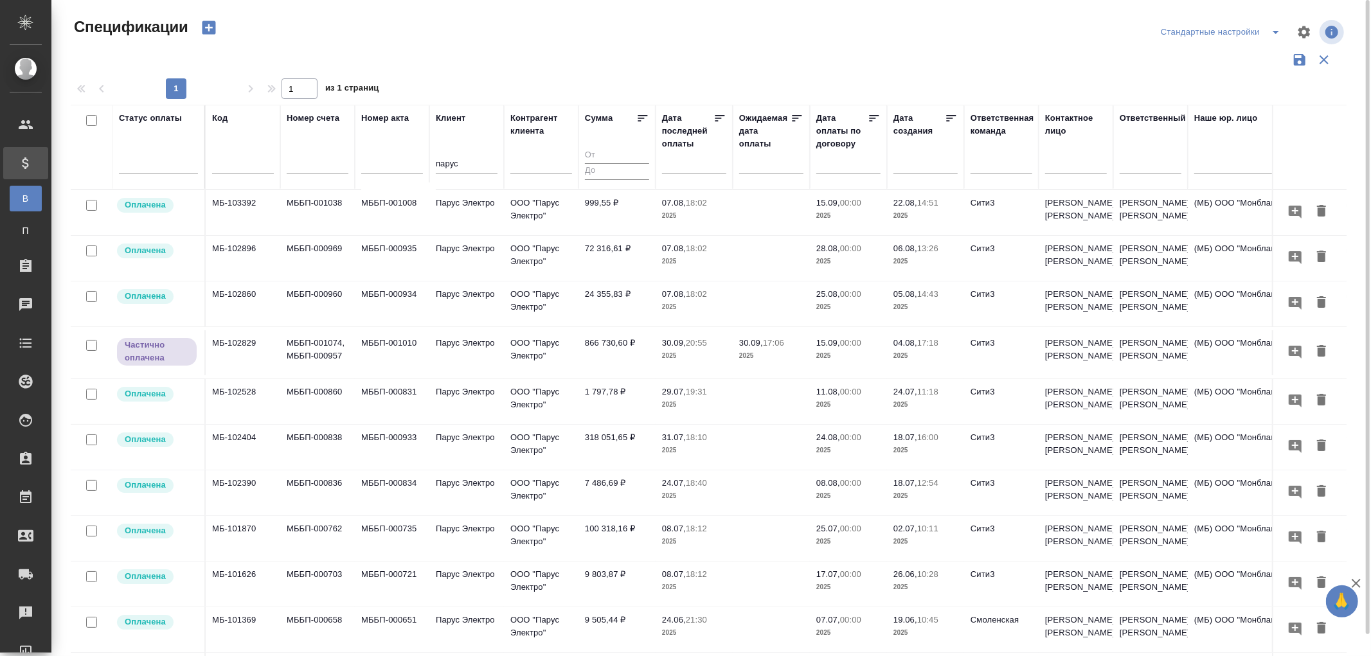
click at [625, 344] on td "866 730,60 ₽" at bounding box center [616, 352] width 77 height 45
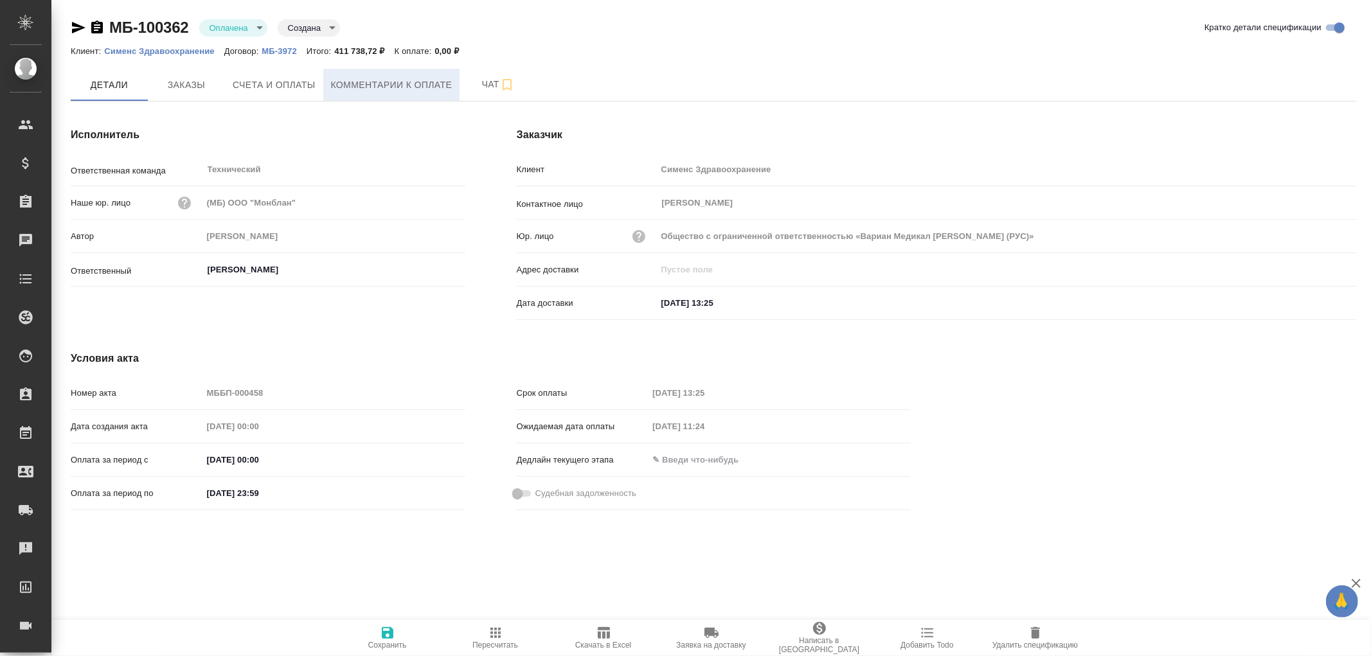
click at [412, 85] on span "Комментарии к оплате" at bounding box center [391, 85] width 121 height 16
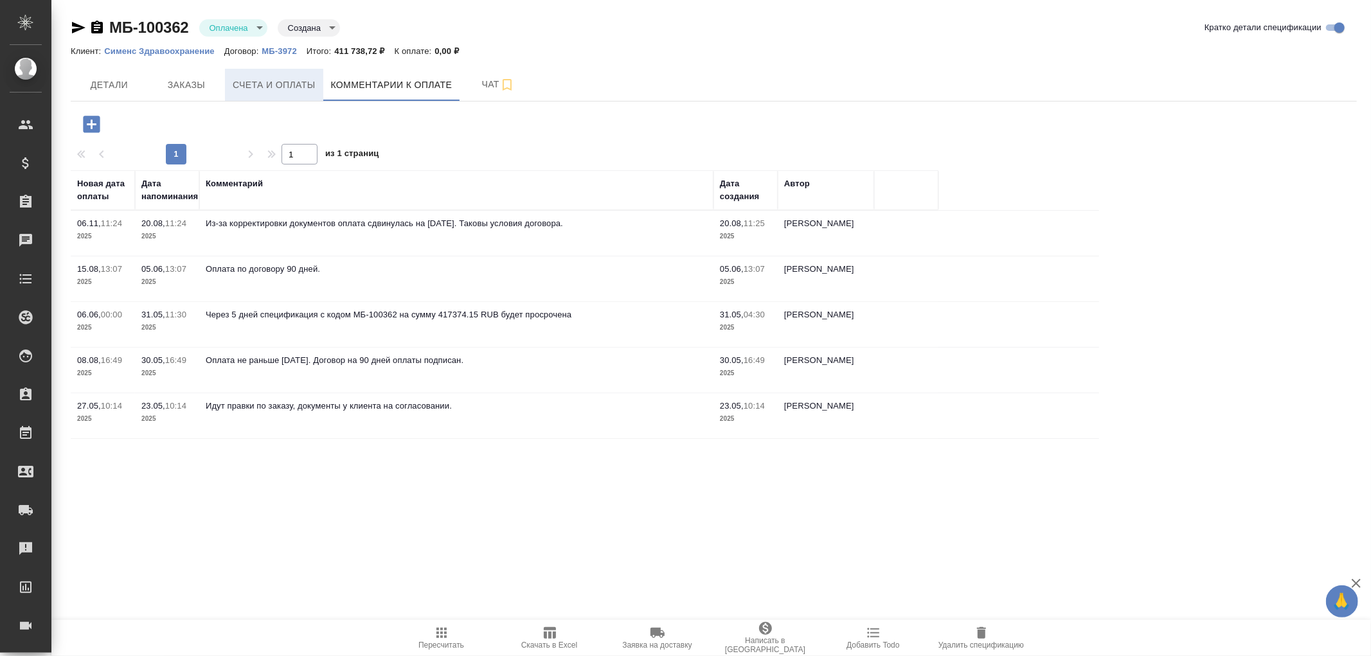
click at [292, 87] on span "Счета и оплаты" at bounding box center [274, 85] width 83 height 16
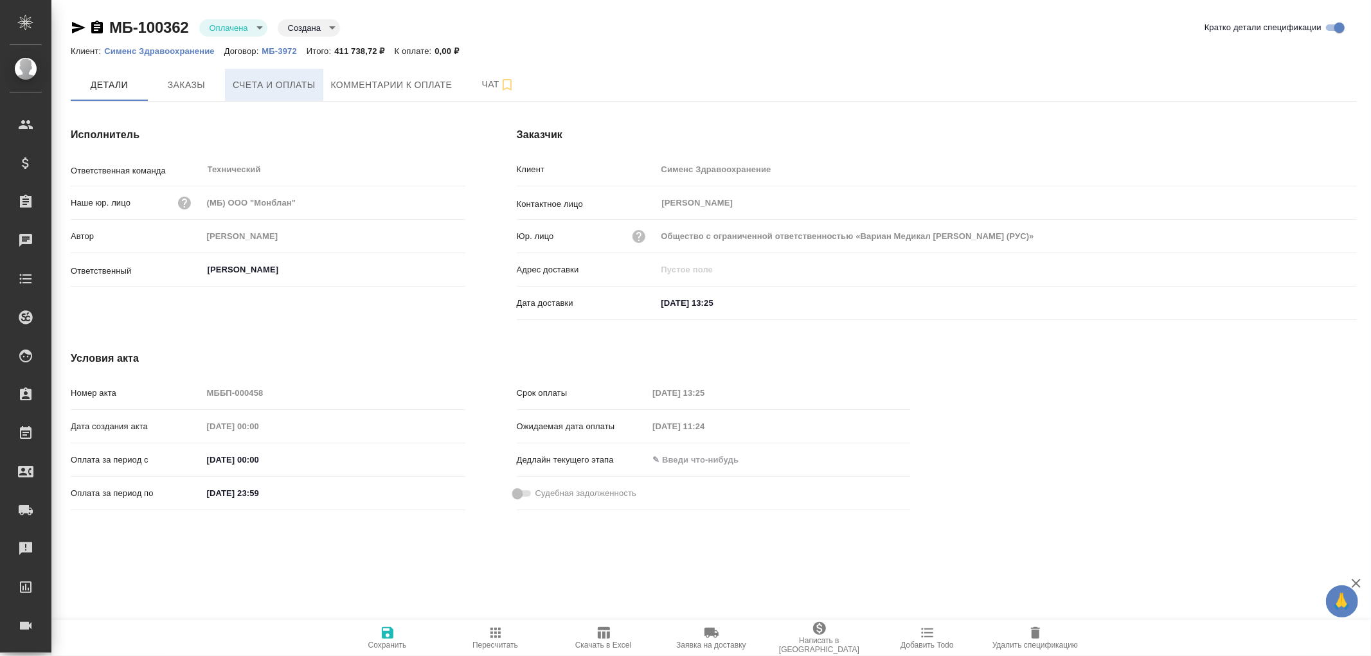
click at [276, 78] on span "Счета и оплаты" at bounding box center [274, 85] width 83 height 16
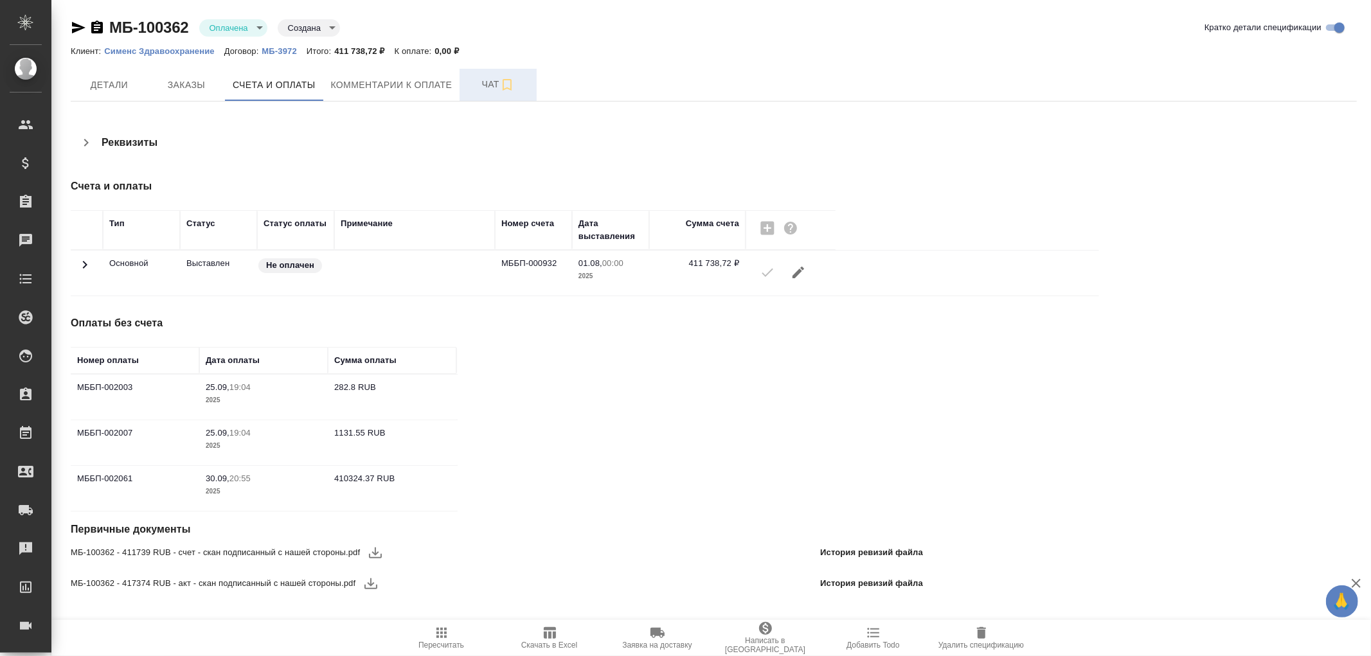
click at [494, 82] on span "Чат" at bounding box center [498, 84] width 62 height 16
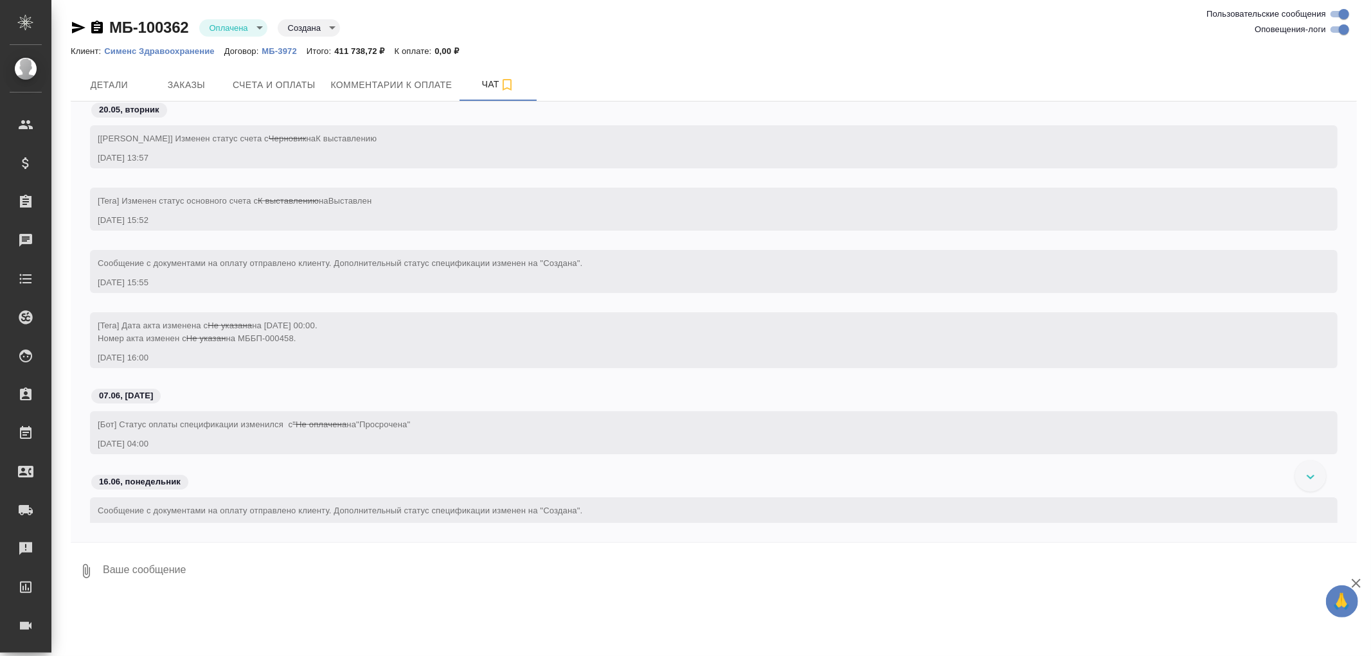
scroll to position [3558, 0]
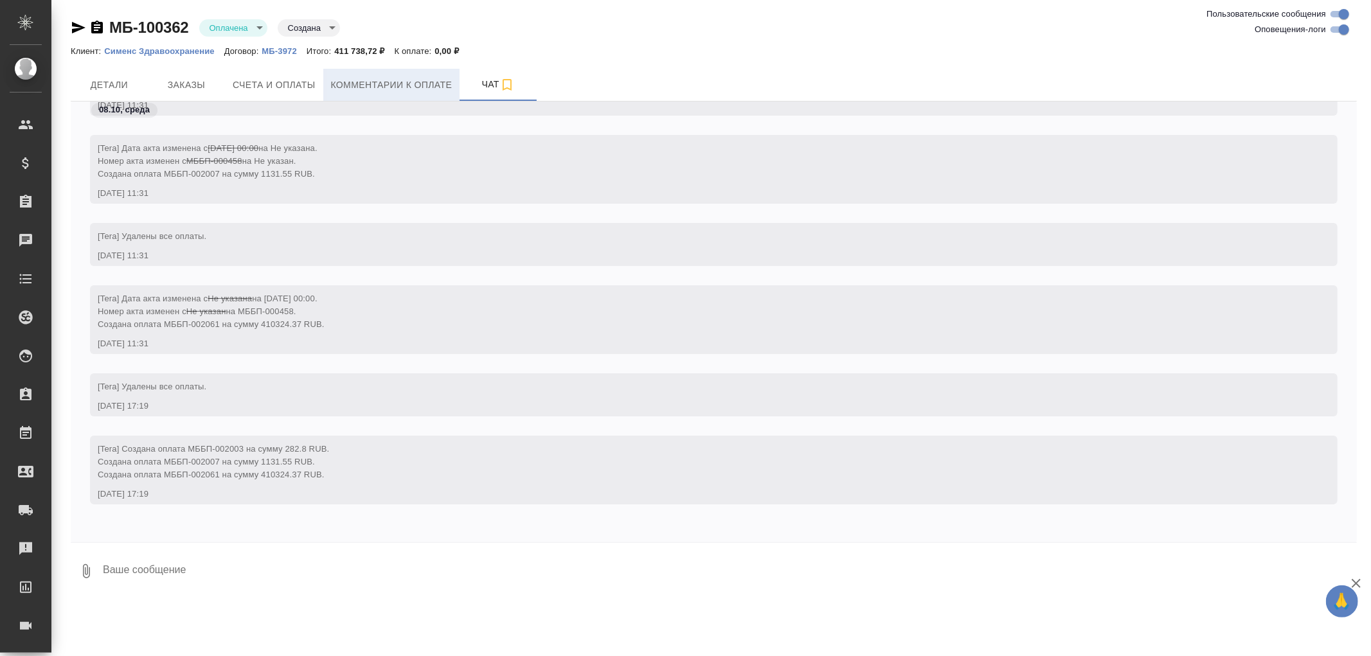
click at [388, 85] on span "Комментарии к оплате" at bounding box center [391, 85] width 121 height 16
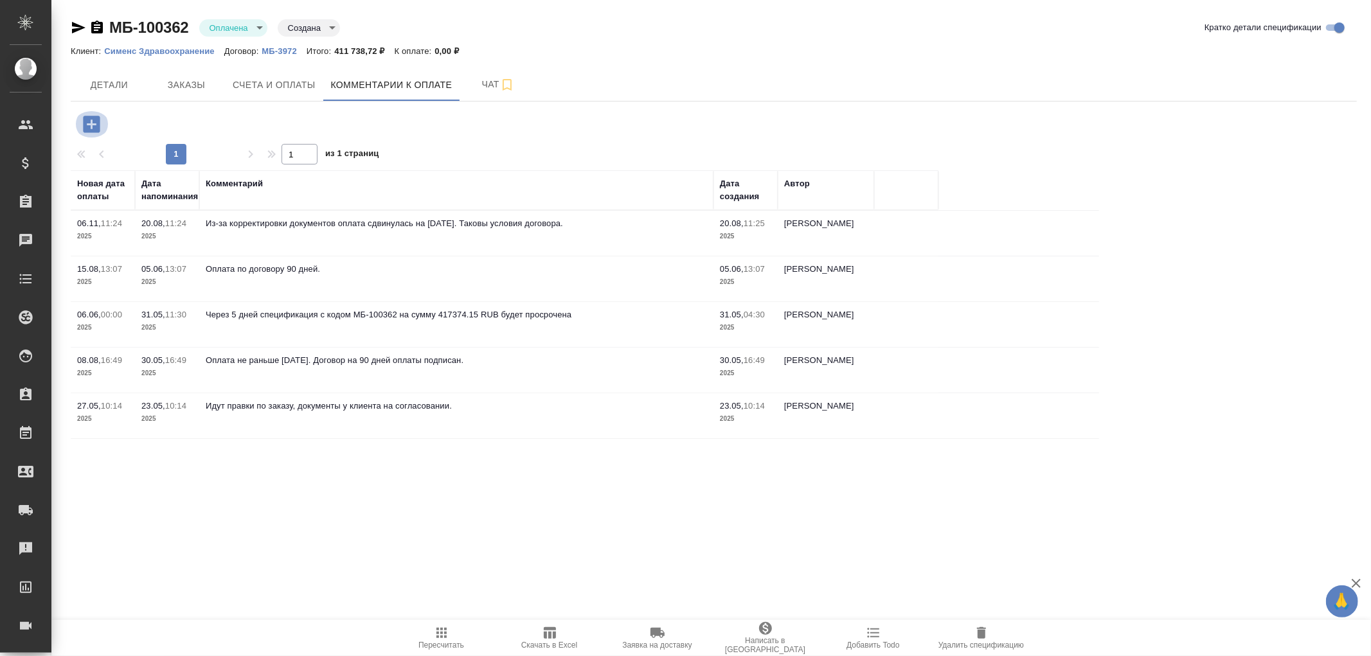
click at [89, 122] on icon "button" at bounding box center [91, 124] width 17 height 17
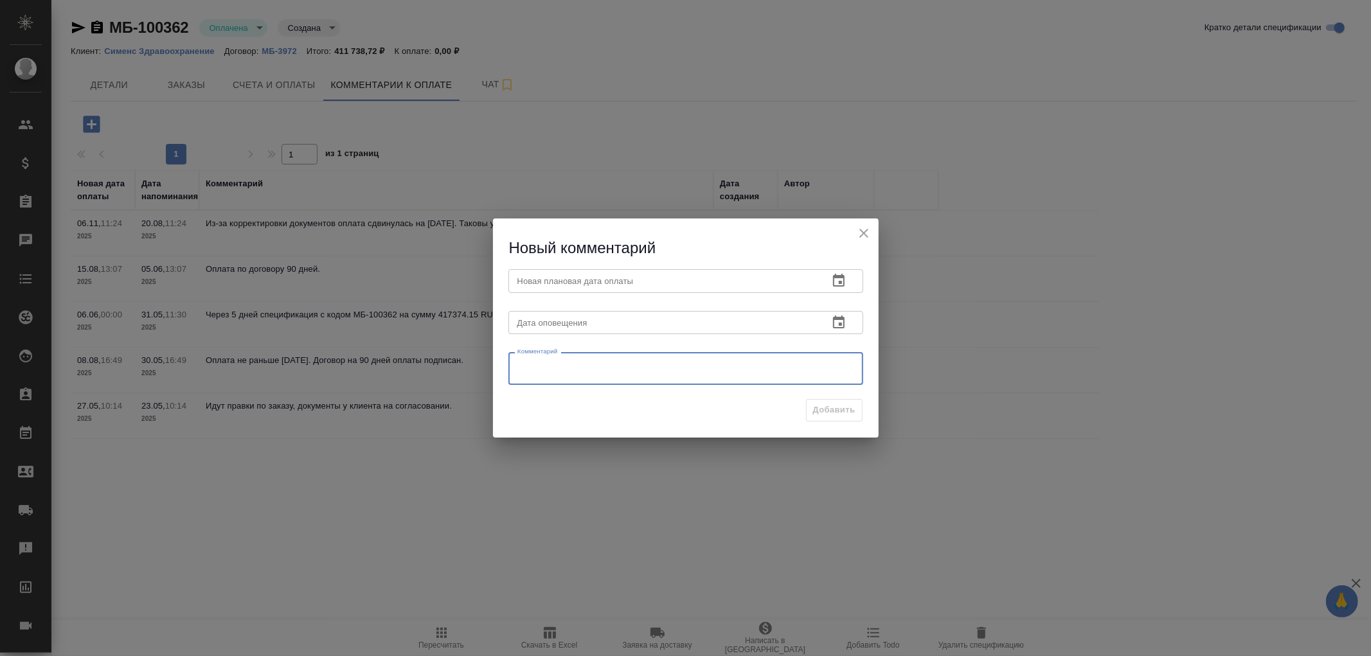
click at [572, 368] on textarea at bounding box center [685, 368] width 337 height 19
type textarea "Специя оплачена"
drag, startPoint x: 594, startPoint y: 368, endPoint x: 480, endPoint y: 365, distance: 113.8
click at [480, 365] on div "Новый комментарий Новая плановая дата оплаты Новая плановая дата оплаты Дата оп…" at bounding box center [685, 328] width 1371 height 656
click at [879, 241] on div "Новый комментарий Новая плановая дата оплаты Новая плановая дата оплаты Дата оп…" at bounding box center [685, 328] width 1371 height 656
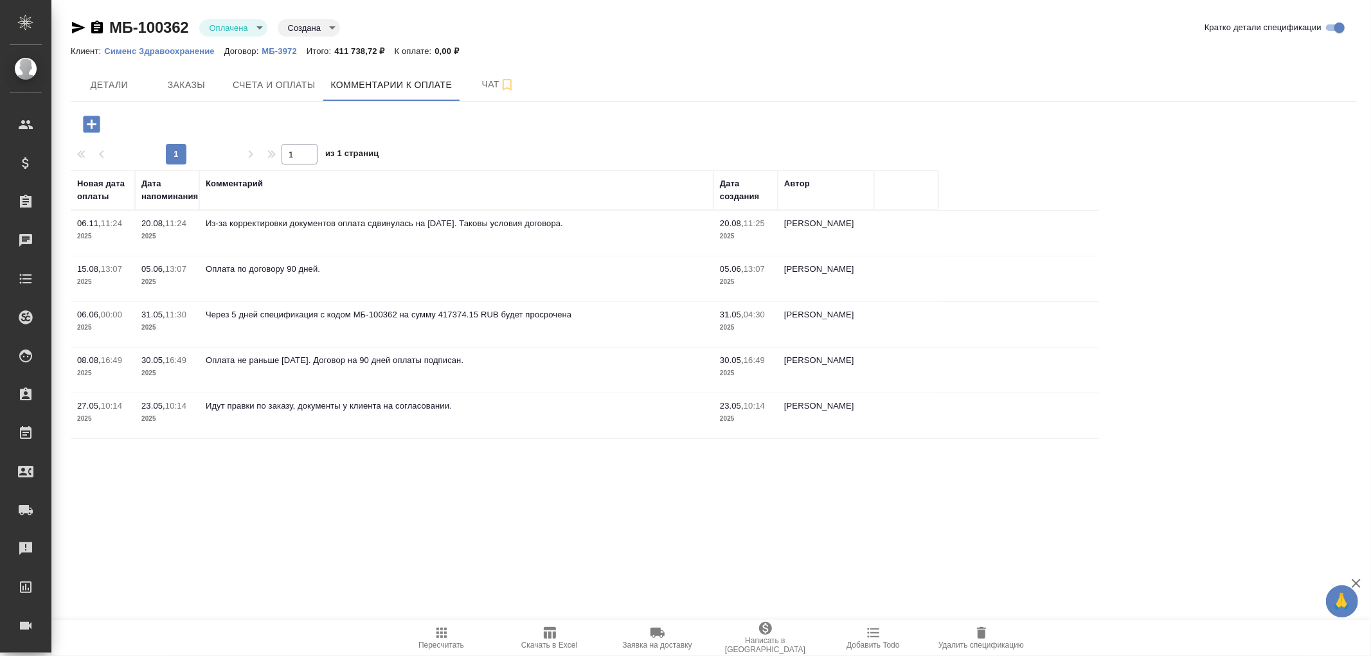
drag, startPoint x: 868, startPoint y: 229, endPoint x: 845, endPoint y: 245, distance: 28.2
click at [868, 229] on td "Воробьёва Екатерина" at bounding box center [826, 233] width 96 height 45
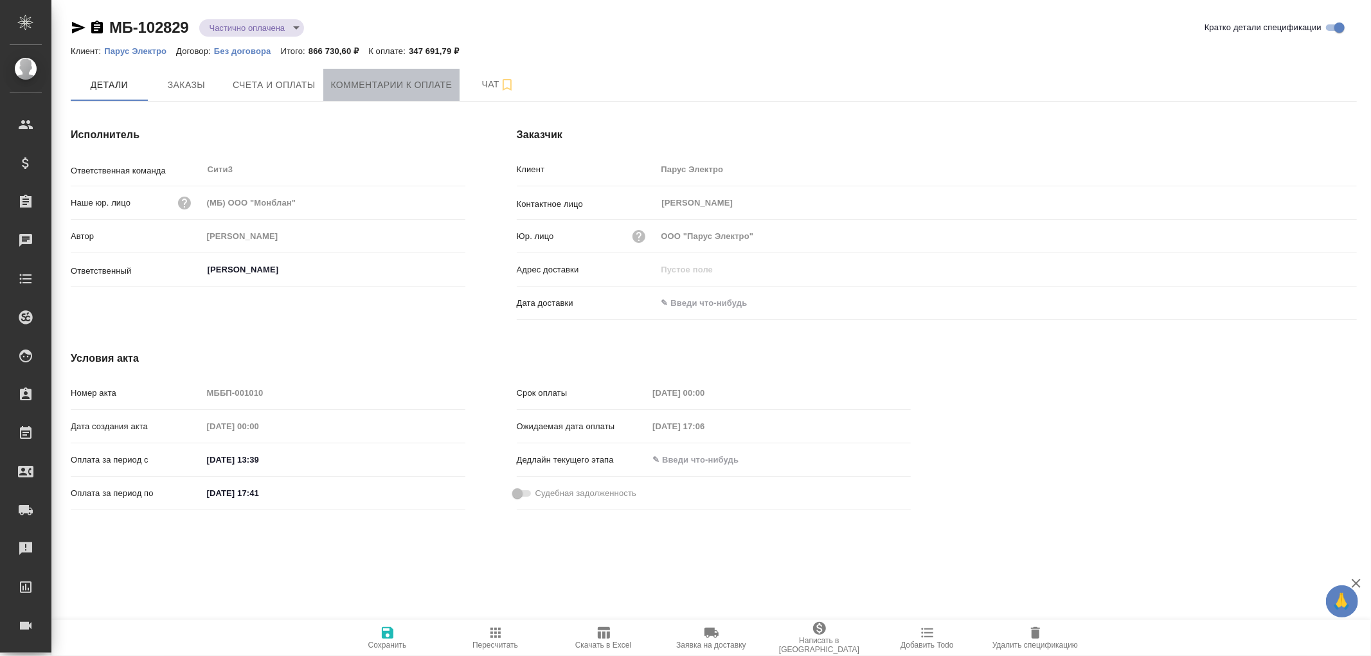
click at [403, 84] on span "Комментарии к оплате" at bounding box center [391, 85] width 121 height 16
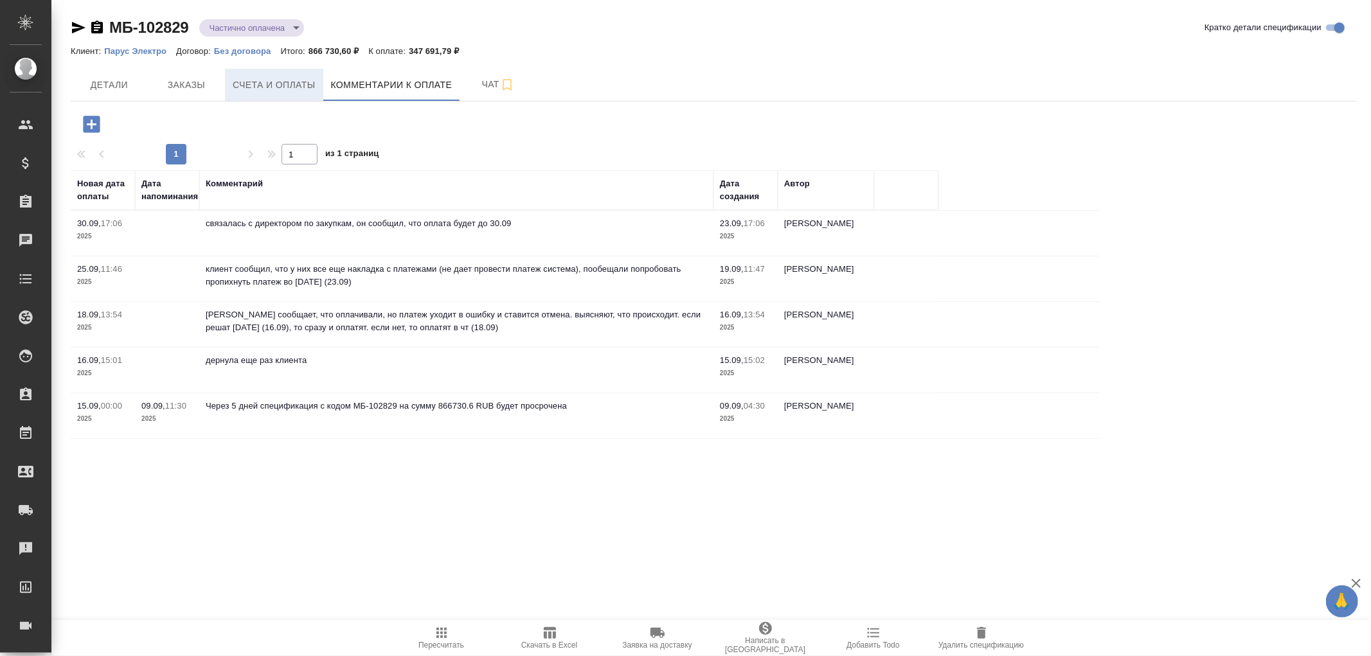
click at [273, 85] on span "Счета и оплаты" at bounding box center [274, 85] width 83 height 16
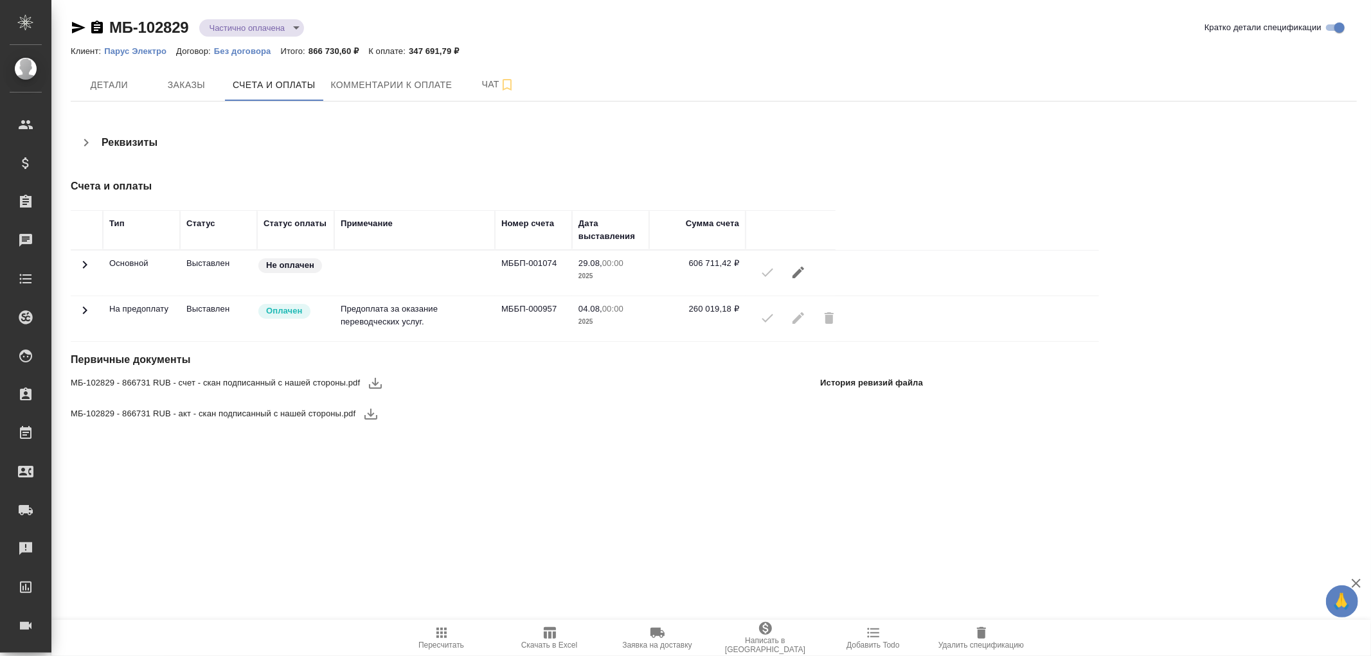
click at [84, 262] on icon at bounding box center [85, 265] width 4 height 8
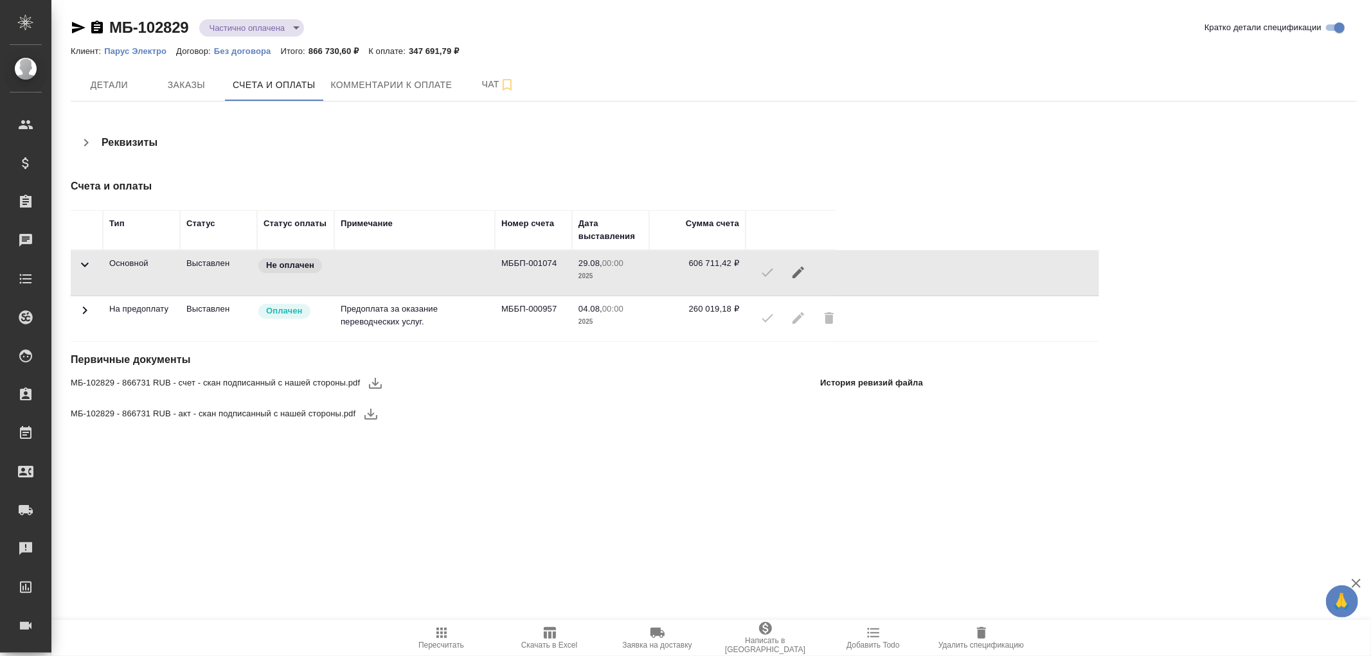
click at [81, 307] on icon at bounding box center [84, 310] width 15 height 15
